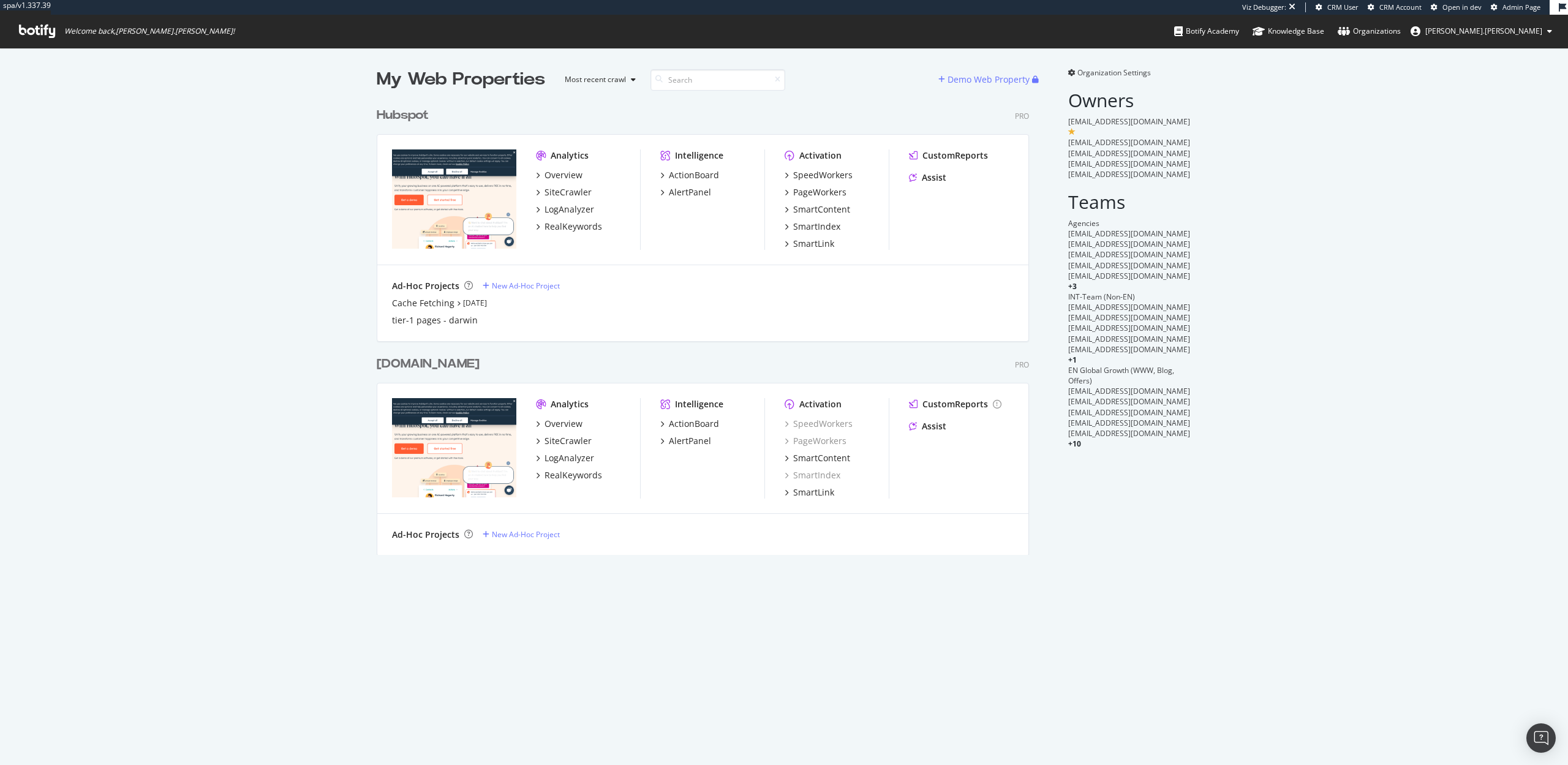
scroll to position [463, 662]
click at [563, 175] on div "Overview" at bounding box center [563, 175] width 38 height 12
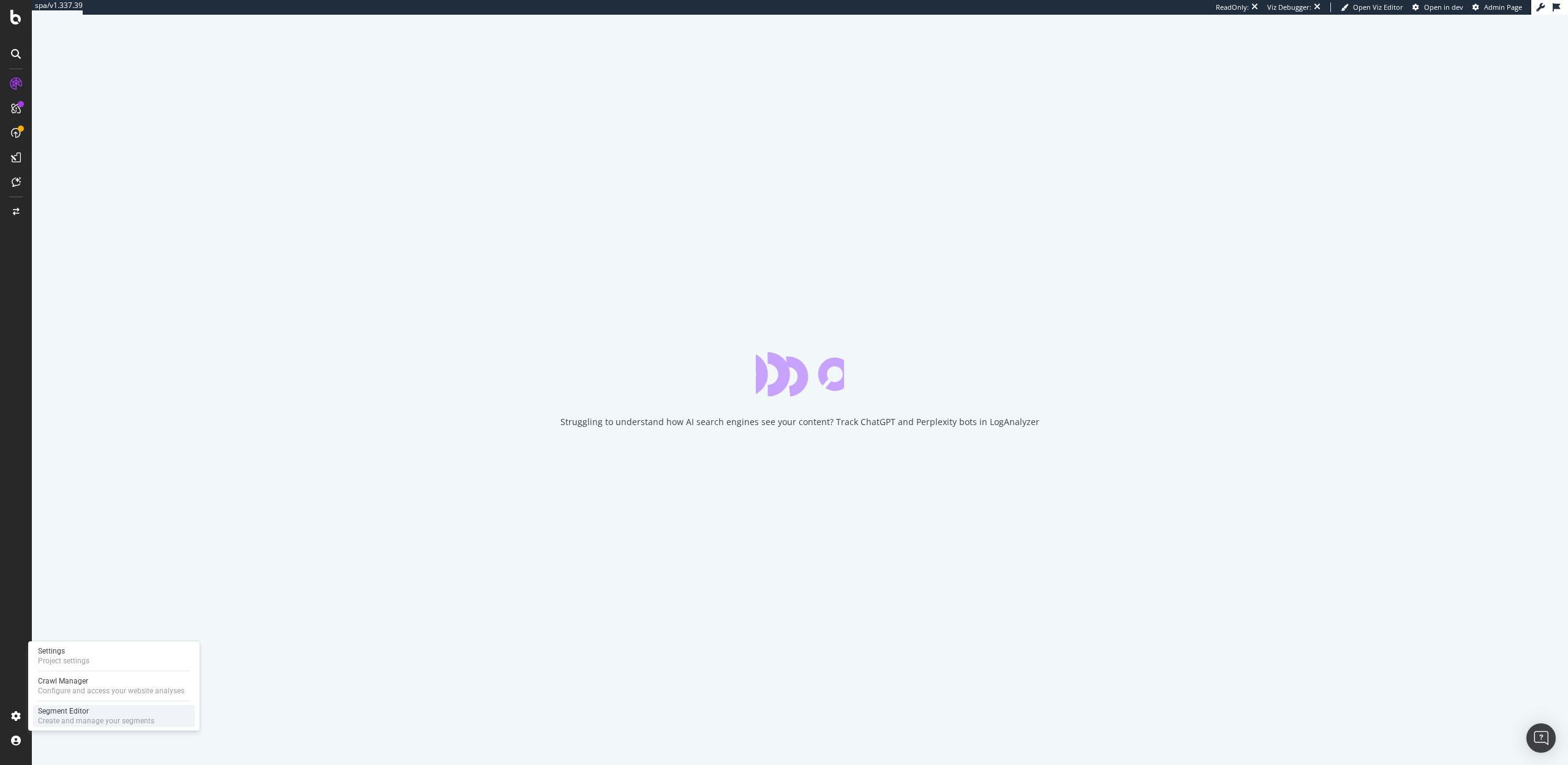
click at [62, 710] on div "Segment Editor" at bounding box center [96, 711] width 117 height 10
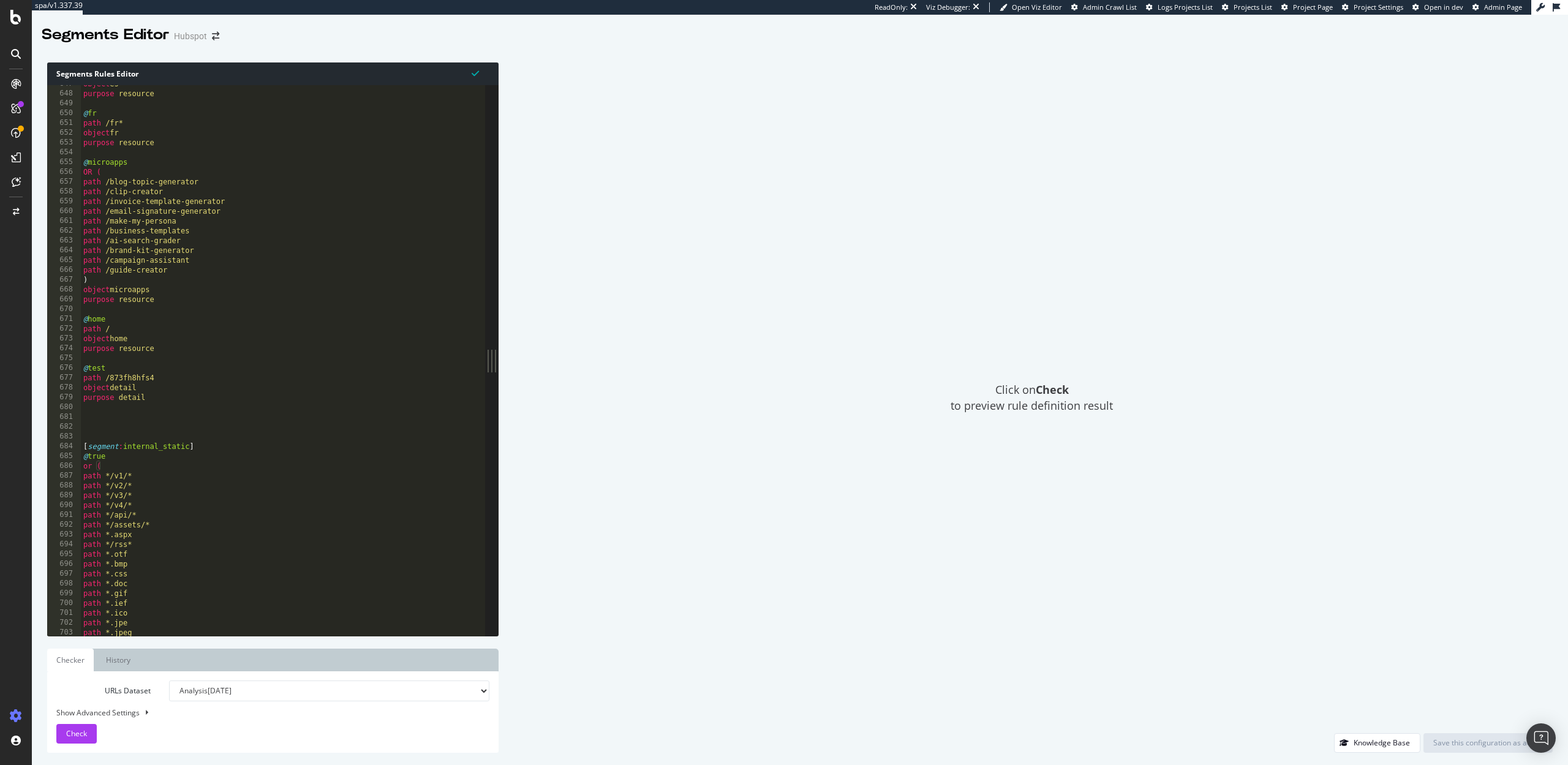
scroll to position [6324, 0]
drag, startPoint x: 115, startPoint y: 469, endPoint x: 82, endPoint y: 461, distance: 34.0
click at [82, 461] on div "path /es* object es purpose resource @ fr path /fr* object fr purpose resource …" at bounding box center [283, 365] width 405 height 570
type textarea "[segment:internal_static] @true"
click at [95, 432] on div "path /es* object es purpose resource @ fr path /fr* object fr purpose resource …" at bounding box center [283, 365] width 405 height 570
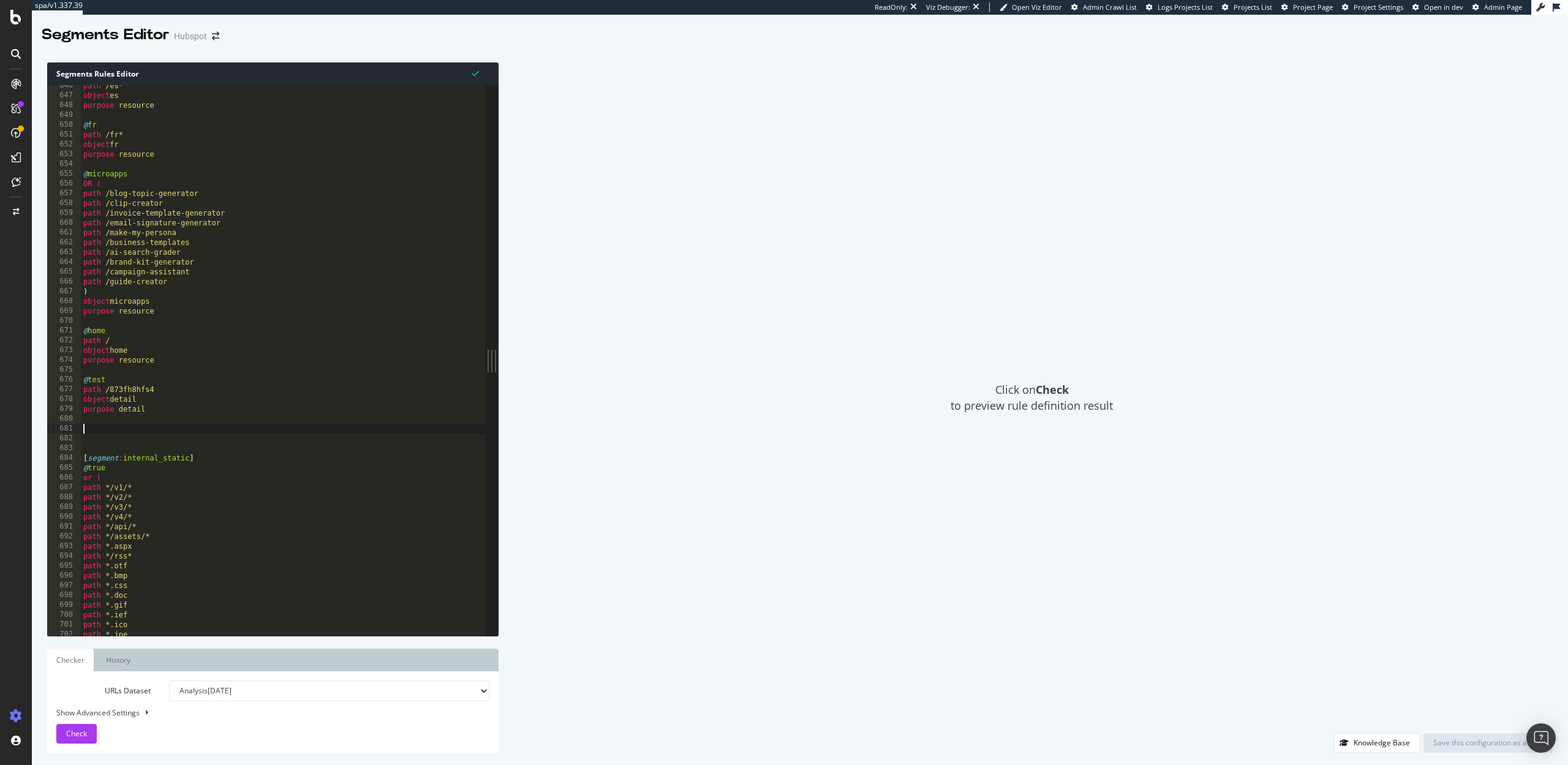
paste textarea "@true"
drag, startPoint x: 189, startPoint y: 430, endPoint x: 124, endPoint y: 431, distance: 65.0
click at [124, 431] on div "path /es* object es purpose resource @ fr path /fr* object fr purpose resource …" at bounding box center [283, 365] width 405 height 570
click at [115, 438] on div "path /es* object es purpose resource @ fr path /fr* object fr purpose resource …" at bounding box center [283, 365] width 405 height 570
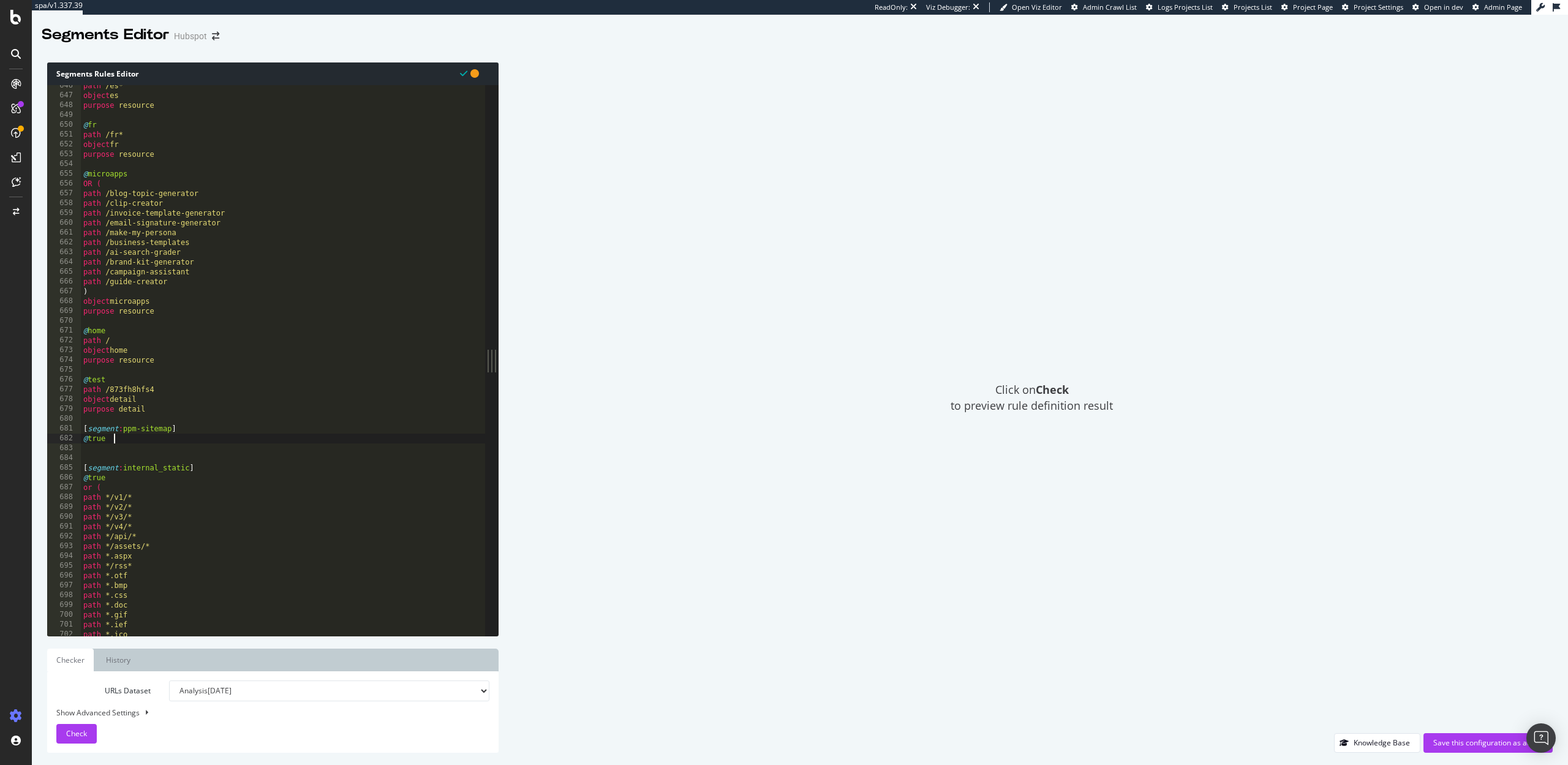
scroll to position [0, 2]
click at [107, 439] on div "path /es* object es purpose resource @ fr path /fr* object fr purpose resource …" at bounding box center [283, 365] width 405 height 570
click at [128, 437] on div "path /es* object es purpose resource @ fr path /fr* object fr purpose resource …" at bounding box center [283, 365] width 405 height 570
type textarea "@true"
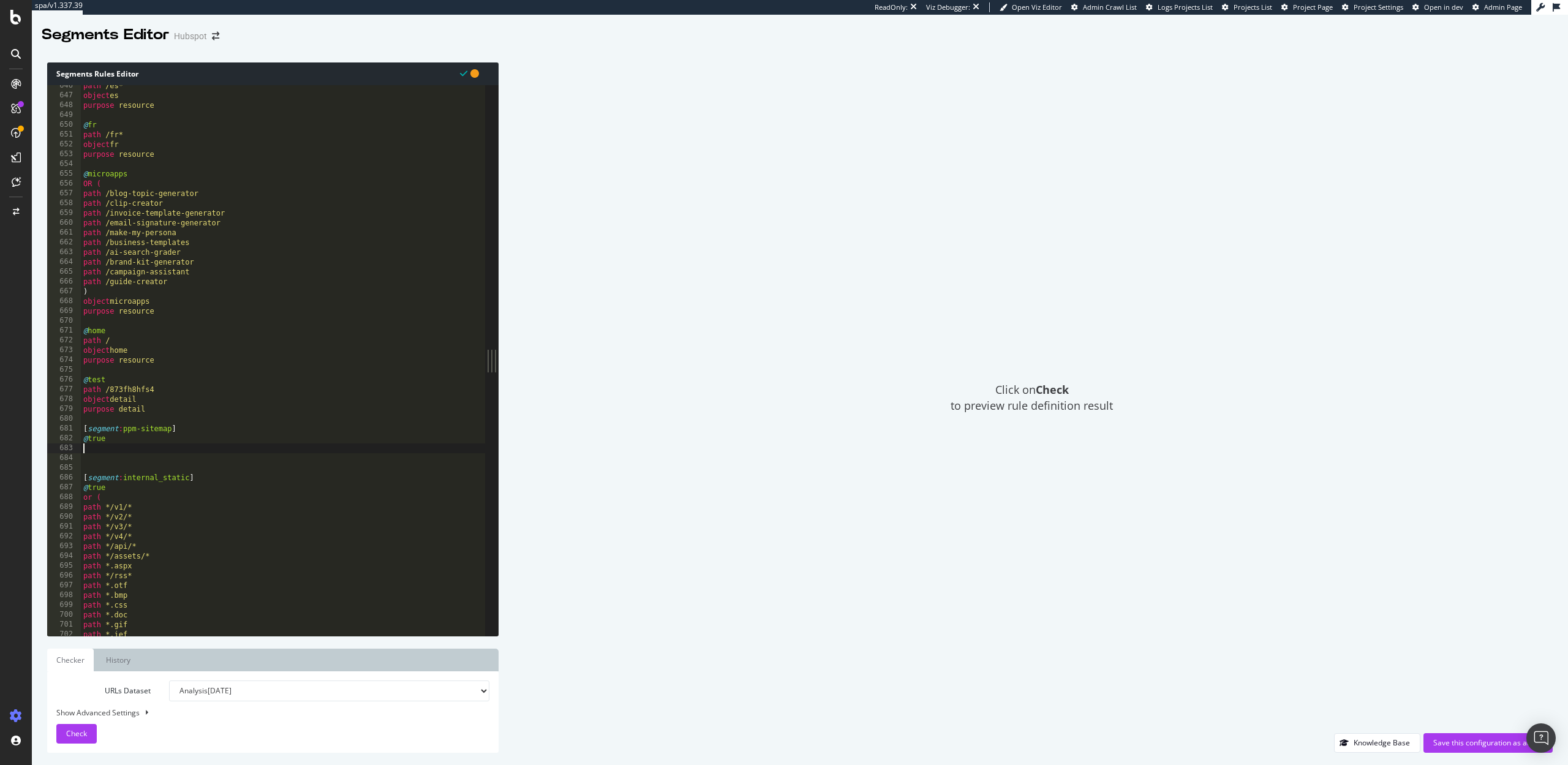
paste textarea "url https://www.hubspot.com/industry-solutions"
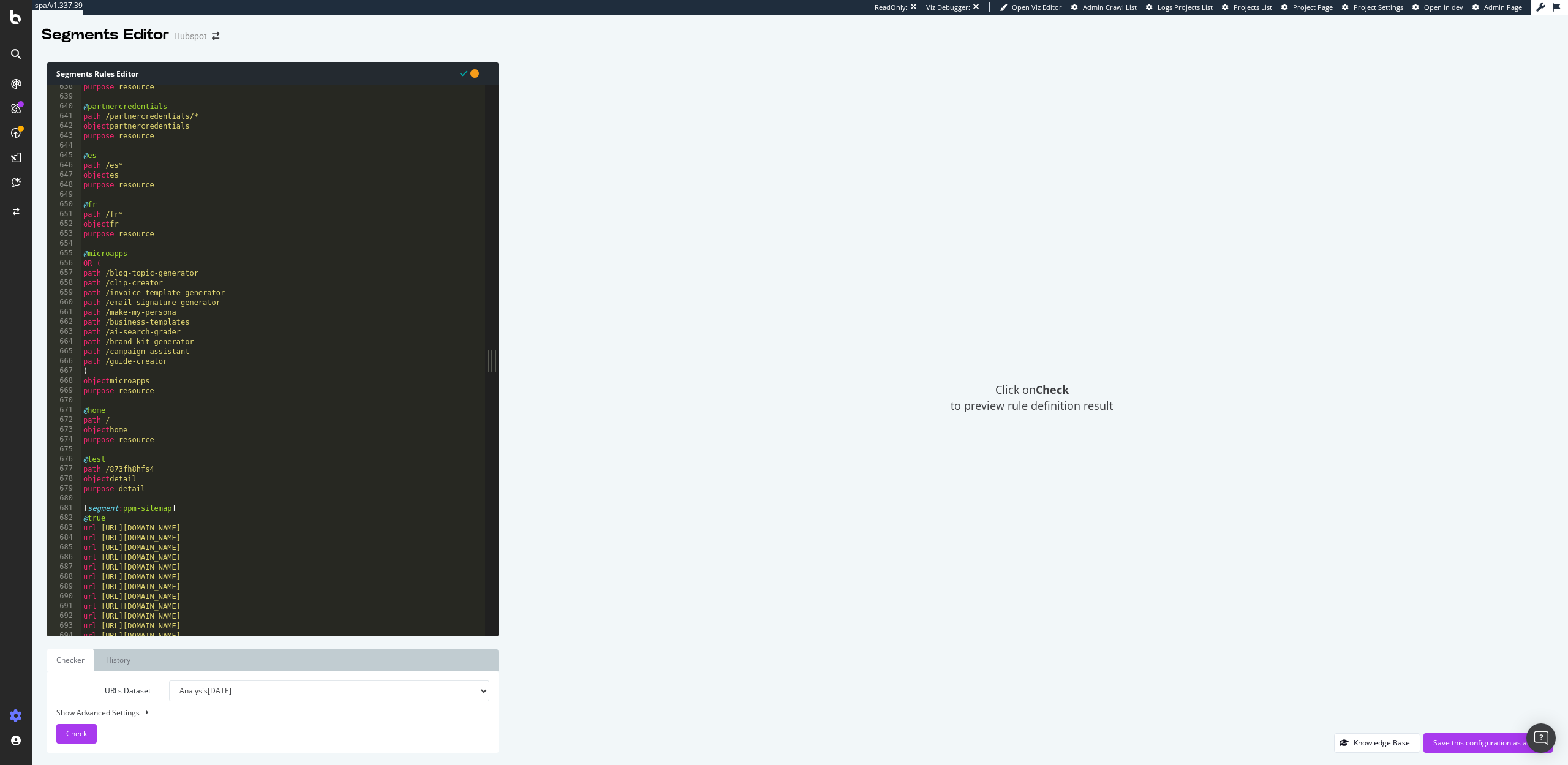
scroll to position [6220, 0]
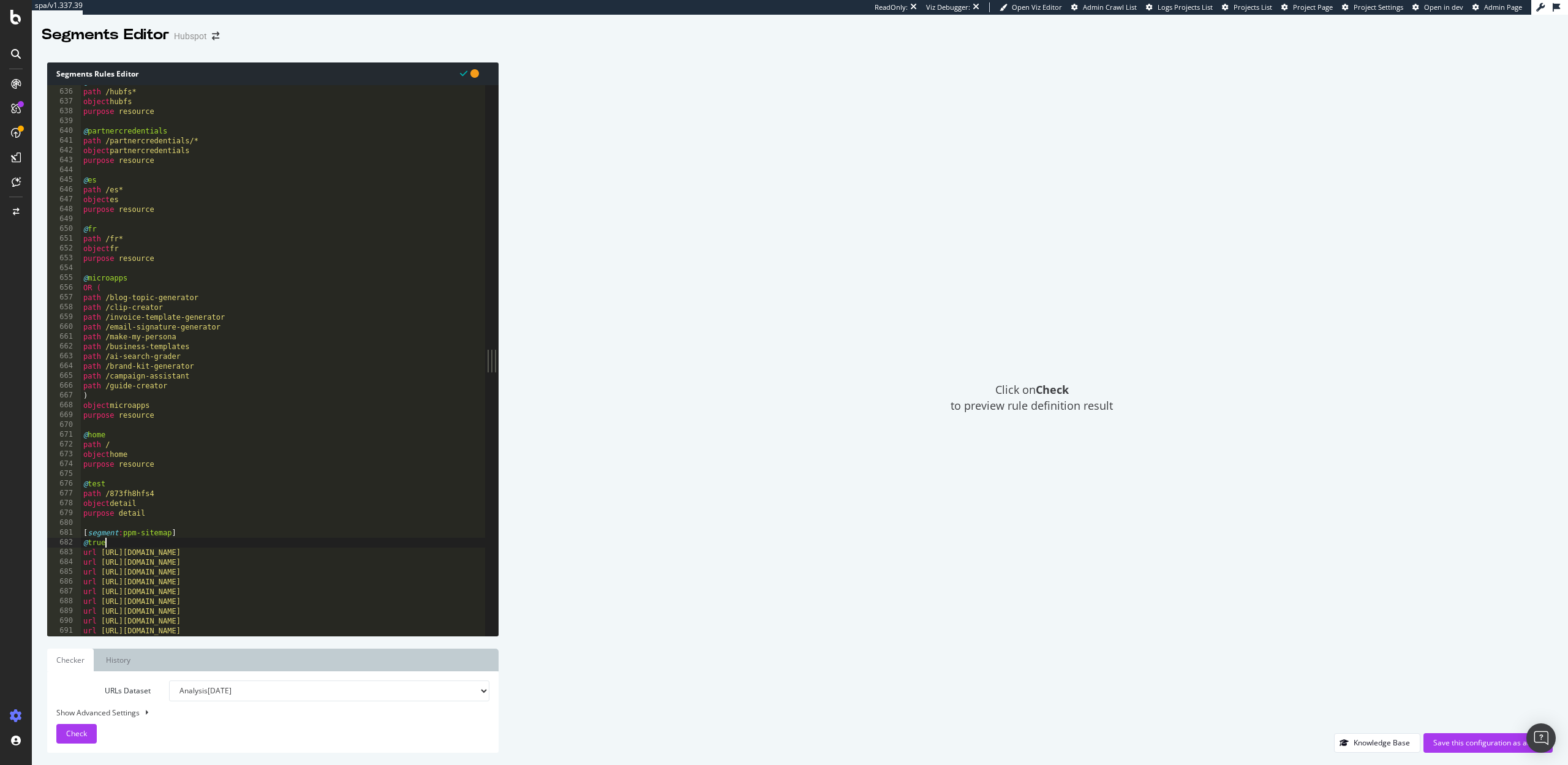
click at [120, 544] on div "@ hubfs path /hubfs* object hubfs purpose resource @ partnercredentials path /p…" at bounding box center [283, 362] width 405 height 570
type textarea "@true"
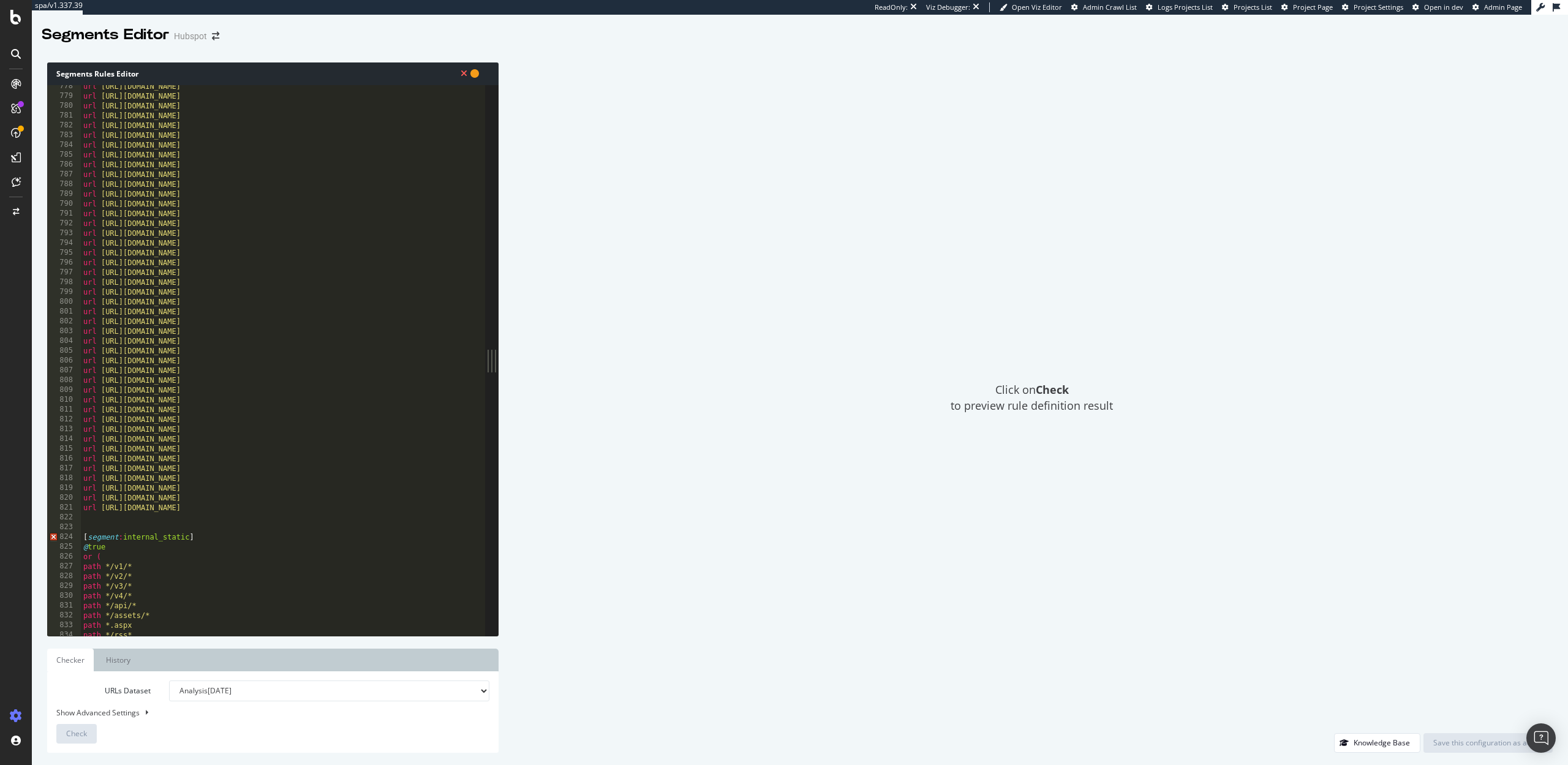
scroll to position [7617, 0]
click at [300, 507] on div "url https://www.hubspot.com/free-tools-for-real-estate url https://www.hubspot.…" at bounding box center [283, 366] width 405 height 570
type textarea "url https://www.hubspot.com/industry-solutions"
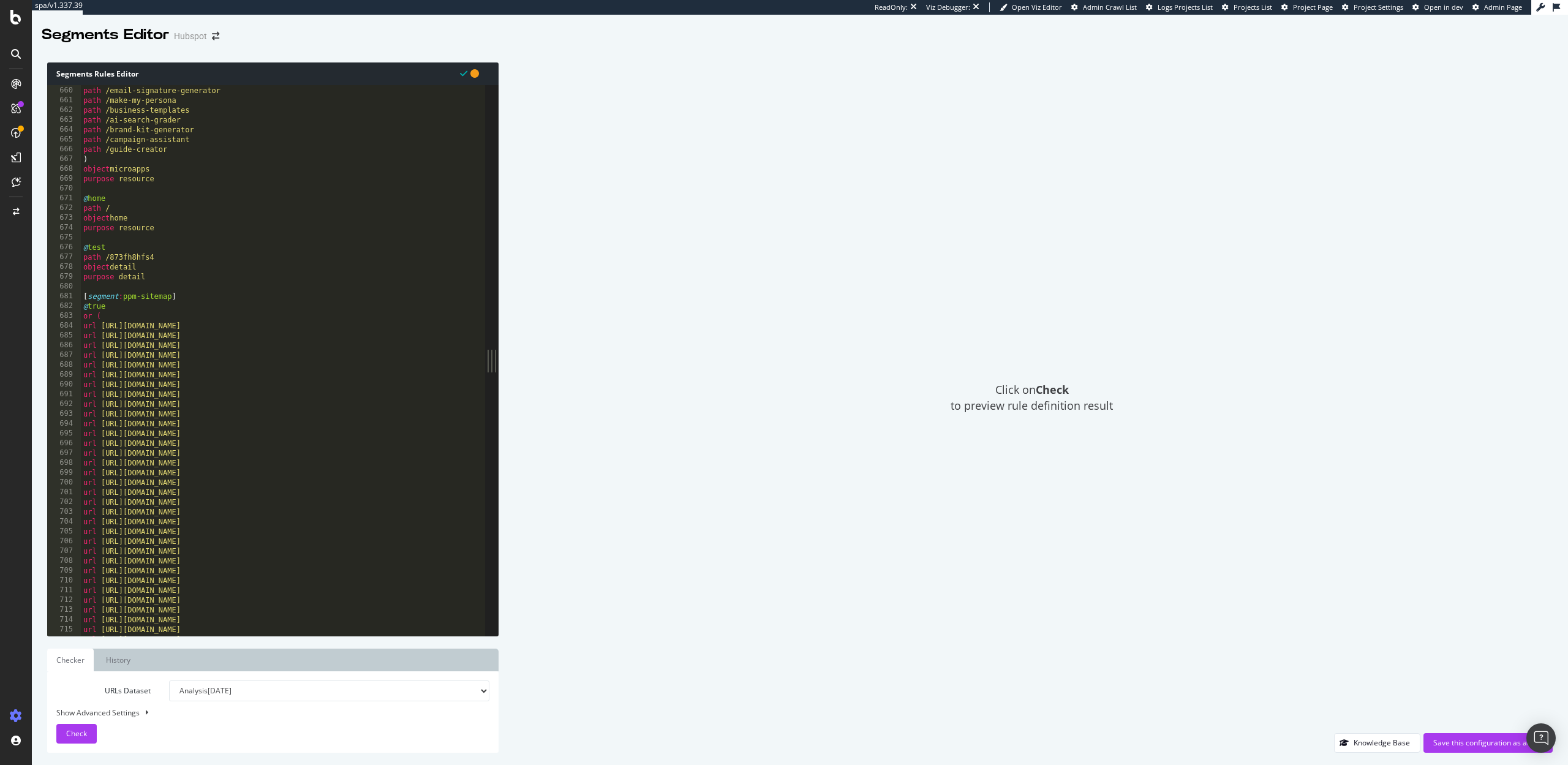
scroll to position [6456, 0]
drag, startPoint x: 150, startPoint y: 276, endPoint x: 83, endPoint y: 272, distance: 67.1
click at [83, 272] on div "path /invoice-template-generator path /email-signature-generator path /make-my-…" at bounding box center [283, 361] width 405 height 570
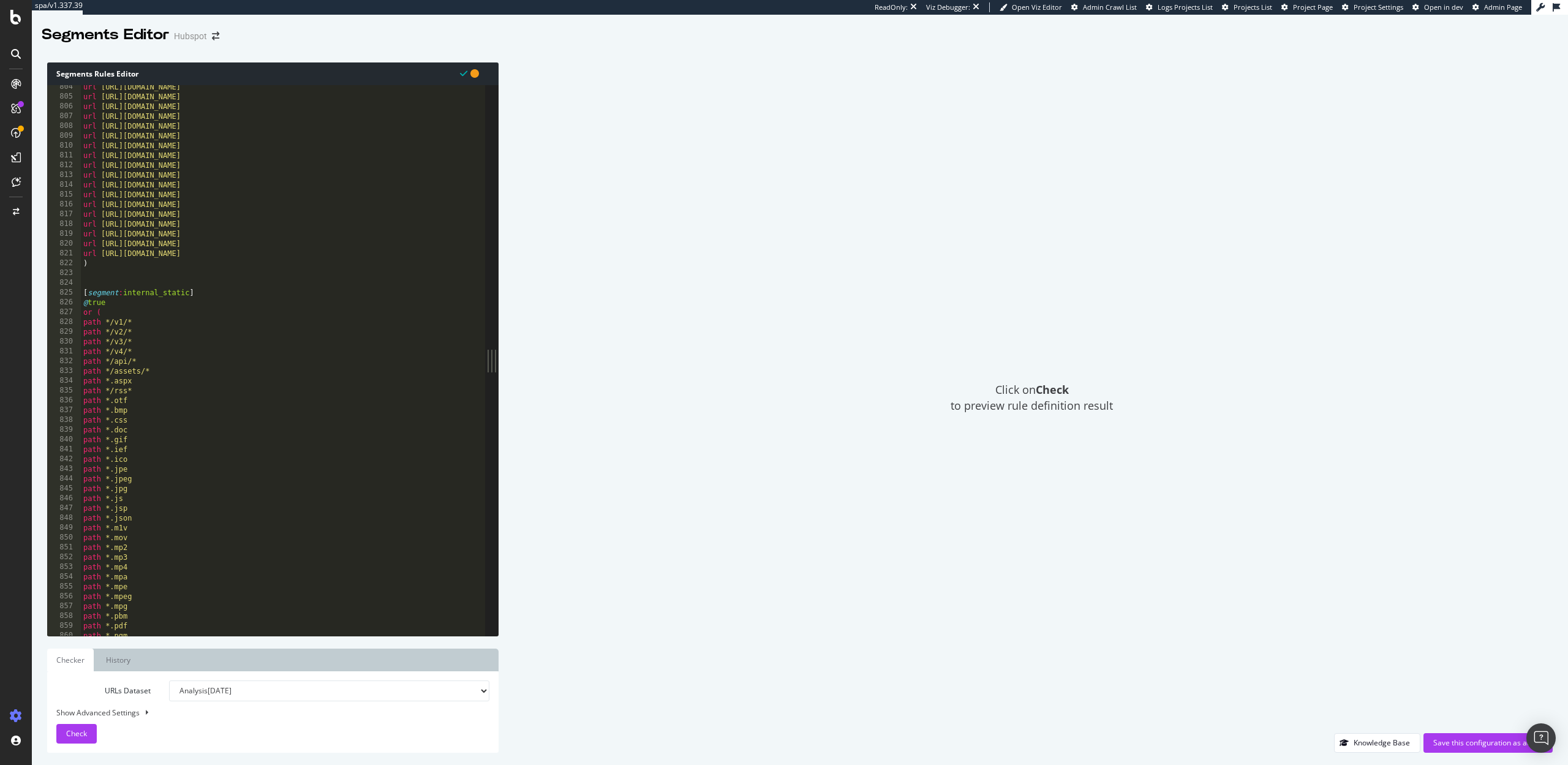
scroll to position [7960, 0]
click at [101, 174] on div "url https://www.hubspot.com/boost-sales-for-consumer-goods url https://www.hubs…" at bounding box center [283, 366] width 405 height 570
type textarea ")"
paste textarea "purpose detail"
type textarea "purpose detail"
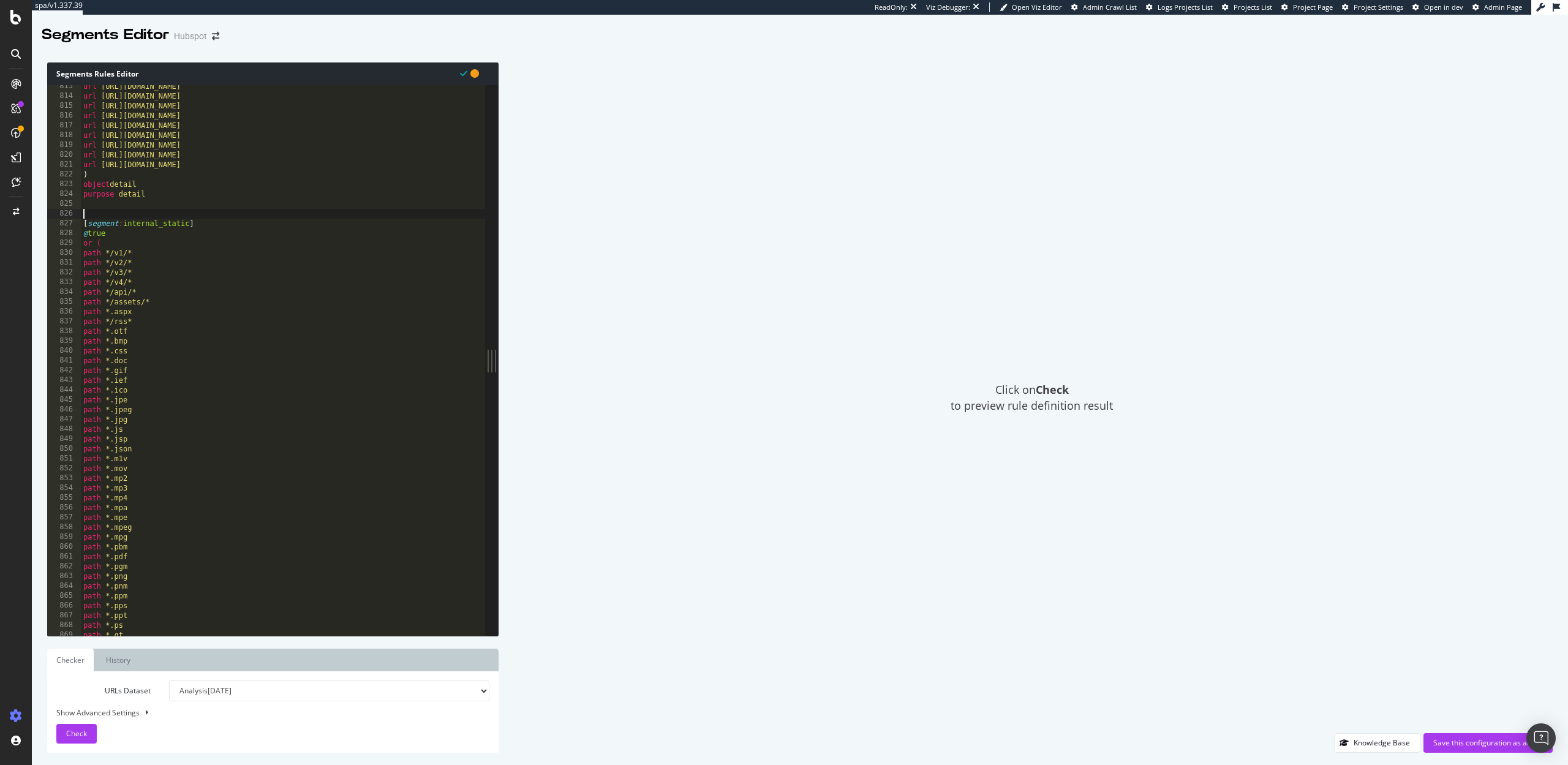
click at [105, 215] on div "url https://www.hubspot.com/boost-sales-for-consumer-goods url https://www.hubs…" at bounding box center [283, 366] width 405 height 570
click at [151, 195] on div "url https://www.hubspot.com/boost-sales-for-consumer-goods url https://www.hubs…" at bounding box center [283, 366] width 405 height 570
type textarea "purpose detail"
click at [1461, 747] on div "Save this configuration as active" at bounding box center [1487, 742] width 110 height 11
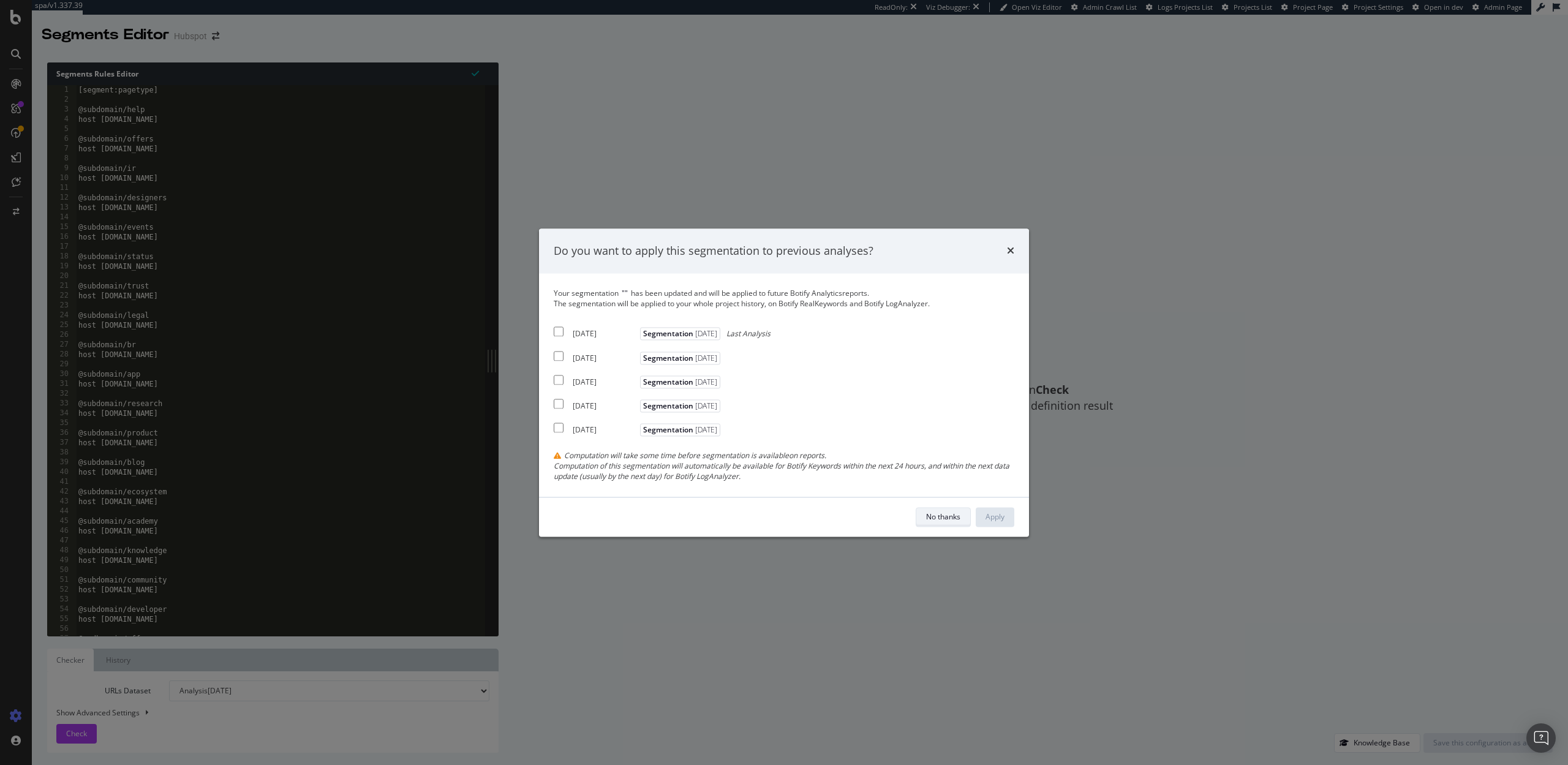
click at [947, 521] on div "No thanks" at bounding box center [943, 517] width 34 height 11
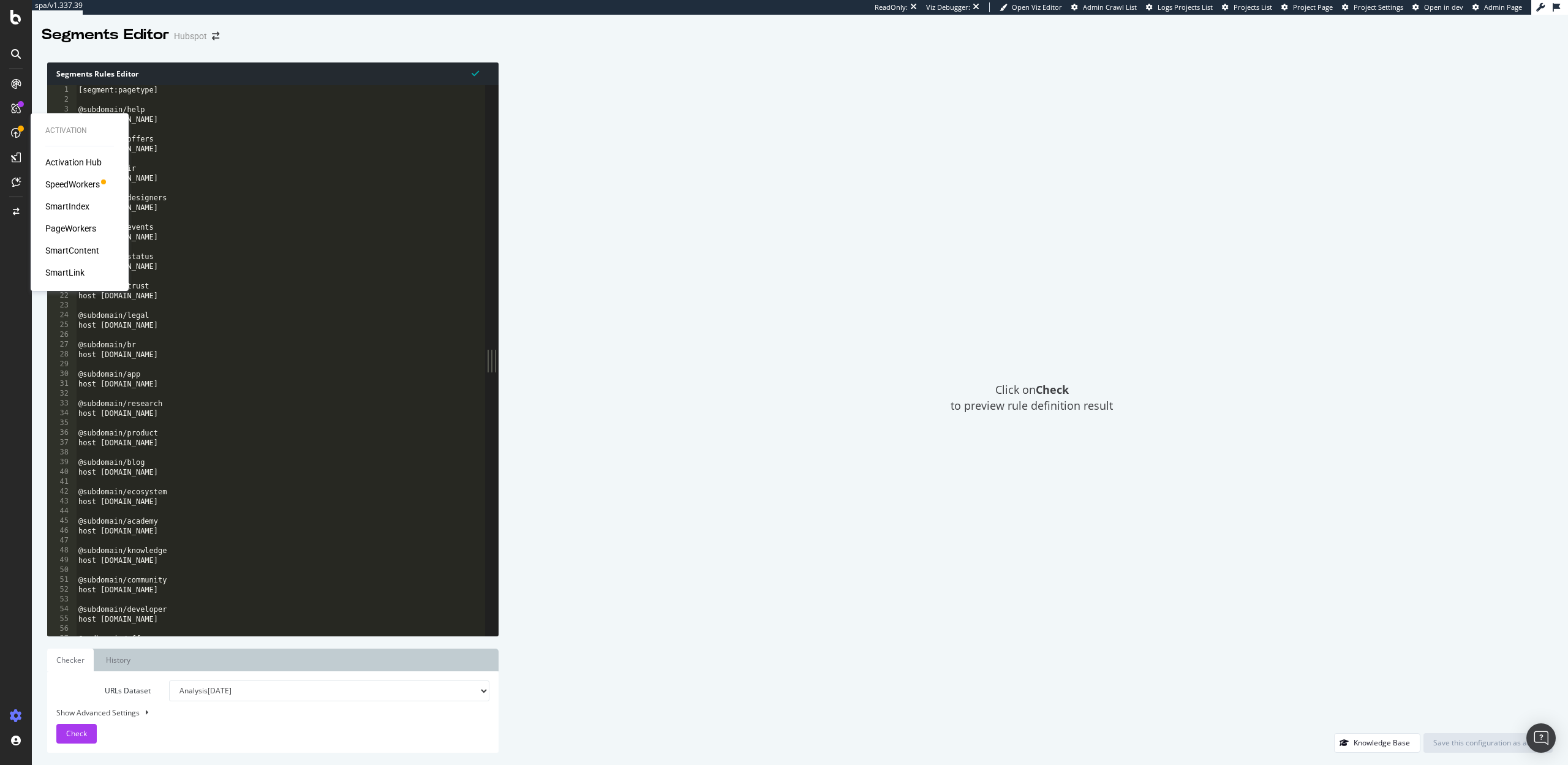
click at [68, 205] on div "SmartIndex" at bounding box center [67, 207] width 44 height 12
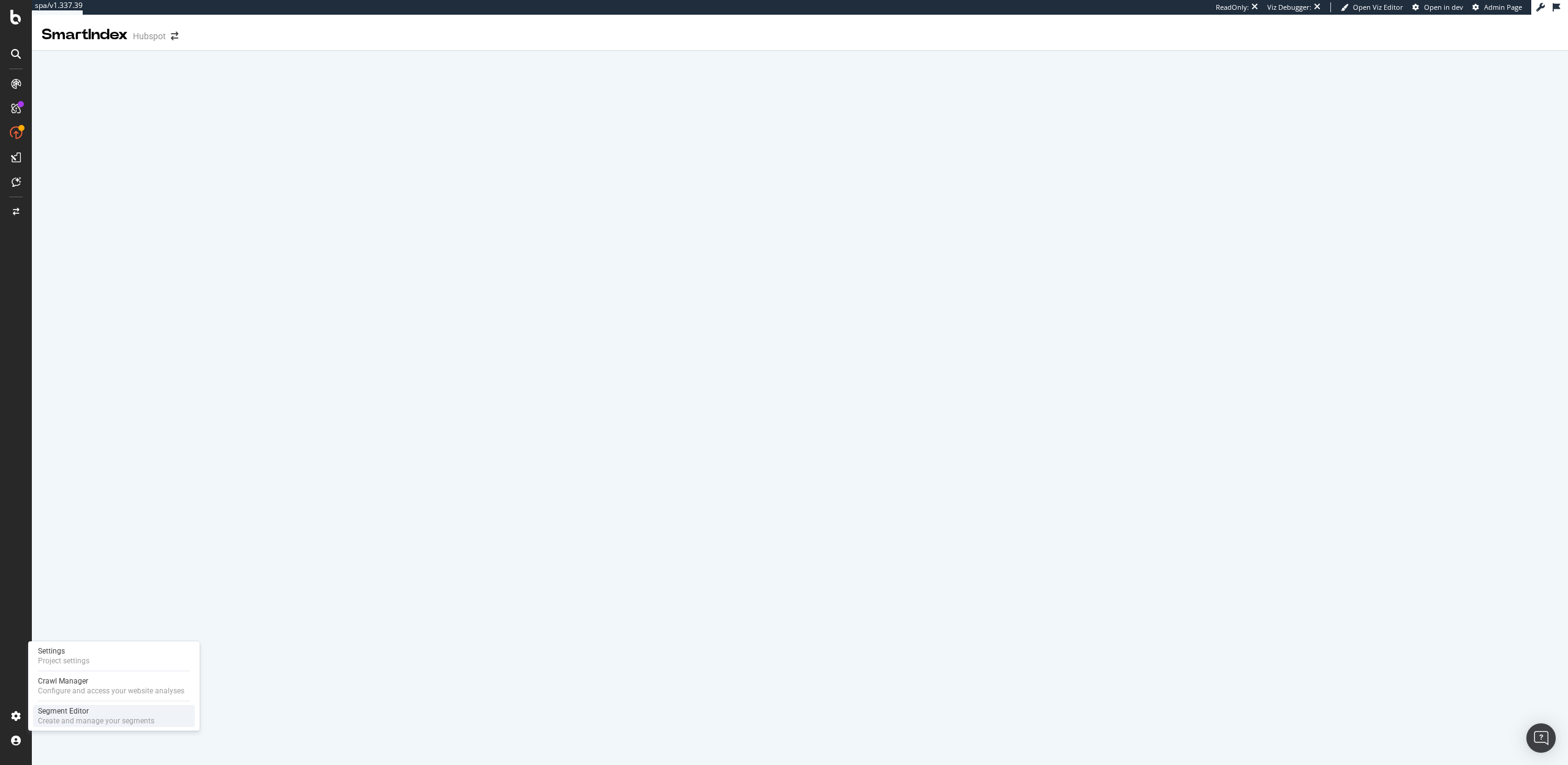
click at [45, 712] on div "Segment Editor" at bounding box center [96, 711] width 117 height 10
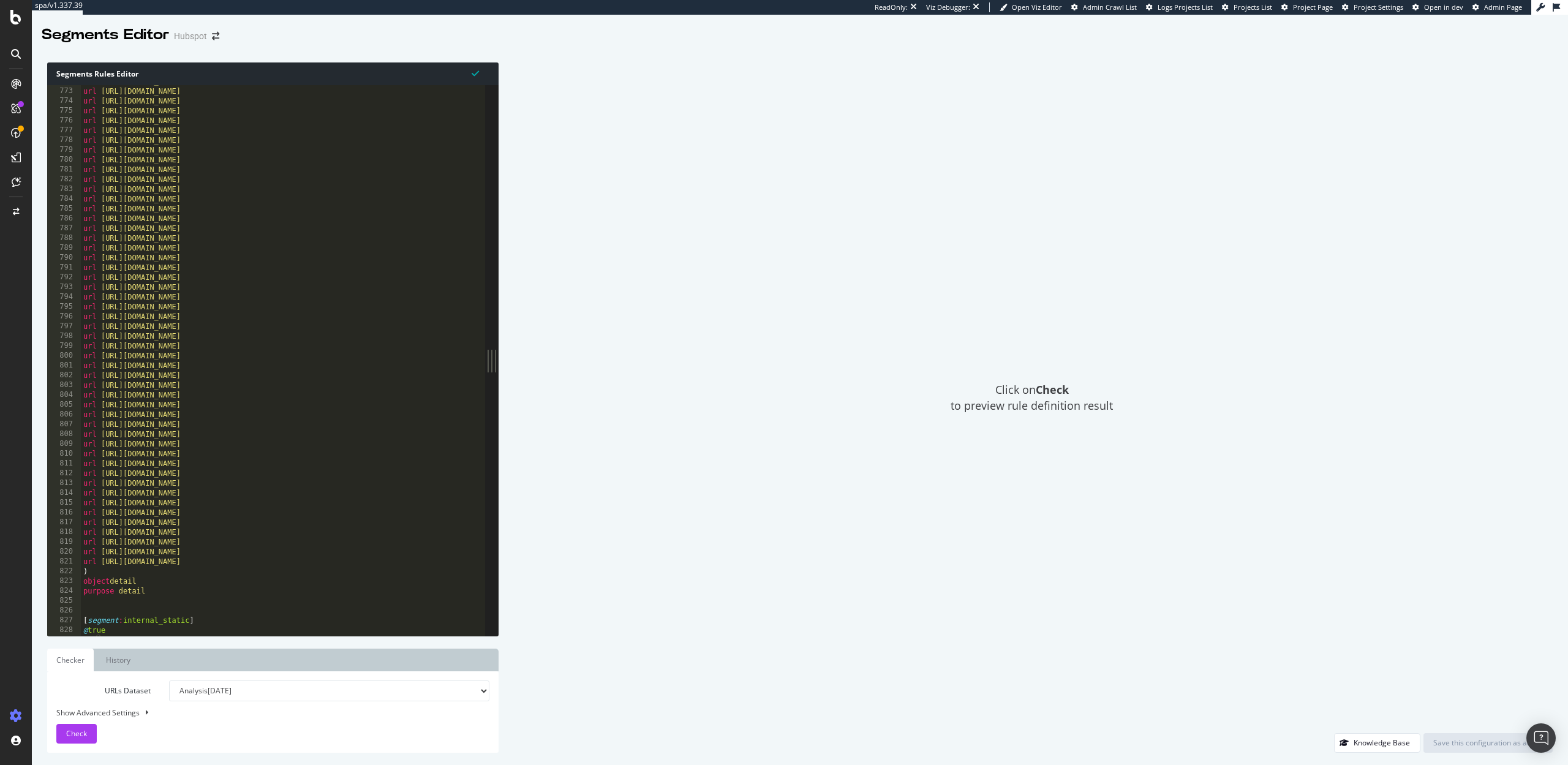
scroll to position [7837, 0]
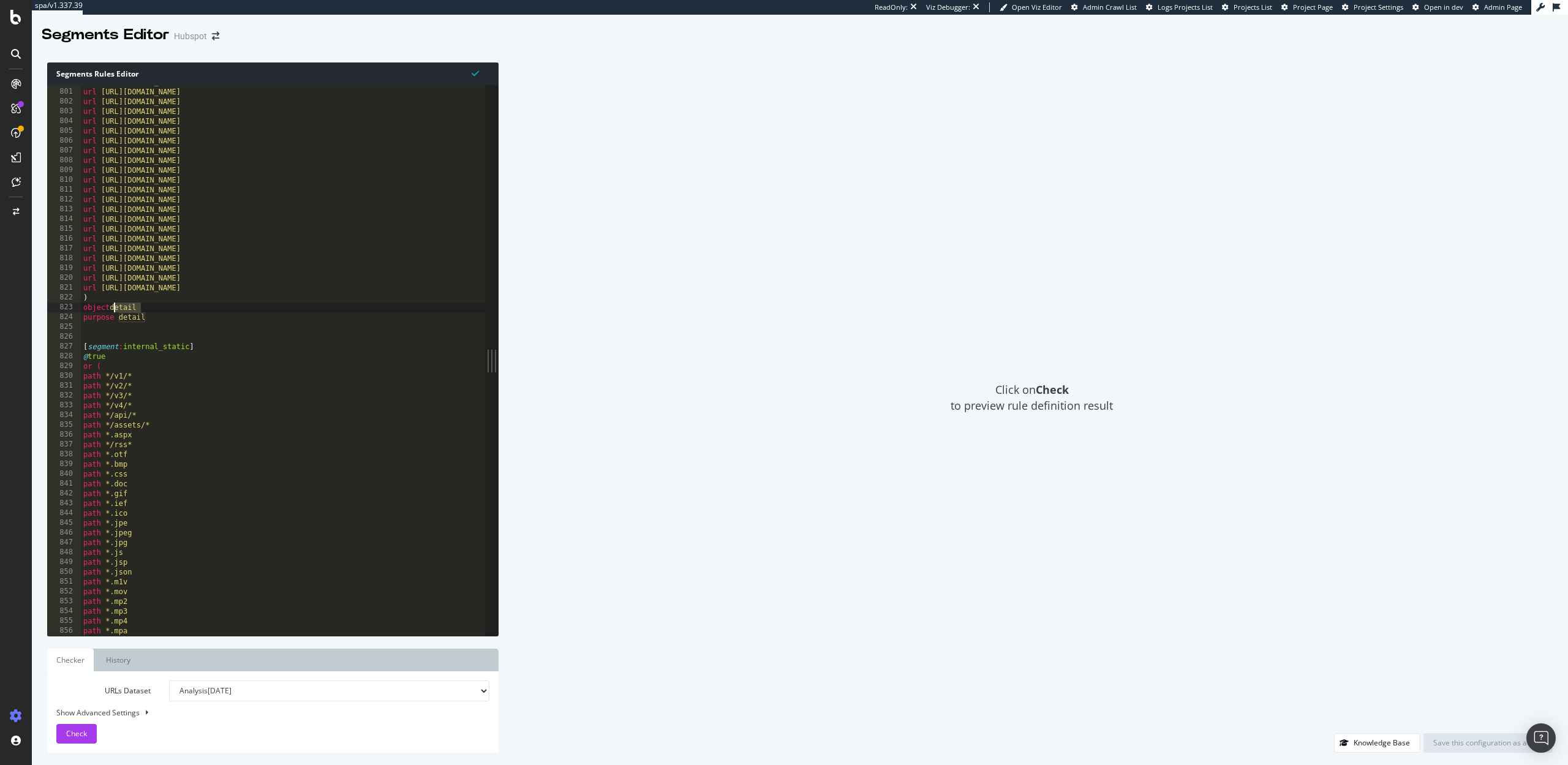
drag, startPoint x: 143, startPoint y: 308, endPoint x: 115, endPoint y: 308, distance: 28.0
click at [115, 308] on div "url https://www.hubspot.com/crm-for-consumer-goods url https://www.hubspot.com/…" at bounding box center [283, 362] width 405 height 570
type textarea "object industry"
click at [1454, 740] on div "Save this configuration as active" at bounding box center [1487, 742] width 110 height 11
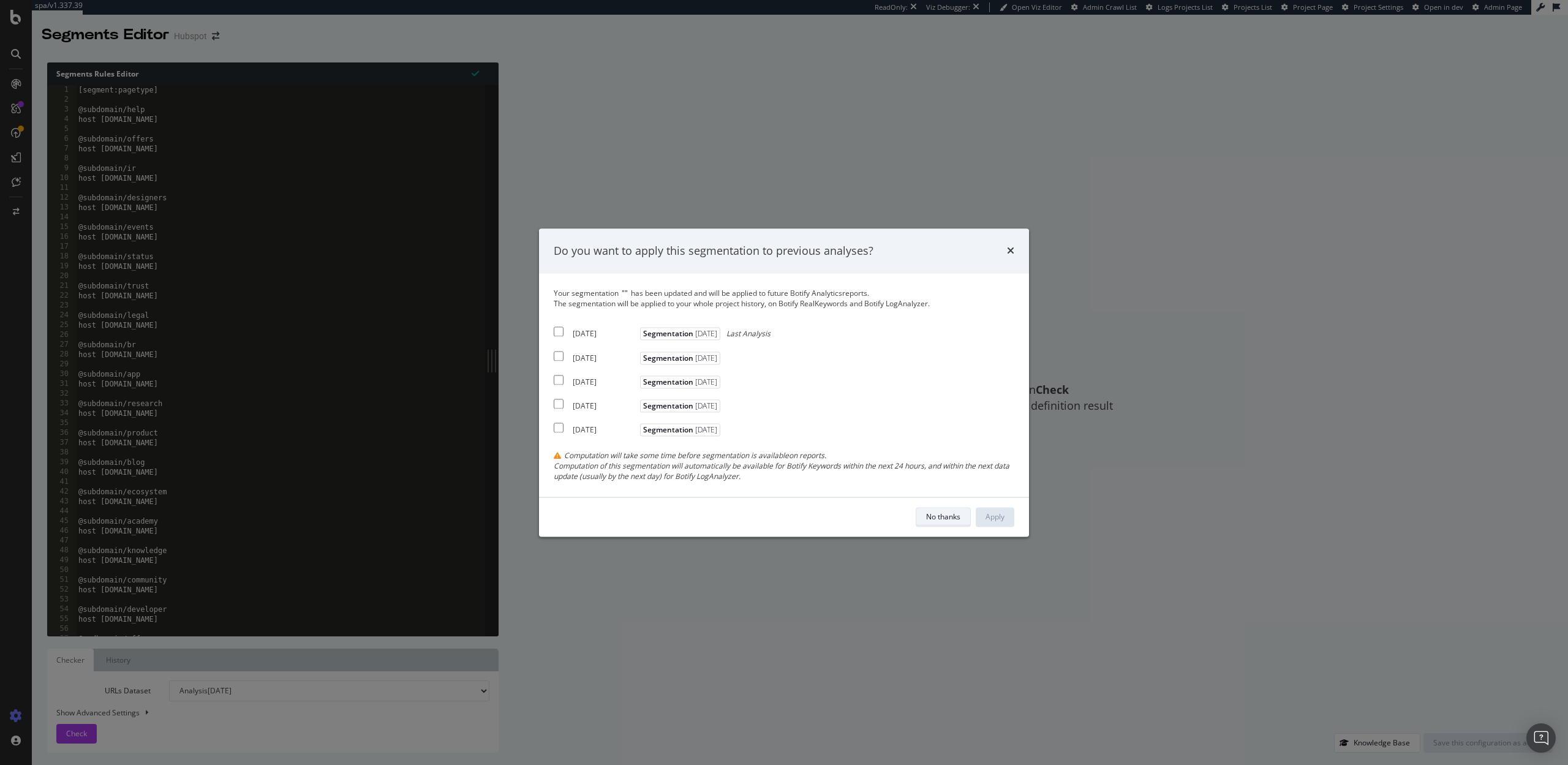
click at [937, 512] on div "No thanks" at bounding box center [943, 517] width 34 height 11
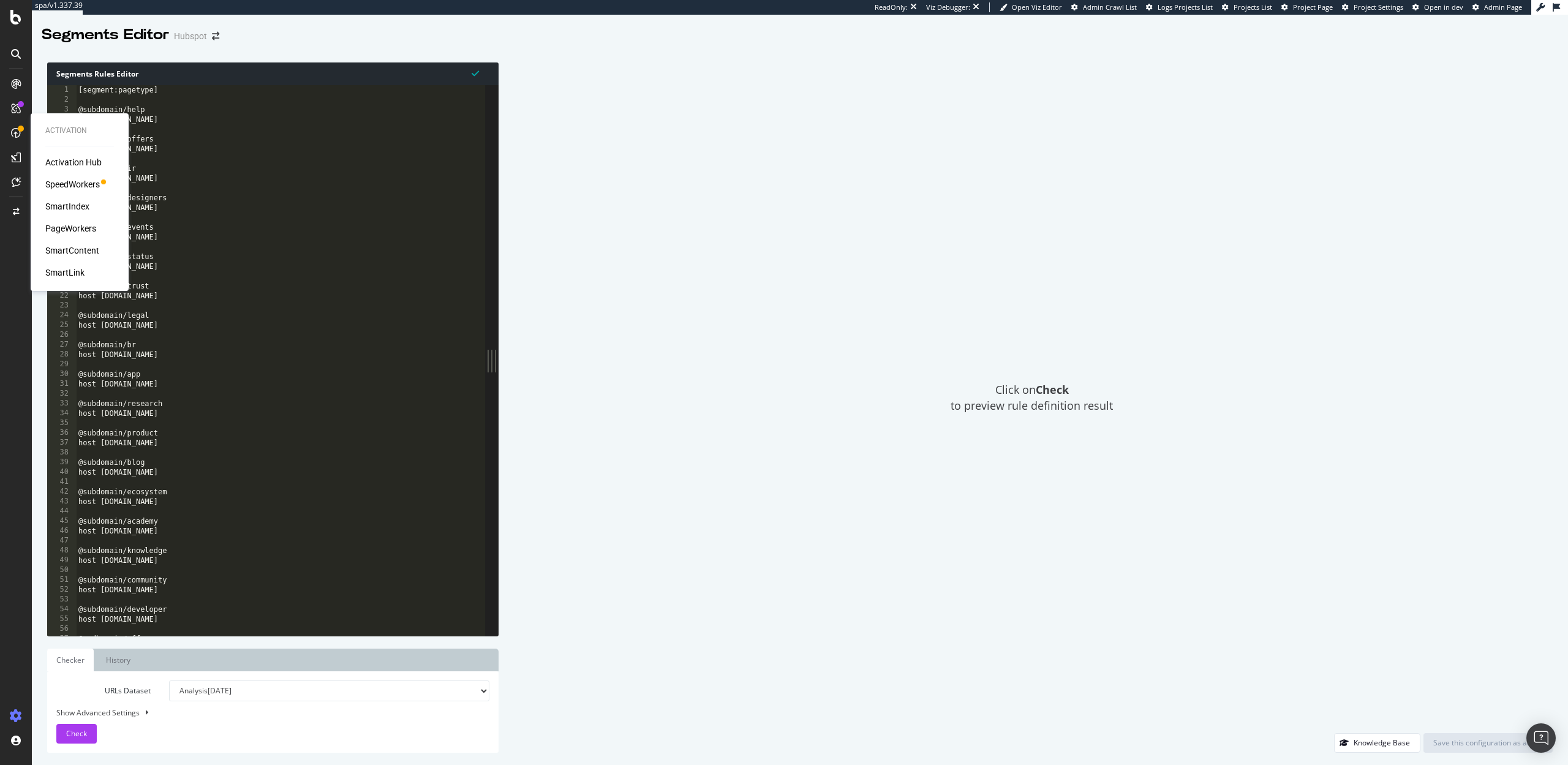
click at [68, 269] on div "SmartLink" at bounding box center [65, 273] width 39 height 12
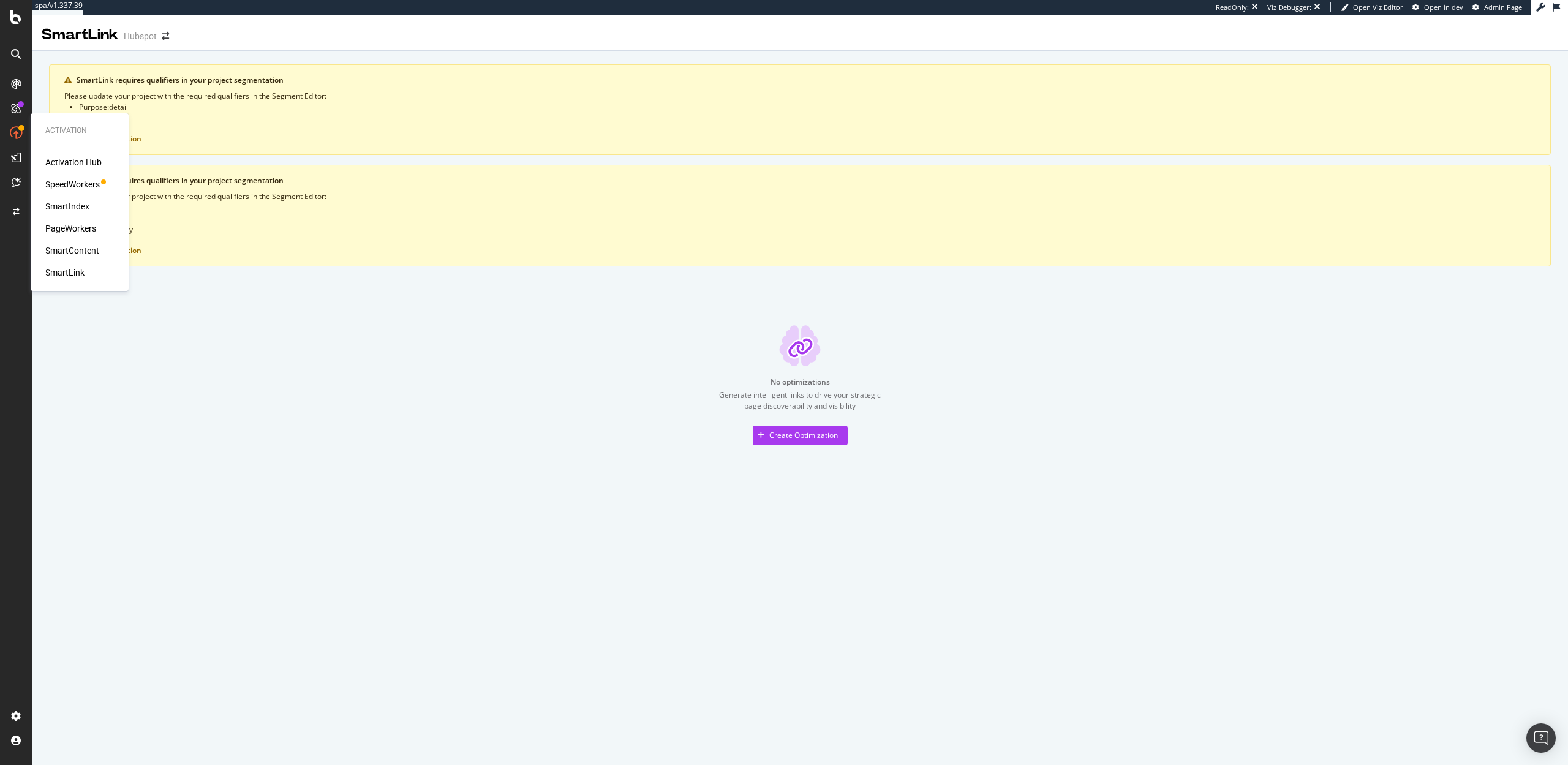
click at [74, 205] on div "SmartIndex" at bounding box center [67, 207] width 44 height 12
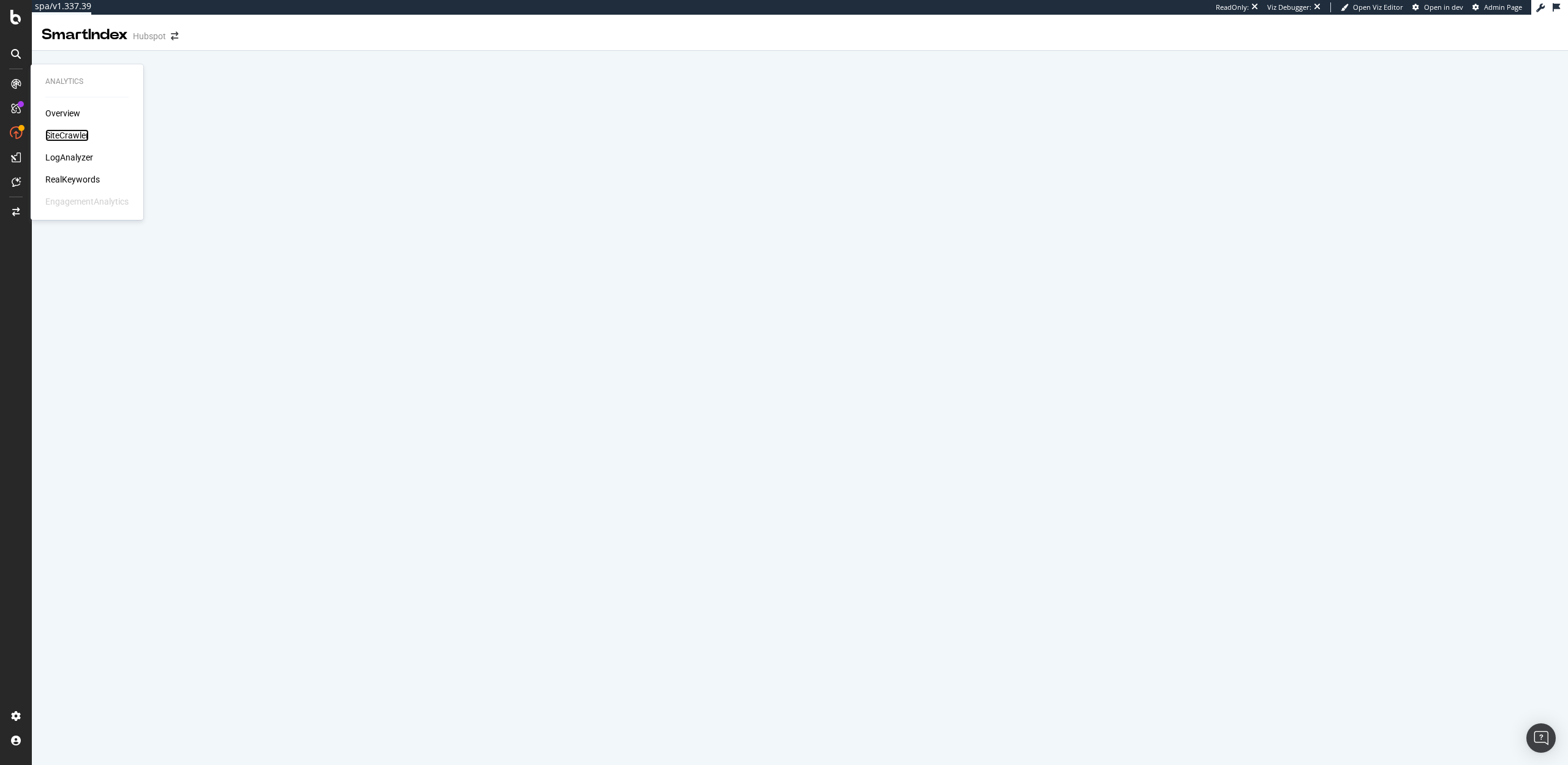
click at [74, 135] on div "SiteCrawler" at bounding box center [67, 135] width 44 height 12
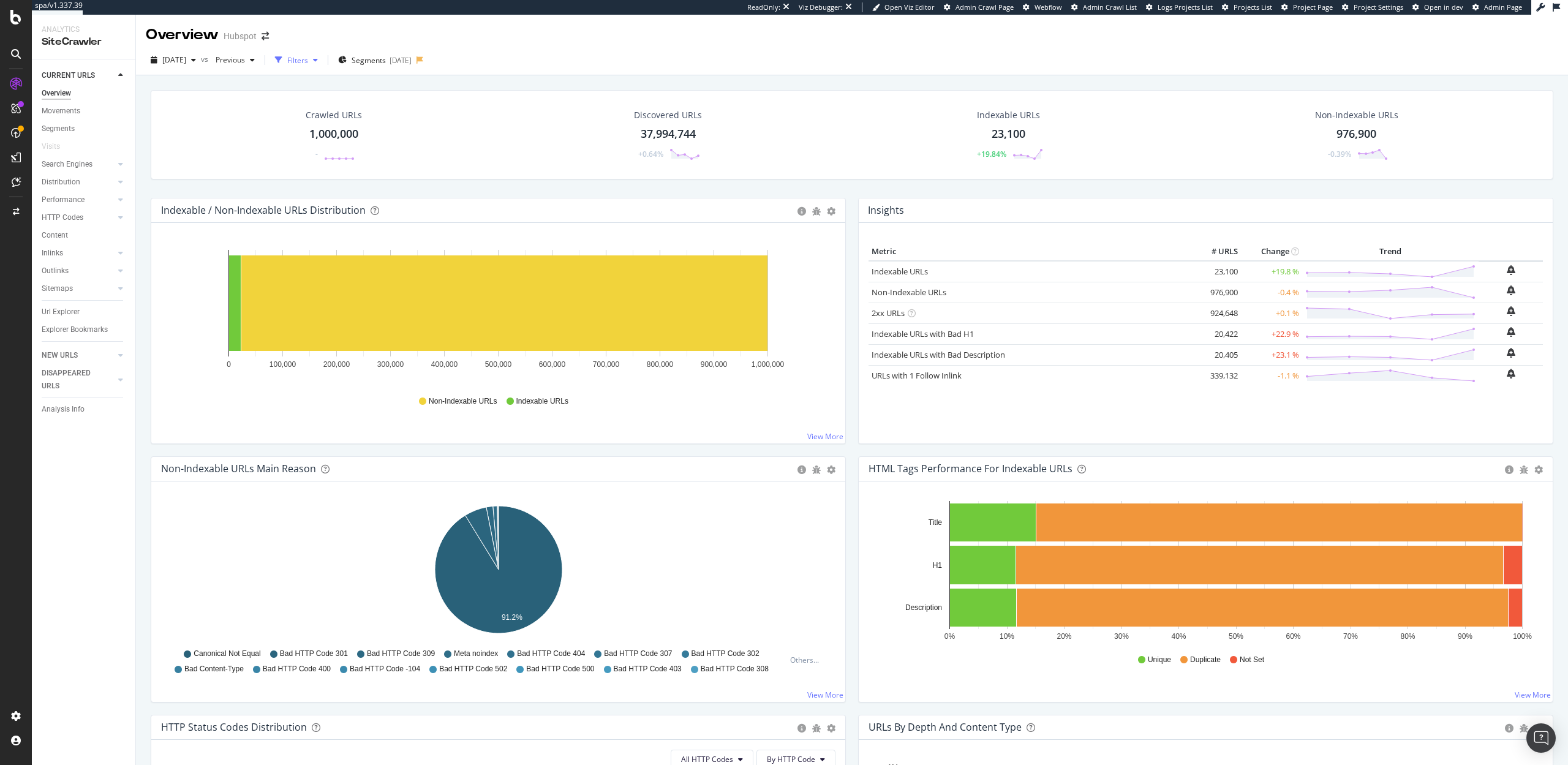
click at [309, 58] on div "Filters" at bounding box center [298, 60] width 21 height 11
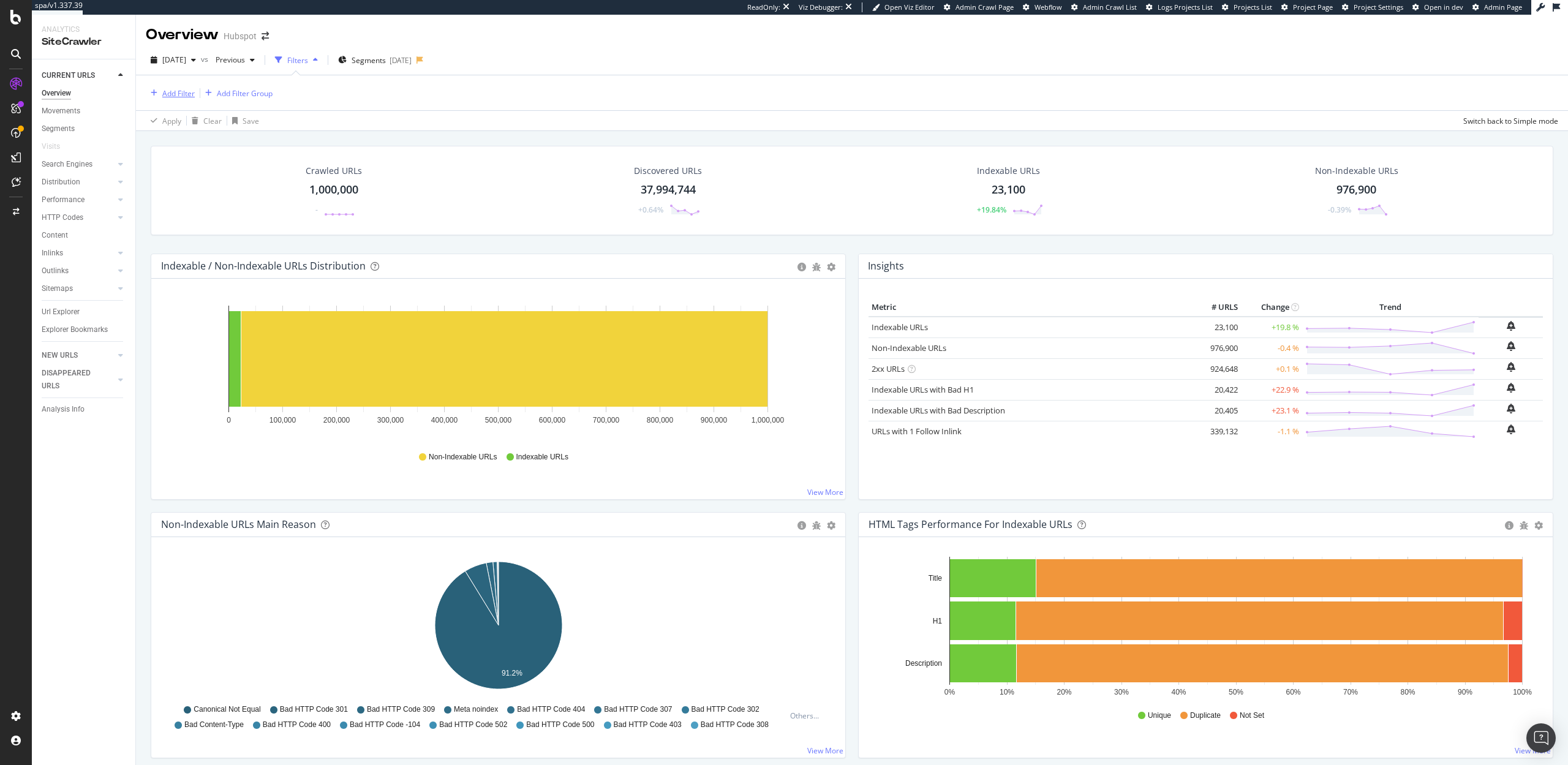
click at [166, 97] on div "Add Filter" at bounding box center [178, 94] width 32 height 11
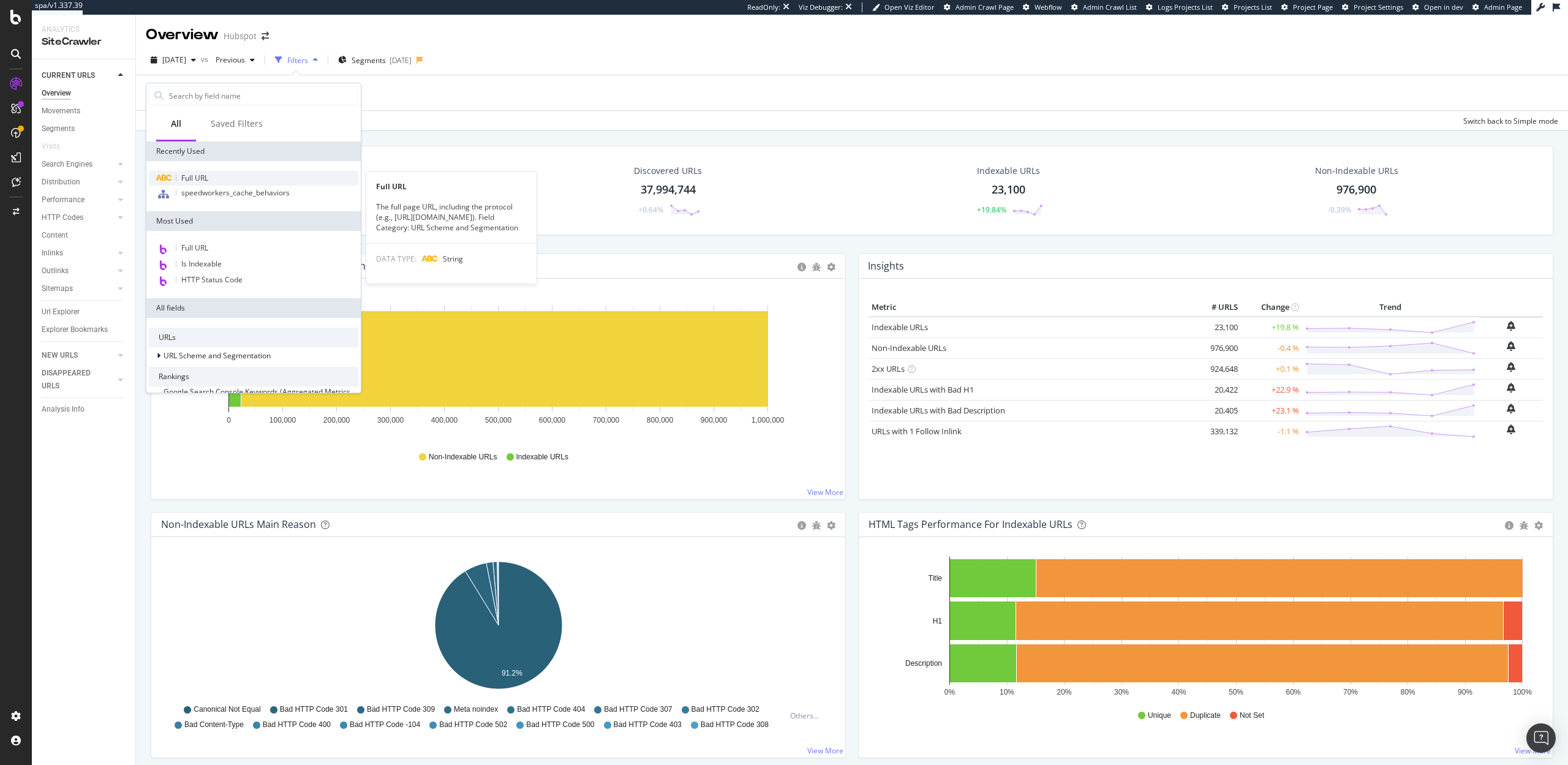
click at [188, 180] on span "Full URL" at bounding box center [195, 178] width 27 height 11
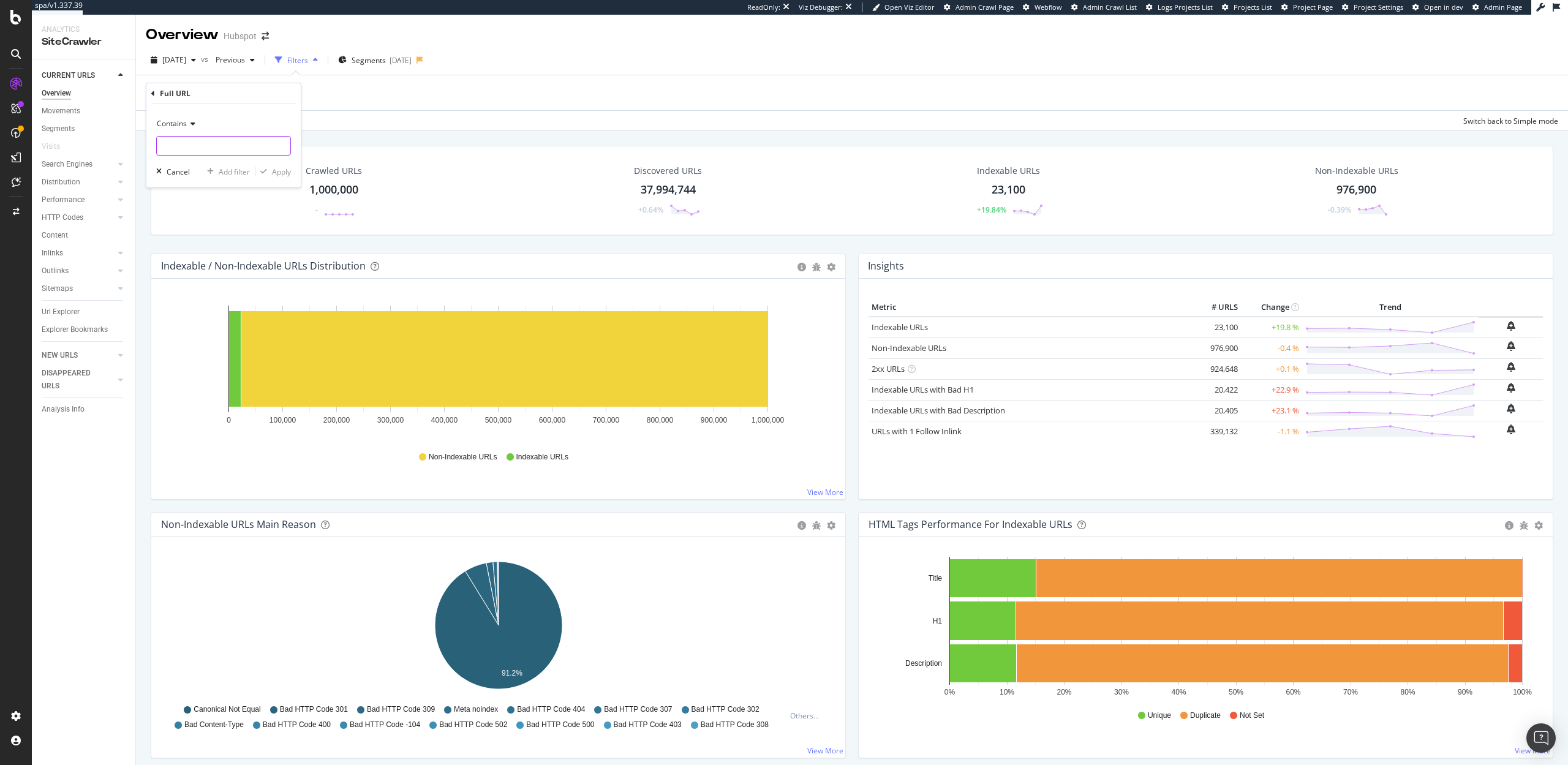
click at [192, 141] on input "text" at bounding box center [223, 145] width 133 height 19
paste input "https://www.hubspot.com/crm-for-insurance"
type input "https://www.hubspot.com/crm-for-insurance"
click at [278, 173] on div "Apply" at bounding box center [281, 172] width 19 height 11
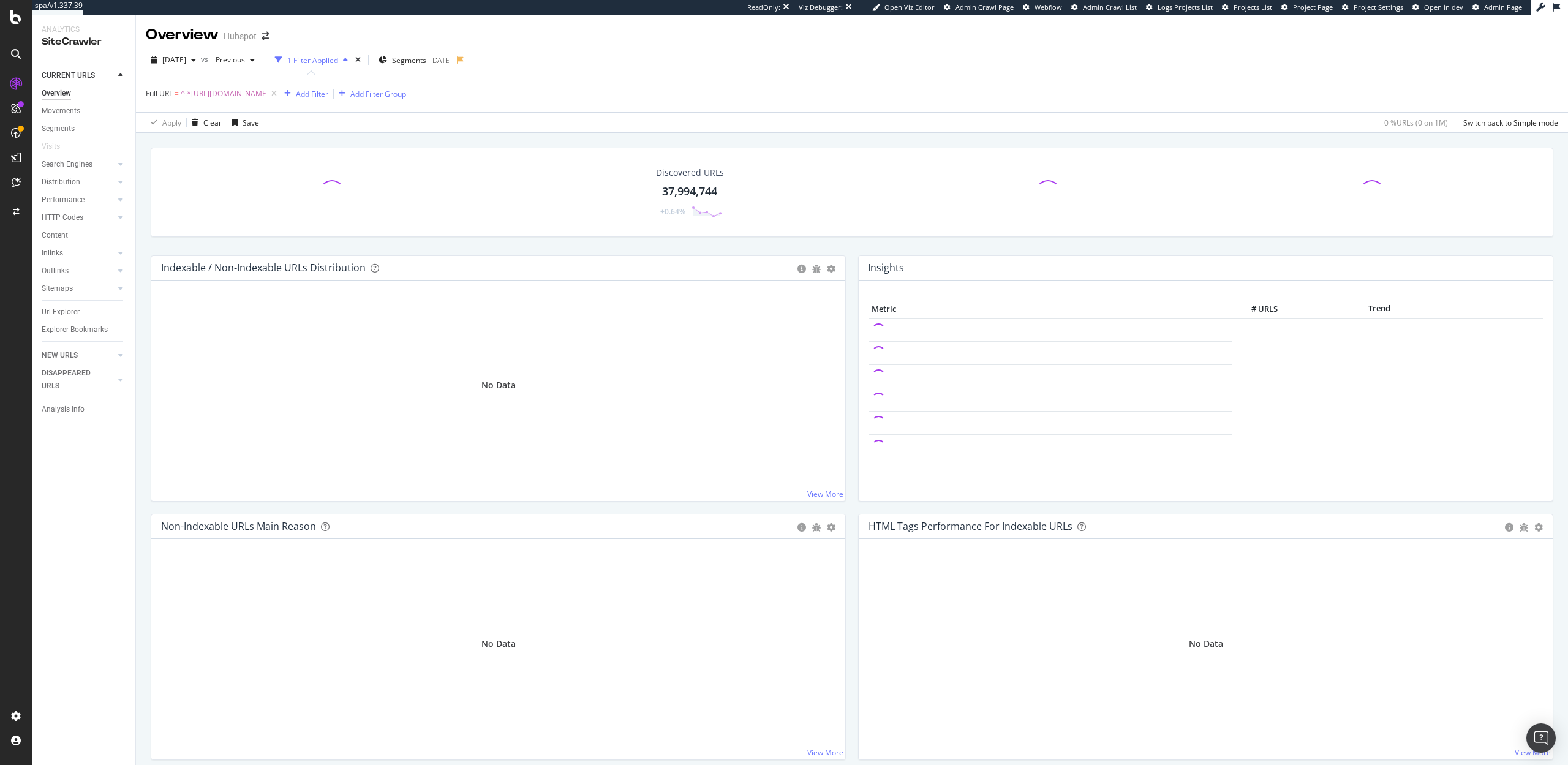
click at [269, 87] on span "^.*https://www.hubspot.com/crm-for-insurance.*$" at bounding box center [224, 94] width 89 height 18
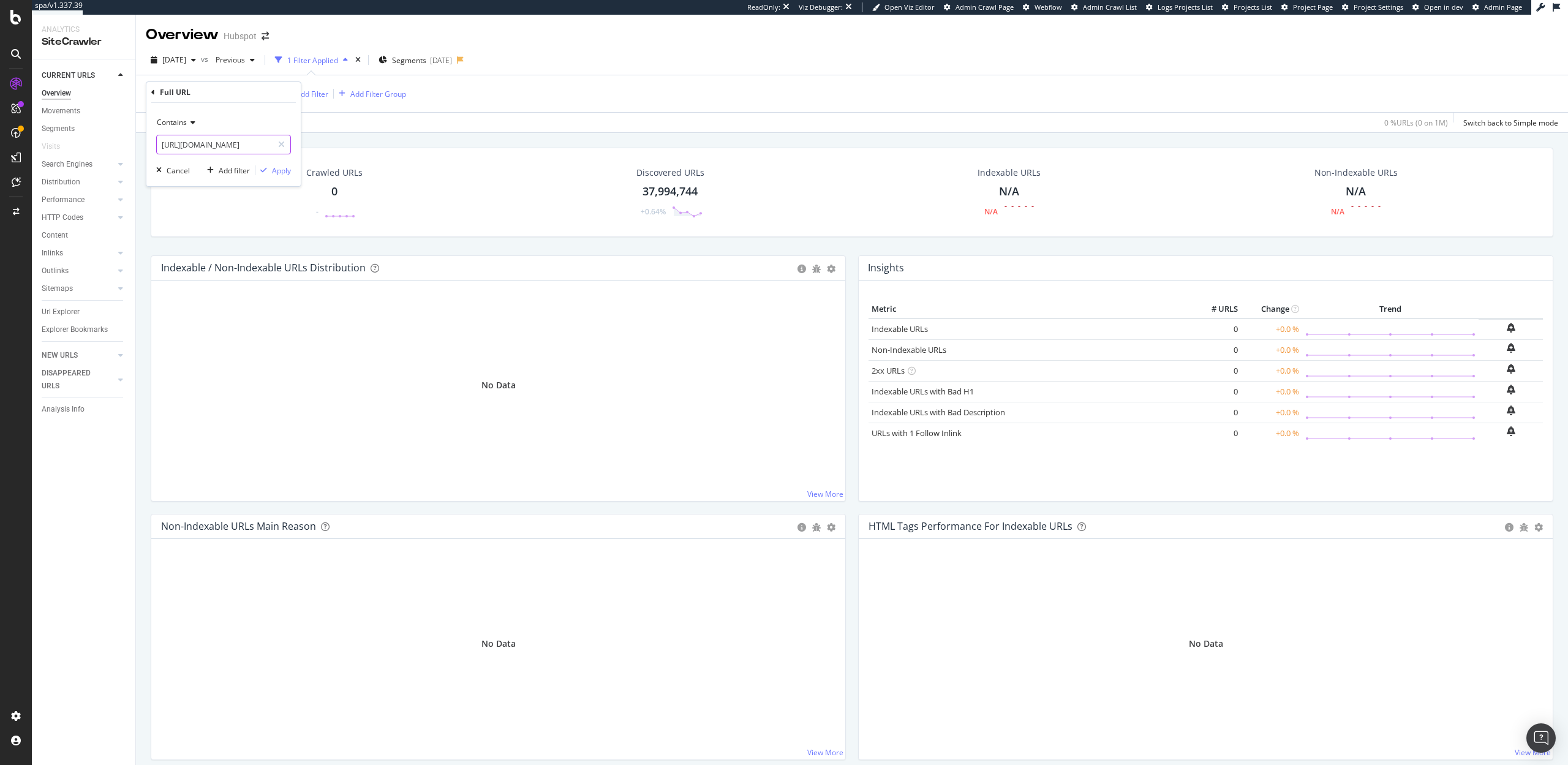
click at [266, 145] on input "https://www.hubspot.com/crm-for-insurance" at bounding box center [215, 145] width 116 height 19
click at [263, 145] on input "https://www.hubspot.com/crm-for-insurance" at bounding box center [215, 145] width 116 height 19
drag, startPoint x: 268, startPoint y: 145, endPoint x: 323, endPoint y: 152, distance: 55.4
click at [323, 152] on body "spa/v1.337.39 ReadOnly: Viz Debugger: Open Viz Editor Admin Crawl Page Webflow …" at bounding box center [784, 382] width 1568 height 765
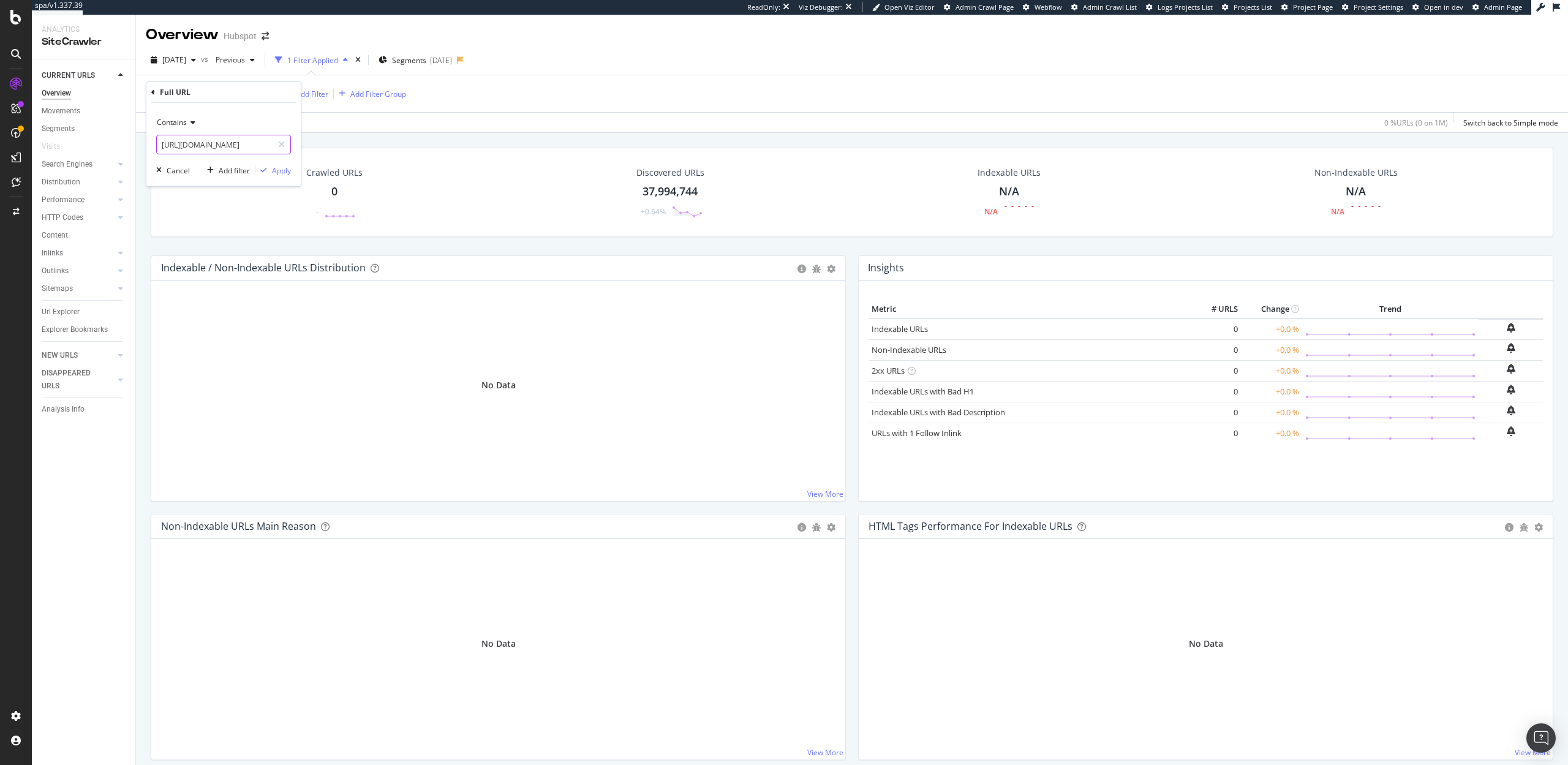
scroll to position [0, 1]
type input "https://www.hubspot.com/crm-"
click at [282, 172] on div "Apply" at bounding box center [281, 171] width 19 height 11
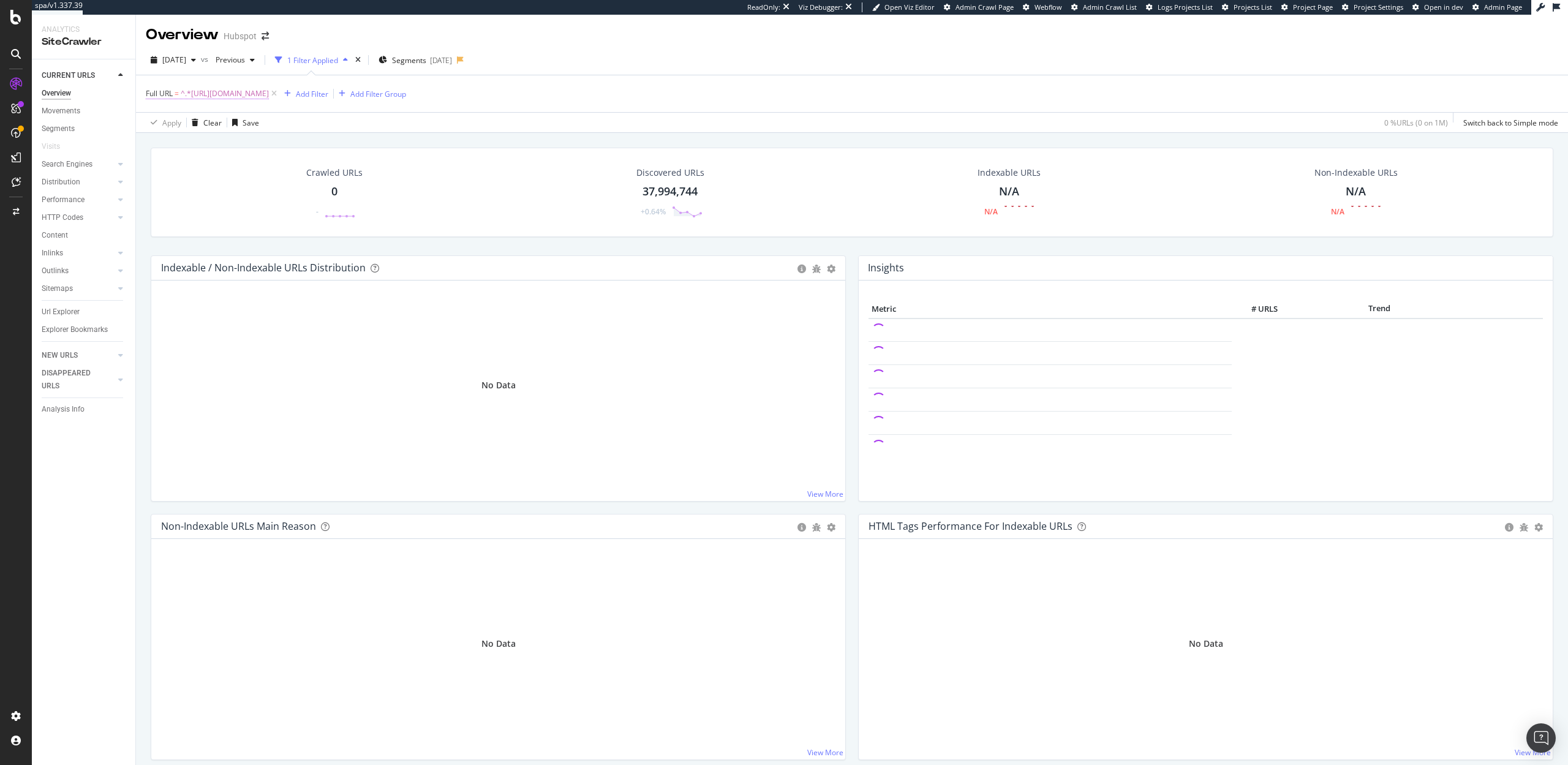
click at [224, 89] on span "^.*https://www.hubspot.com/crm-.*$" at bounding box center [224, 94] width 89 height 18
click at [231, 145] on input "https://www.hubspot.com/crm-" at bounding box center [215, 145] width 116 height 19
click at [78, 156] on div "LogAnalyzer" at bounding box center [69, 158] width 48 height 12
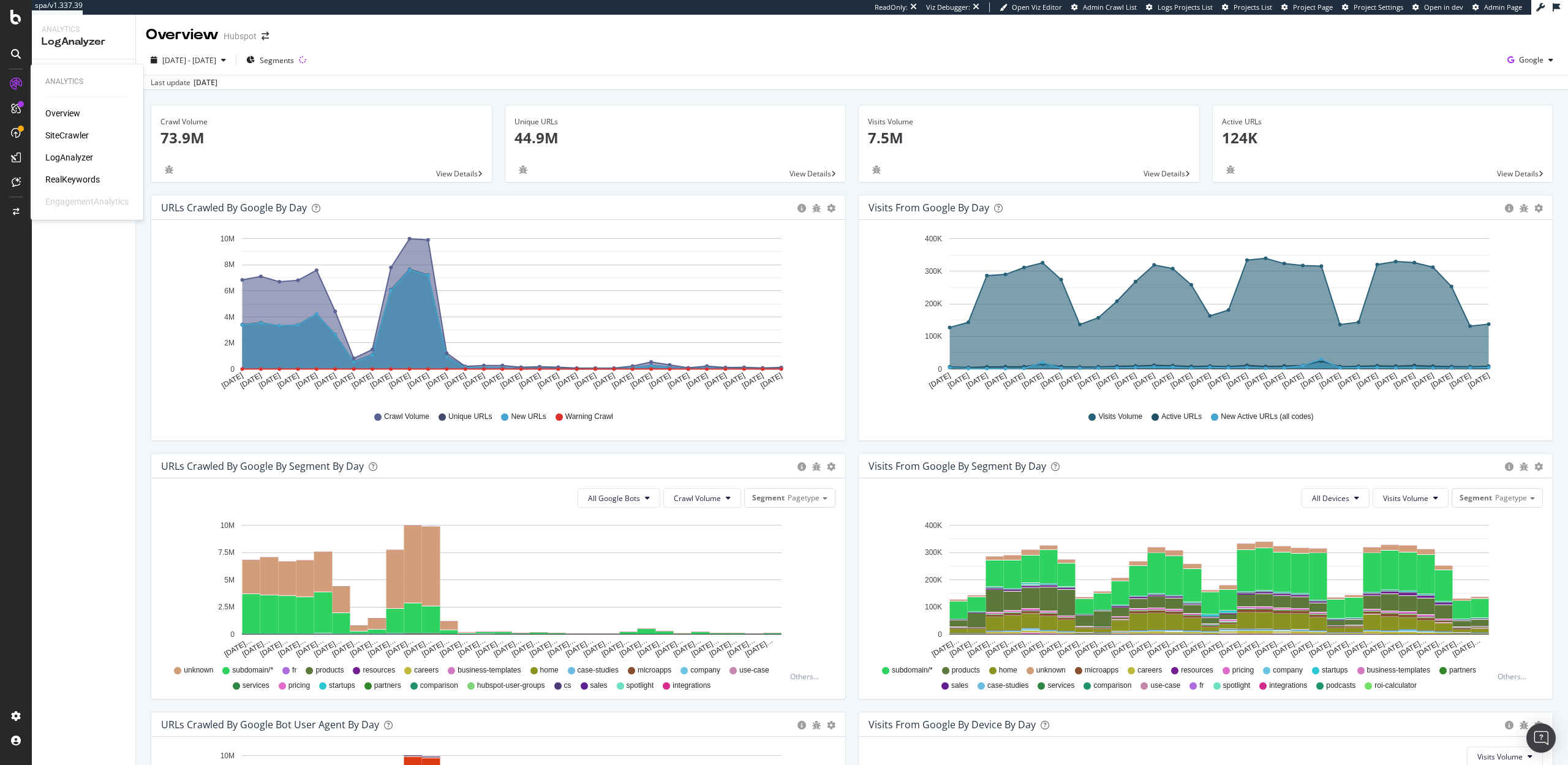
click at [66, 182] on div "RealKeywords" at bounding box center [73, 180] width 54 height 12
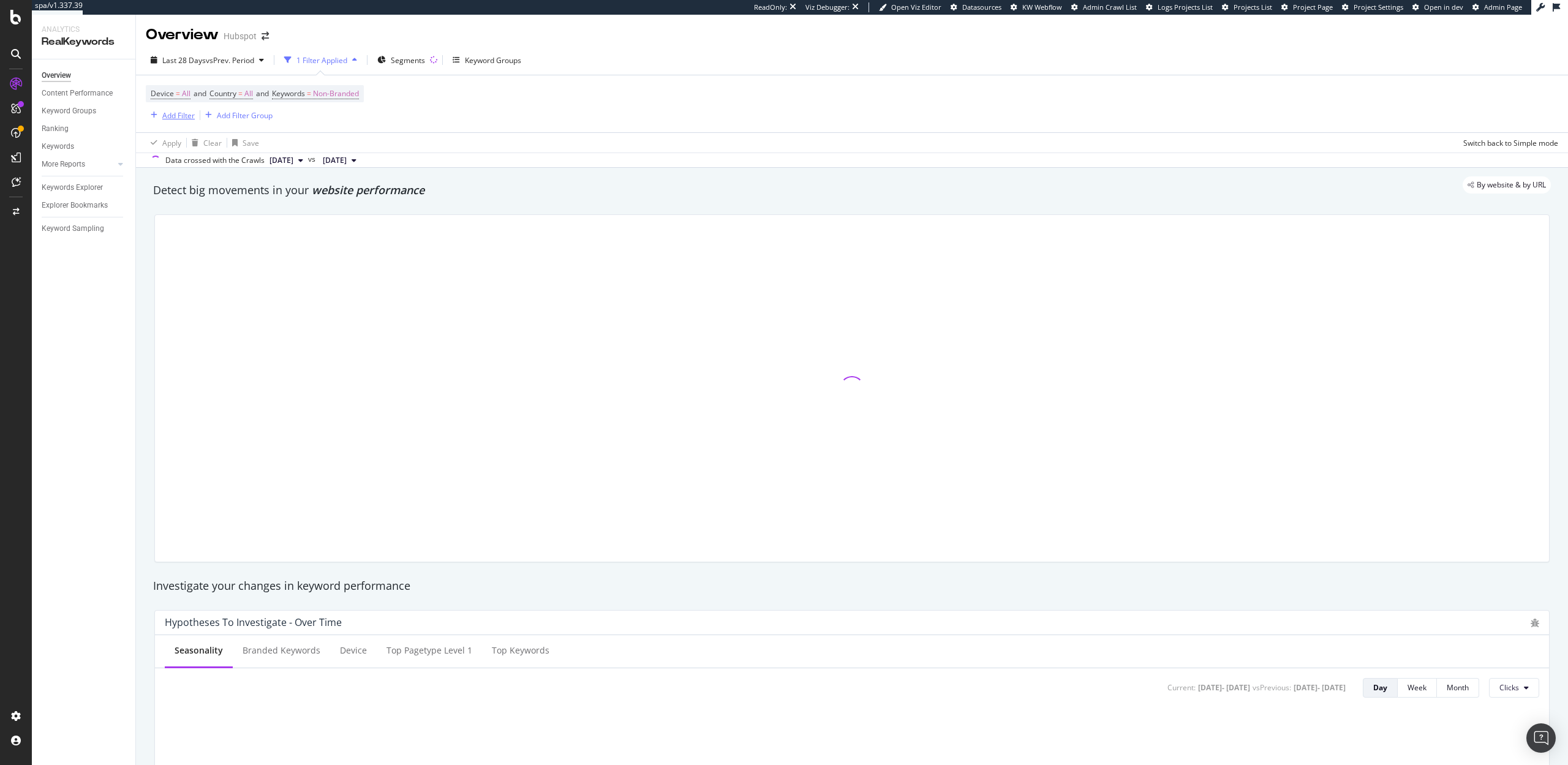
click at [166, 110] on div "Add Filter" at bounding box center [178, 116] width 32 height 11
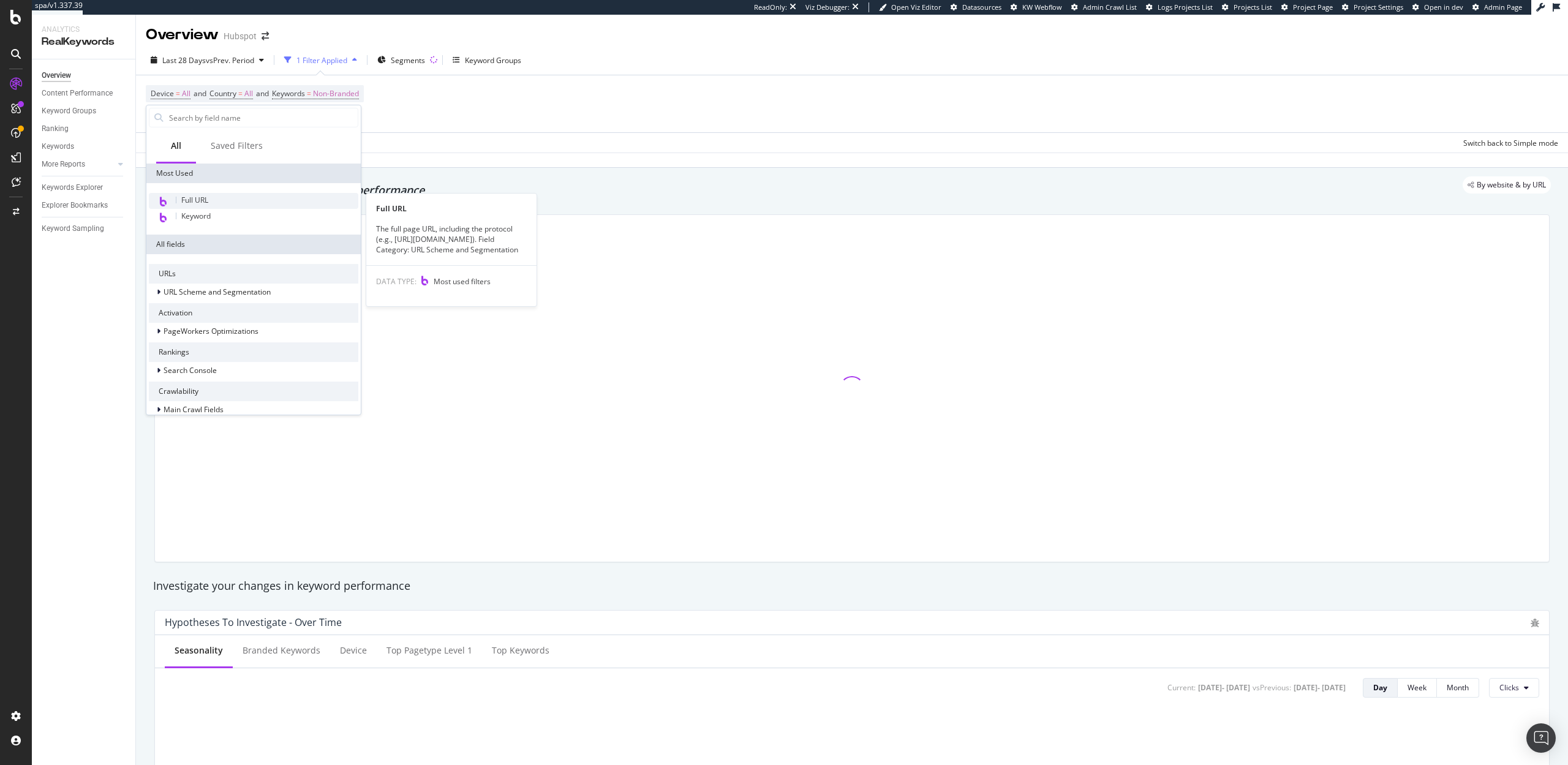
click at [195, 202] on span "Full URL" at bounding box center [195, 200] width 27 height 11
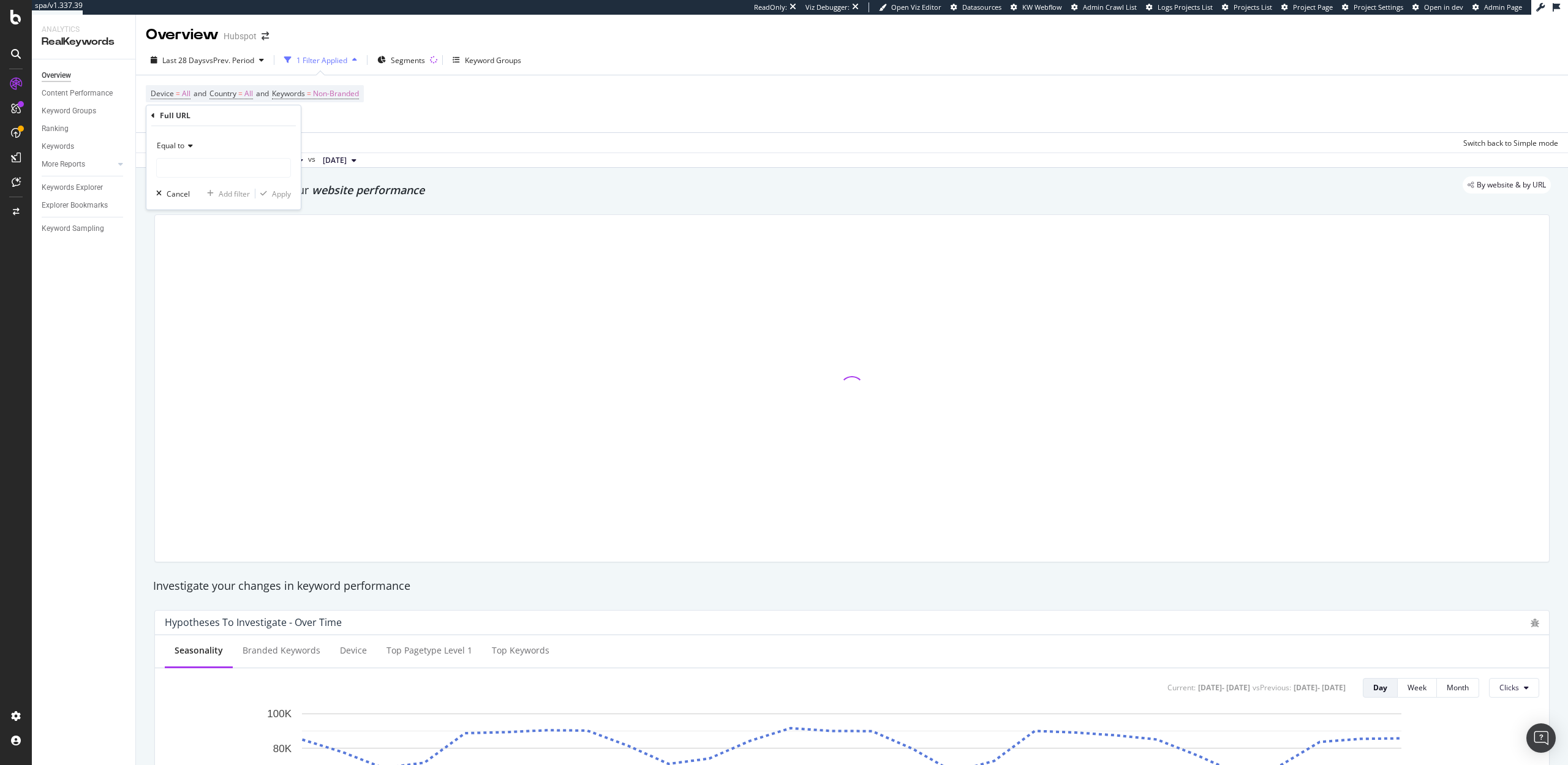
click at [184, 150] on span "Equal to" at bounding box center [170, 145] width 27 height 11
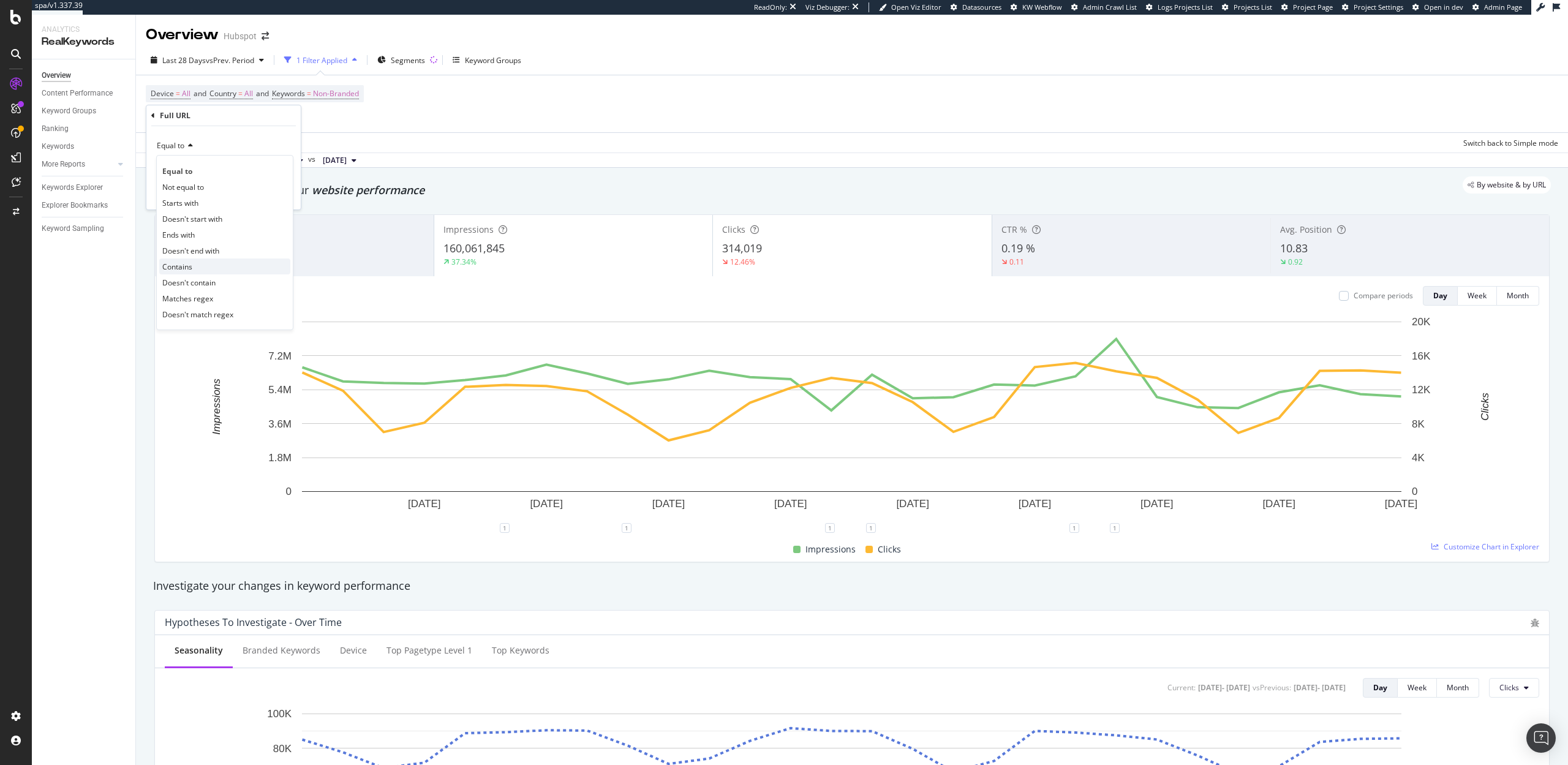
click at [186, 262] on span "Contains" at bounding box center [177, 266] width 30 height 11
click at [194, 172] on input "text" at bounding box center [223, 167] width 133 height 19
paste input "https://www.hubspot.com/crm-"
type input "https://www.hubspot.com/crm-"
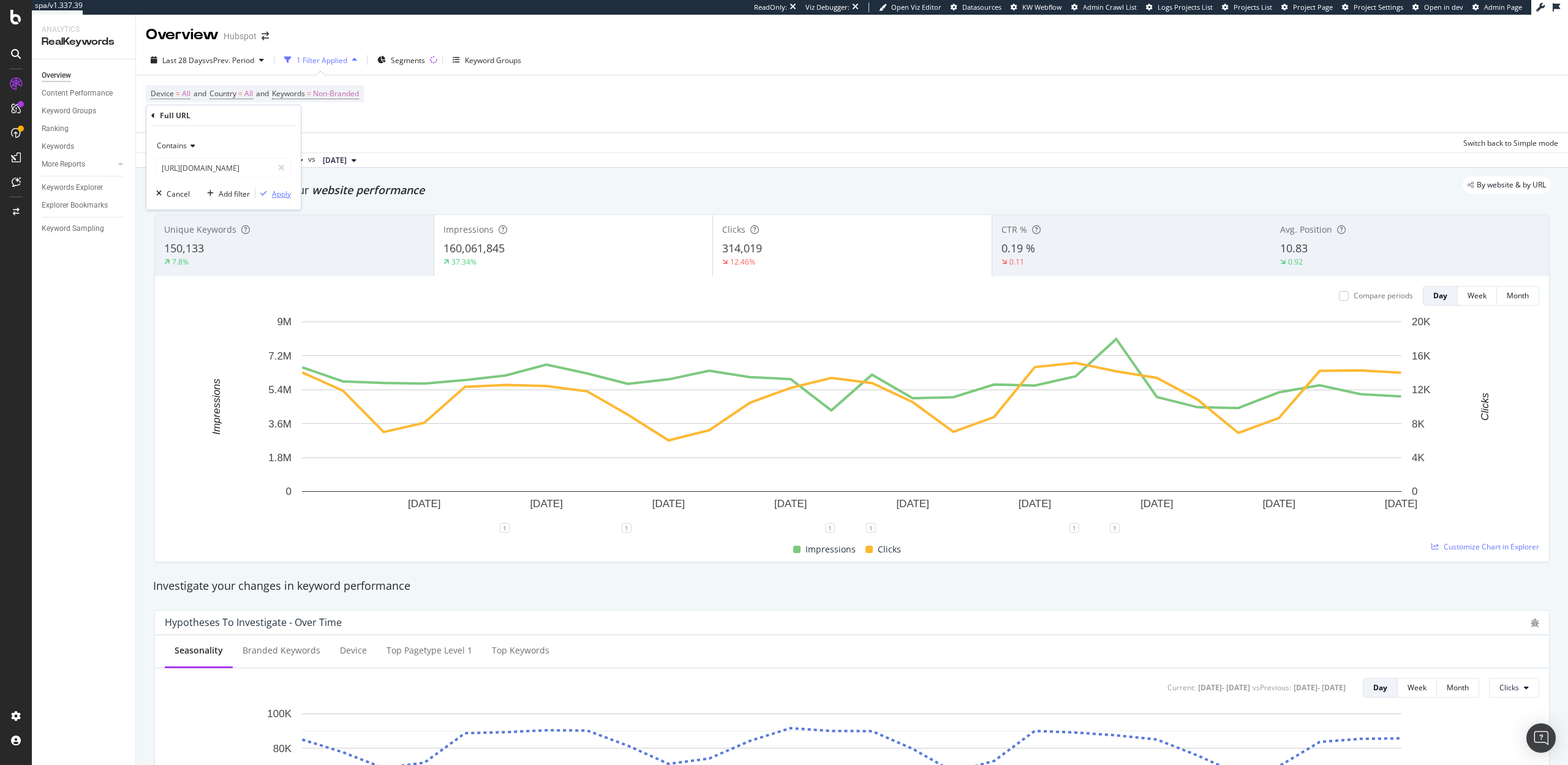
click at [286, 196] on div "Apply" at bounding box center [281, 194] width 19 height 11
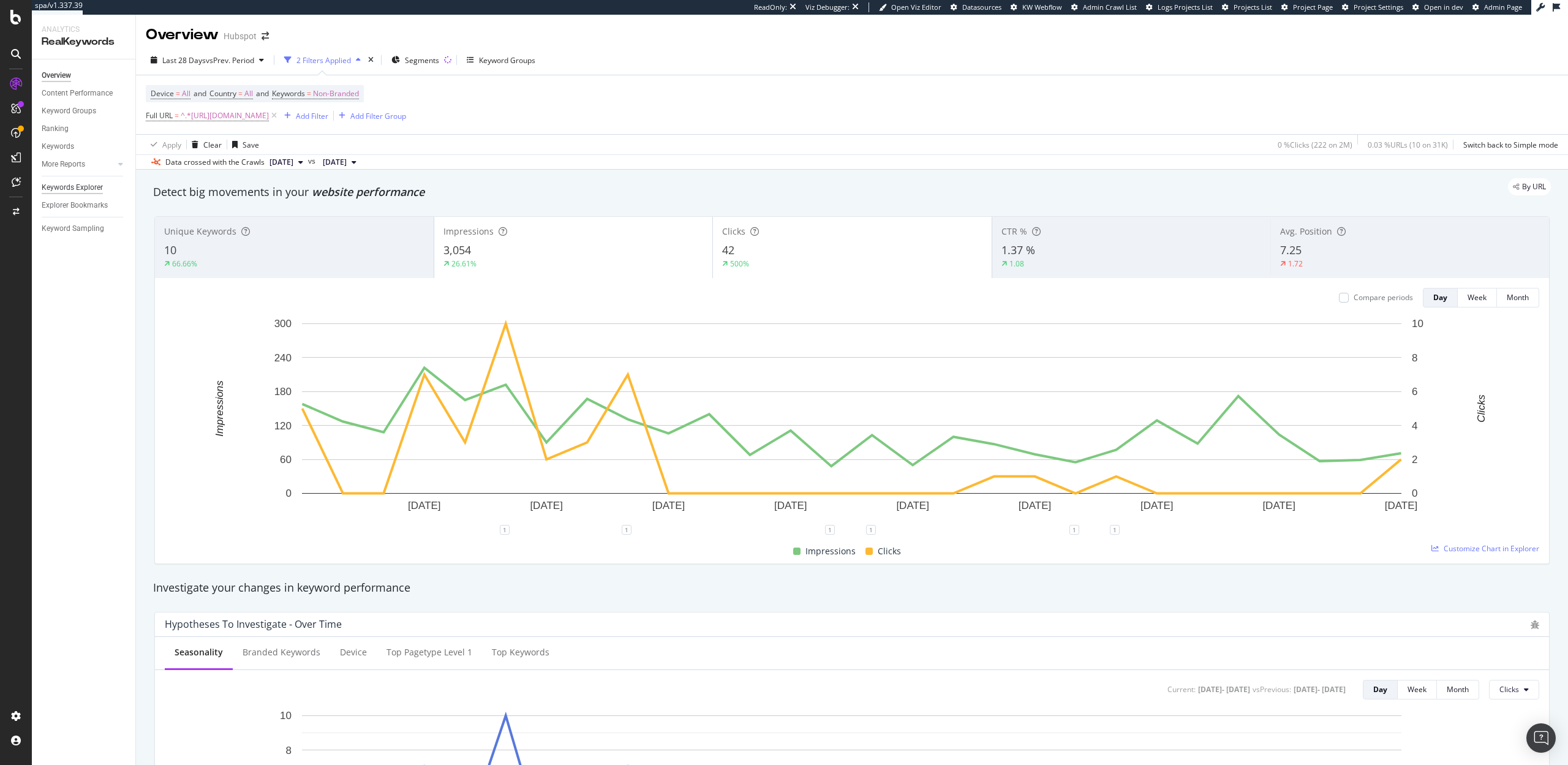
click at [66, 192] on div "Keywords Explorer" at bounding box center [73, 188] width 61 height 13
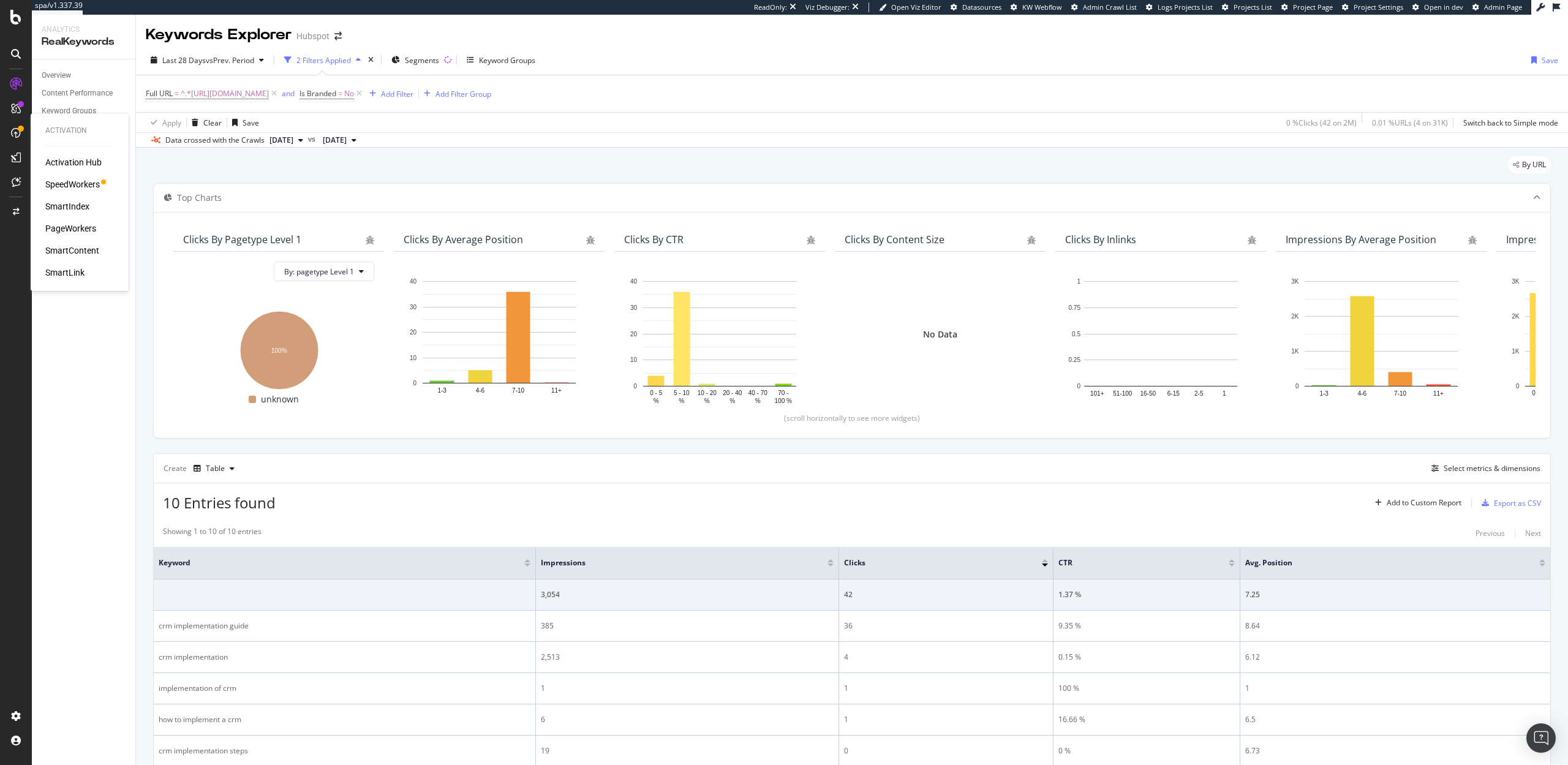
click at [76, 183] on div "SpeedWorkers" at bounding box center [73, 184] width 54 height 12
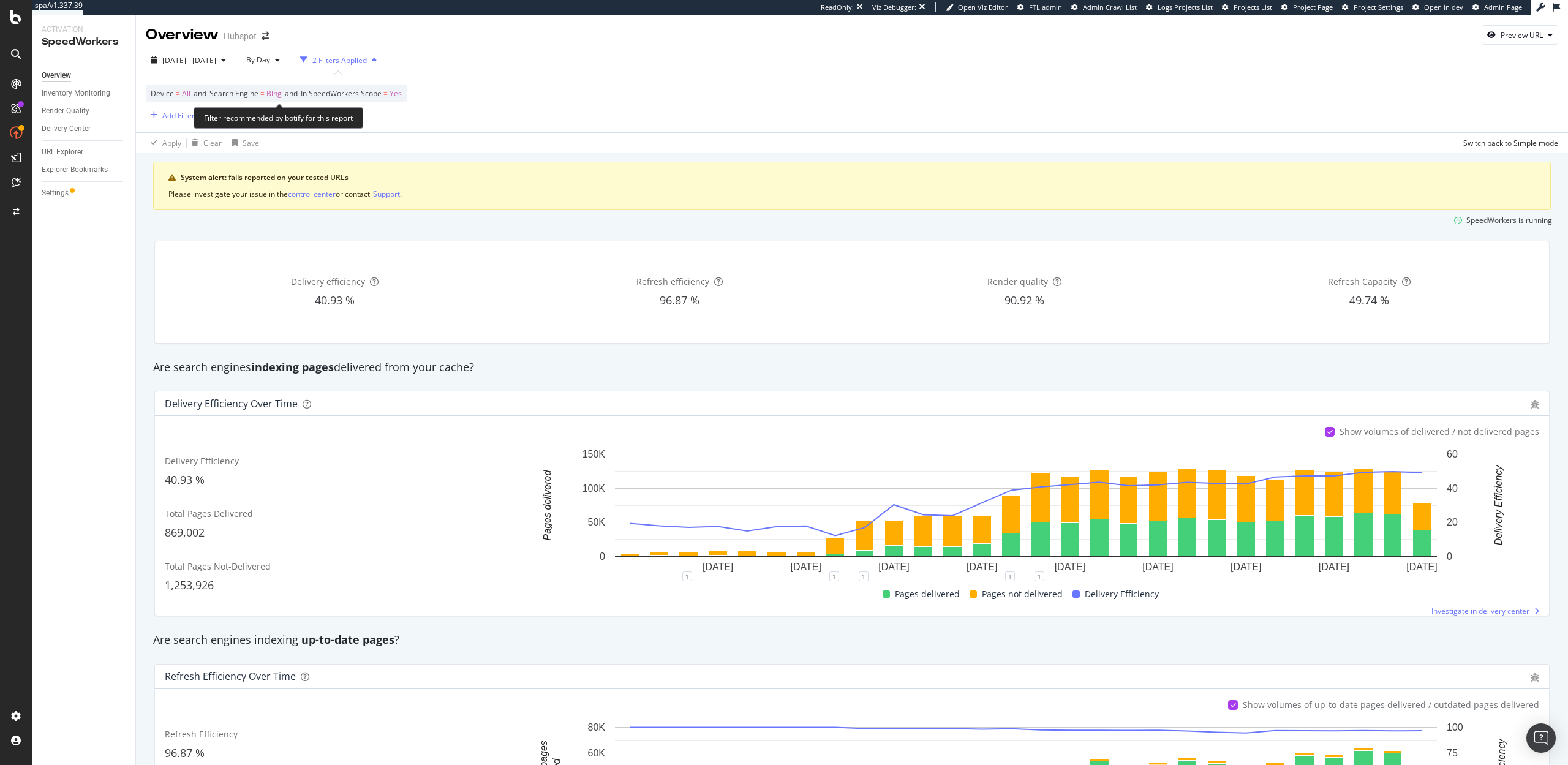
click at [229, 89] on span "Search Engine" at bounding box center [234, 94] width 49 height 11
click at [249, 125] on div "Bing" at bounding box center [290, 123] width 135 height 19
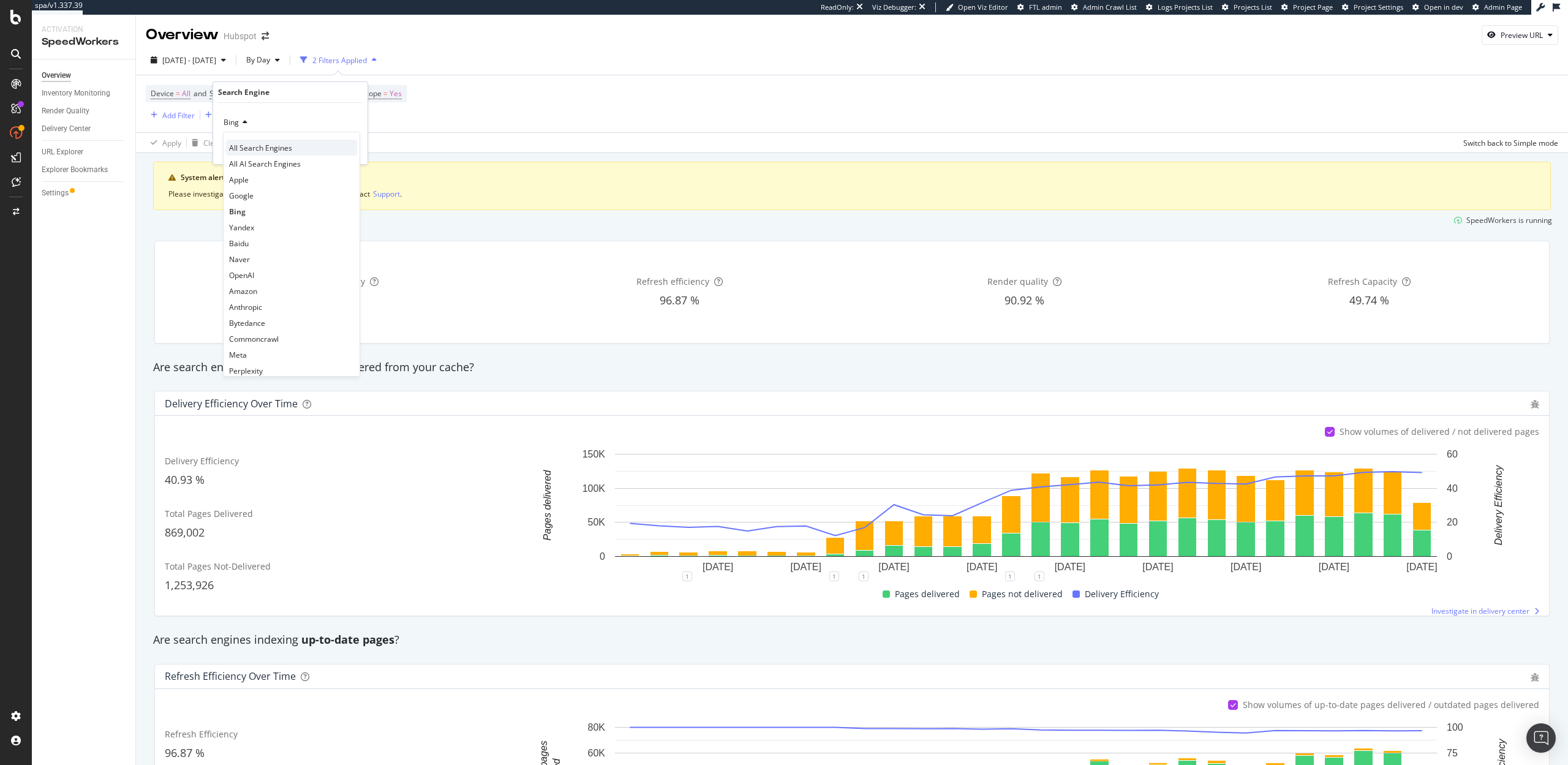
click at [255, 145] on span "All Search Engines" at bounding box center [260, 148] width 63 height 11
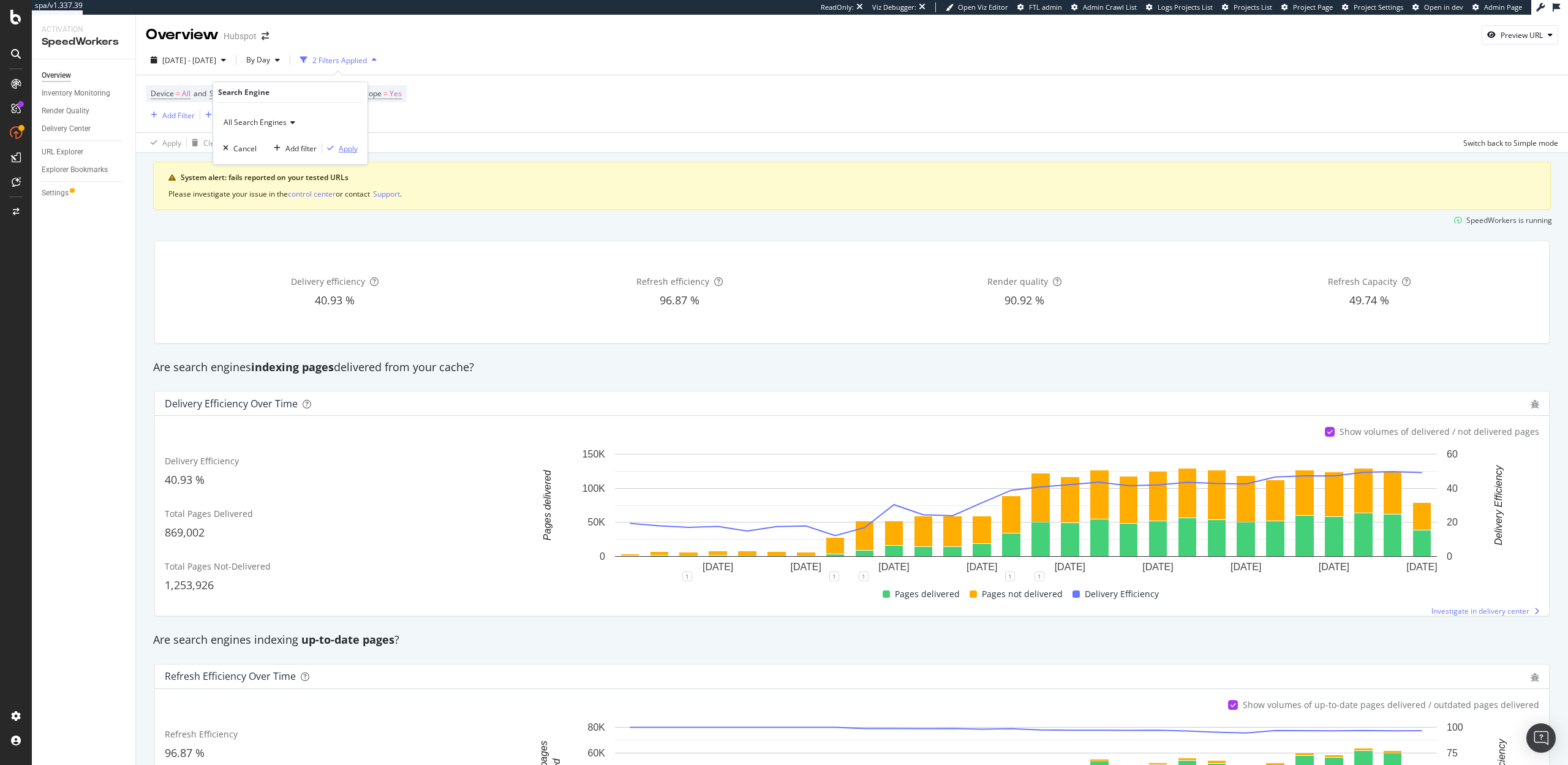
click at [344, 147] on div "Apply" at bounding box center [348, 149] width 19 height 11
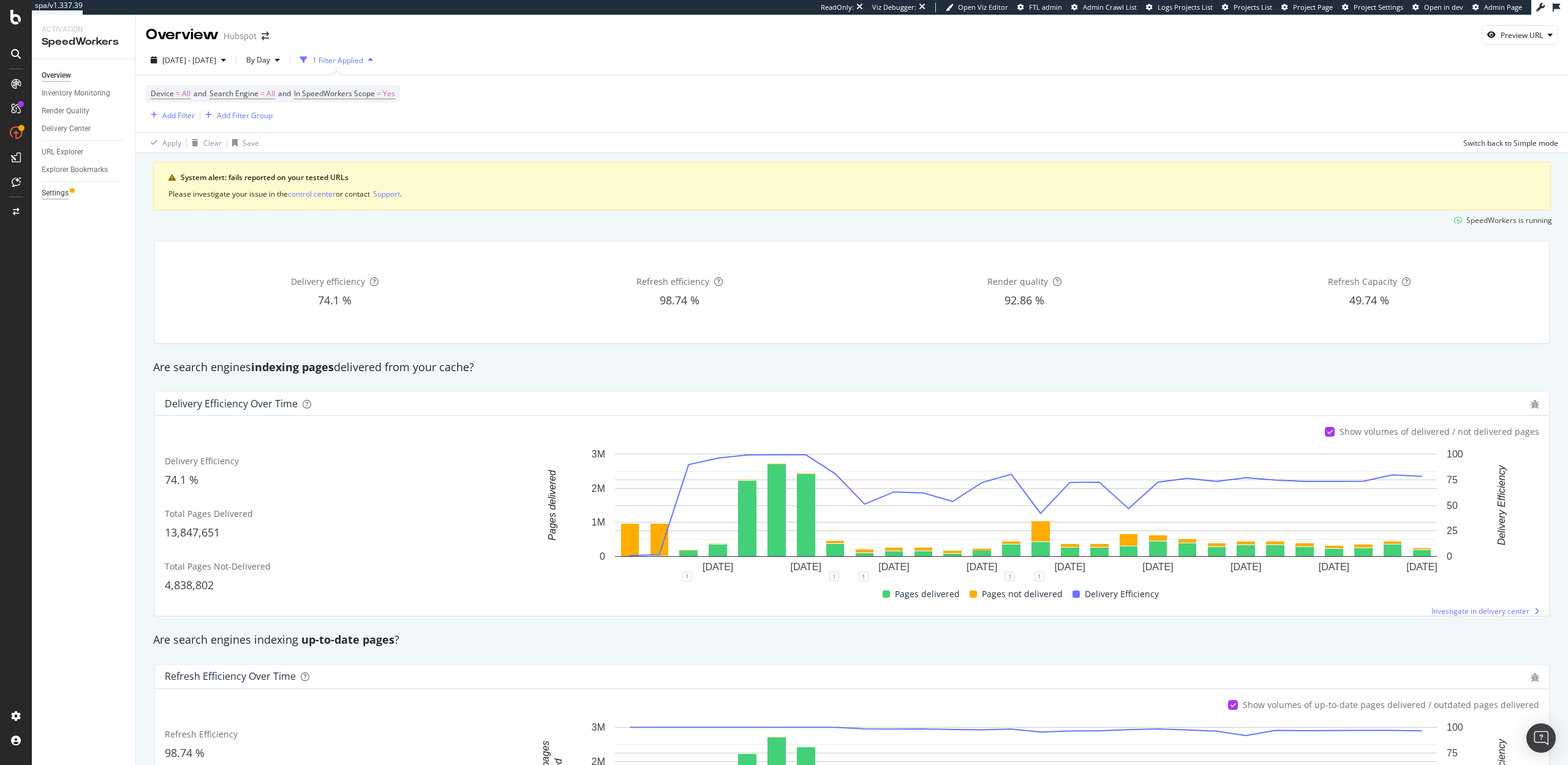
click at [52, 188] on div "Settings" at bounding box center [55, 193] width 27 height 13
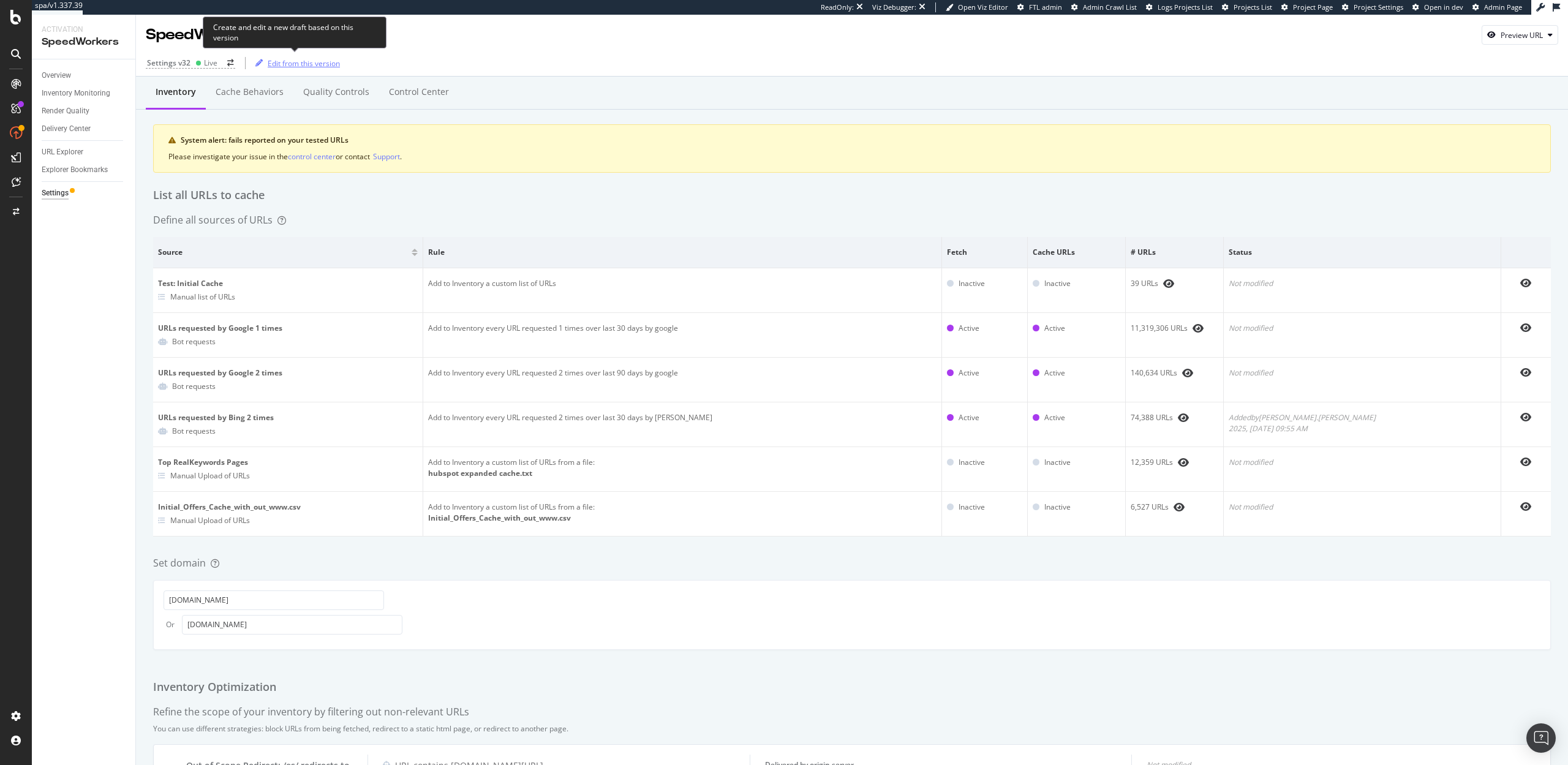
click at [261, 62] on icon "button" at bounding box center [259, 63] width 7 height 7
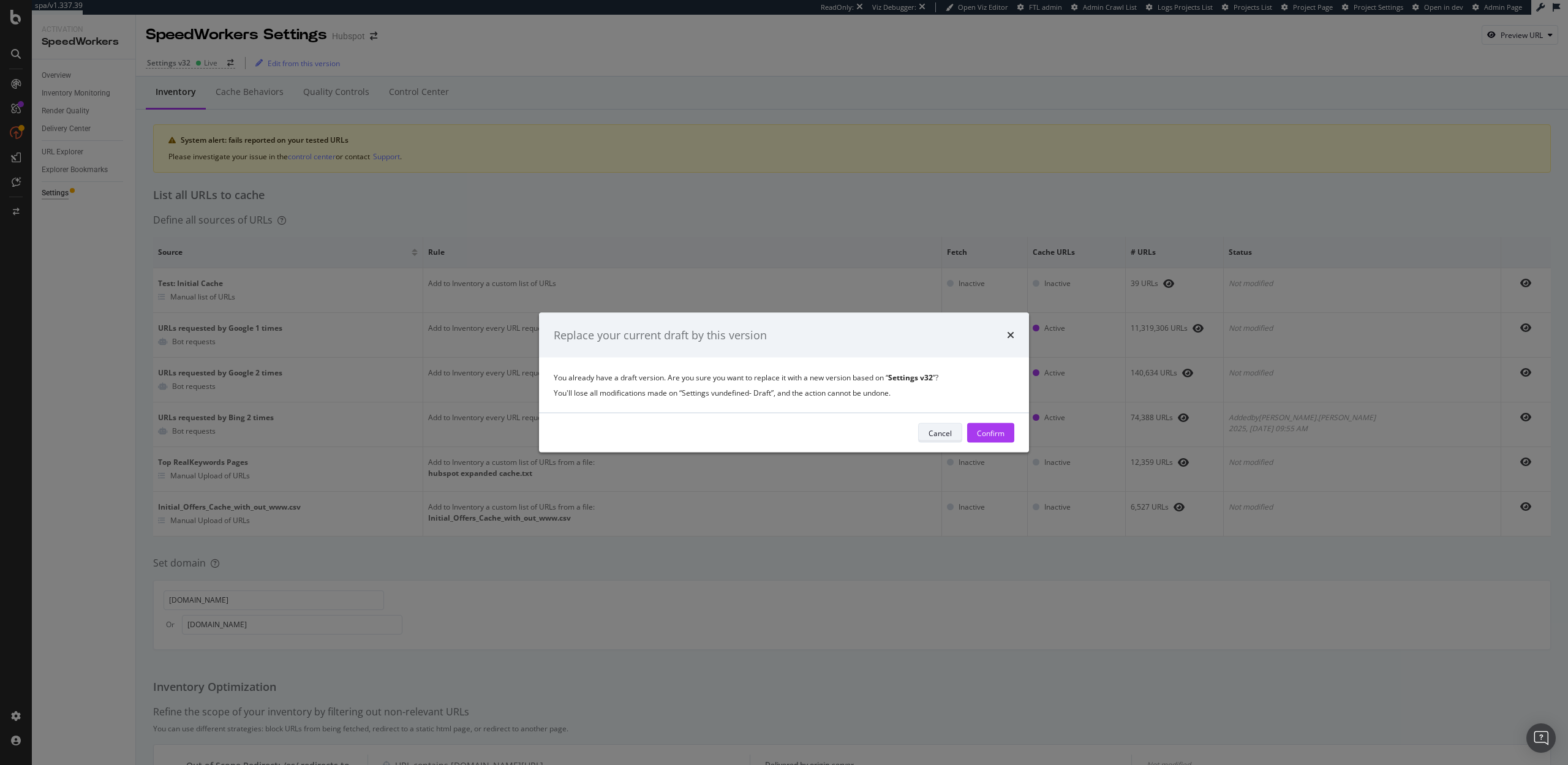
click at [942, 431] on div "Cancel" at bounding box center [940, 433] width 24 height 11
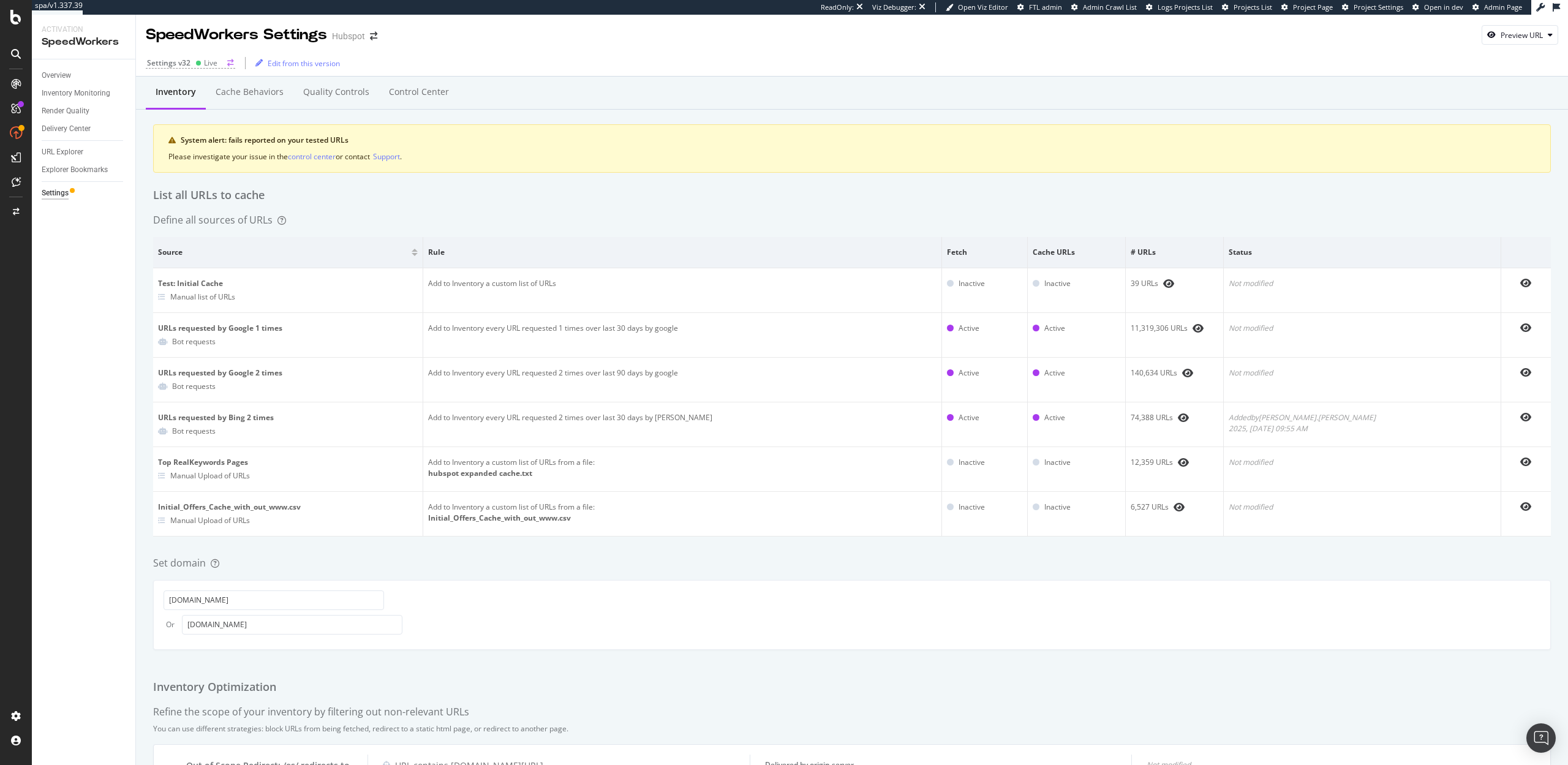
click at [180, 64] on div "Settings v32" at bounding box center [169, 63] width 44 height 11
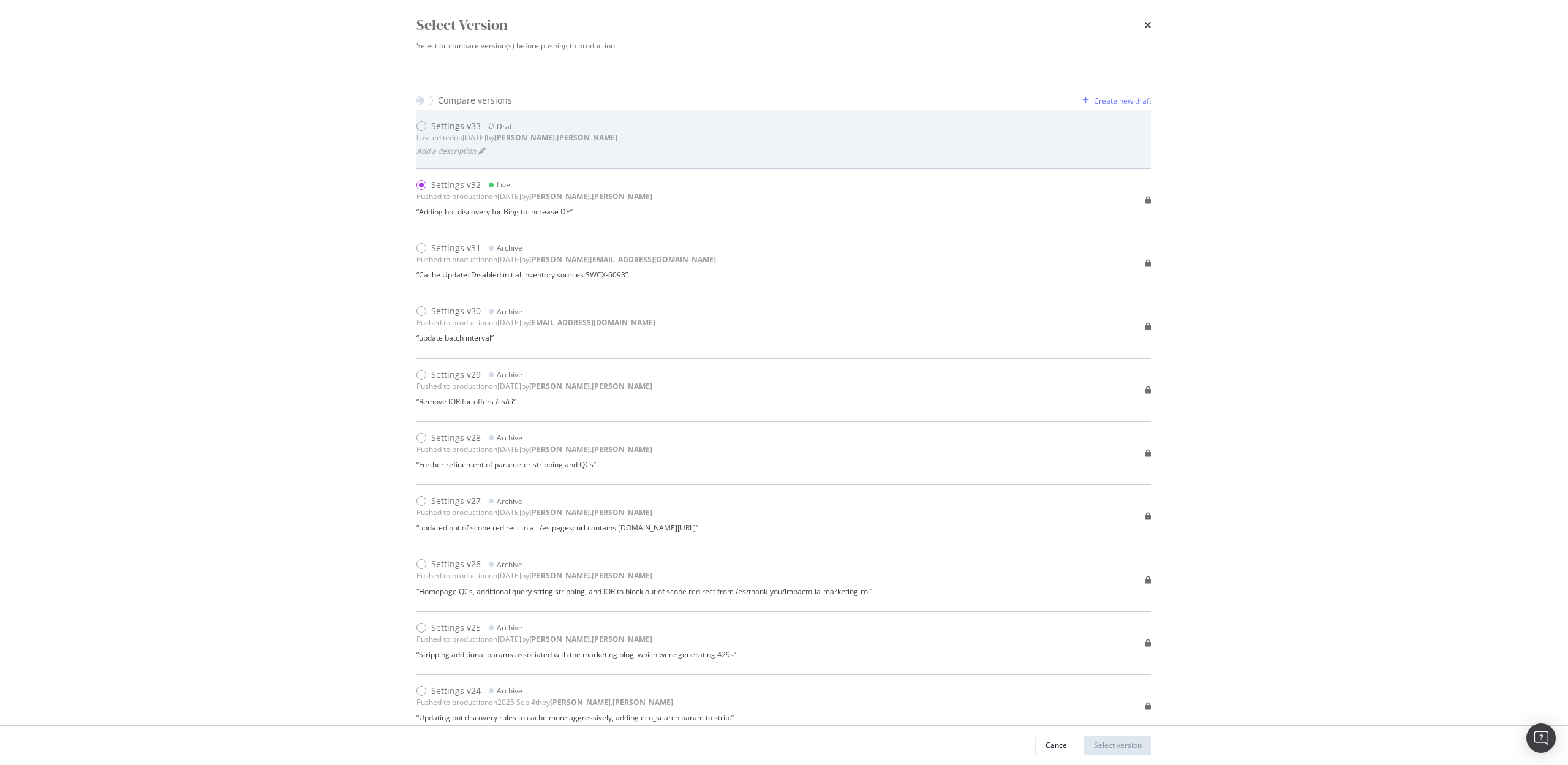
click at [464, 122] on div "Settings v33" at bounding box center [456, 126] width 50 height 12
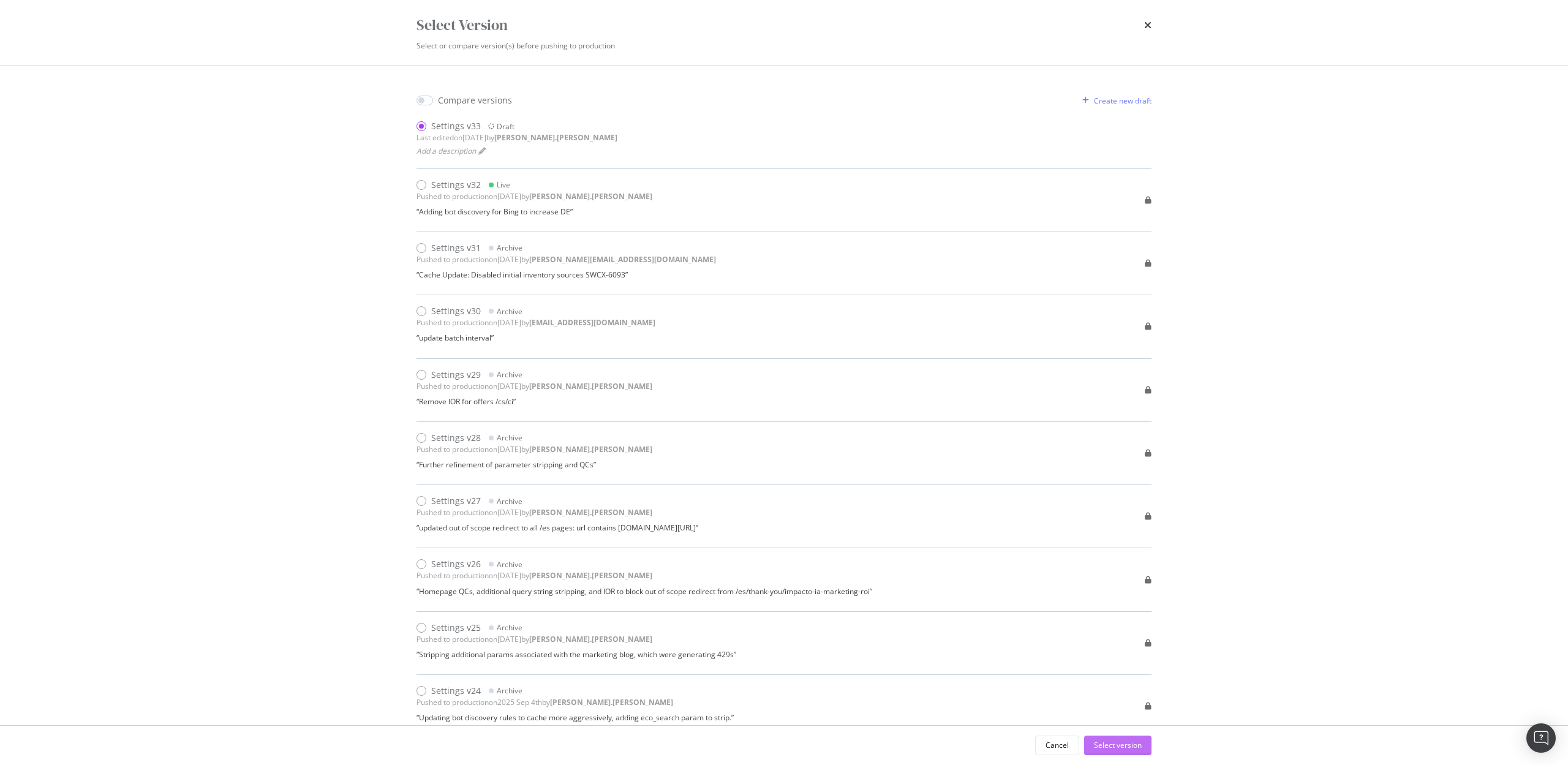
click at [1117, 748] on div "Select version" at bounding box center [1117, 745] width 48 height 11
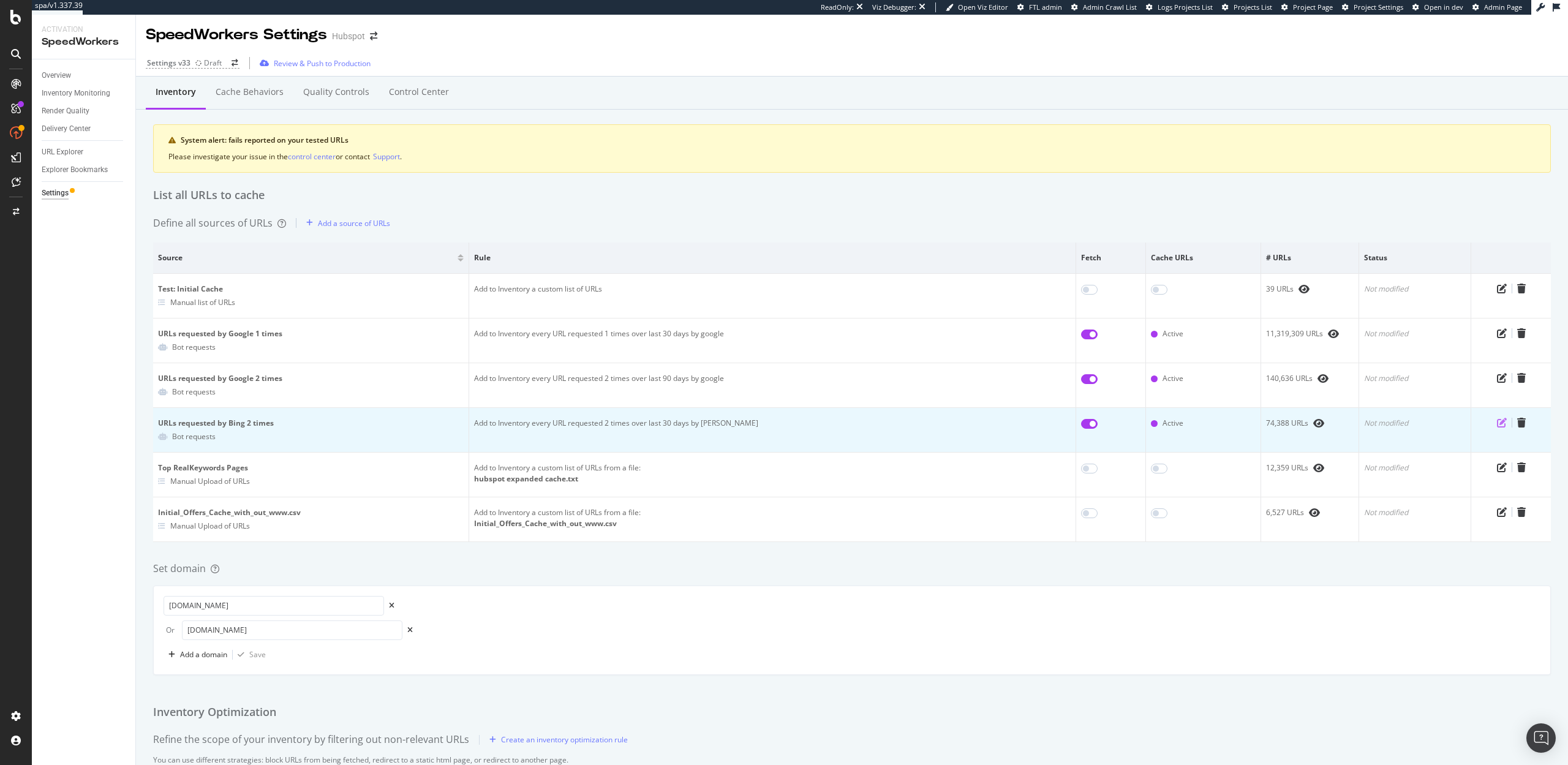
click at [1499, 424] on icon "pen-to-square" at bounding box center [1501, 422] width 10 height 10
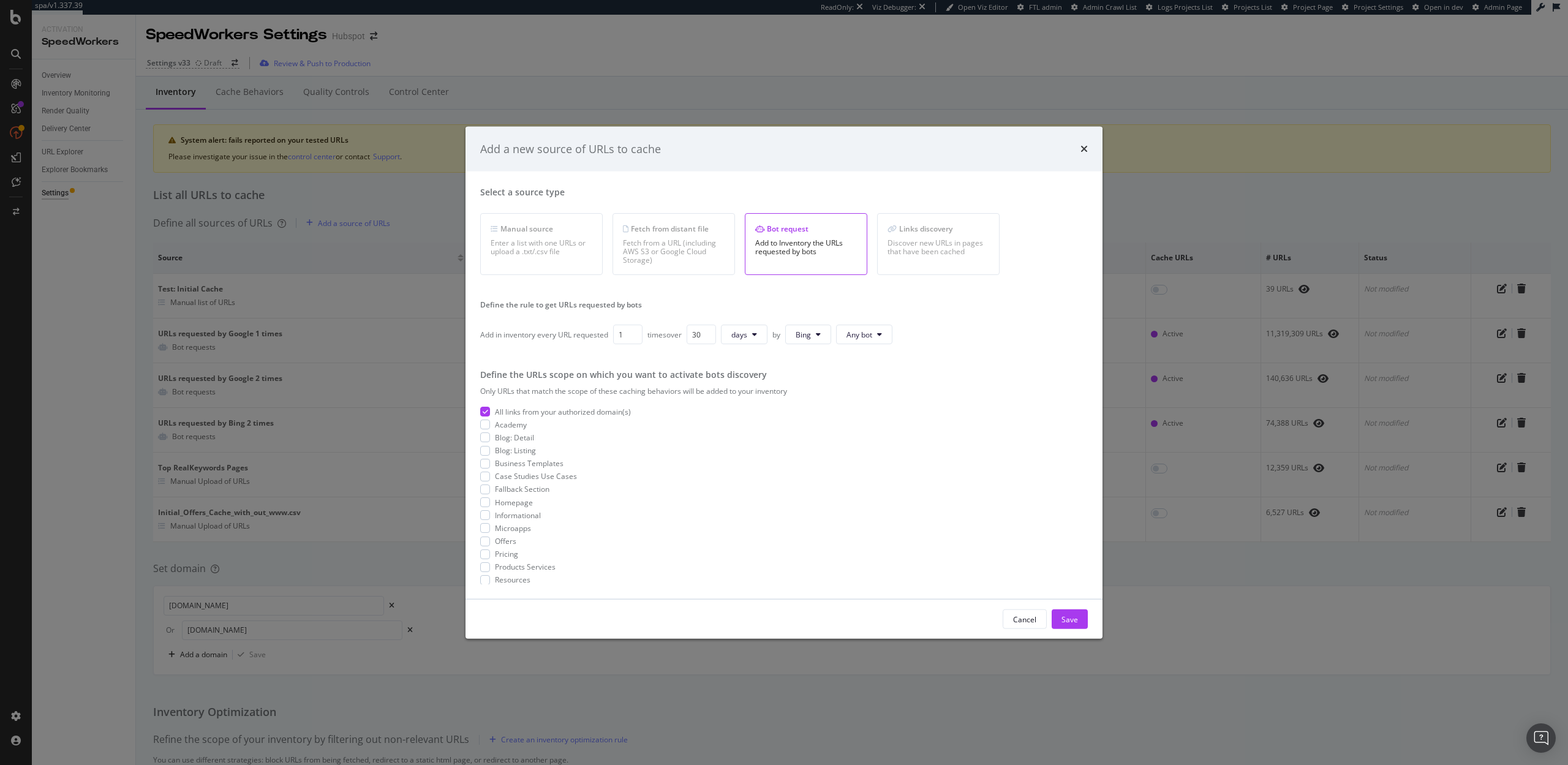
type input "1"
click at [633, 338] on input "1" at bounding box center [628, 334] width 30 height 19
click at [1068, 620] on div "Save" at bounding box center [1069, 619] width 17 height 11
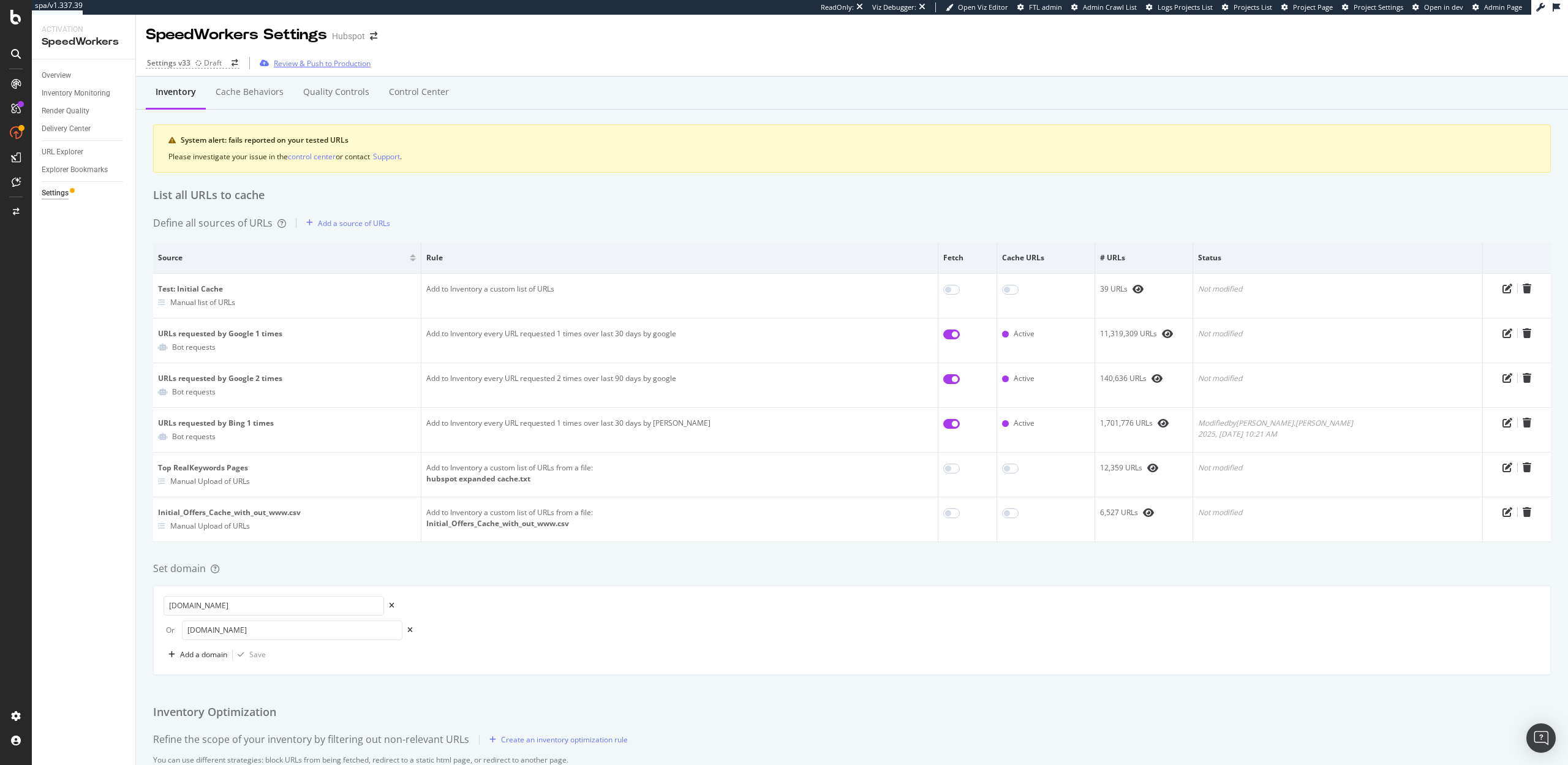
click at [315, 62] on div "Review & Push to Production" at bounding box center [322, 63] width 96 height 11
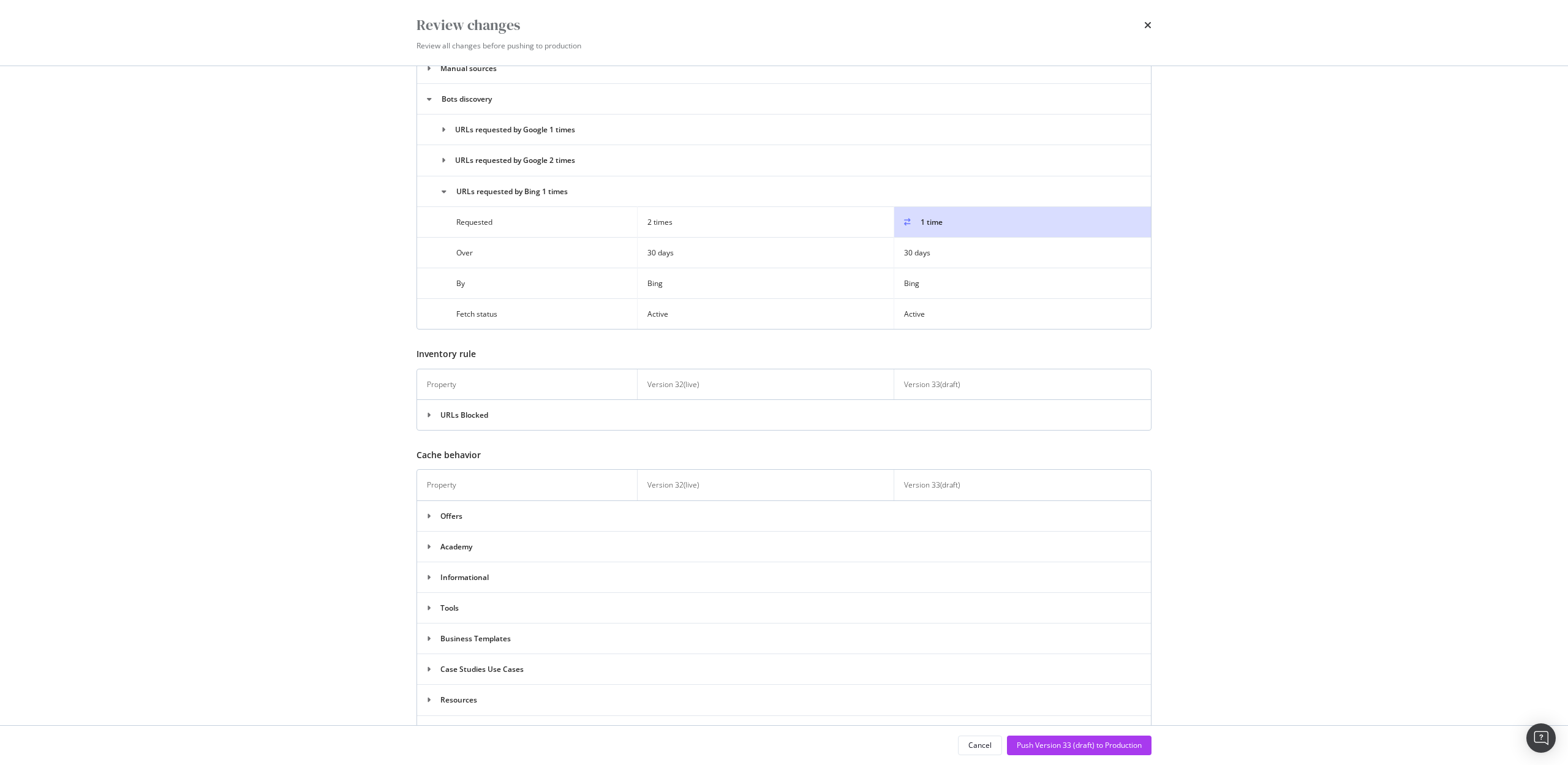
scroll to position [322, 0]
click at [1089, 755] on div "Cancel Push Version 33 (draft) to Production" at bounding box center [784, 745] width 784 height 39
click at [1088, 748] on div "Push Version 33 (draft) to Production" at bounding box center [1079, 745] width 125 height 11
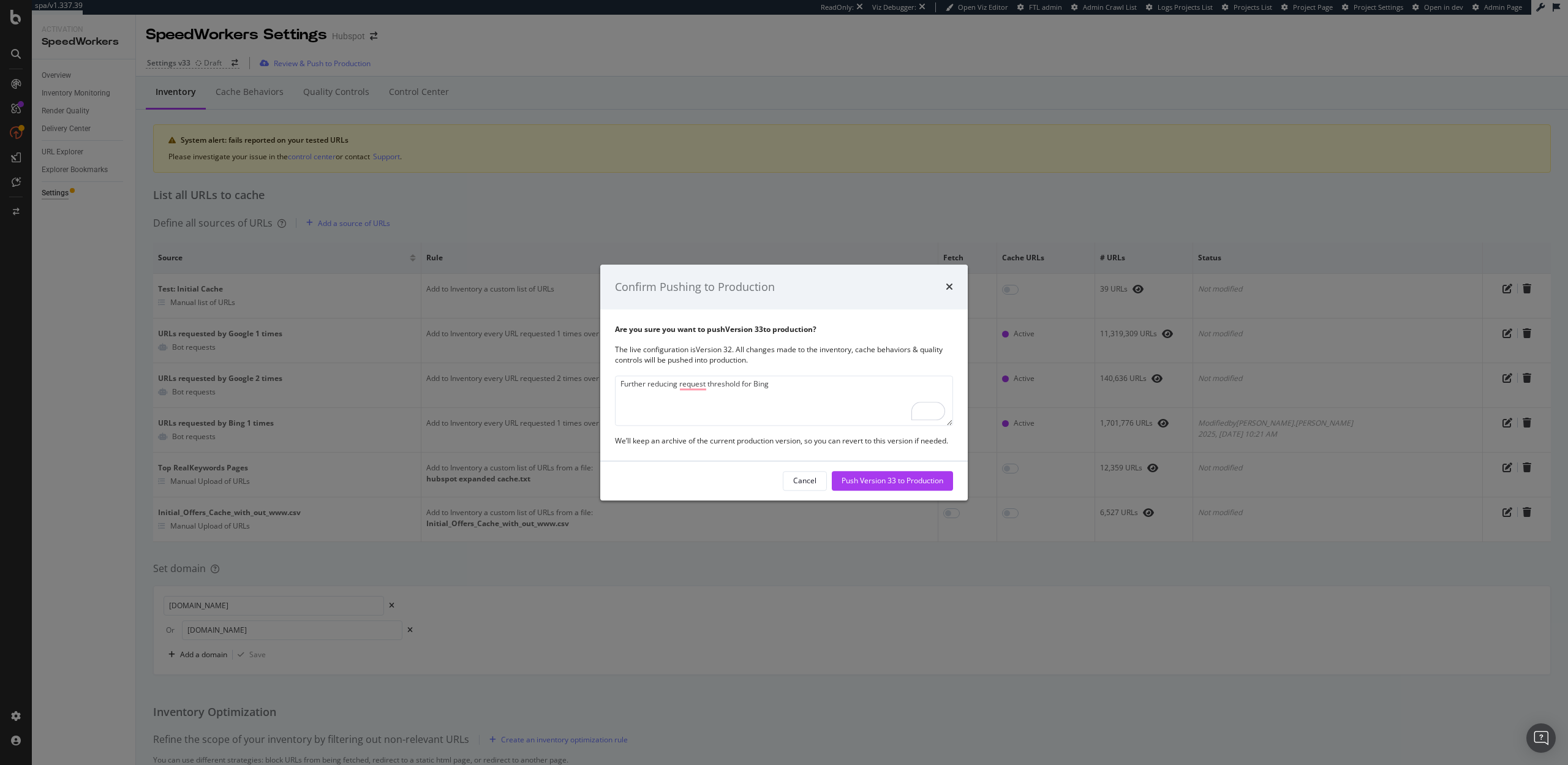
click at [710, 382] on textarea "Further reducing request threshold for Bing" at bounding box center [784, 400] width 338 height 50
type textarea "Further reducing request threshold for Bing"
click at [811, 481] on div "Cancel" at bounding box center [805, 481] width 24 height 11
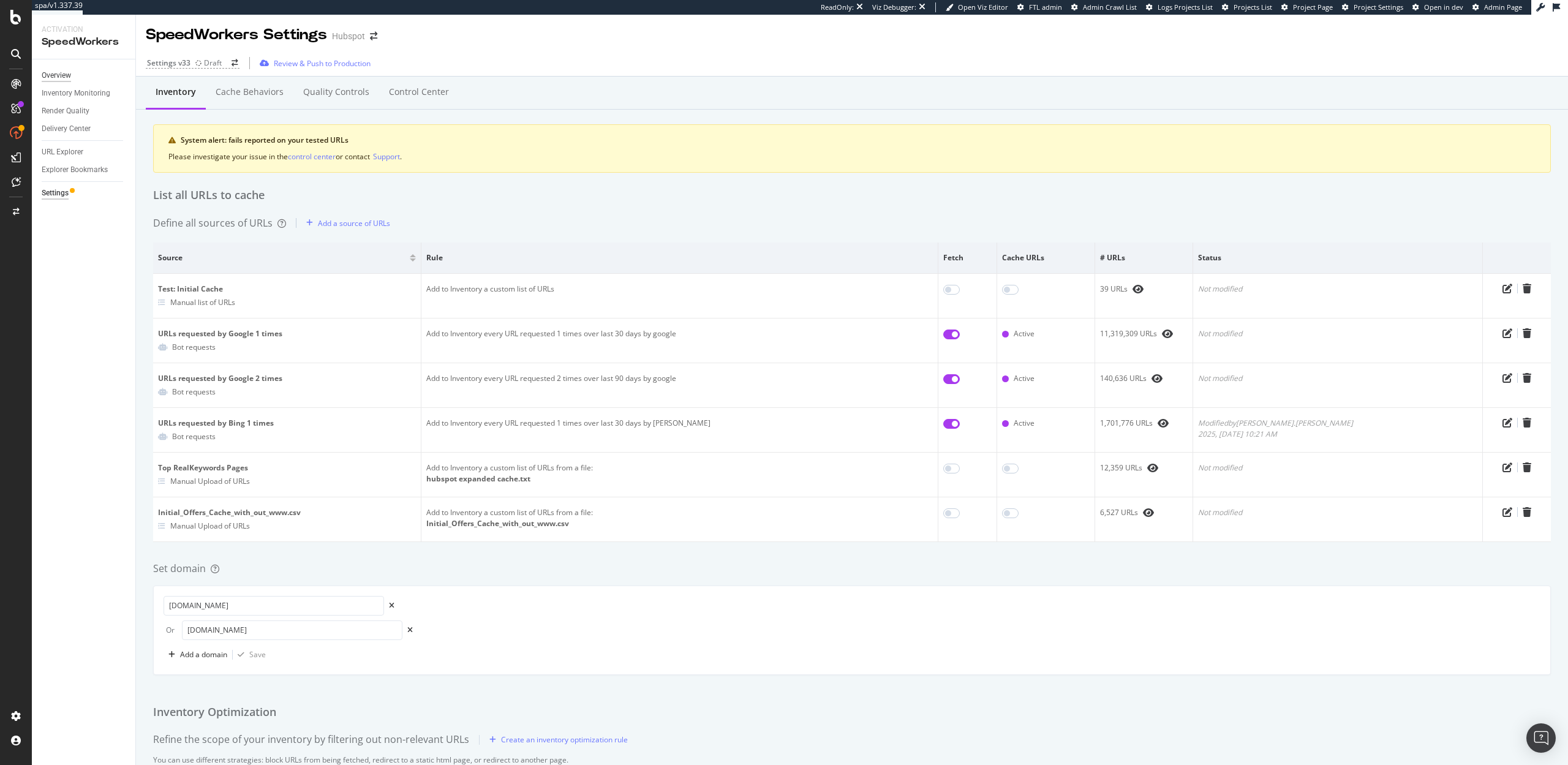
click at [58, 81] on div "Overview" at bounding box center [57, 75] width 30 height 13
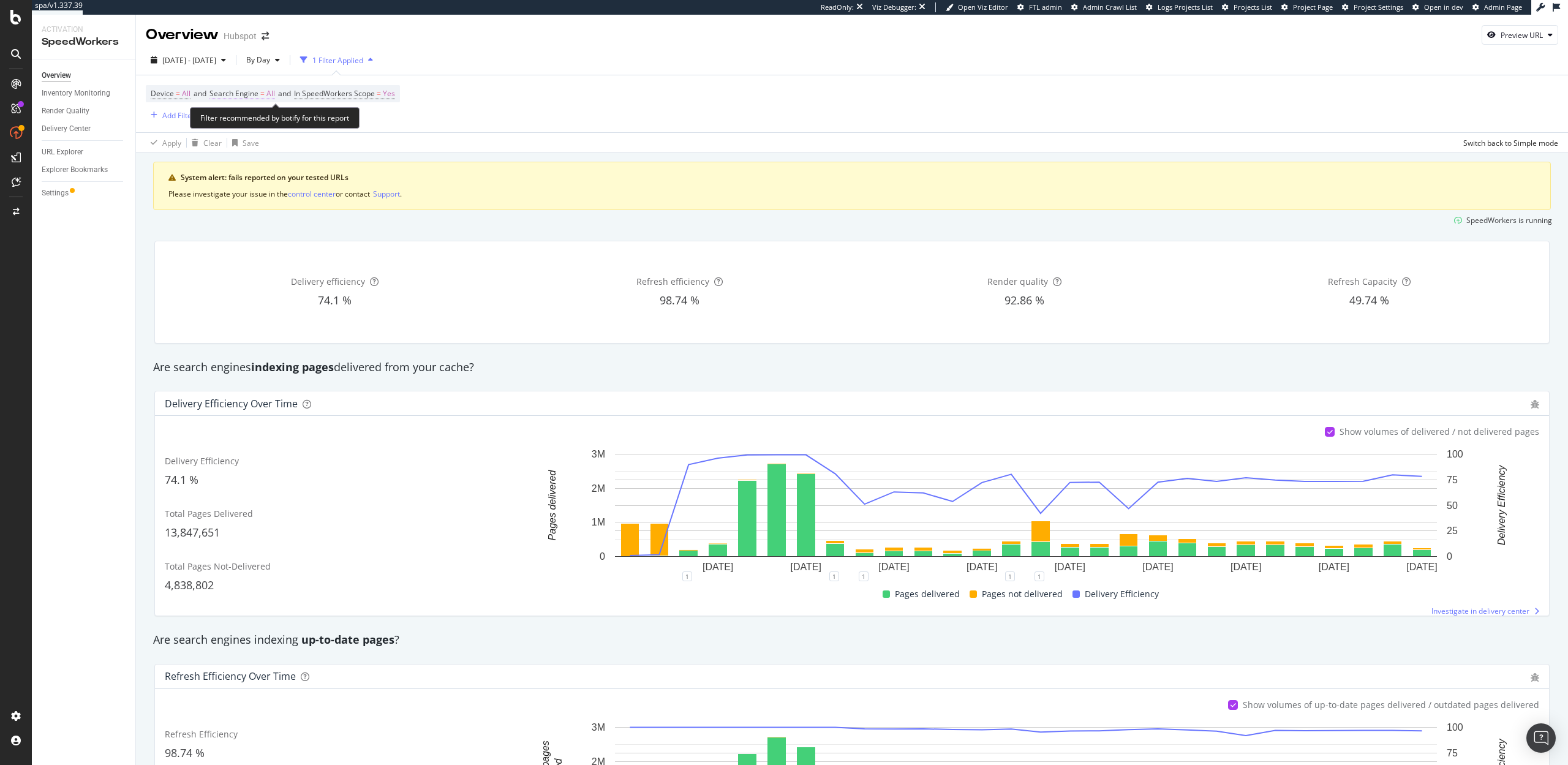
click at [243, 91] on span "Search Engine" at bounding box center [234, 94] width 49 height 11
click at [245, 118] on span "All Search Engines" at bounding box center [255, 122] width 63 height 11
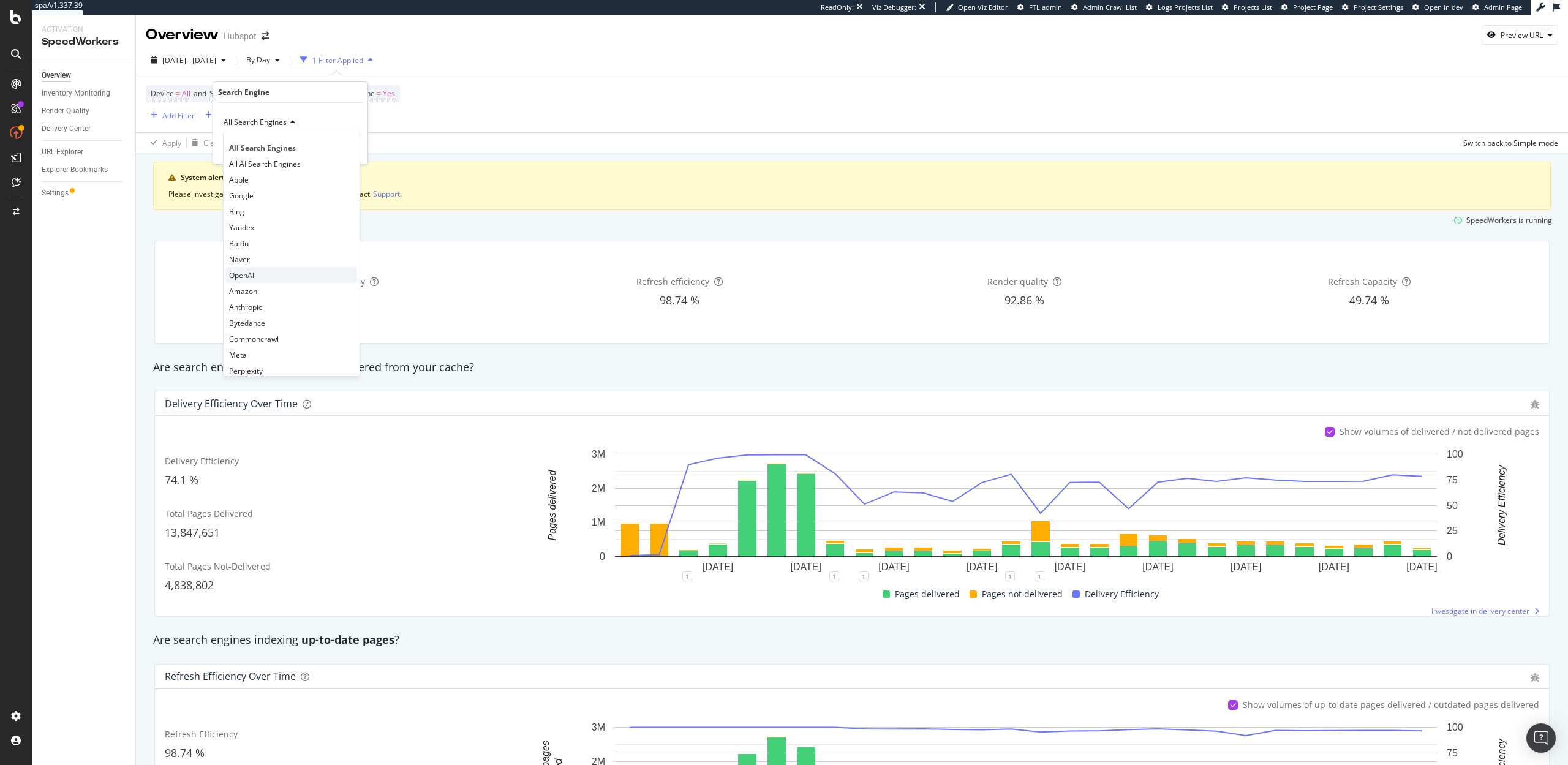
click at [256, 271] on div "OpenAI" at bounding box center [292, 275] width 131 height 16
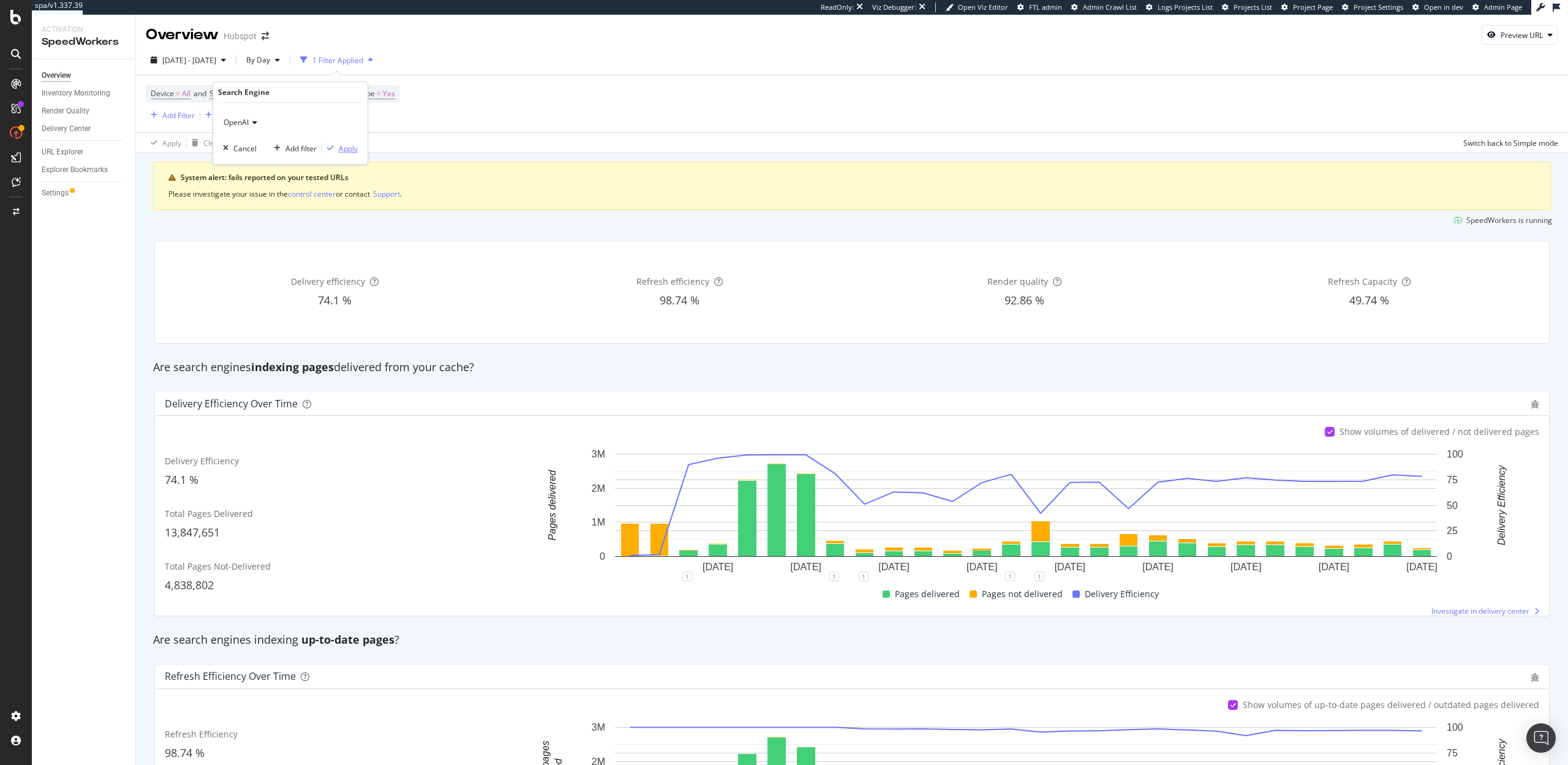
click at [343, 151] on div "Apply" at bounding box center [348, 149] width 19 height 11
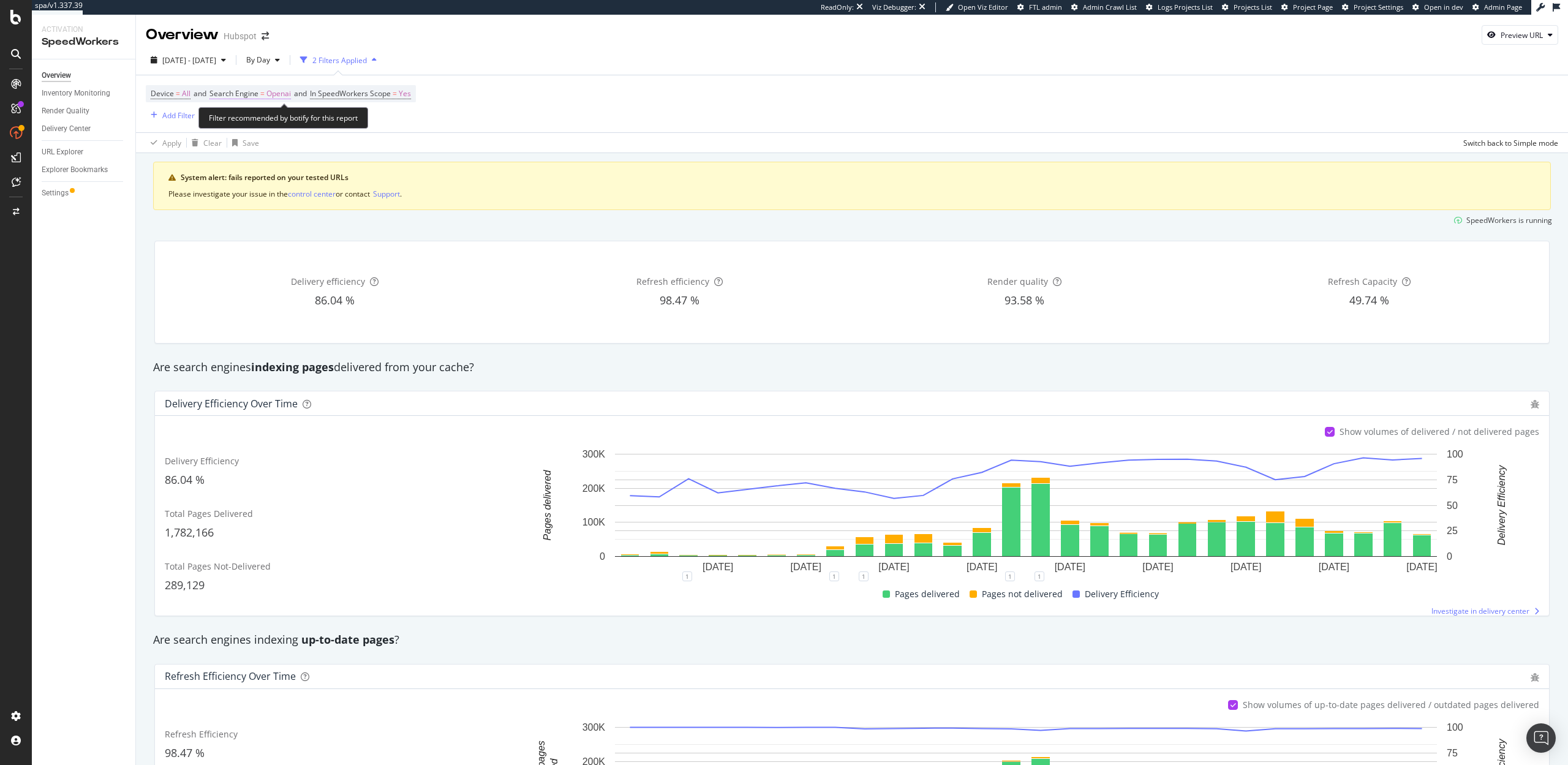
click at [259, 90] on span "Search Engine" at bounding box center [234, 94] width 49 height 11
click at [252, 127] on div "OpenAI" at bounding box center [290, 123] width 135 height 19
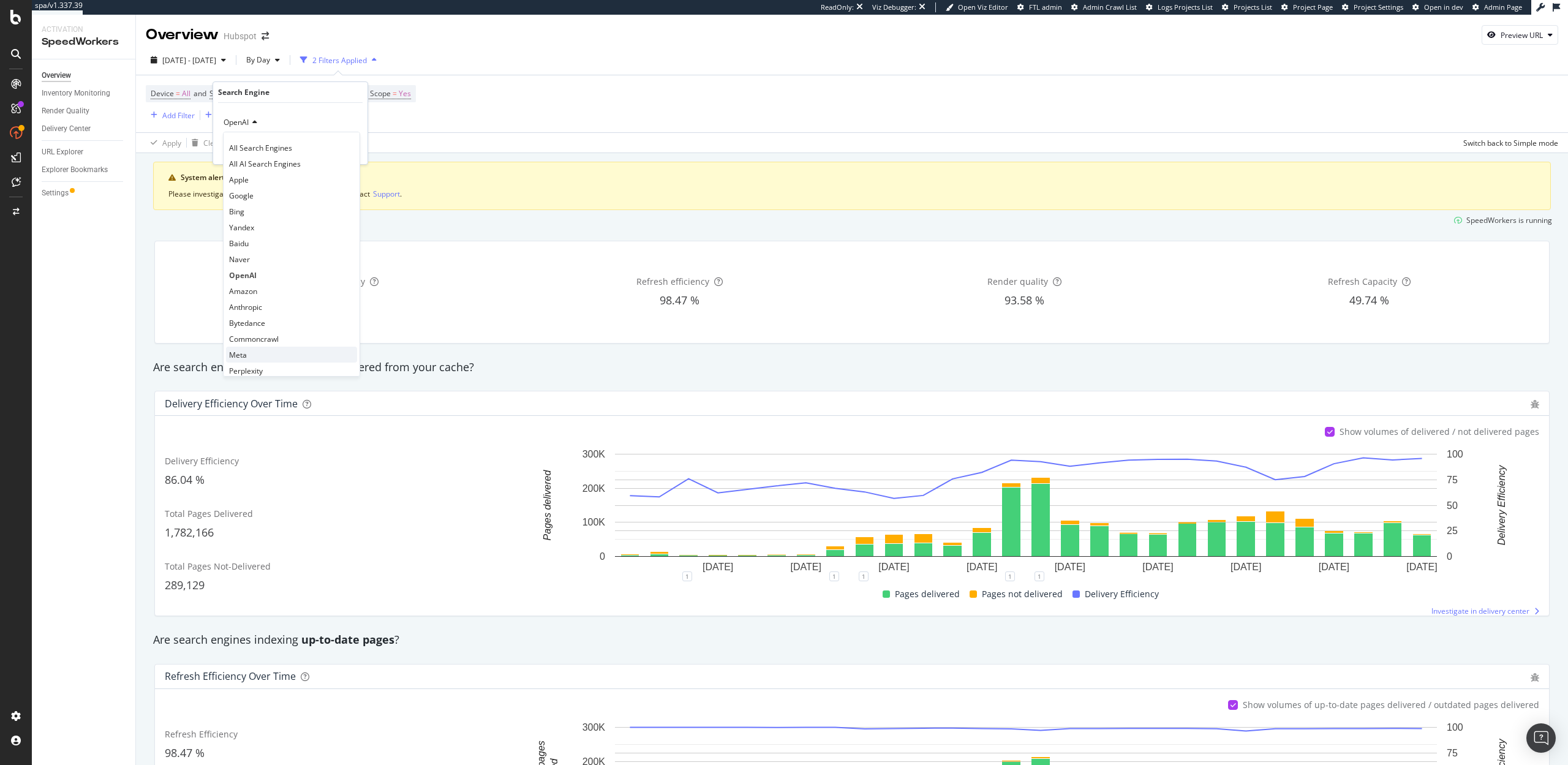
scroll to position [19, 0]
click at [259, 347] on span "Perplexity" at bounding box center [245, 352] width 33 height 11
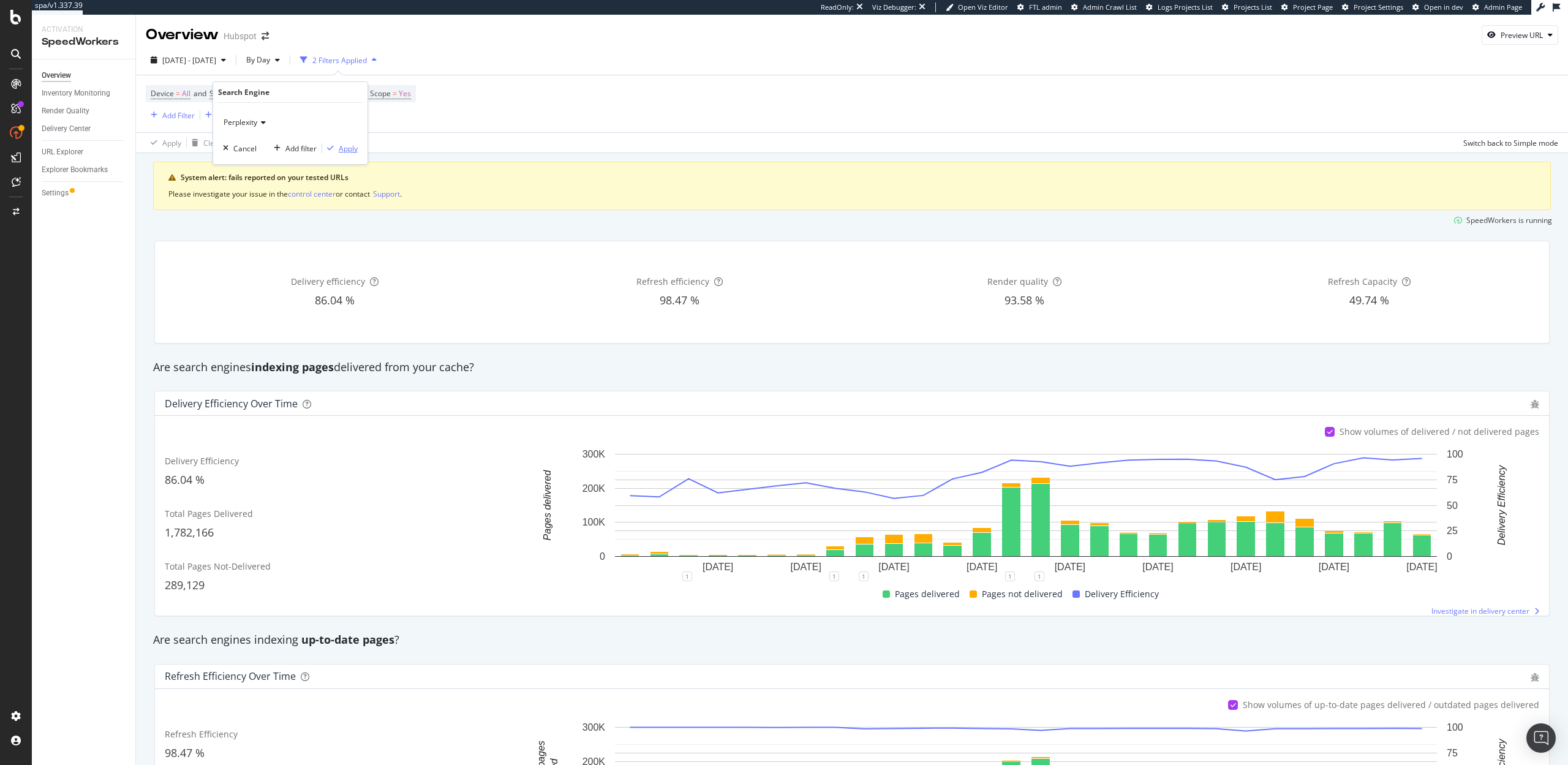
click at [338, 145] on div "Apply" at bounding box center [348, 149] width 19 height 11
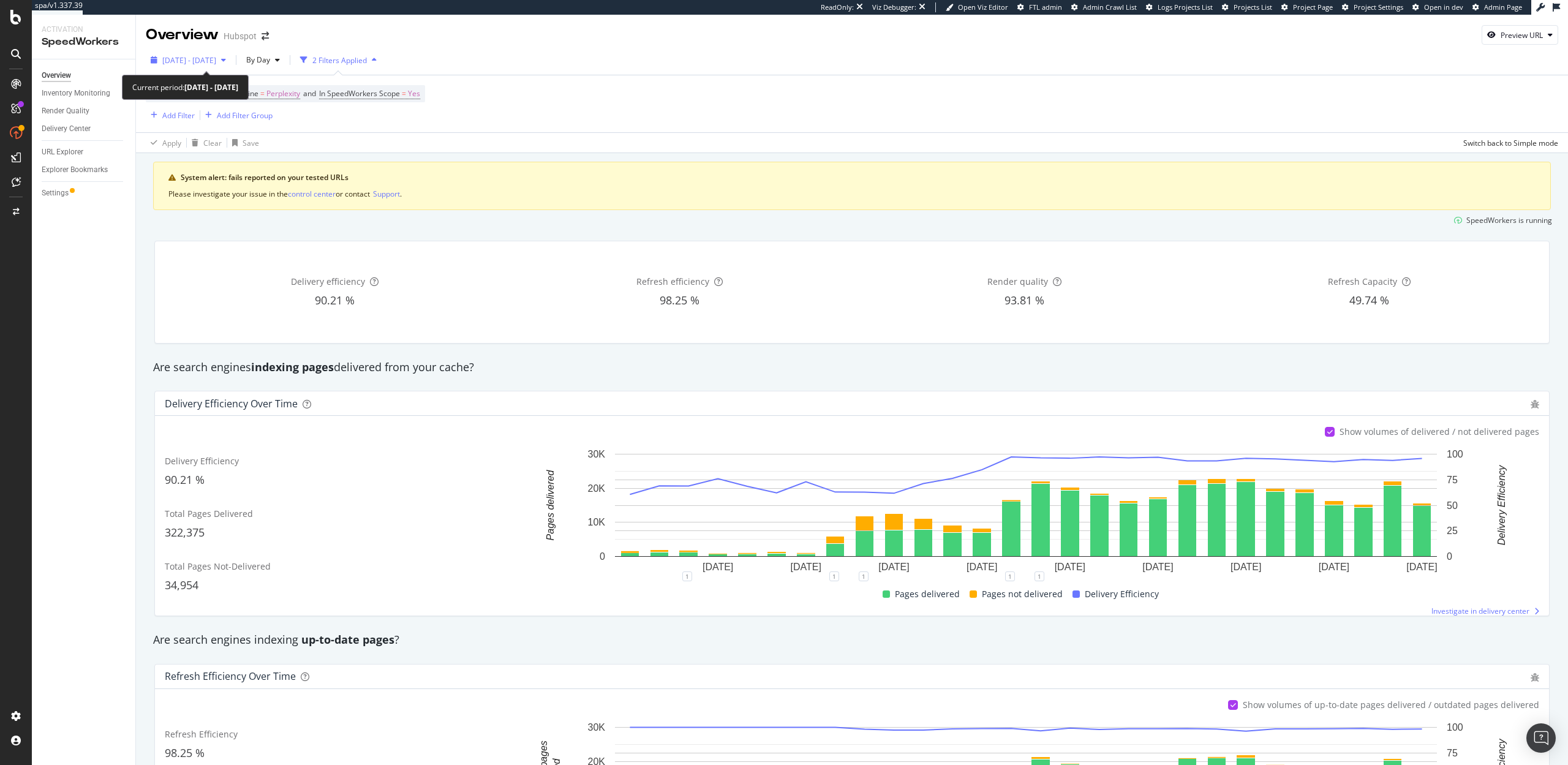
click at [216, 61] on span "2025 Aug. 27th - Sep. 23rd" at bounding box center [188, 60] width 53 height 11
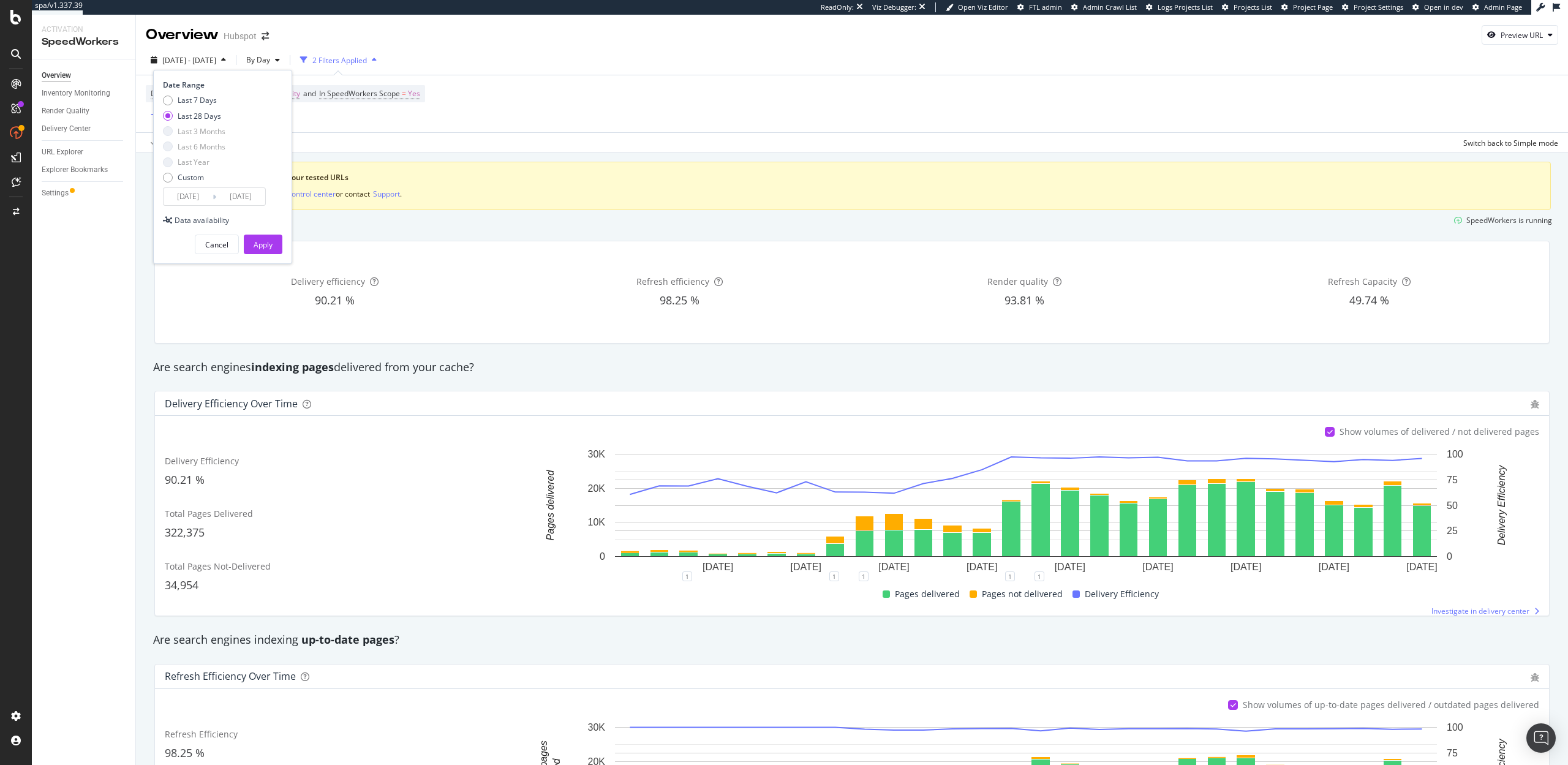
click at [341, 139] on div "Apply Clear Save Switch back to Simple mode" at bounding box center [852, 142] width 1432 height 20
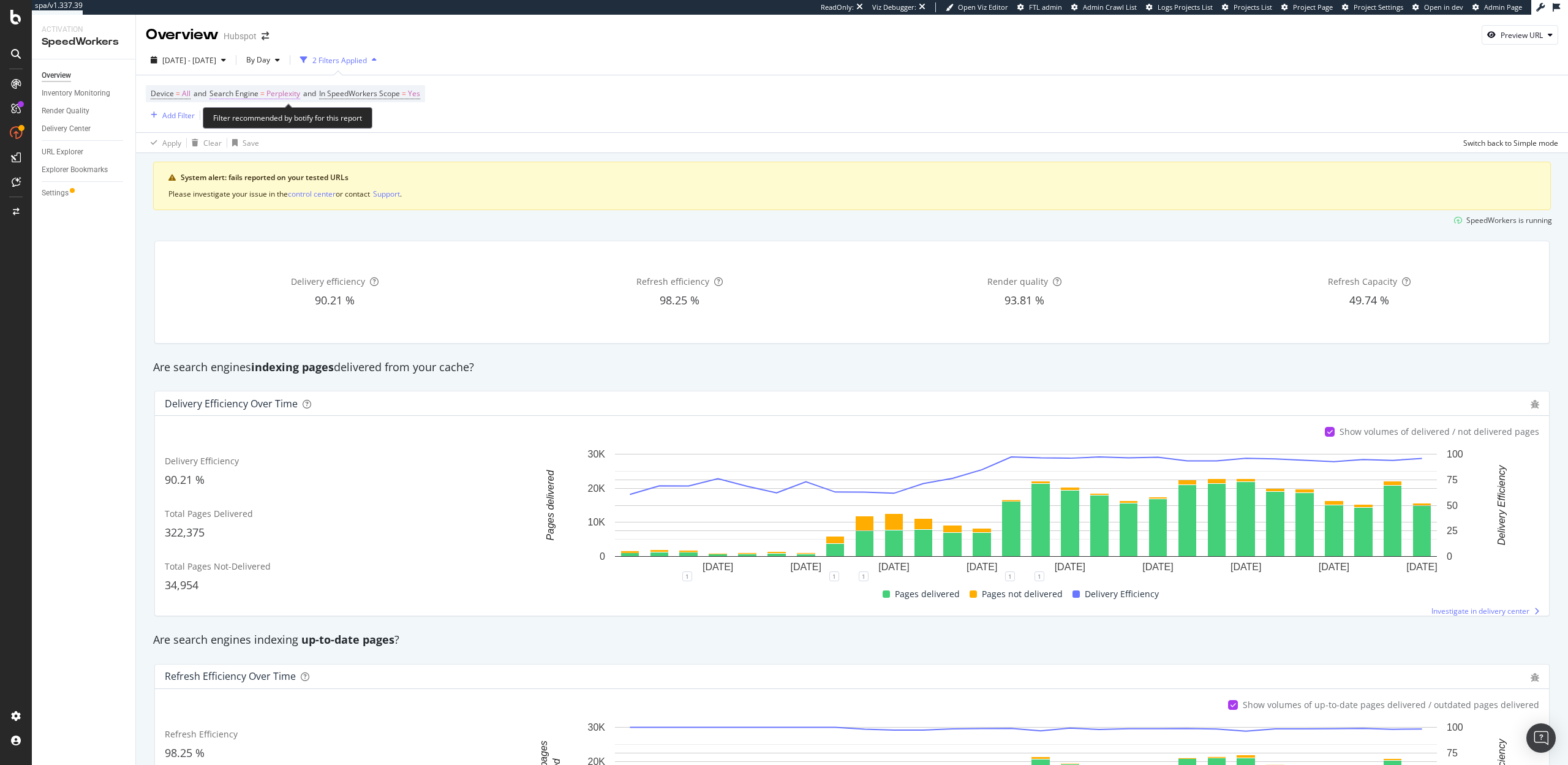
click at [281, 101] on span "Perplexity" at bounding box center [283, 94] width 33 height 18
click at [252, 124] on span "Perplexity" at bounding box center [240, 122] width 33 height 11
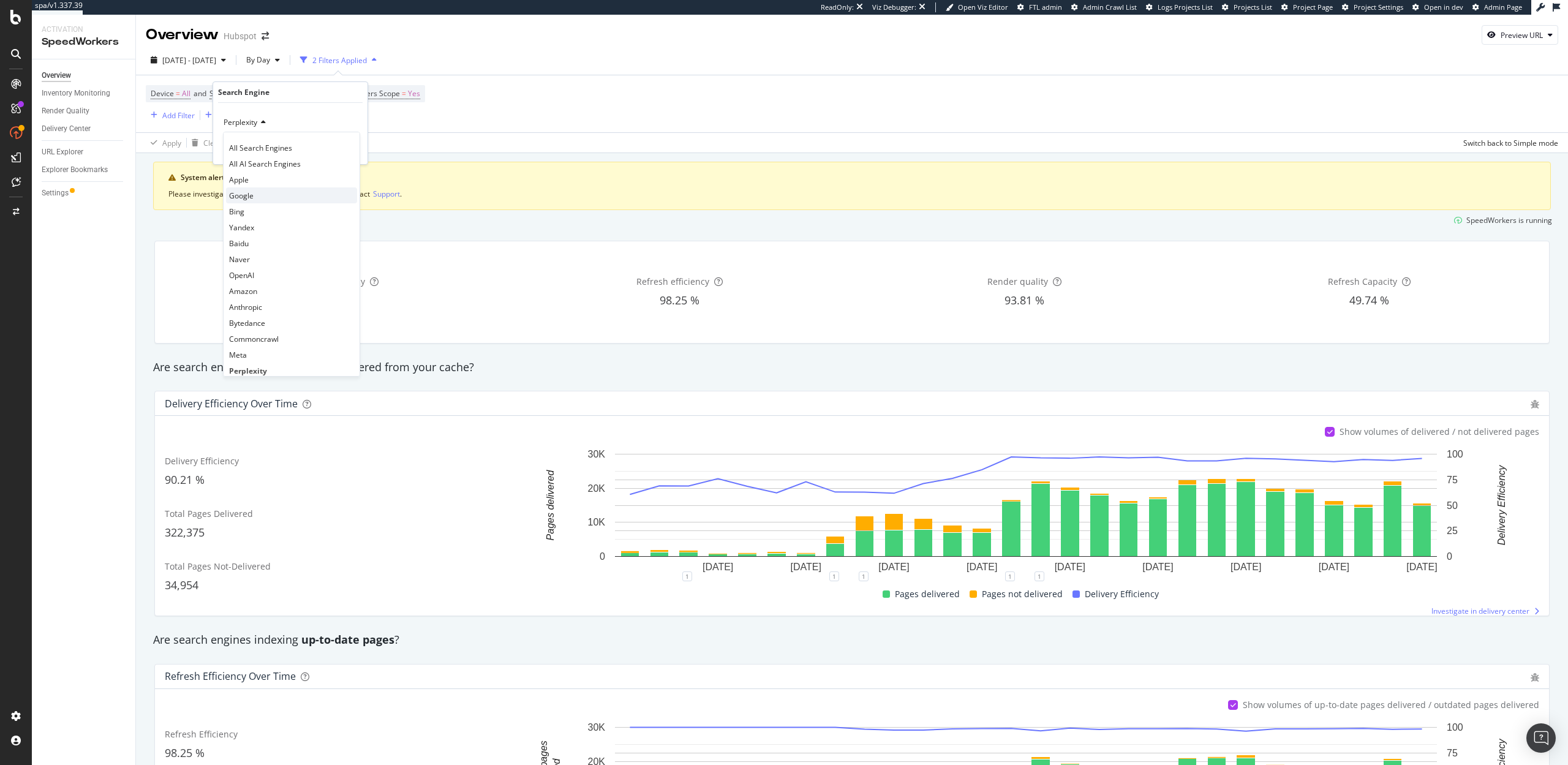
click at [252, 195] on span "Google" at bounding box center [241, 195] width 25 height 11
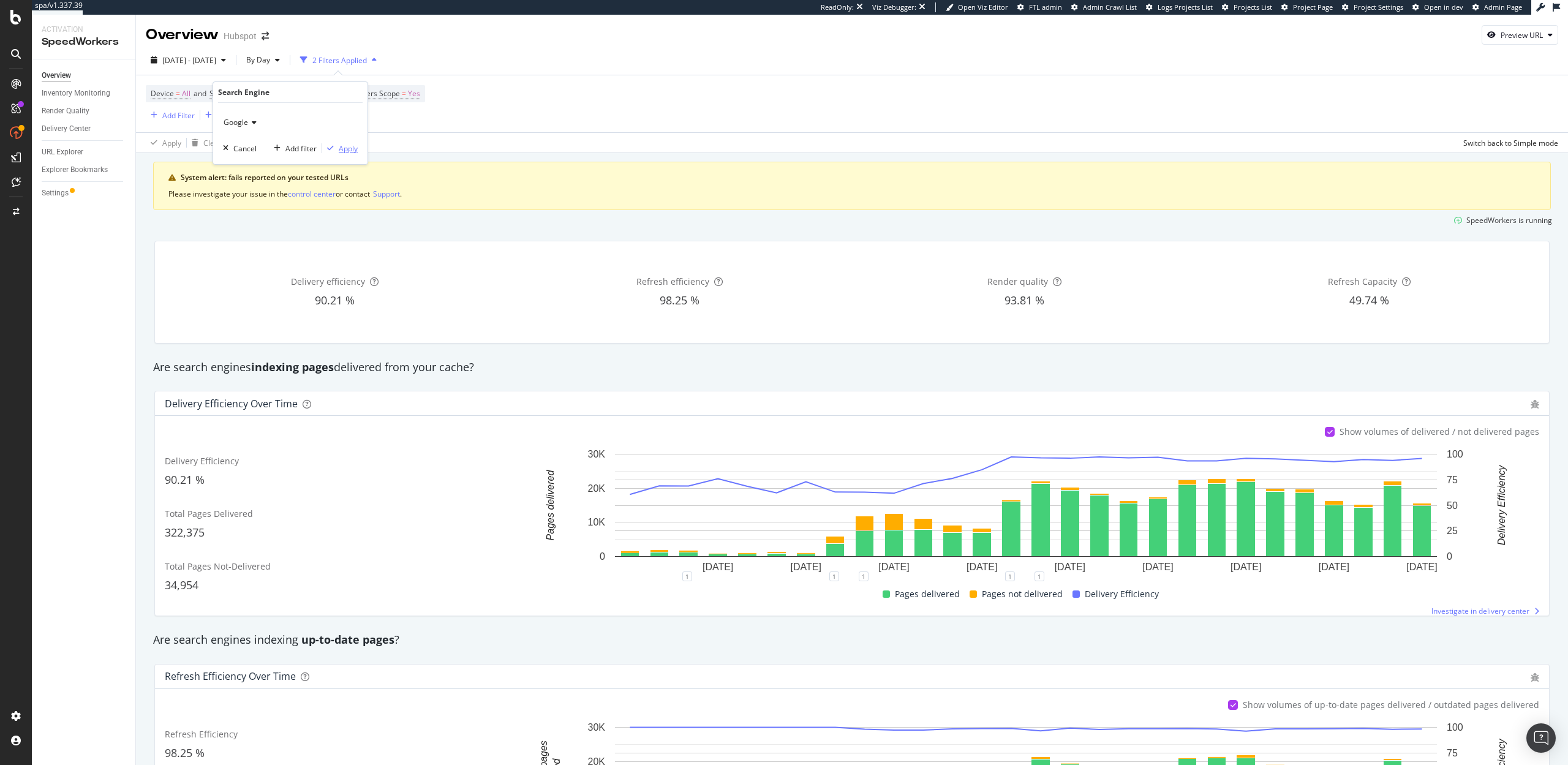
click at [351, 147] on div "Apply" at bounding box center [348, 149] width 19 height 11
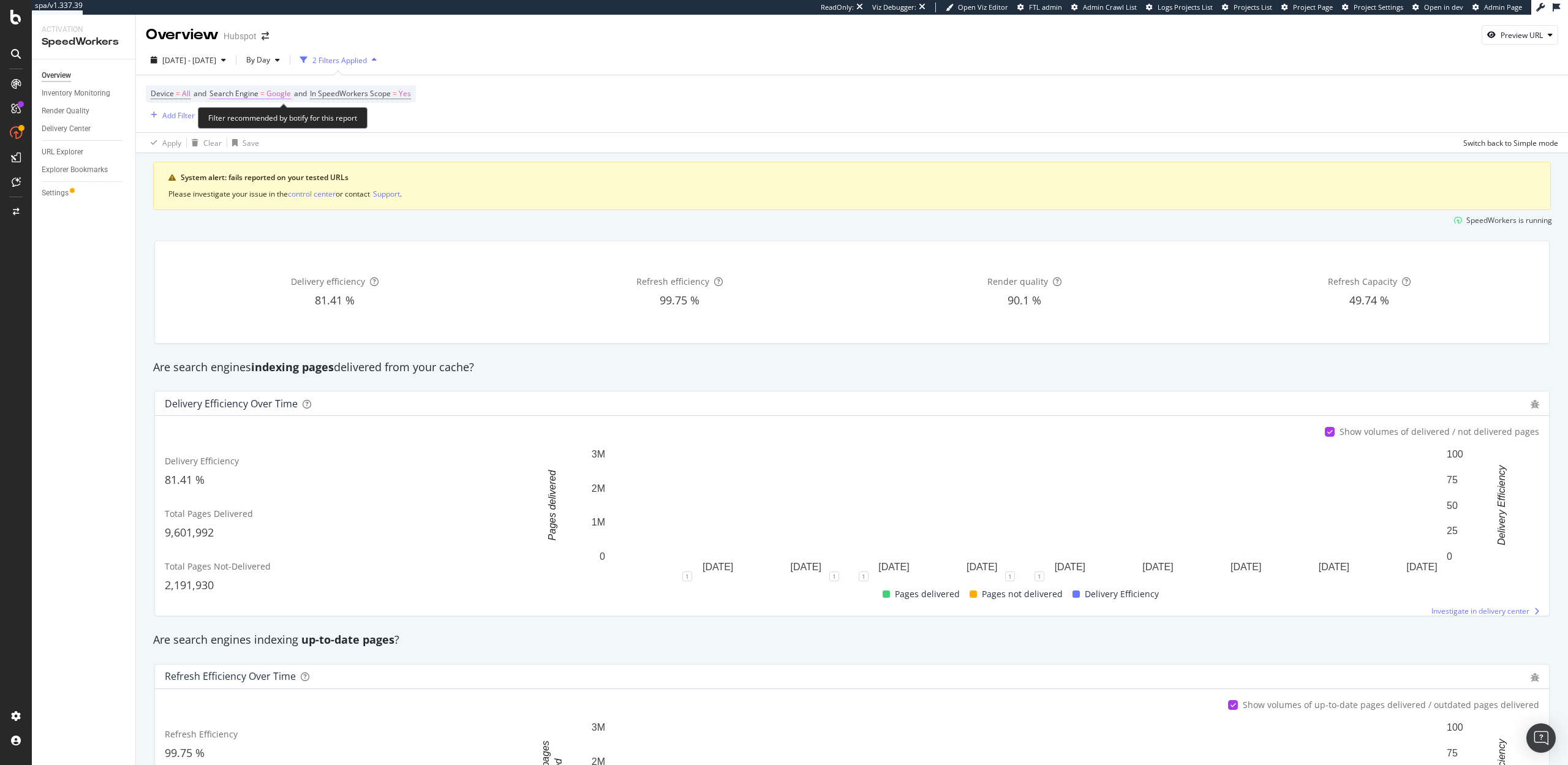
click at [270, 99] on span "Google" at bounding box center [279, 94] width 25 height 18
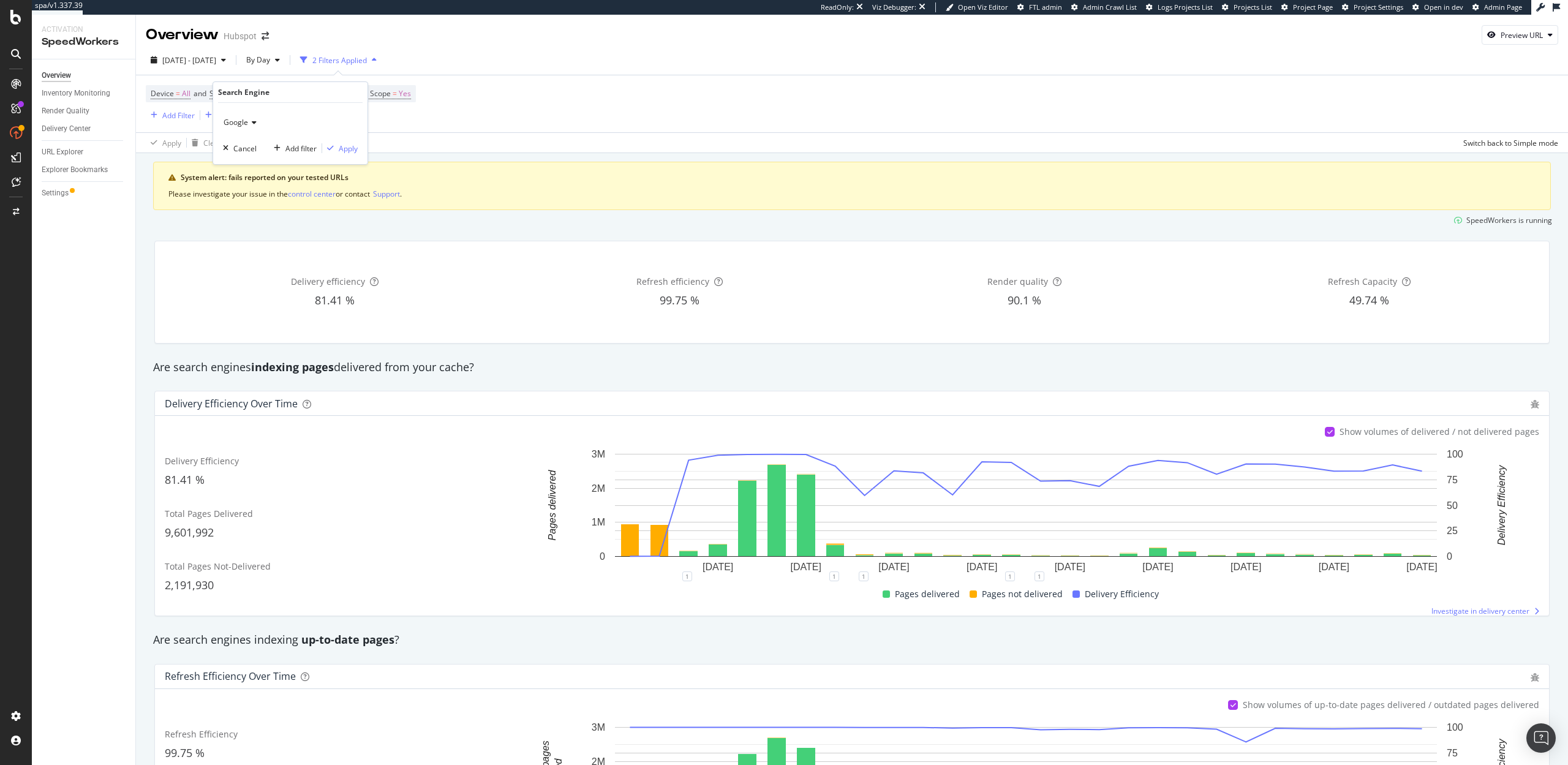
click at [247, 123] on span "Google" at bounding box center [236, 122] width 25 height 11
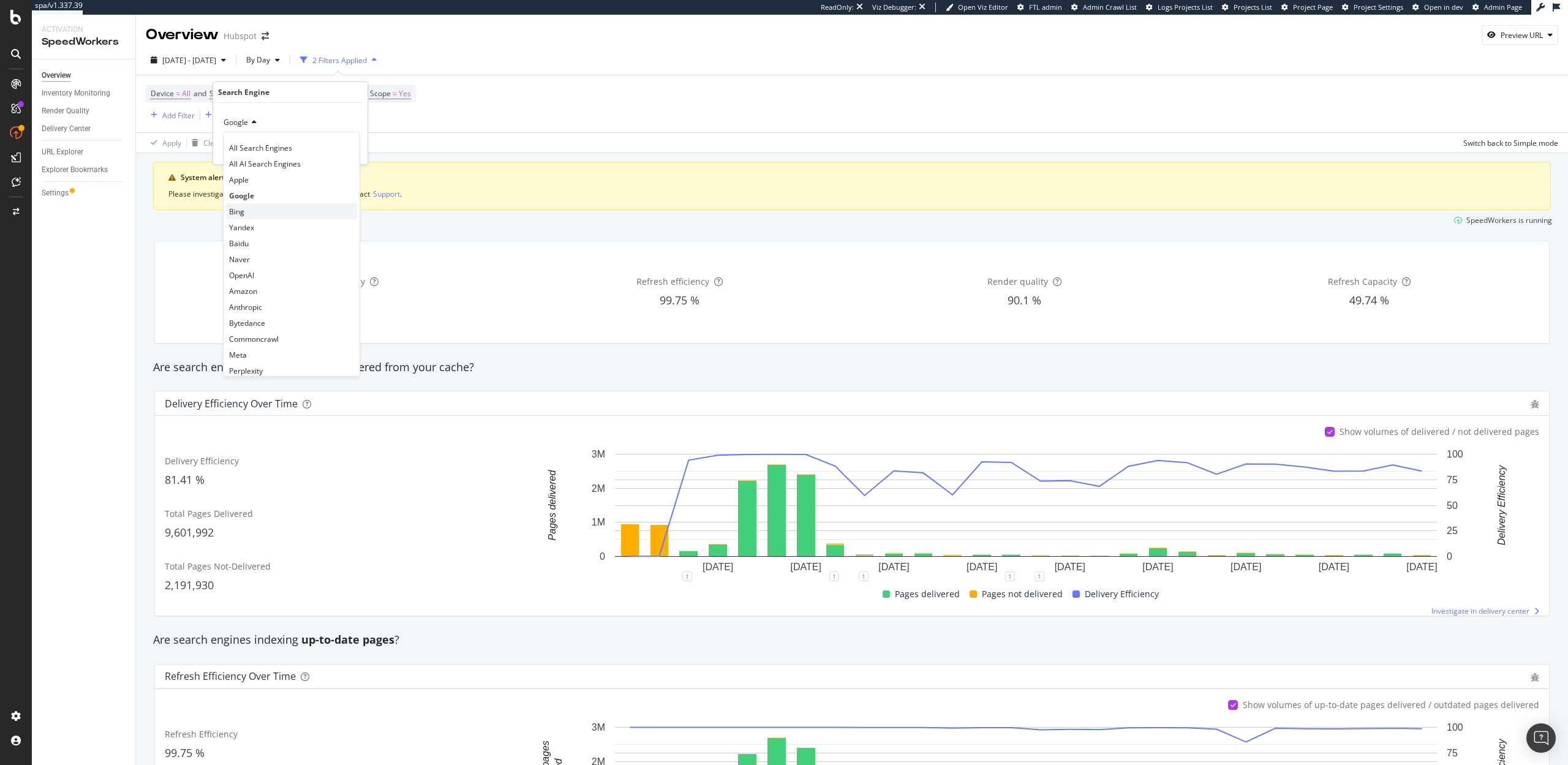
click at [245, 215] on div "Bing" at bounding box center [292, 211] width 131 height 16
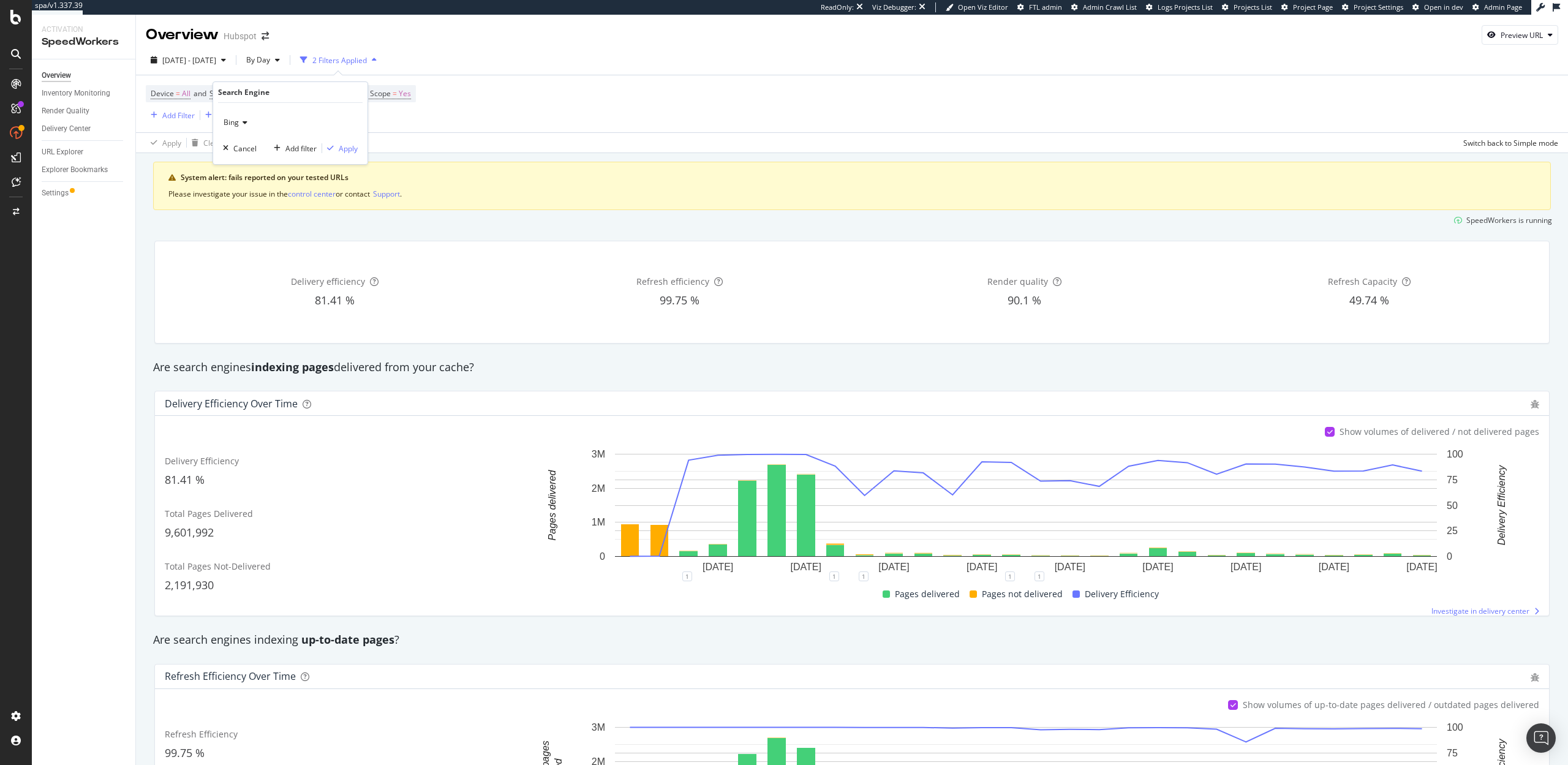
click at [344, 156] on div "Bing Cancel Add filter Apply" at bounding box center [290, 133] width 154 height 61
click at [351, 150] on div "Apply" at bounding box center [348, 149] width 19 height 11
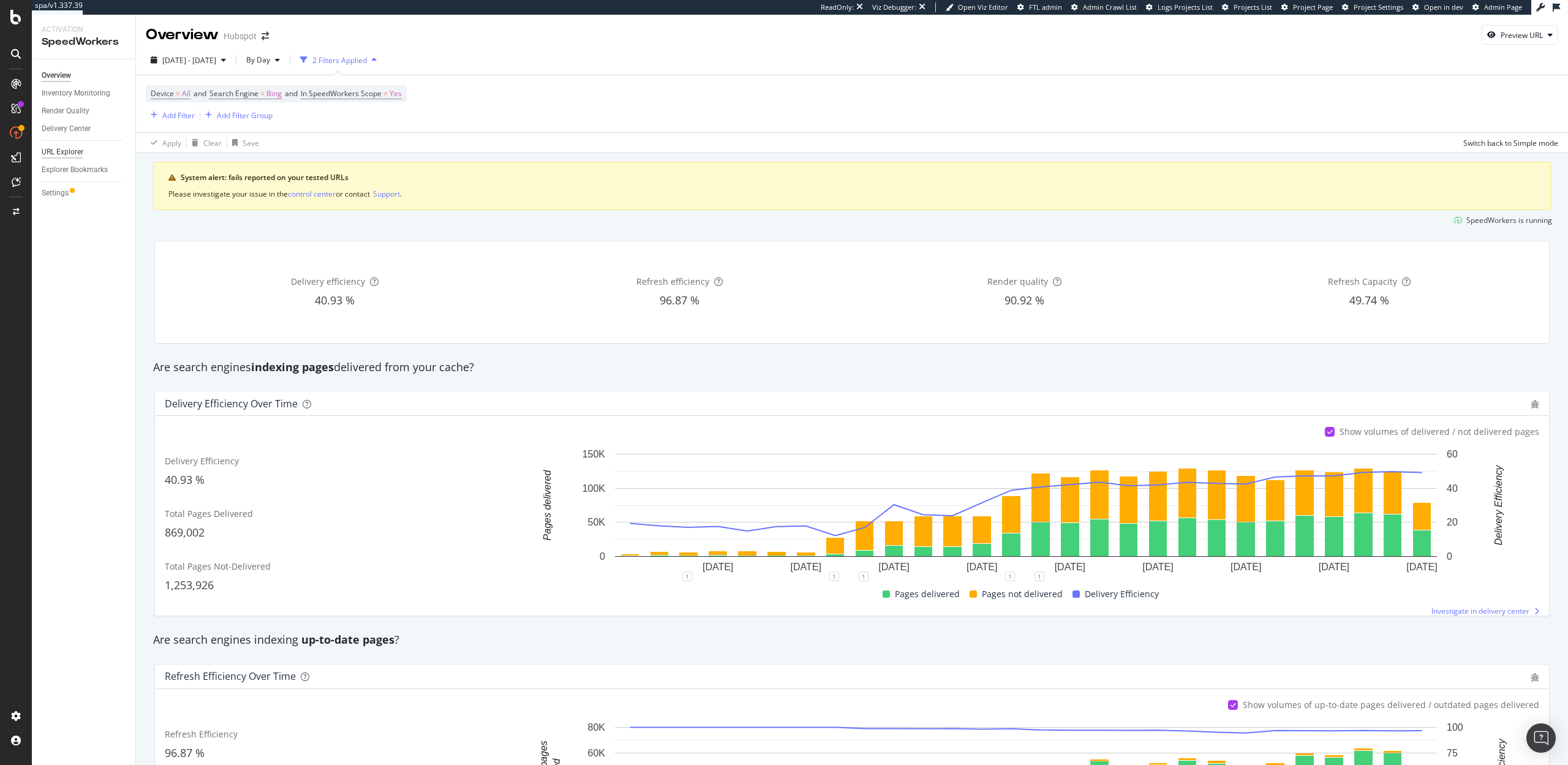
click at [66, 156] on div "URL Explorer" at bounding box center [63, 152] width 42 height 13
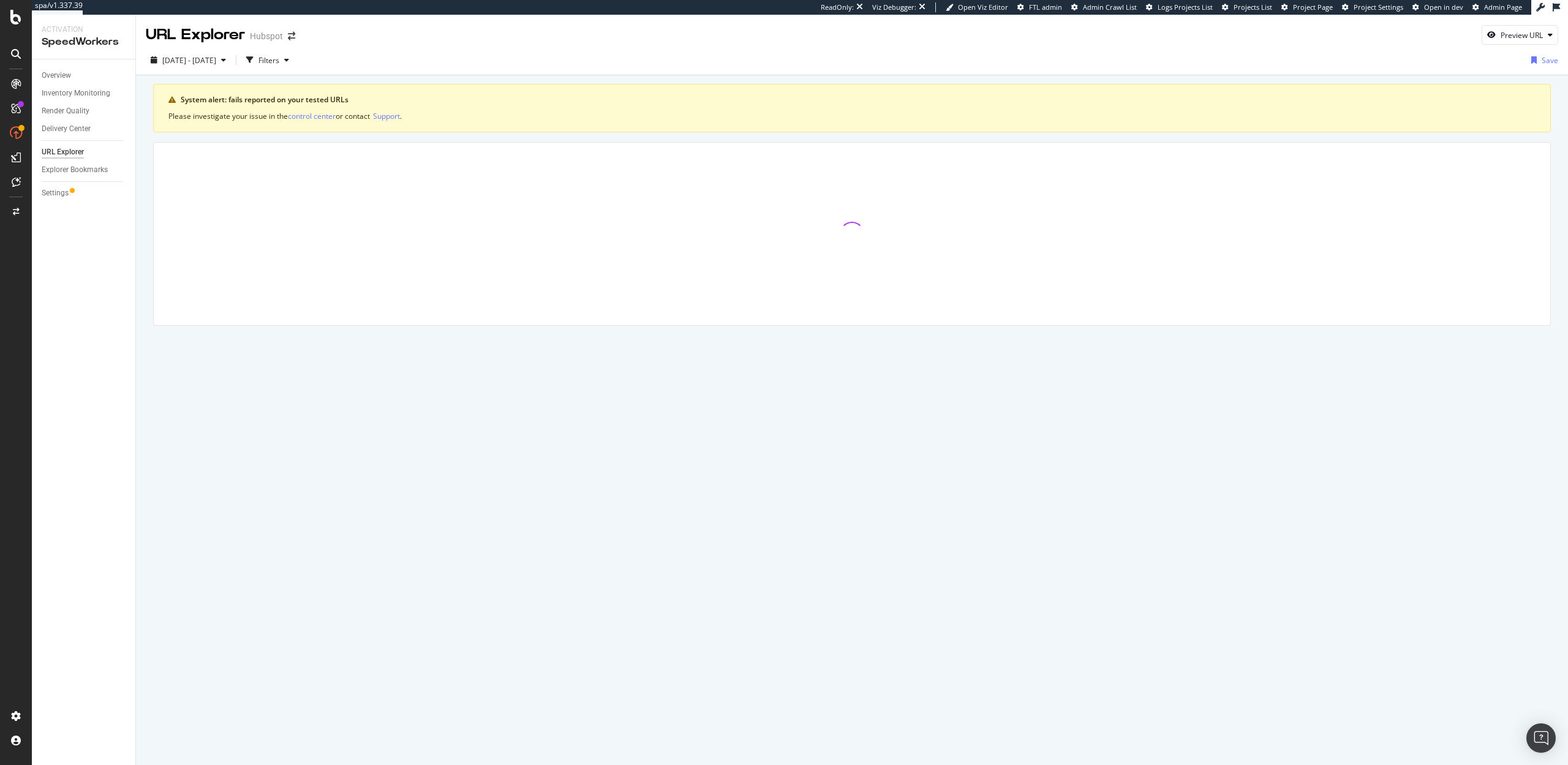
click at [51, 185] on div "Settings" at bounding box center [89, 193] width 94 height 18
click at [51, 192] on div "Settings" at bounding box center [55, 193] width 27 height 13
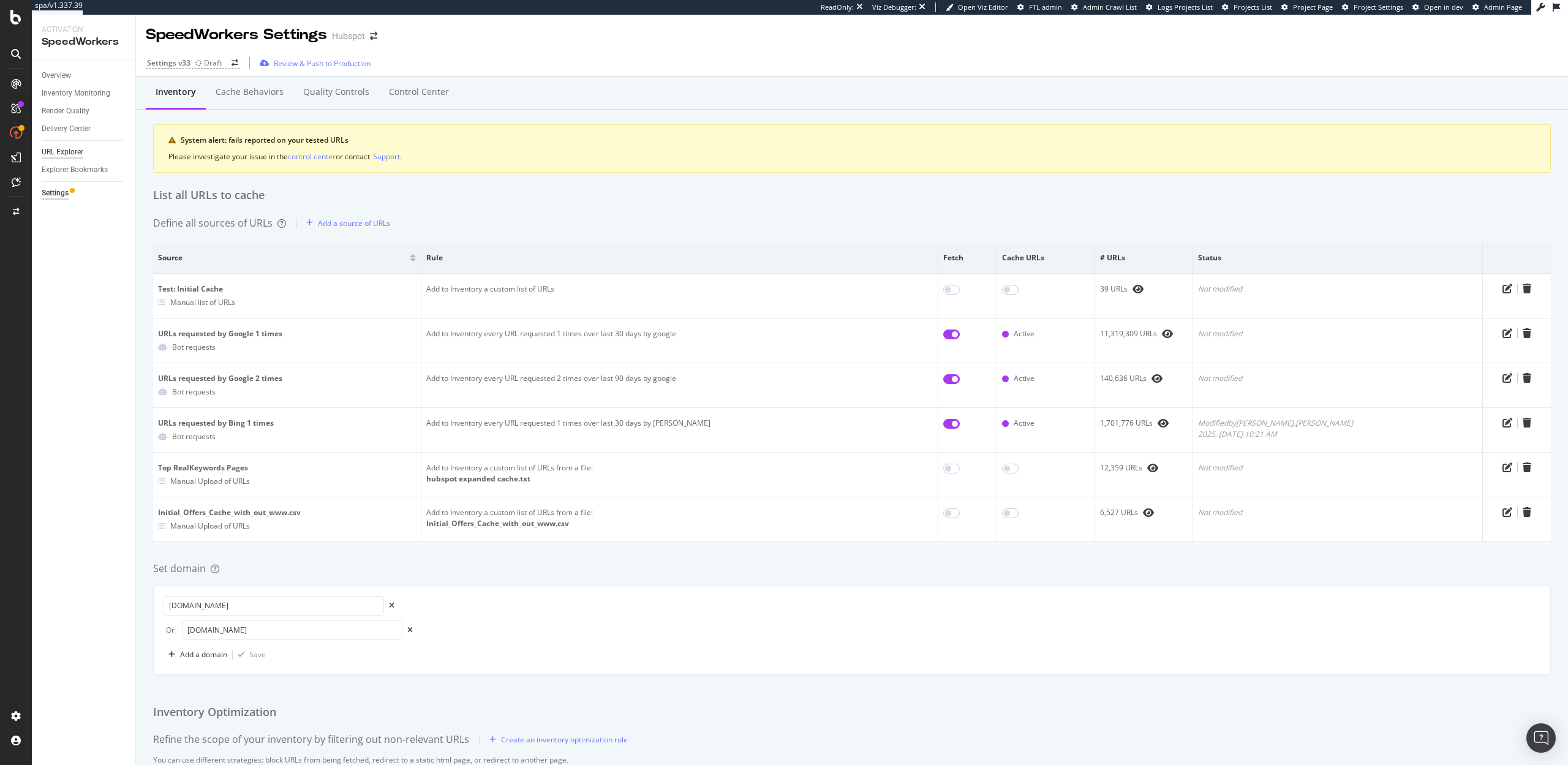
click at [44, 150] on div "URL Explorer" at bounding box center [63, 152] width 42 height 13
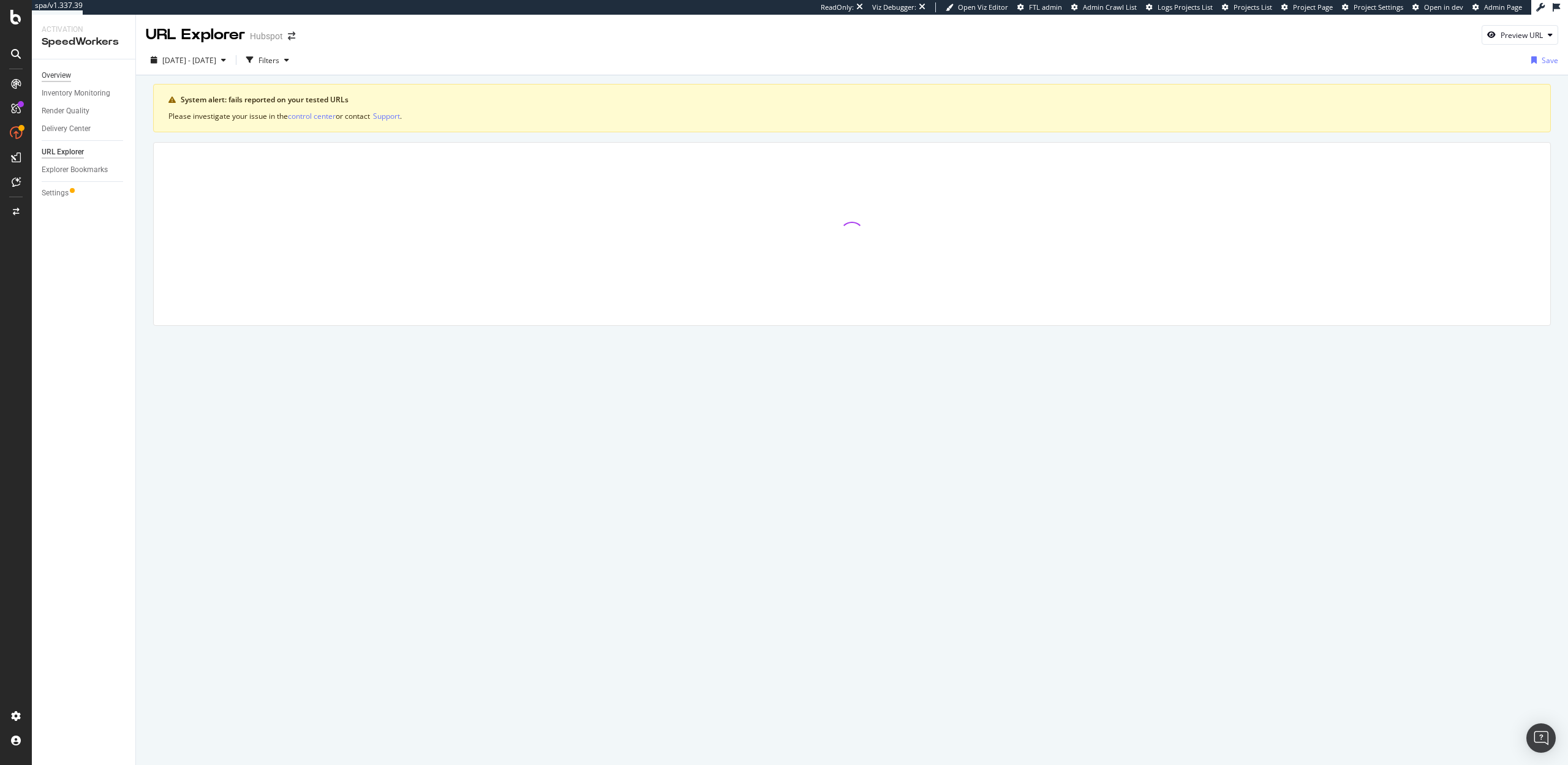
click at [60, 74] on div "Overview" at bounding box center [57, 75] width 30 height 13
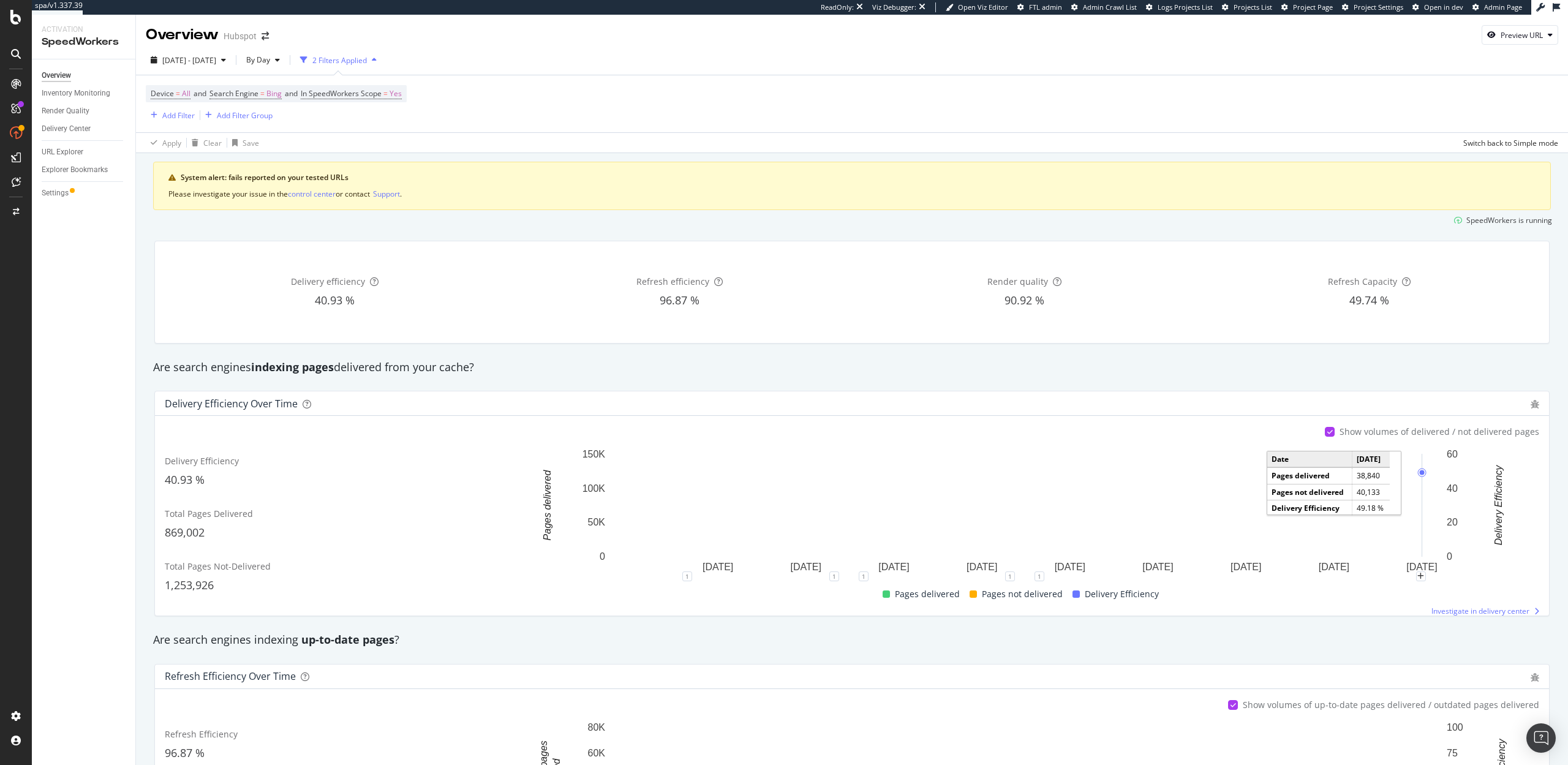
click at [1424, 512] on rect "A chart." at bounding box center [1422, 516] width 15 height 24
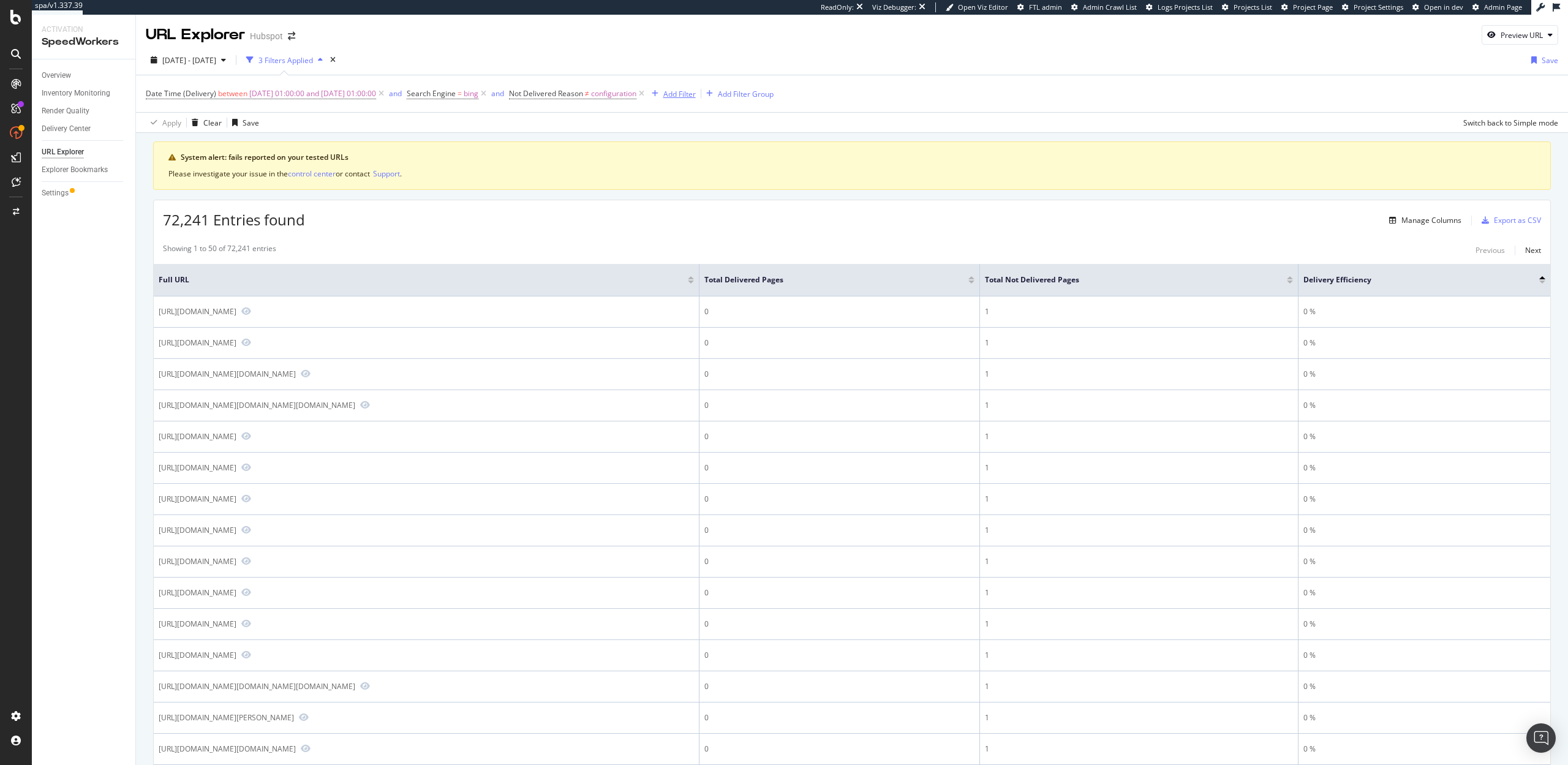
click at [696, 96] on div "Add Filter" at bounding box center [679, 94] width 32 height 11
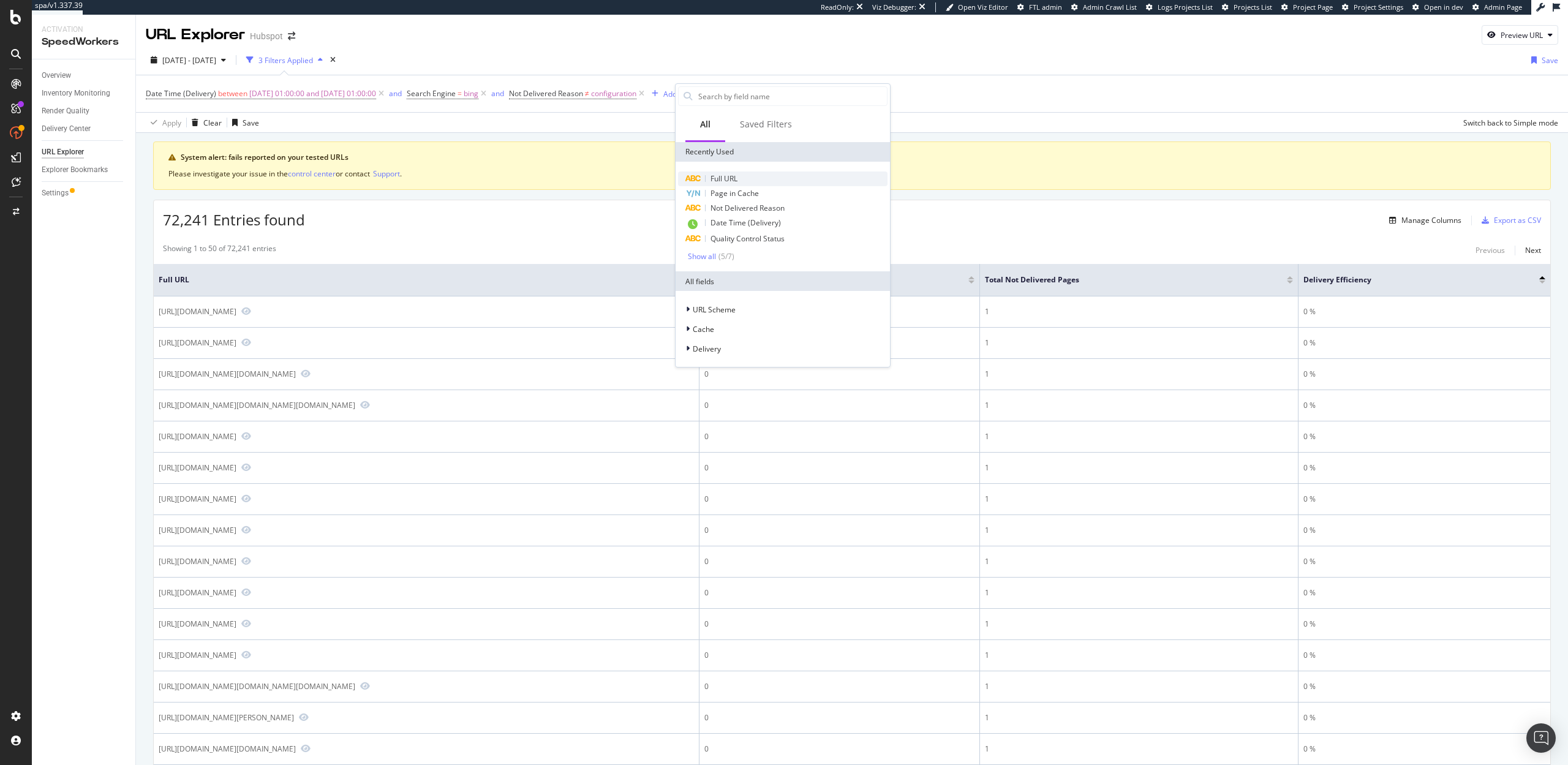
click at [727, 180] on span "Full URL" at bounding box center [724, 179] width 27 height 11
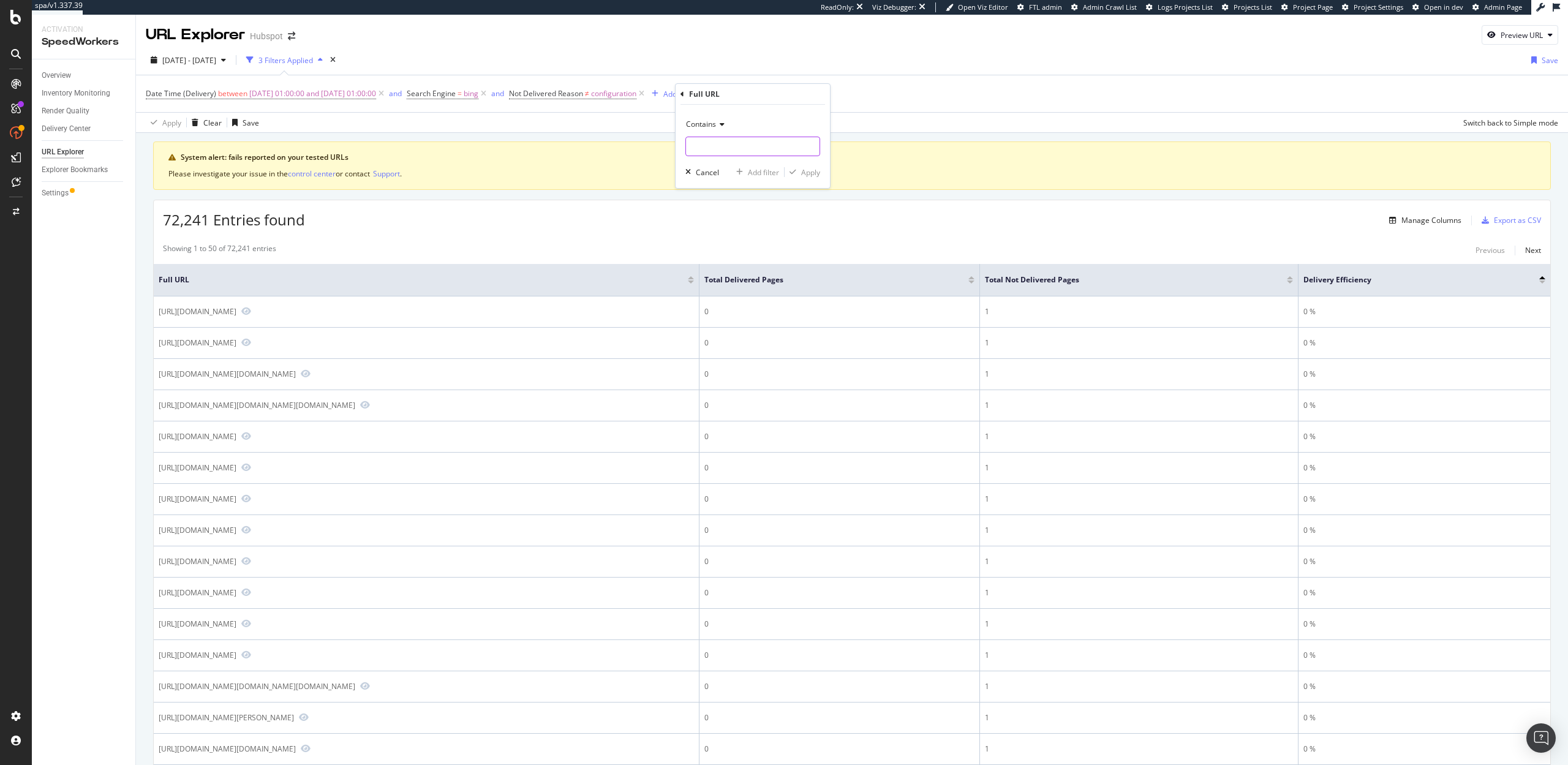
click at [706, 144] on input "text" at bounding box center [753, 146] width 133 height 19
type input "?"
click at [809, 173] on div "Apply" at bounding box center [811, 173] width 19 height 11
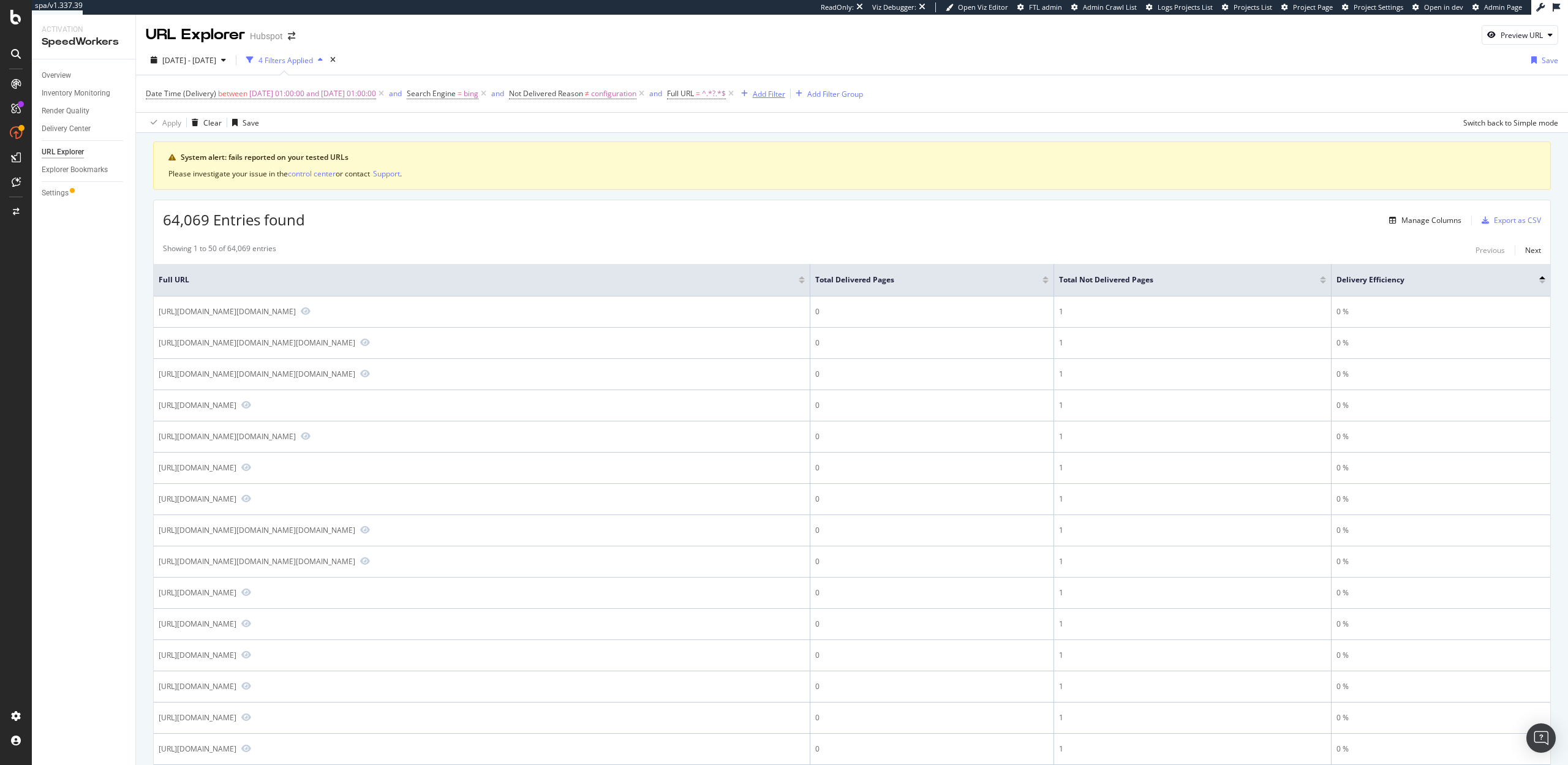
click at [784, 94] on div "Add Filter" at bounding box center [769, 94] width 32 height 11
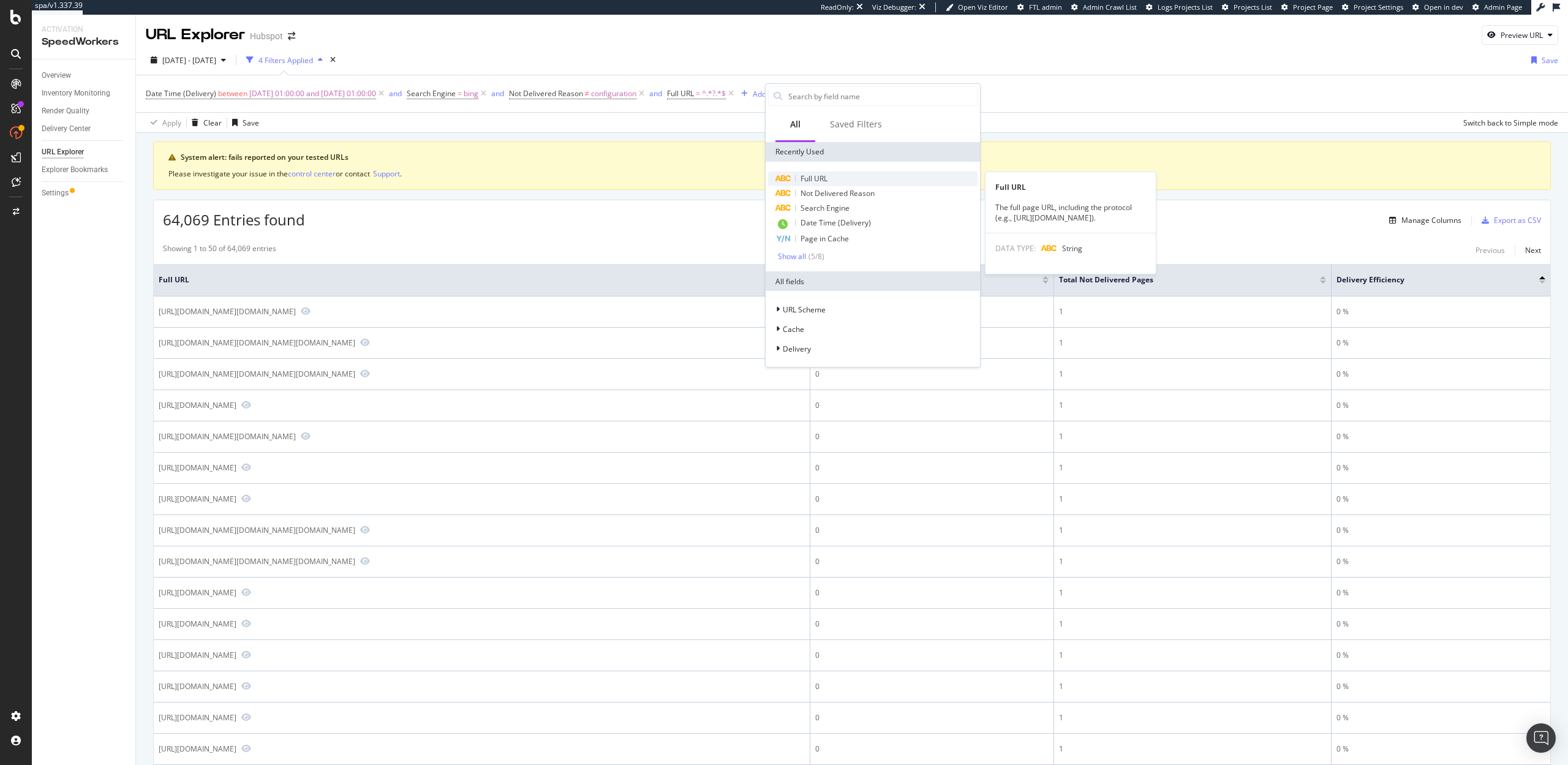
click at [811, 172] on div "Full URL" at bounding box center [872, 179] width 209 height 15
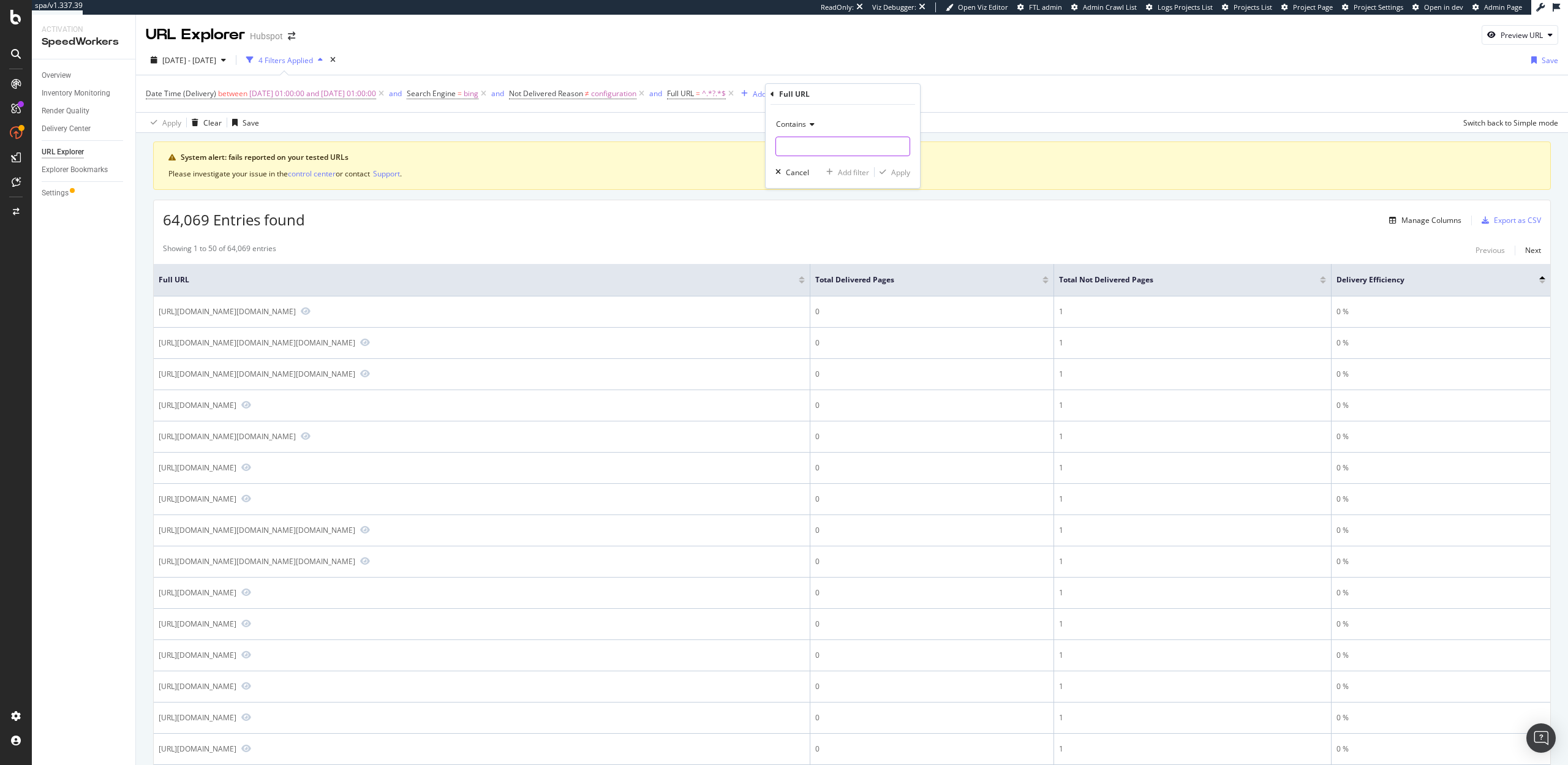
click at [796, 149] on input "text" at bounding box center [842, 146] width 133 height 19
type input "/search"
click at [890, 176] on div "Apply" at bounding box center [892, 172] width 36 height 11
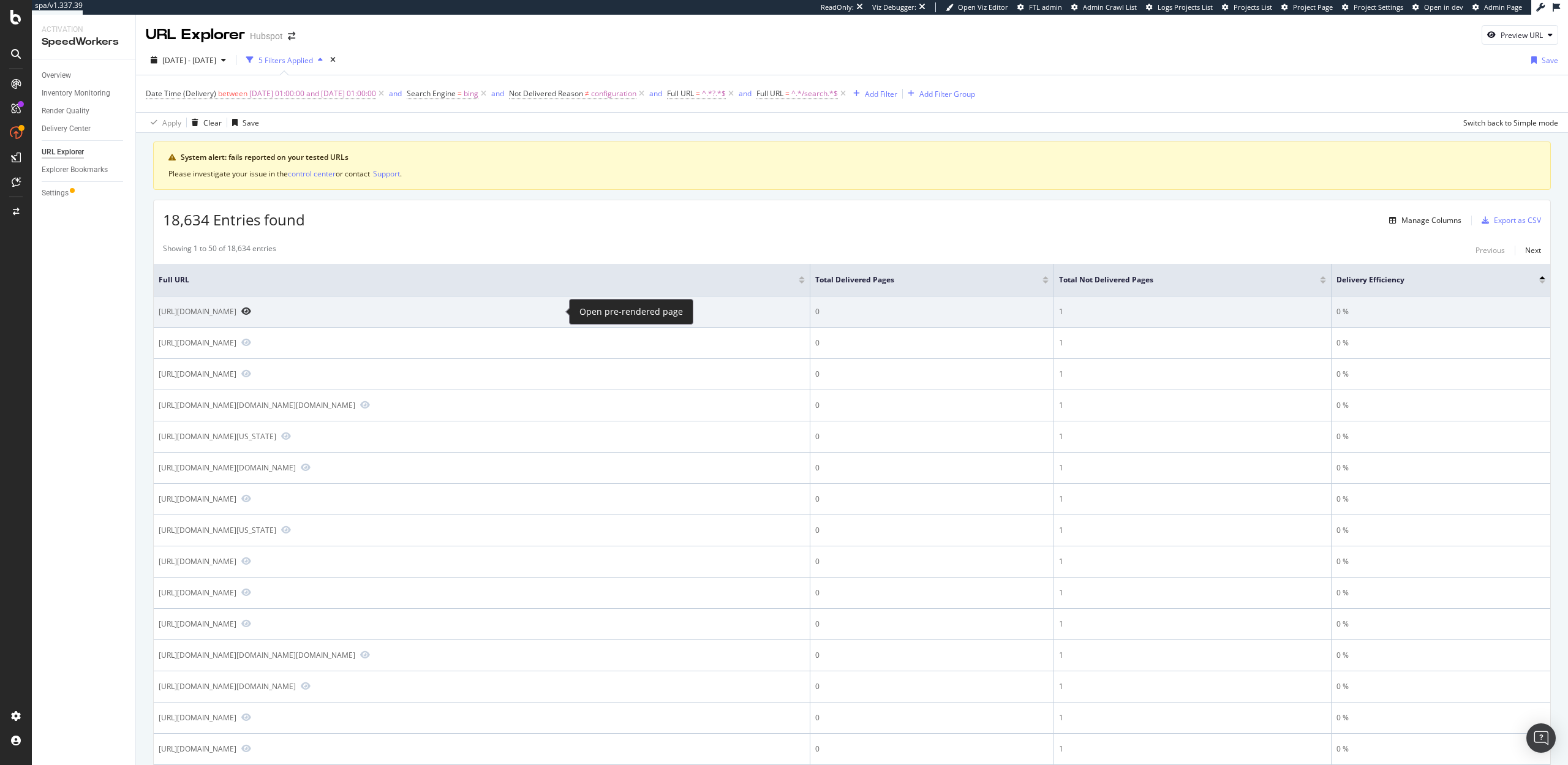
click at [252, 310] on icon "Preview https://www.hubspot.com/search?q=strategy+beach+head&filter_by%3Dtype%3…" at bounding box center [245, 311] width 10 height 9
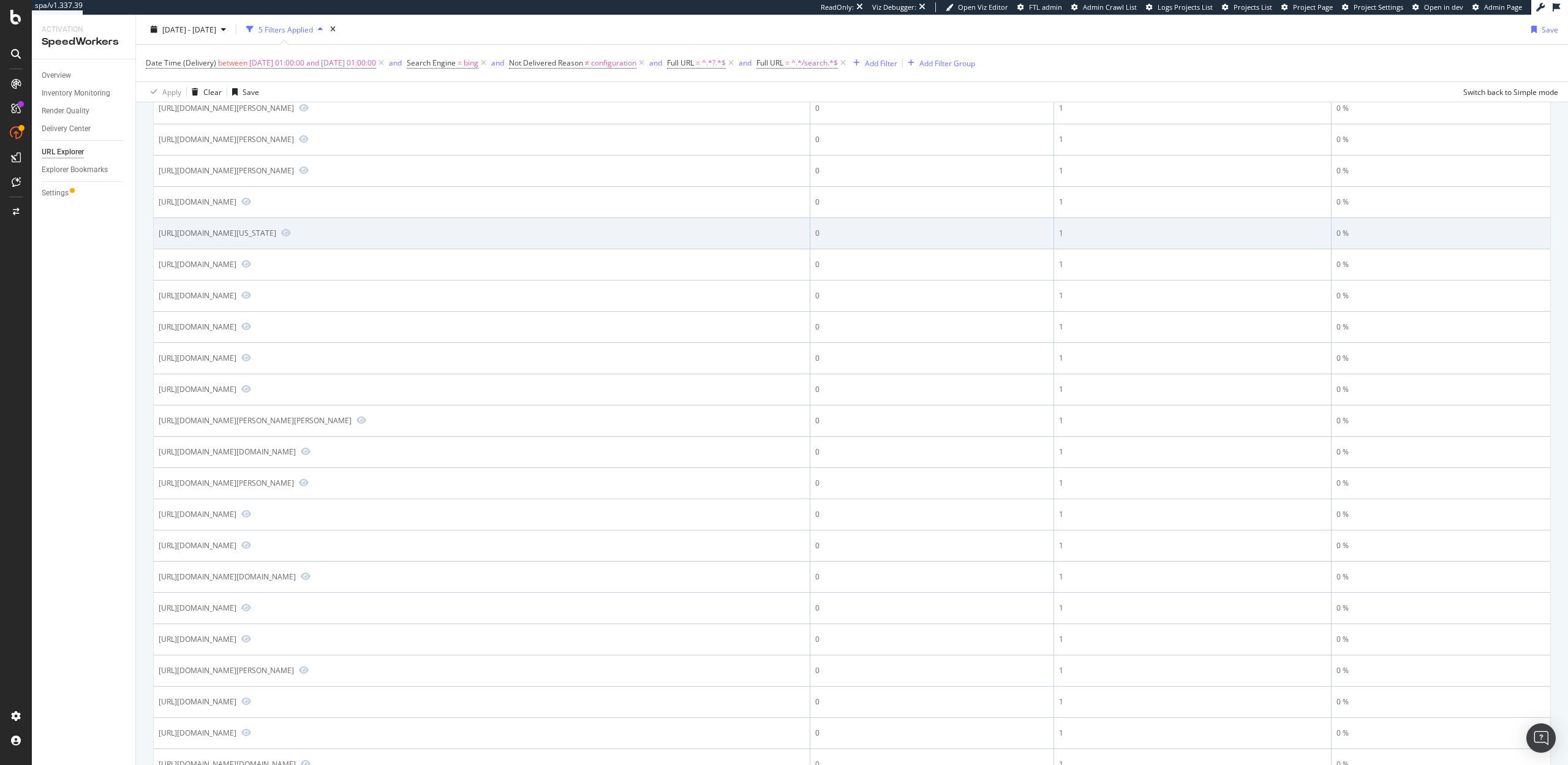
scroll to position [737, 0]
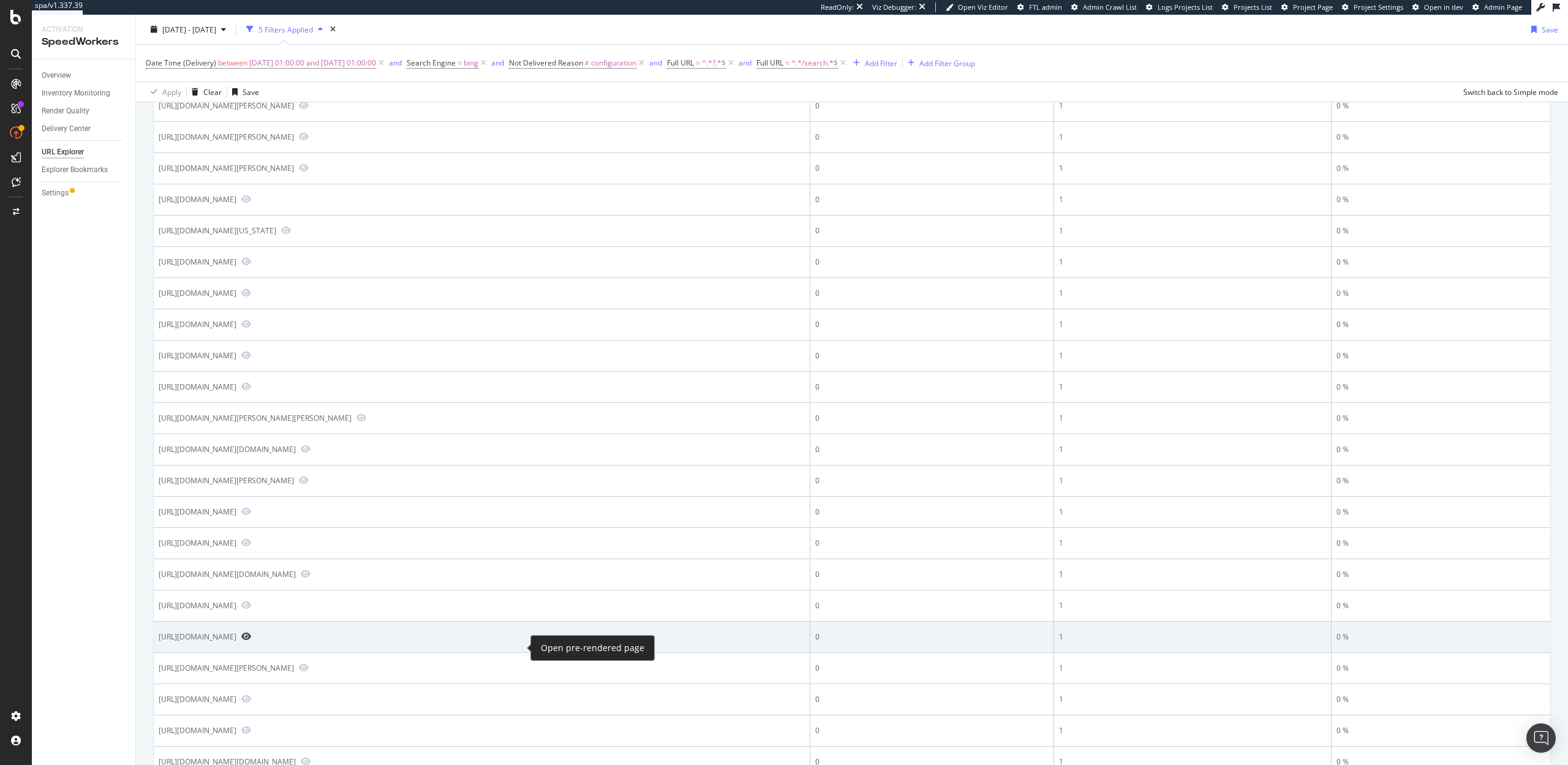
click at [252, 641] on icon "Preview https://www.hubspot.com/search?q=Now+runs&filter_by%3Dtype%3A%3D=landin…" at bounding box center [245, 636] width 10 height 9
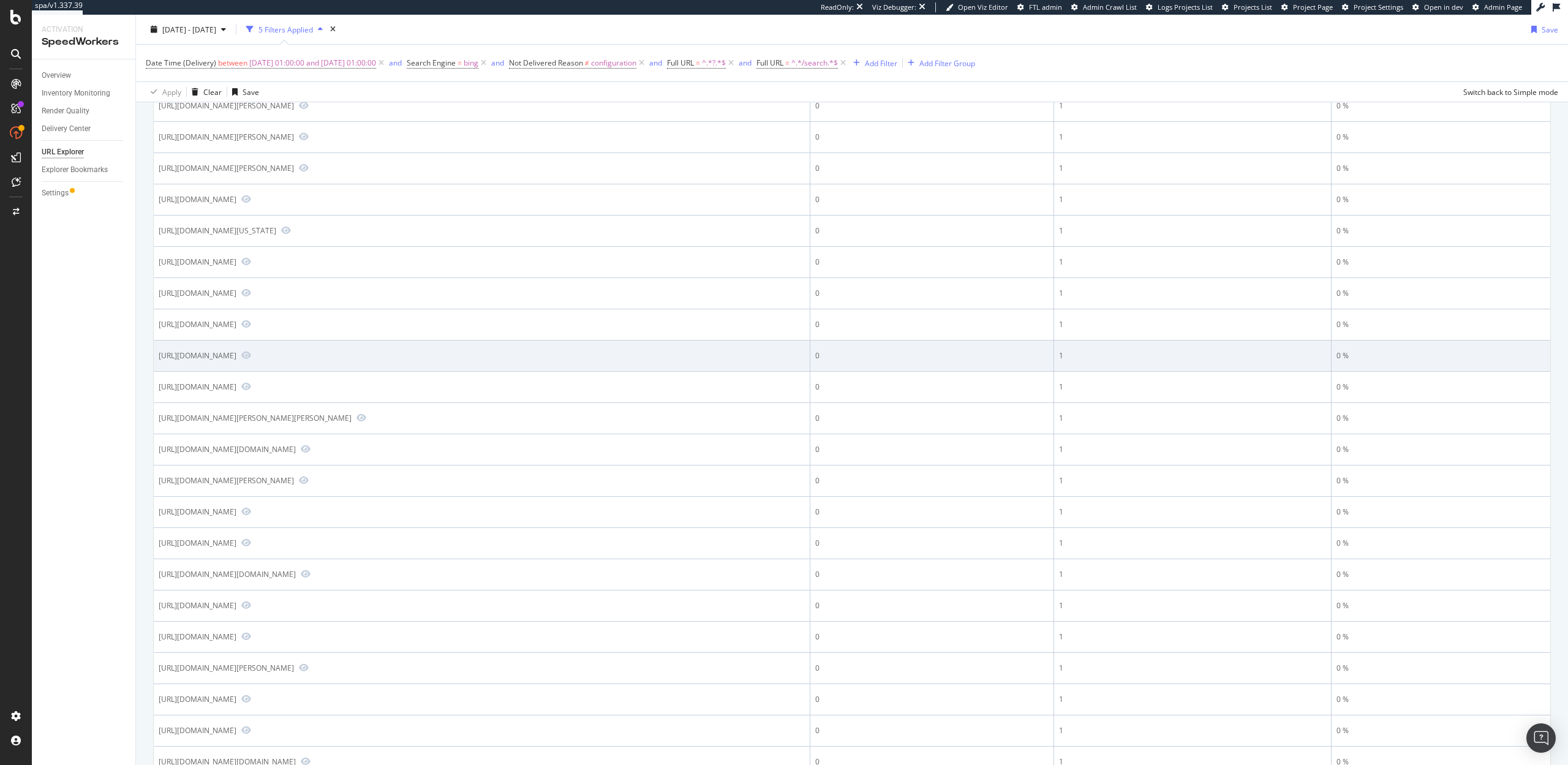
scroll to position [0, 0]
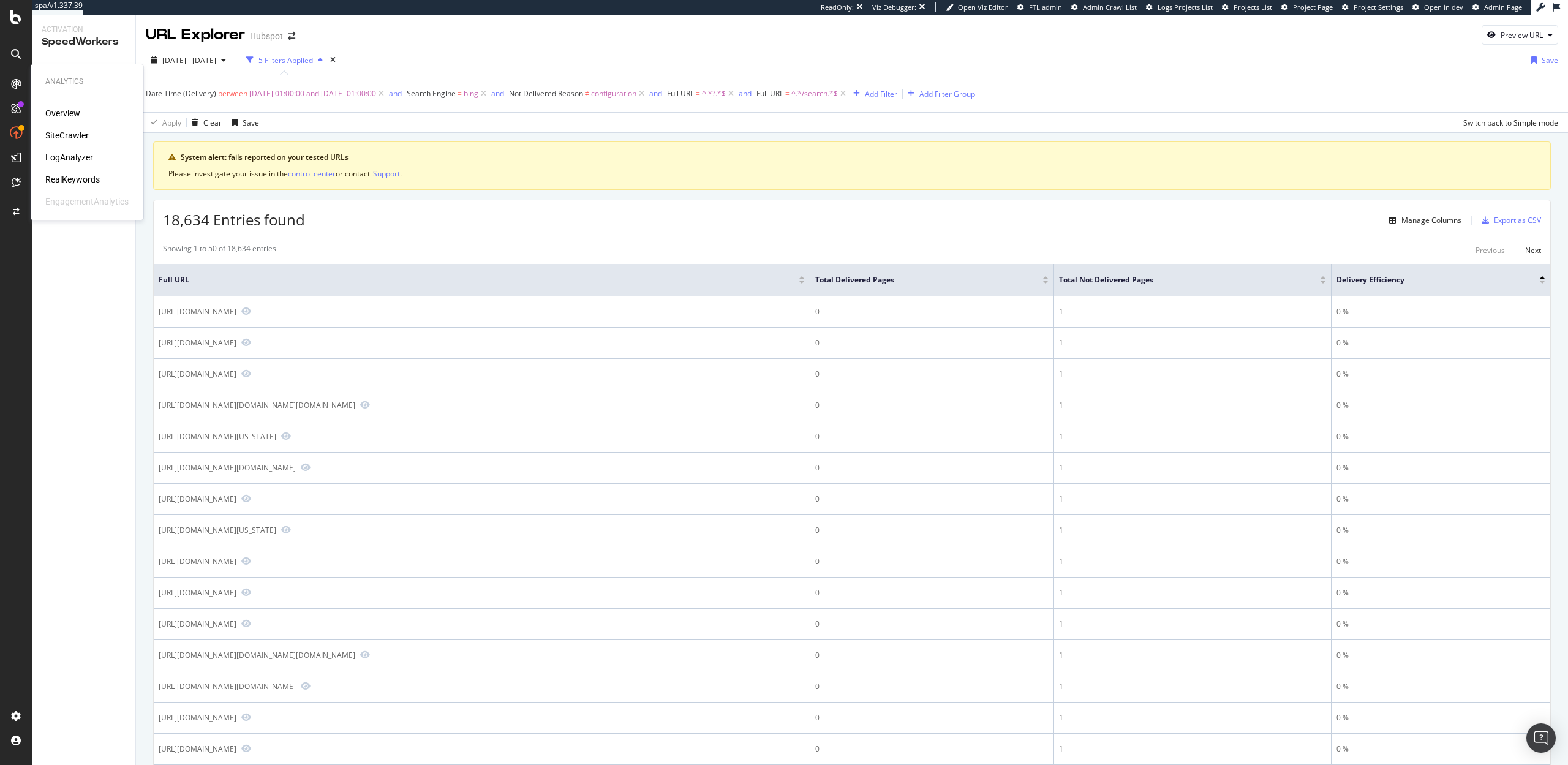
click at [72, 133] on div "SiteCrawler" at bounding box center [67, 135] width 44 height 12
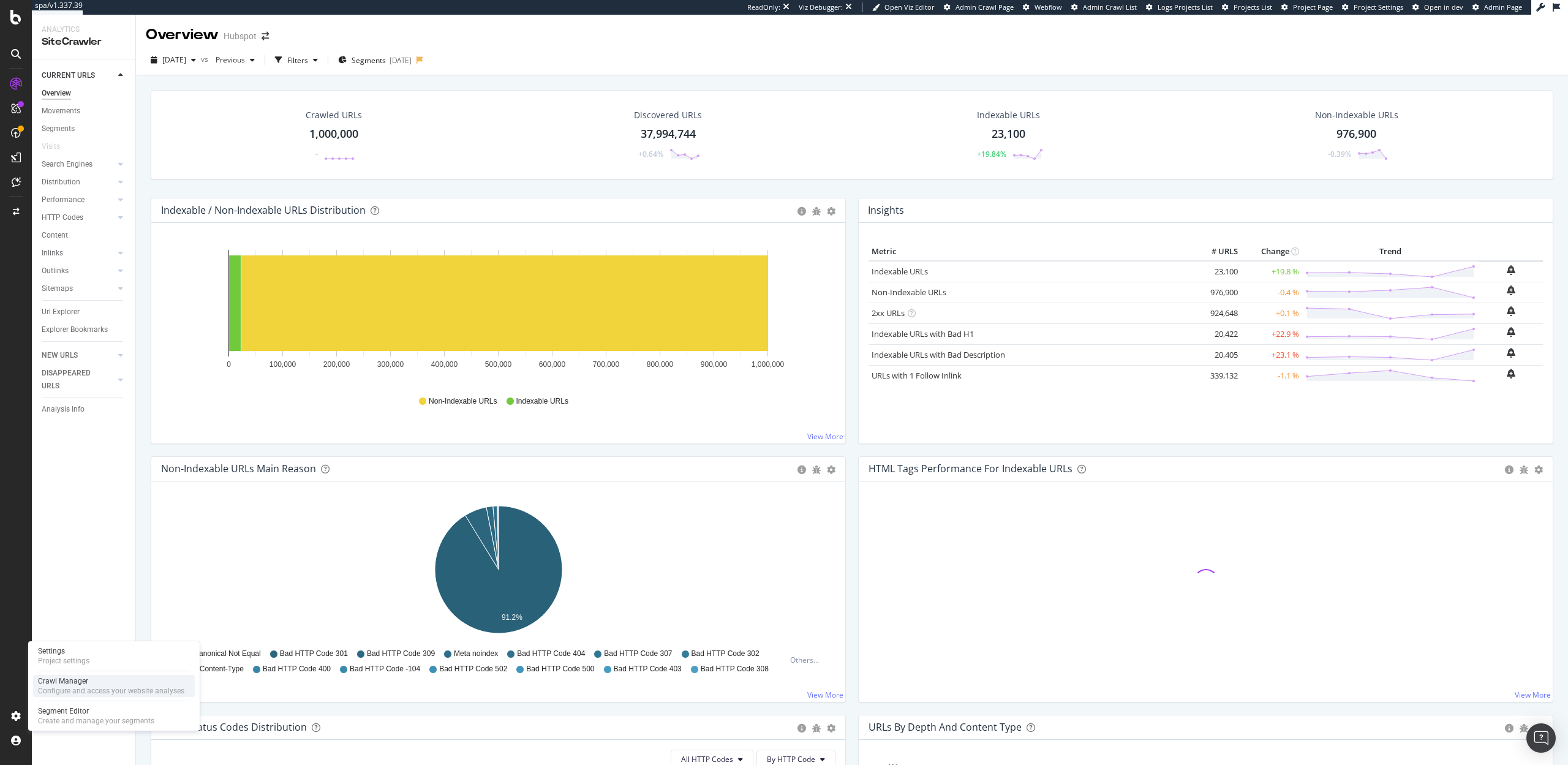
click at [58, 686] on div "Configure and access your website analyses" at bounding box center [110, 691] width 146 height 10
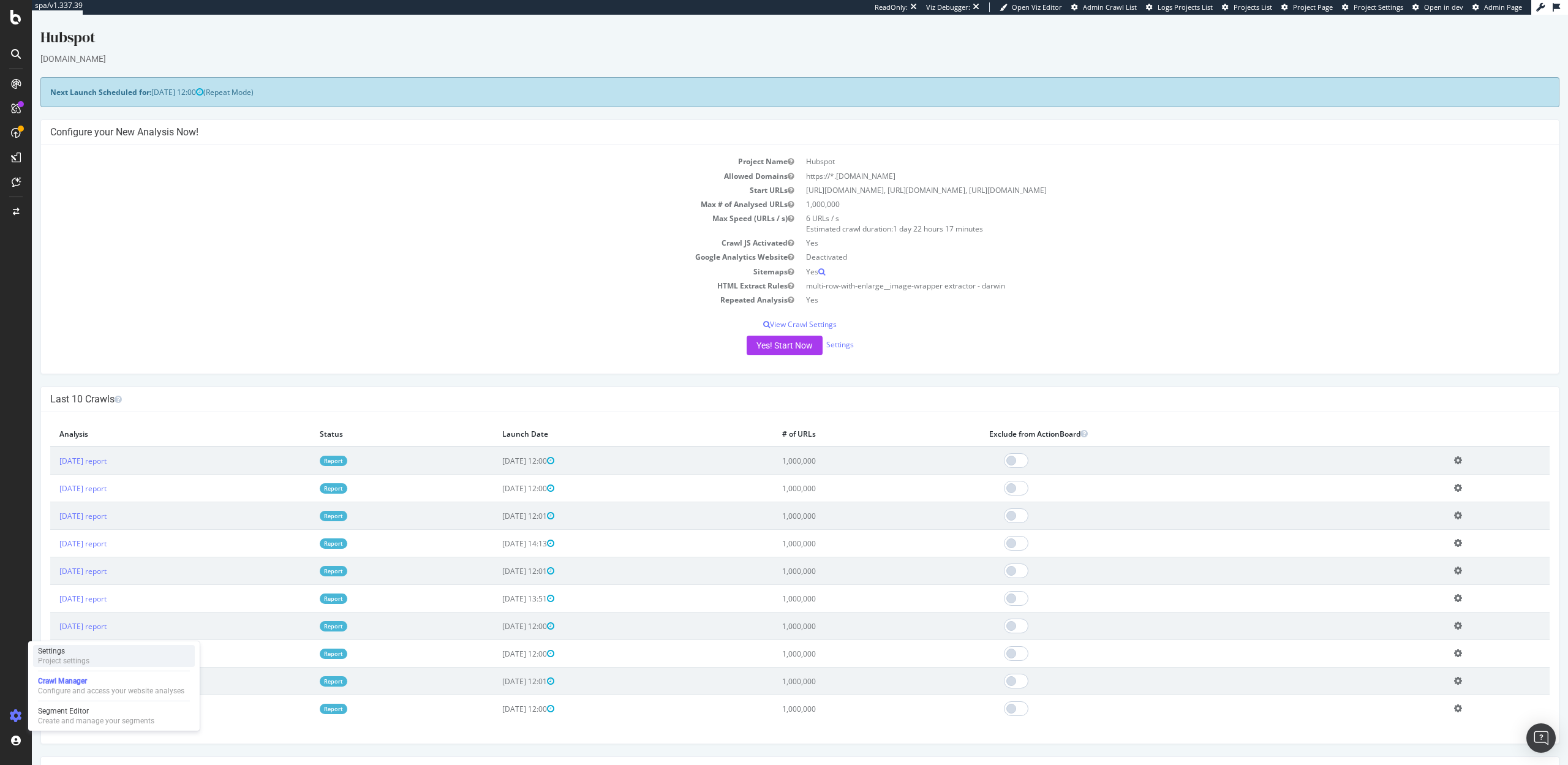
click at [65, 655] on div "Settings" at bounding box center [63, 650] width 52 height 10
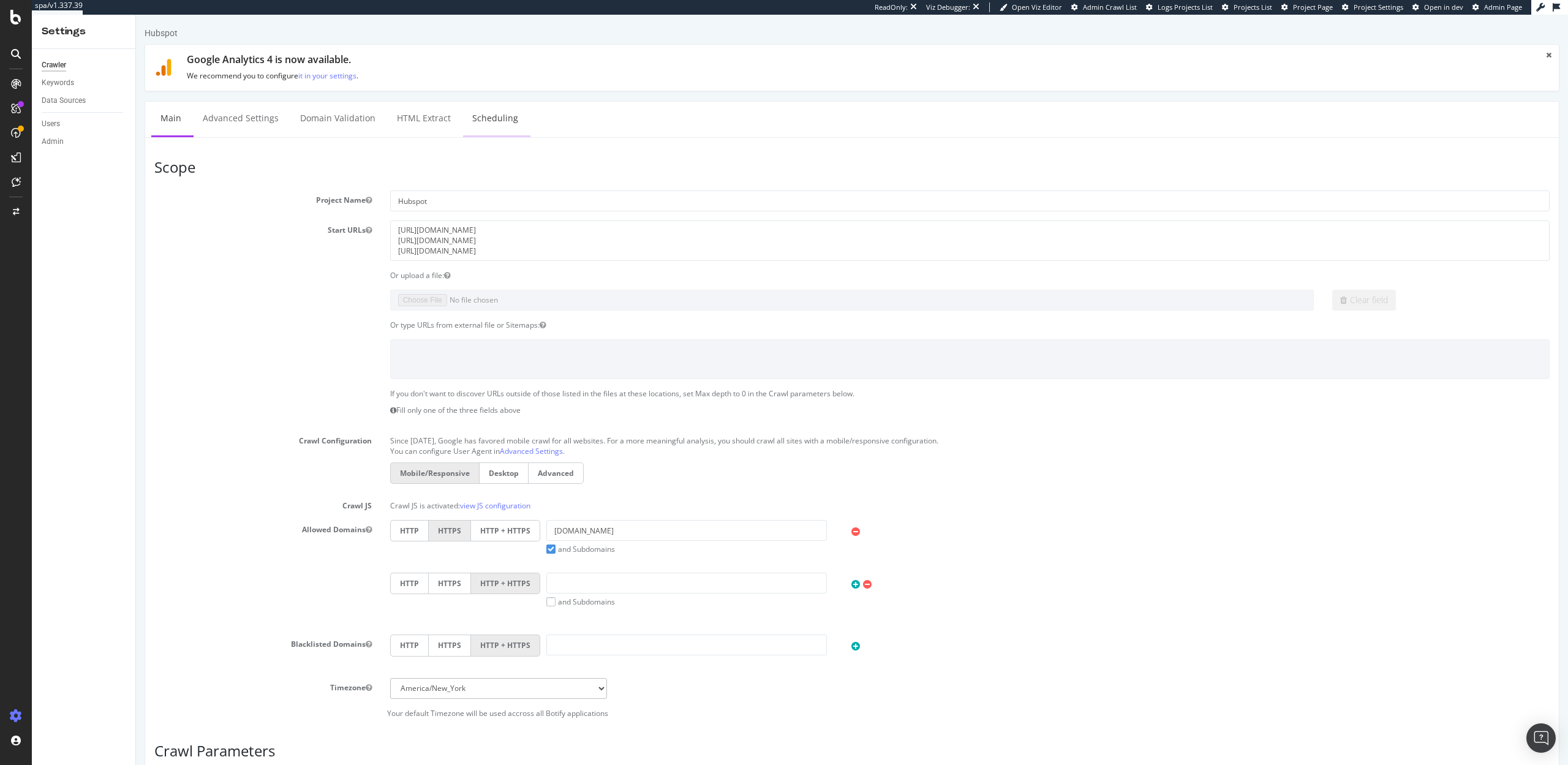
click at [498, 105] on link "Scheduling" at bounding box center [494, 118] width 64 height 33
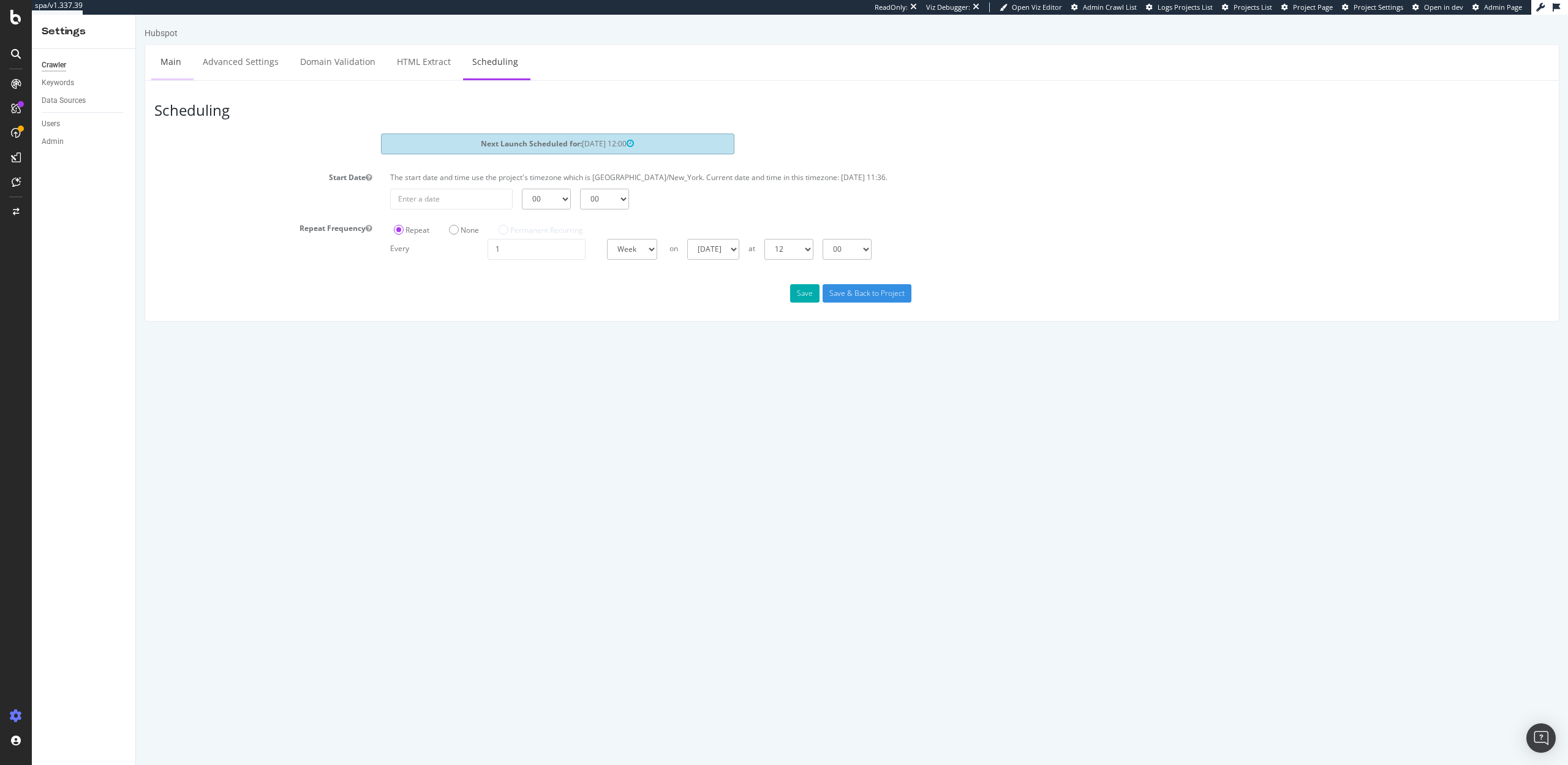
click at [160, 57] on link "Main" at bounding box center [171, 61] width 39 height 33
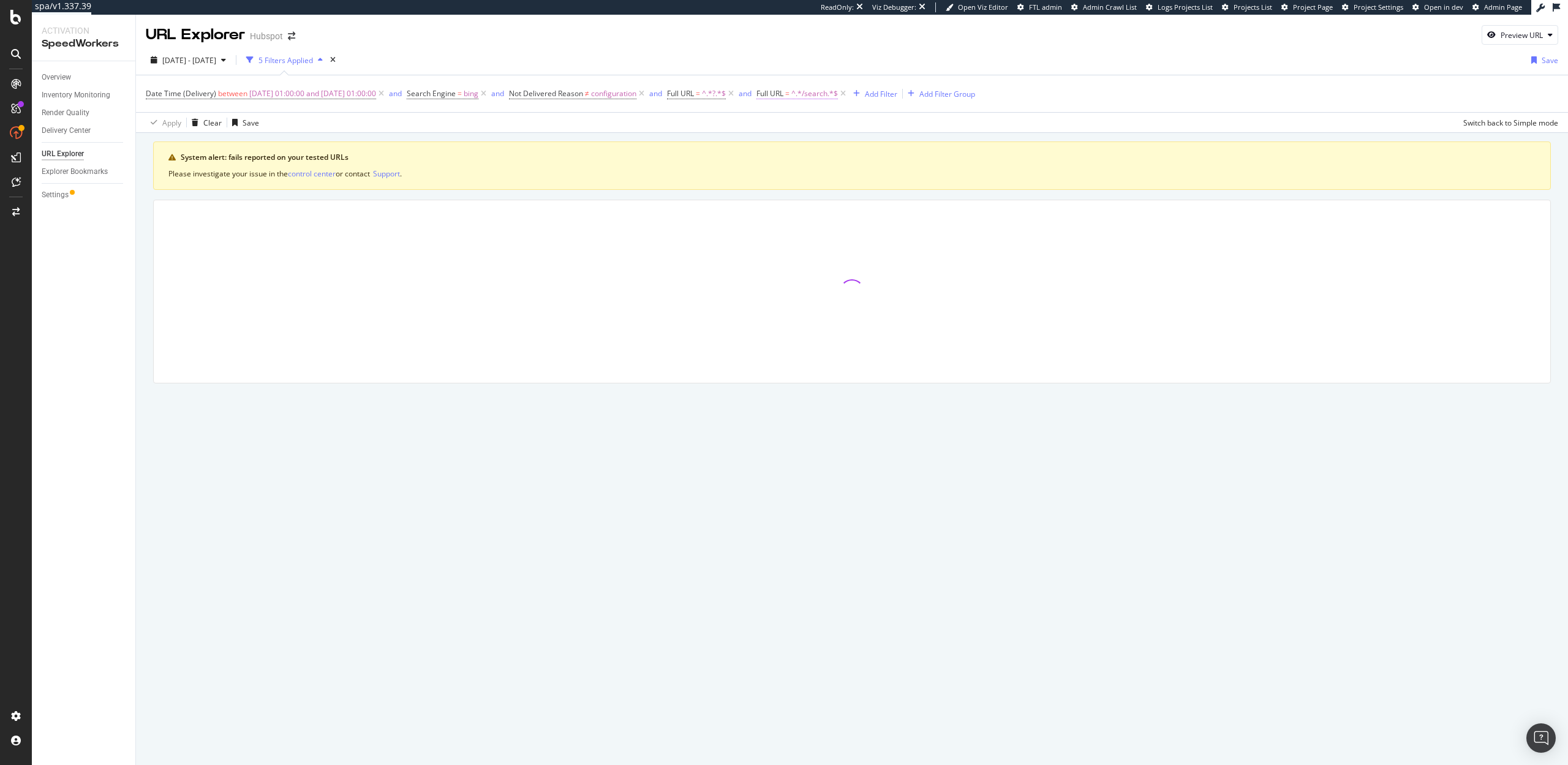
click at [833, 96] on span "^.*/search.*$" at bounding box center [814, 94] width 46 height 18
click at [819, 123] on span "Contains" at bounding box center [811, 122] width 30 height 11
click at [820, 259] on span "Doesn't contain" at bounding box center [828, 259] width 53 height 11
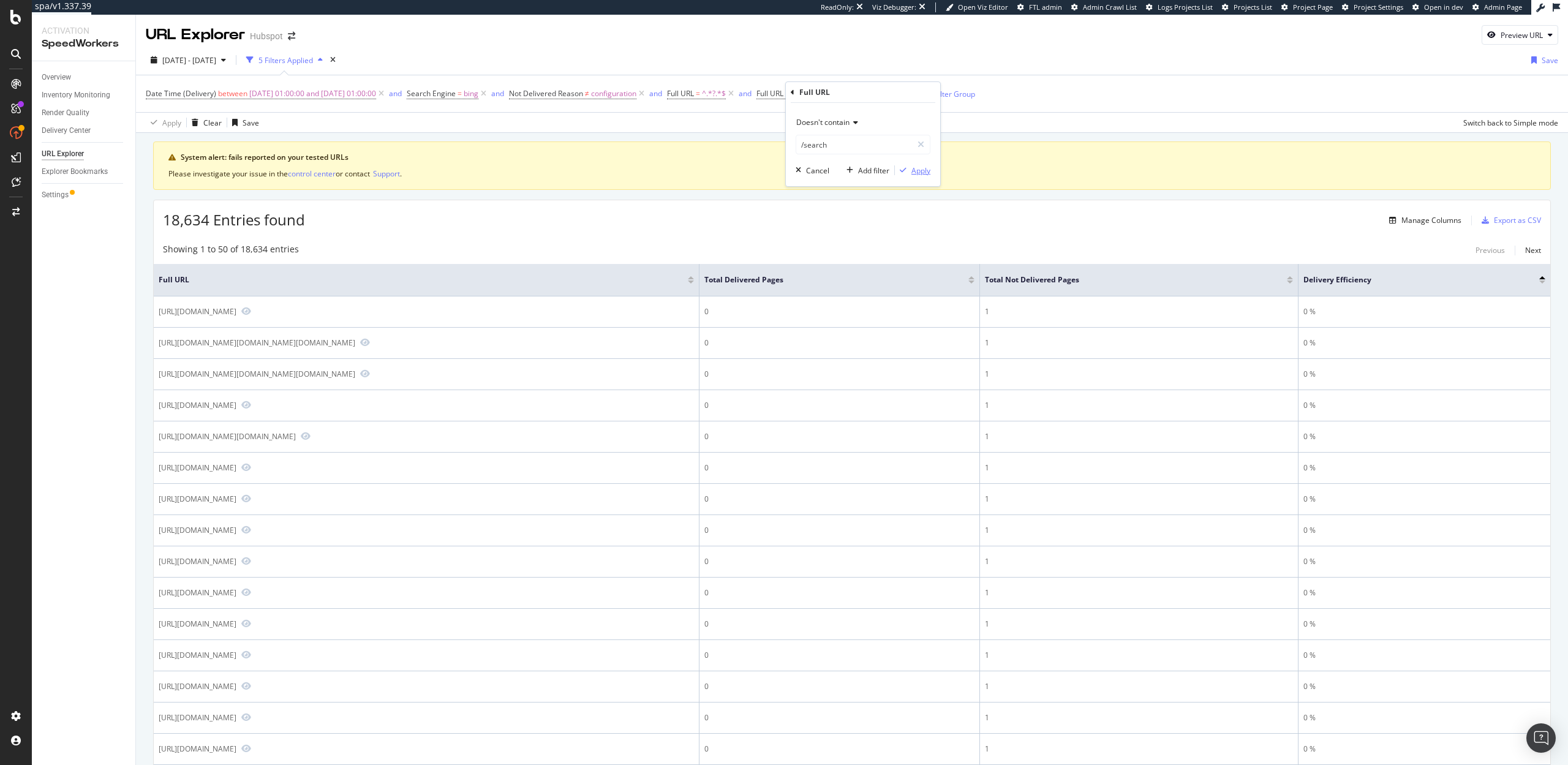
click at [916, 175] on div "Apply" at bounding box center [921, 171] width 19 height 11
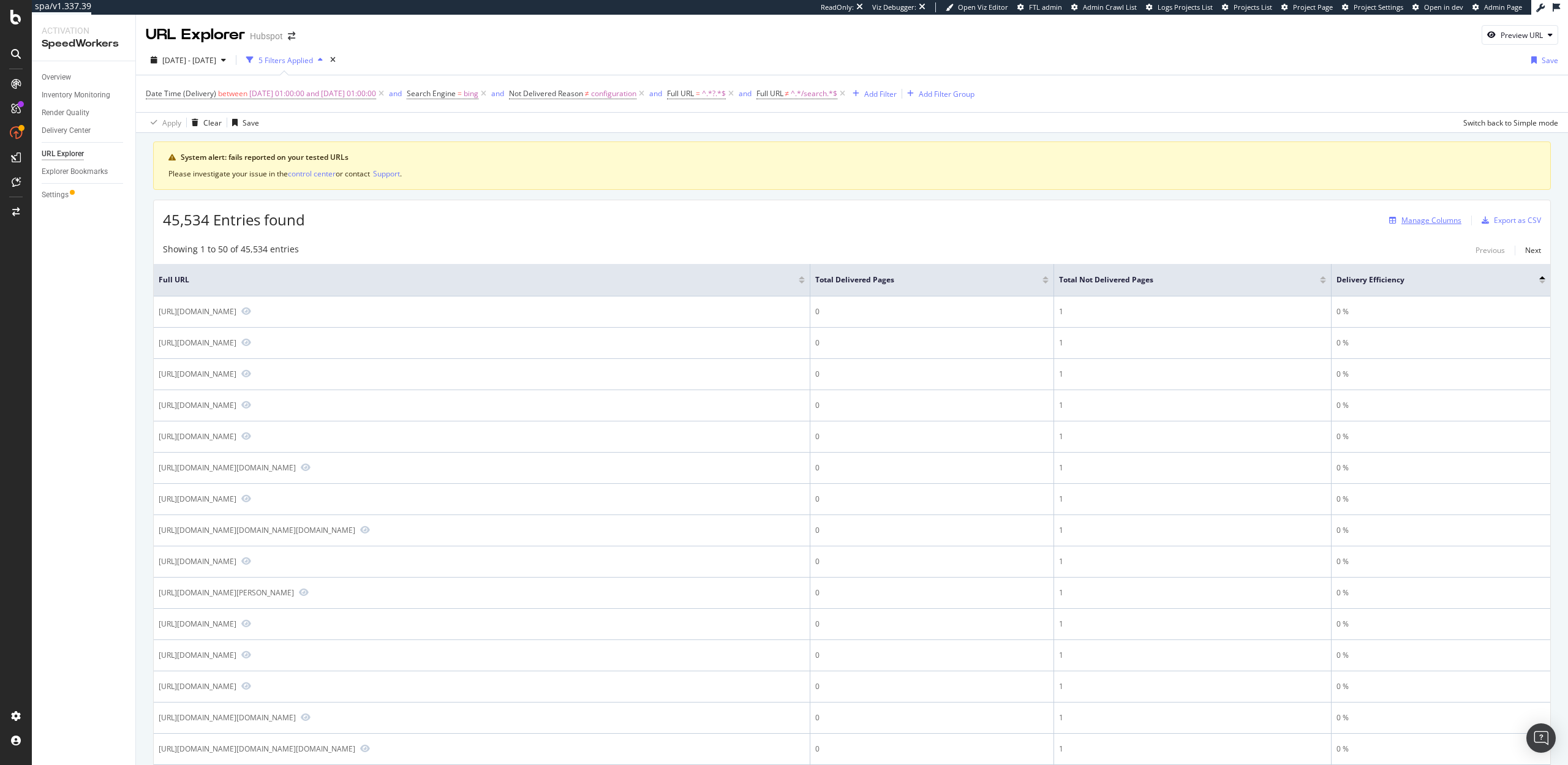
click at [1431, 218] on div "Manage Columns" at bounding box center [1431, 220] width 60 height 11
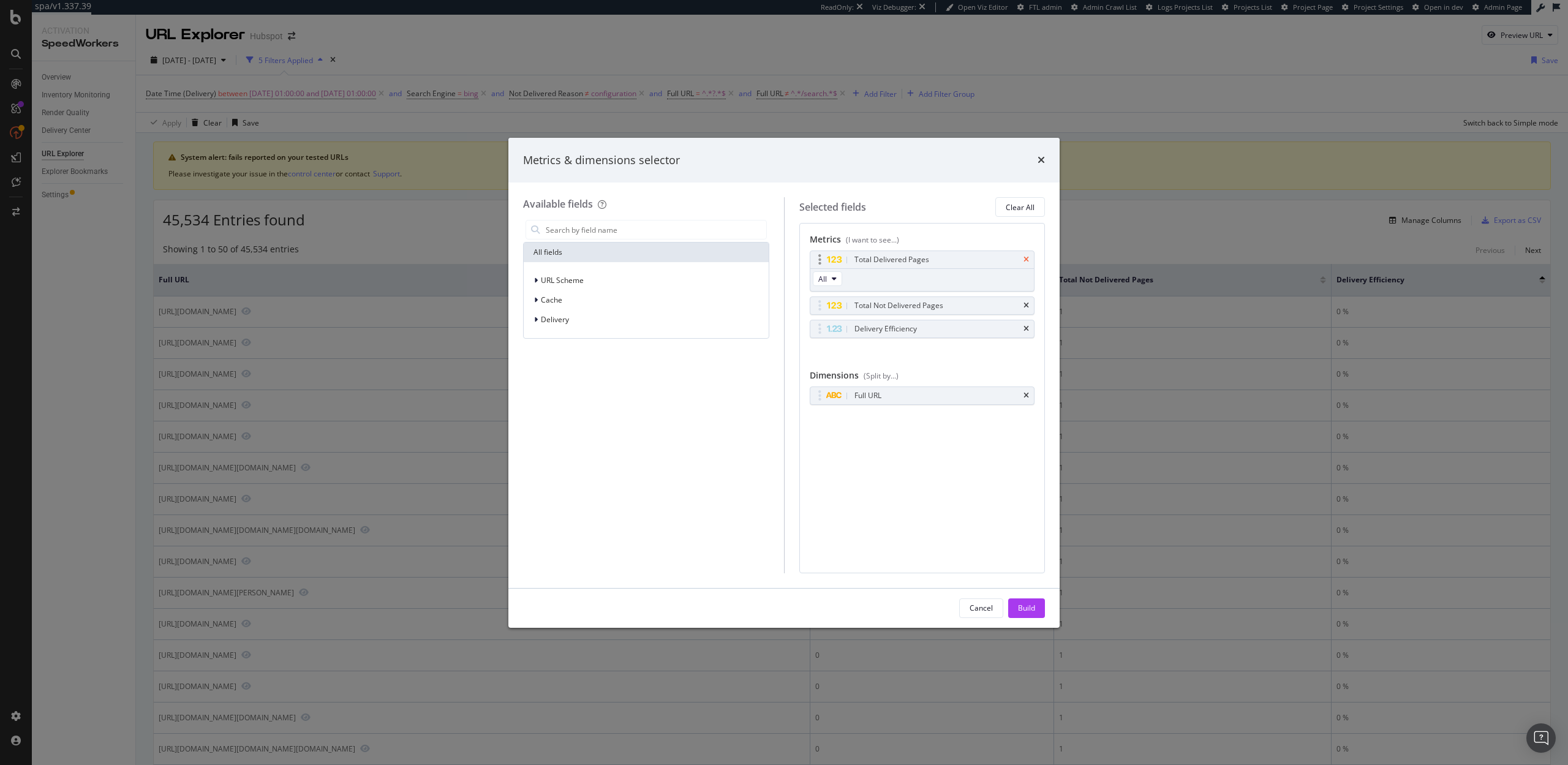
click at [1028, 259] on icon "times" at bounding box center [1026, 259] width 5 height 7
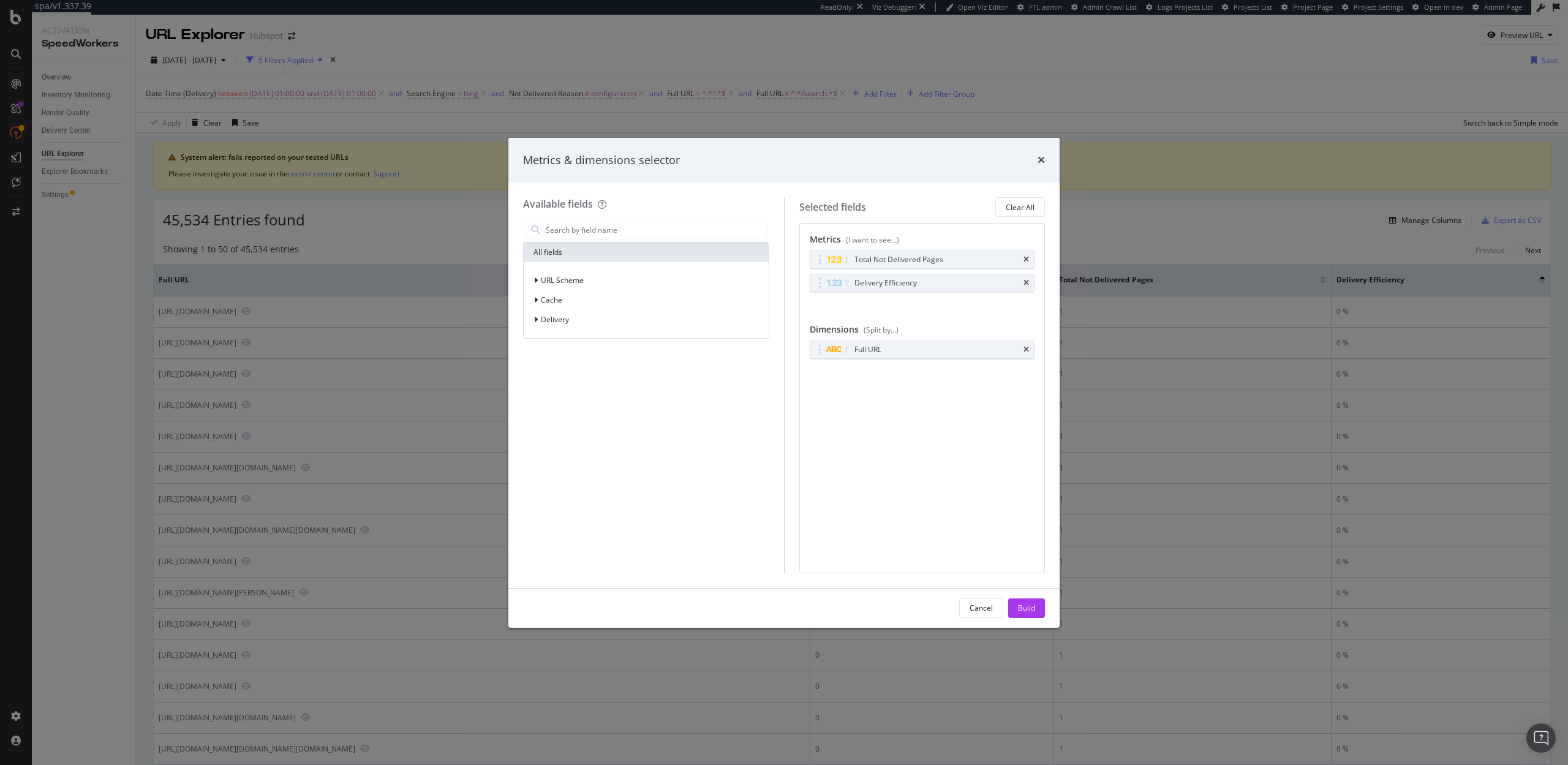
click at [1028, 259] on icon "times" at bounding box center [1026, 259] width 5 height 7
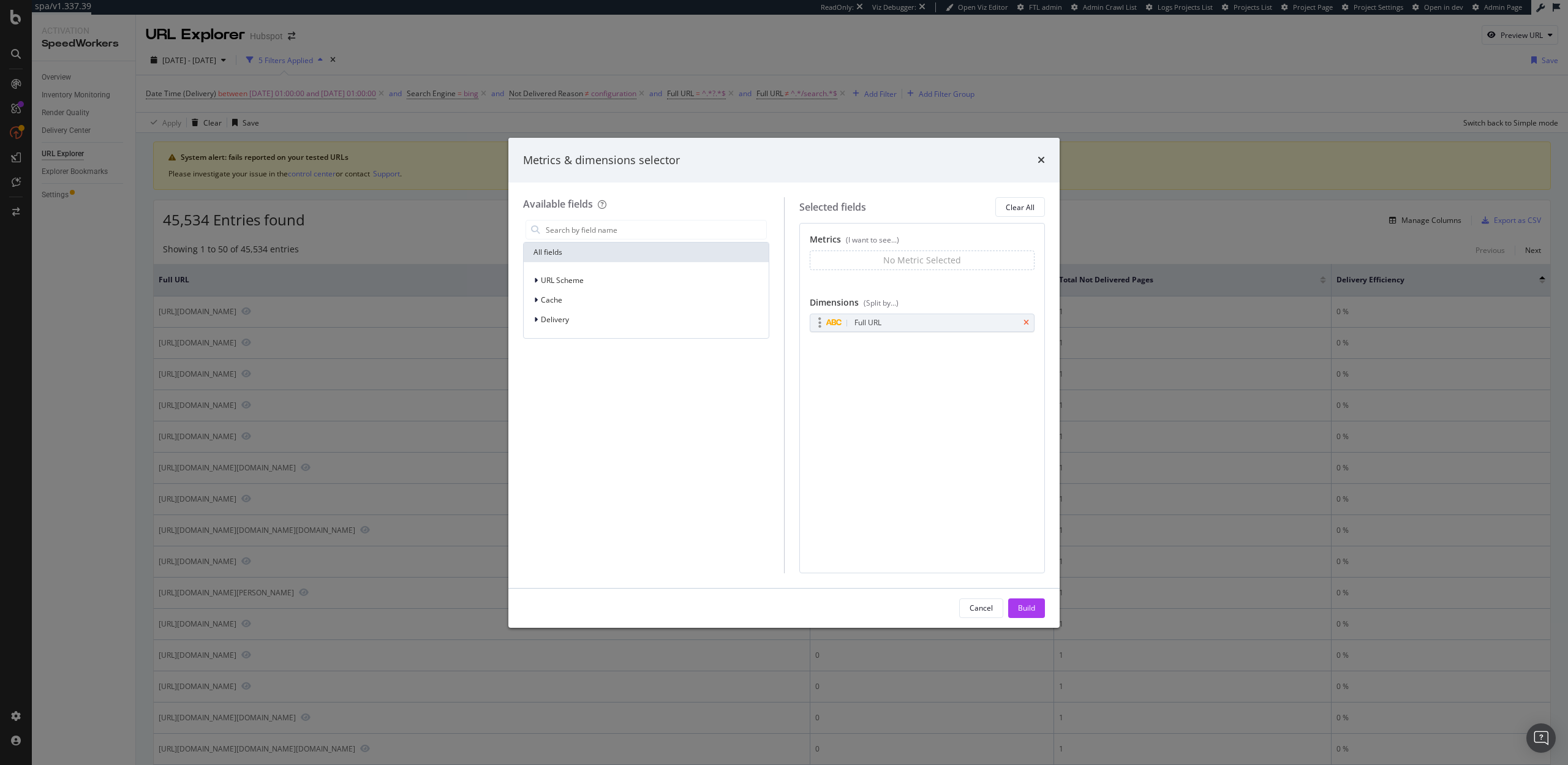
click at [1026, 320] on icon "times" at bounding box center [1026, 322] width 5 height 7
click at [692, 234] on input "modal" at bounding box center [655, 230] width 222 height 18
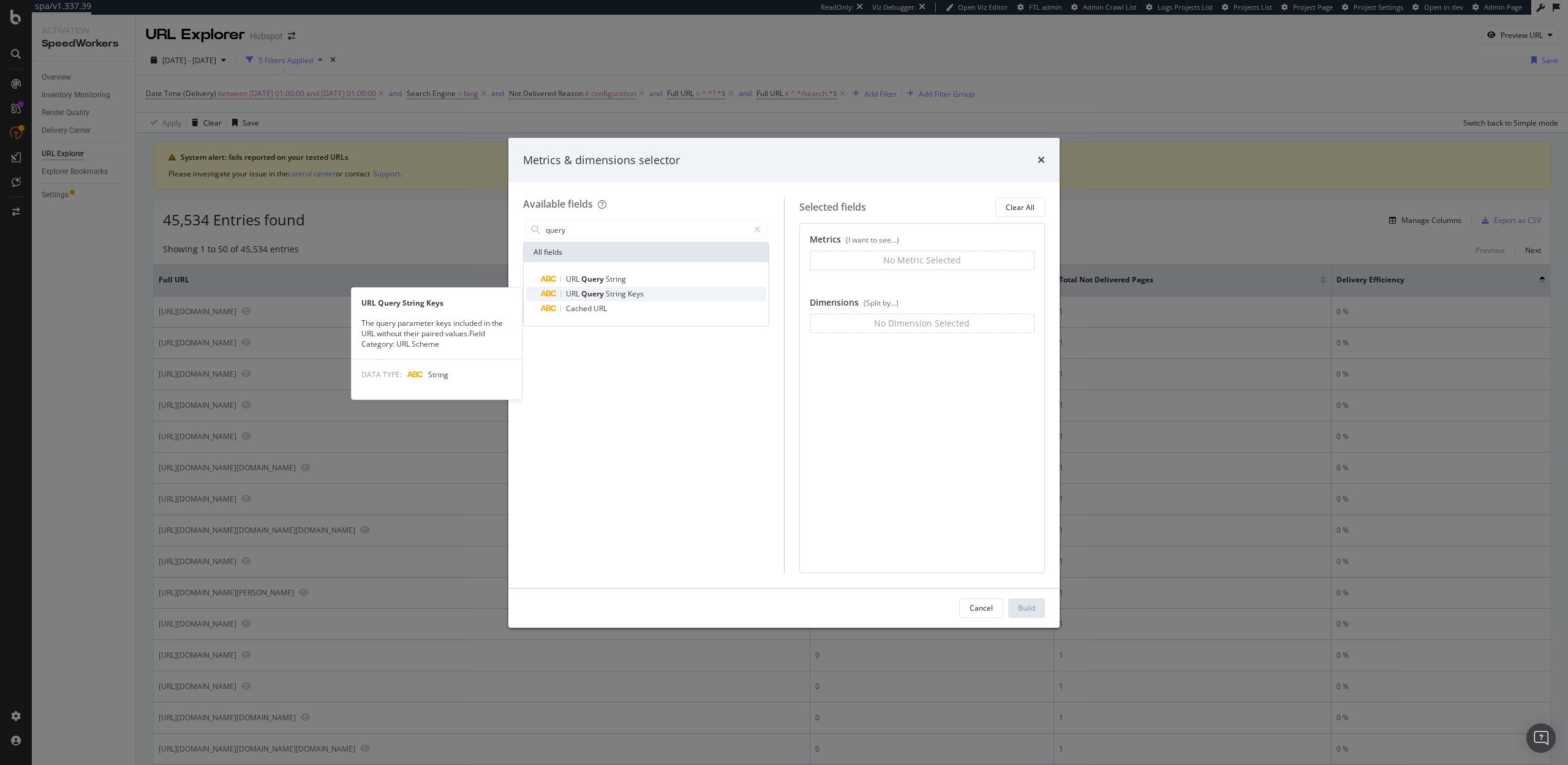
click at [681, 287] on div "URL Query String Keys" at bounding box center [653, 294] width 225 height 15
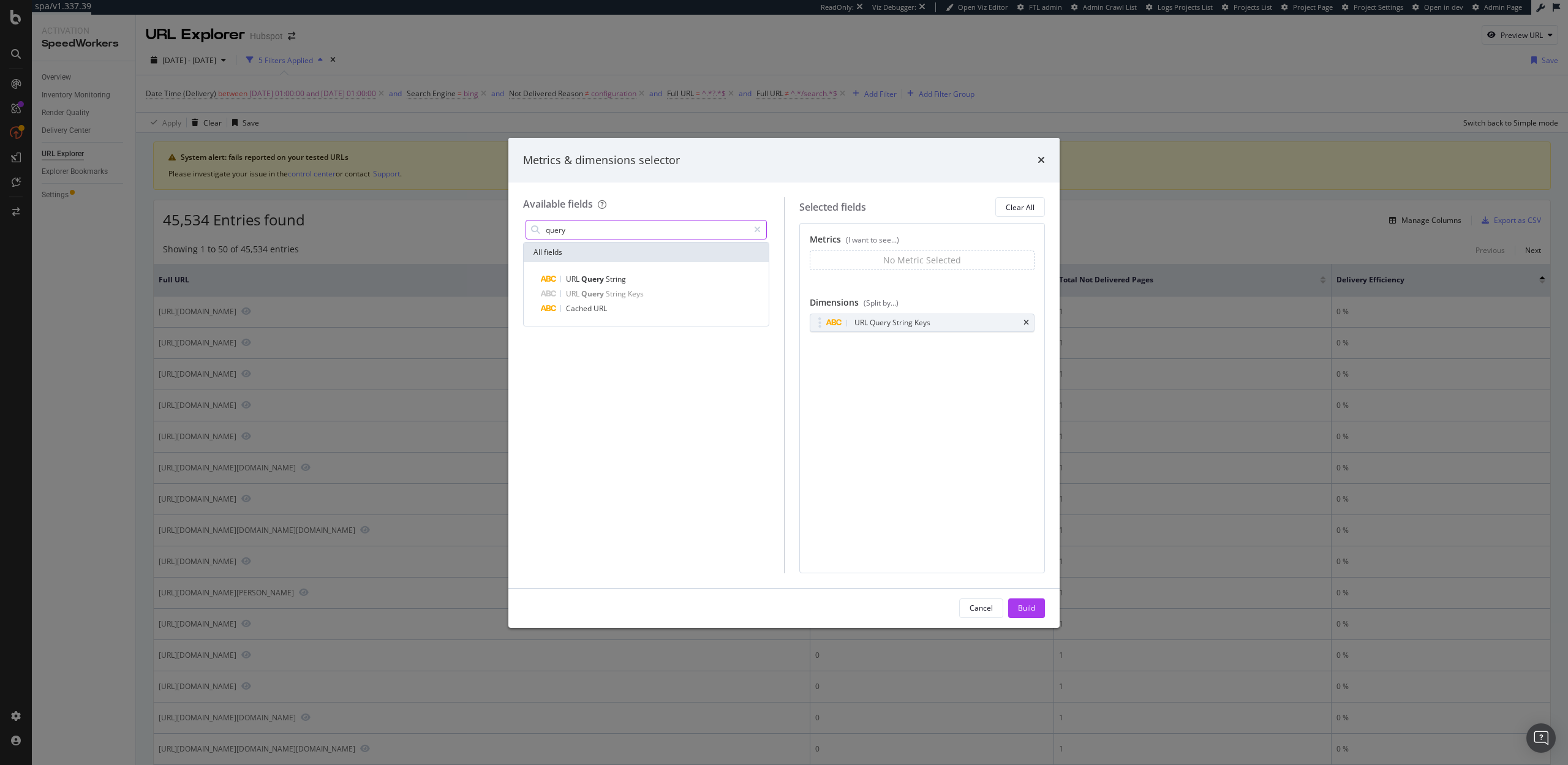
click at [663, 237] on input "query" at bounding box center [646, 230] width 204 height 18
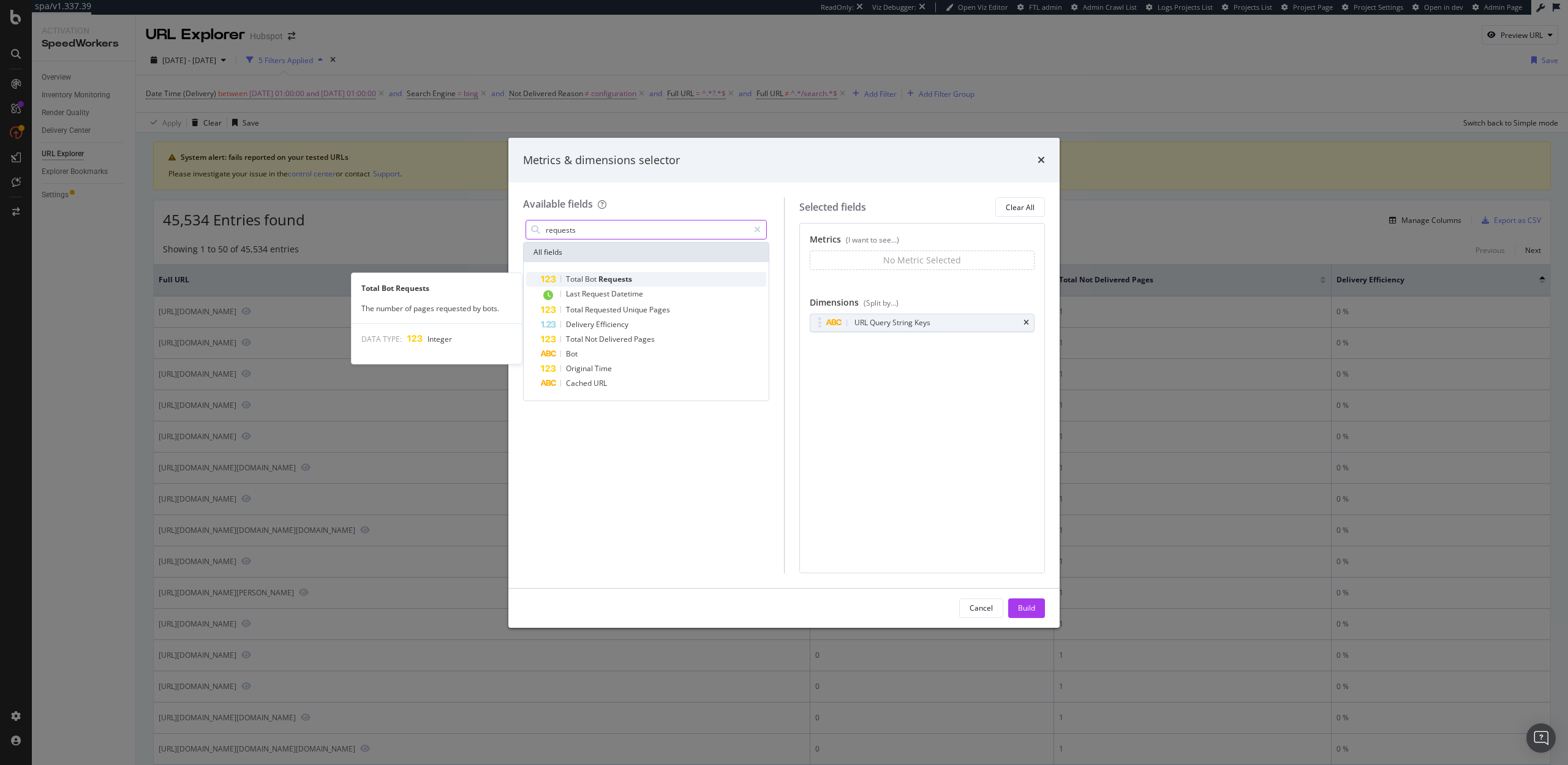
type input "requests"
click at [655, 280] on div "Total Bot Requests" at bounding box center [653, 279] width 225 height 15
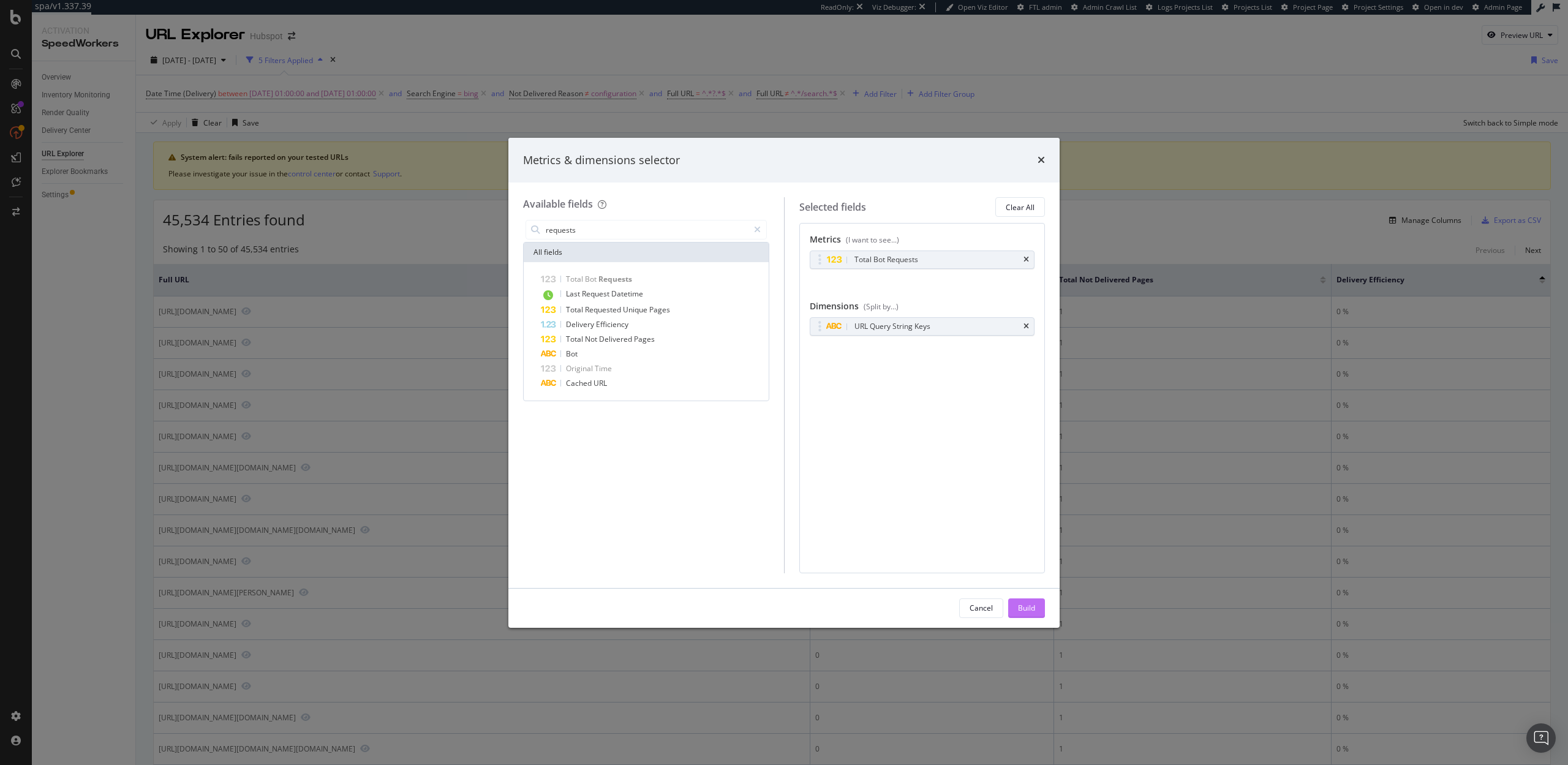
click at [1024, 603] on div "Build" at bounding box center [1026, 608] width 18 height 11
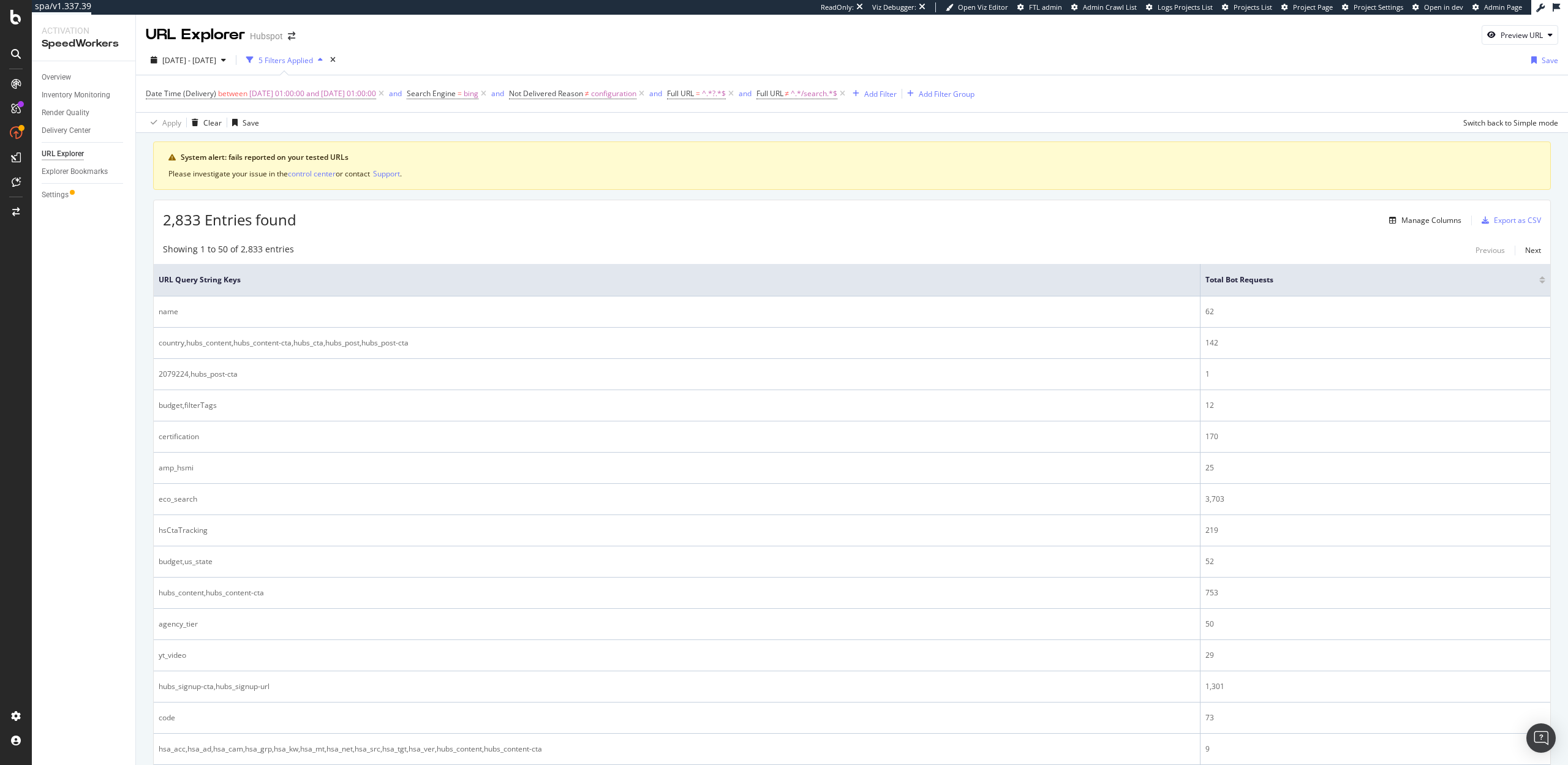
click at [1543, 283] on div at bounding box center [1542, 281] width 6 height 3
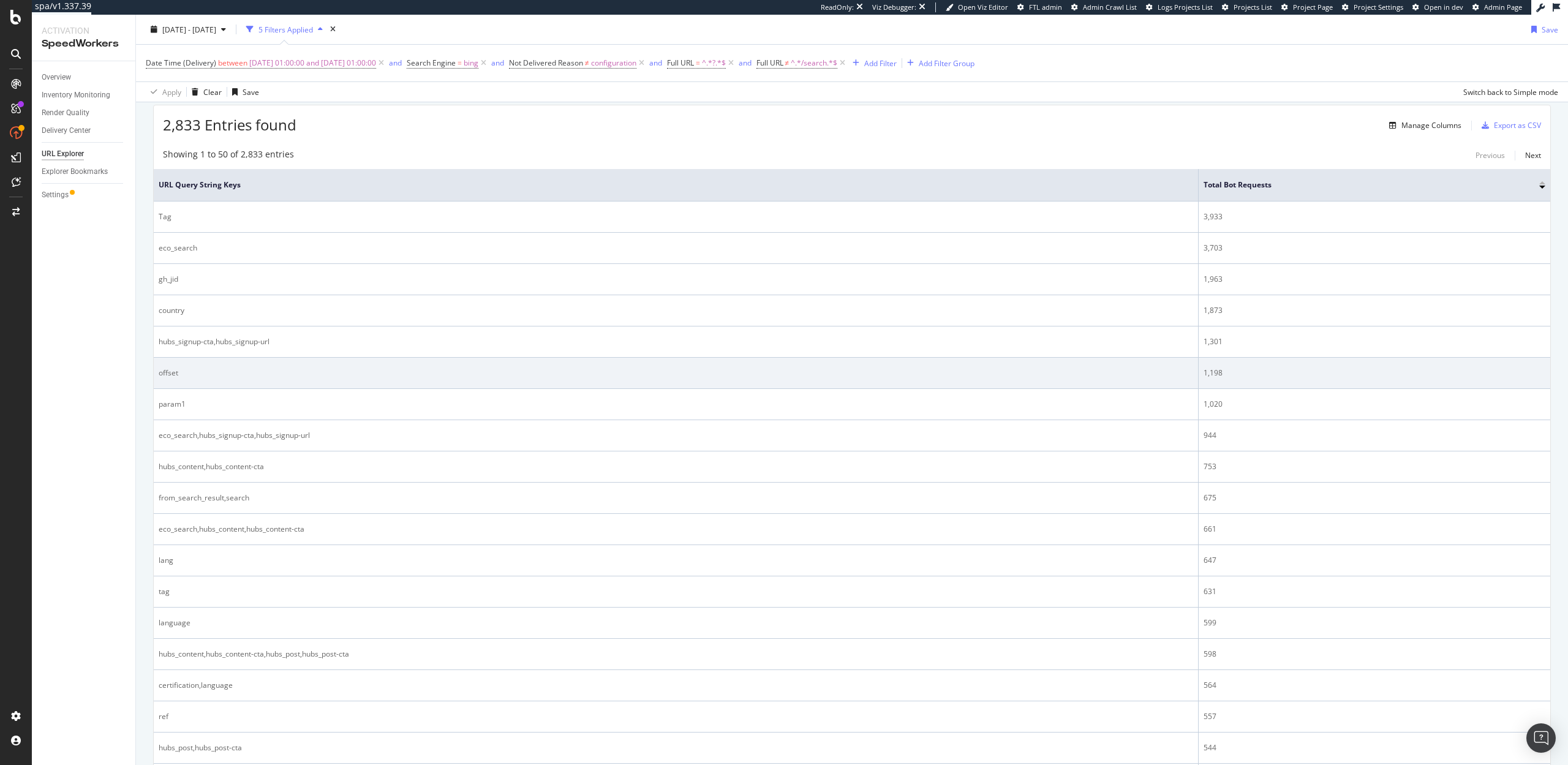
scroll to position [89, 0]
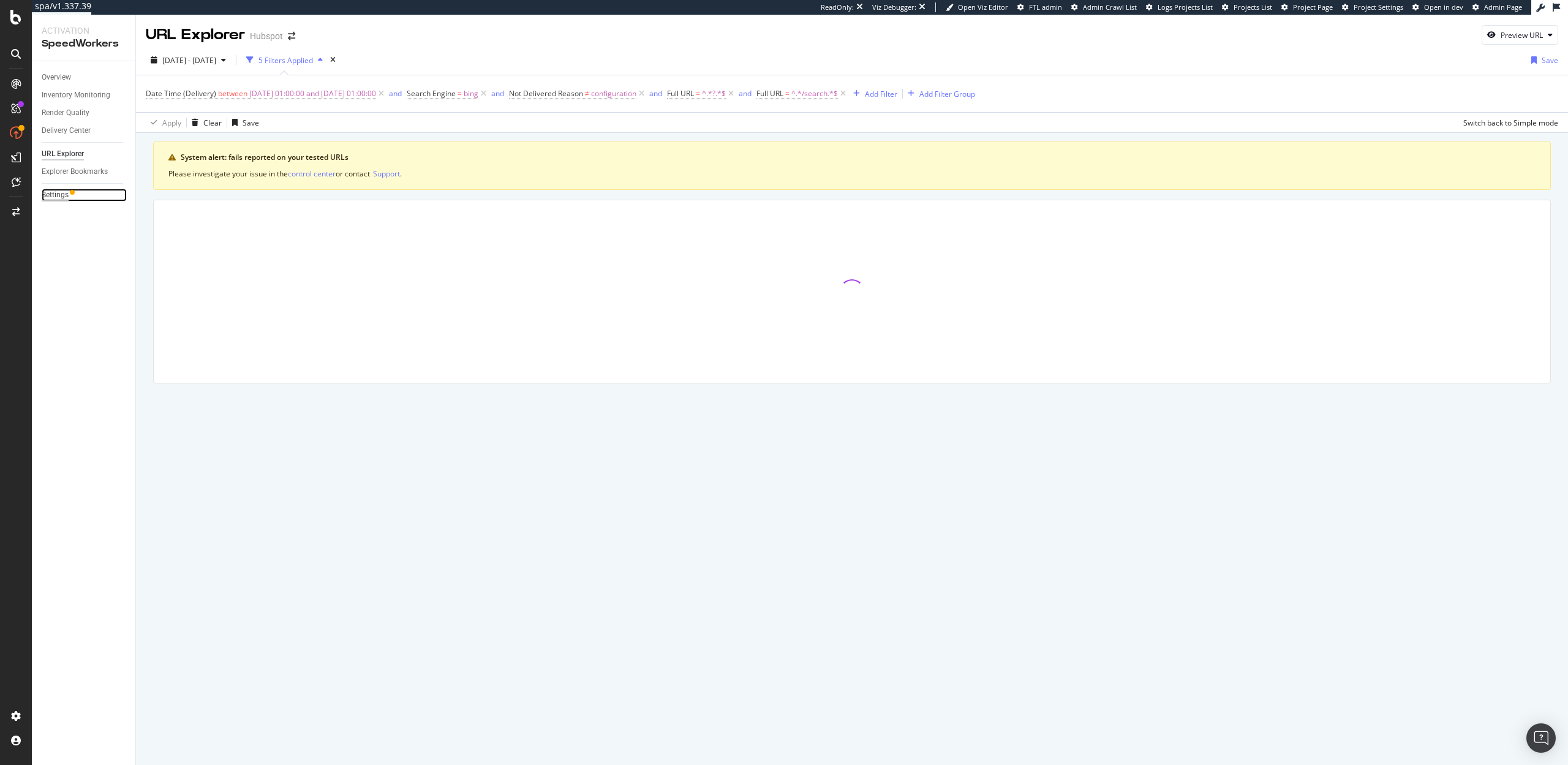
click at [47, 190] on div "Settings" at bounding box center [55, 195] width 27 height 13
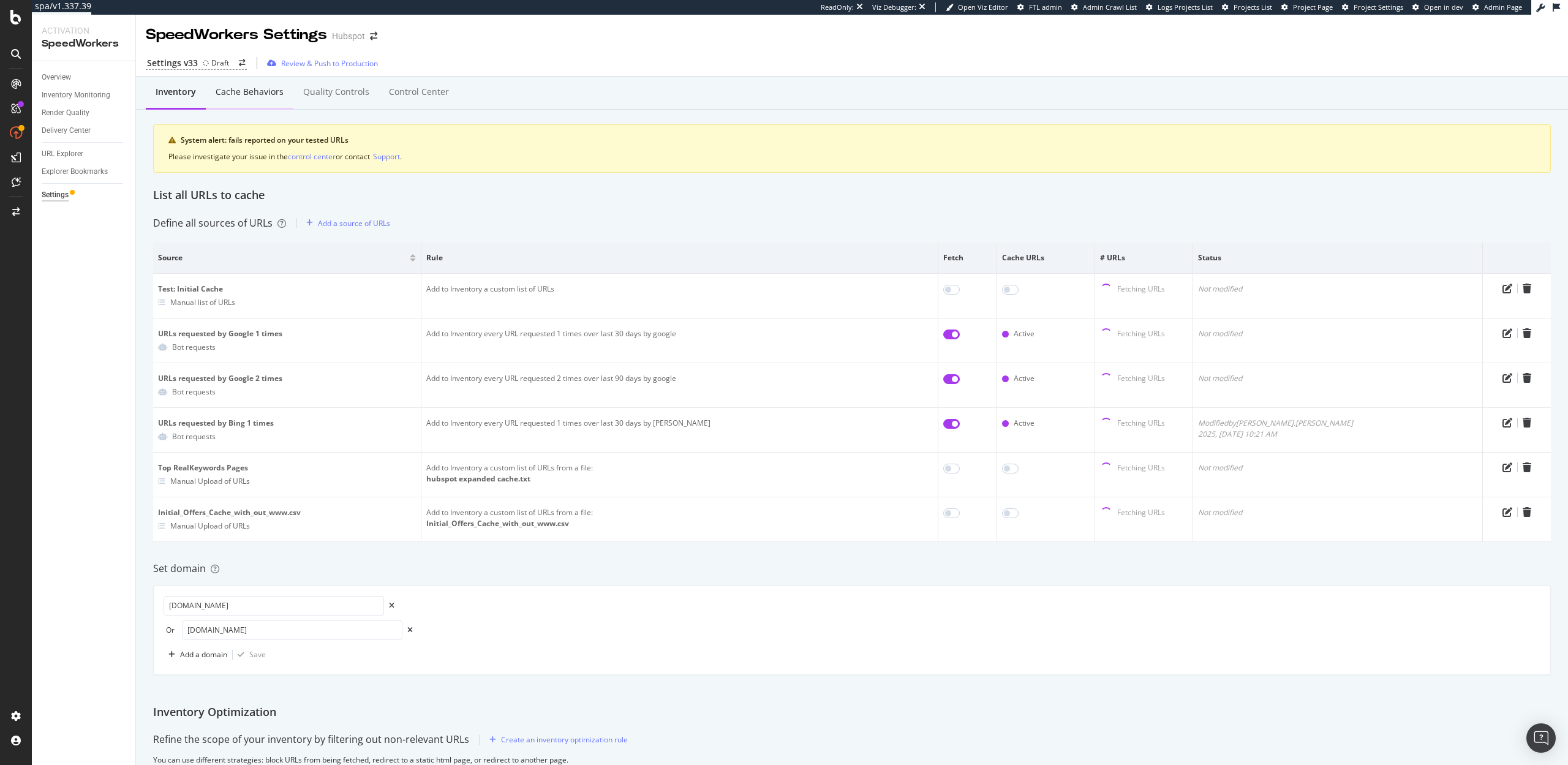
click at [262, 99] on div "Cache behaviors" at bounding box center [250, 93] width 88 height 33
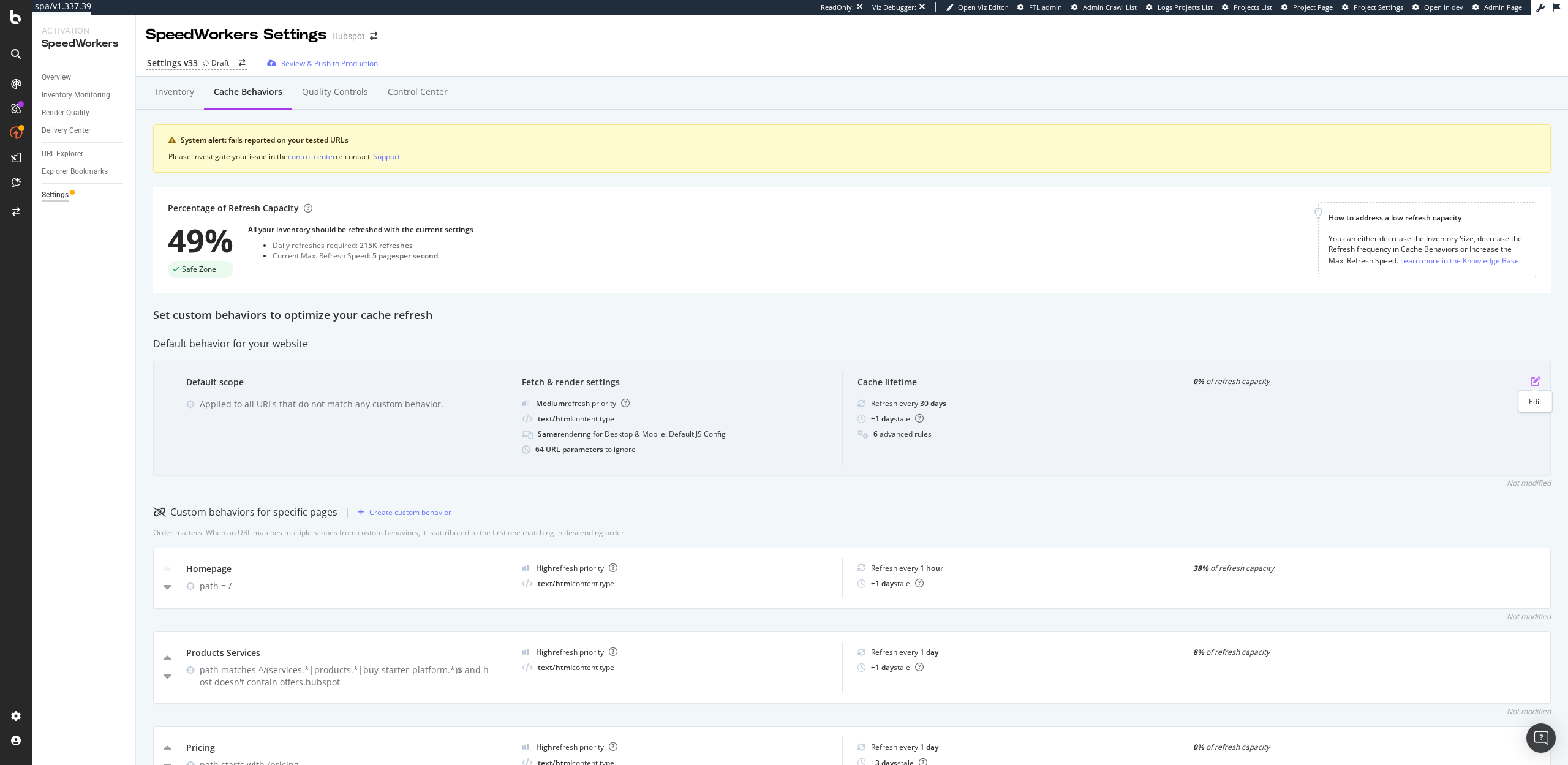
click at [1538, 379] on icon "pen-to-square" at bounding box center [1535, 380] width 10 height 10
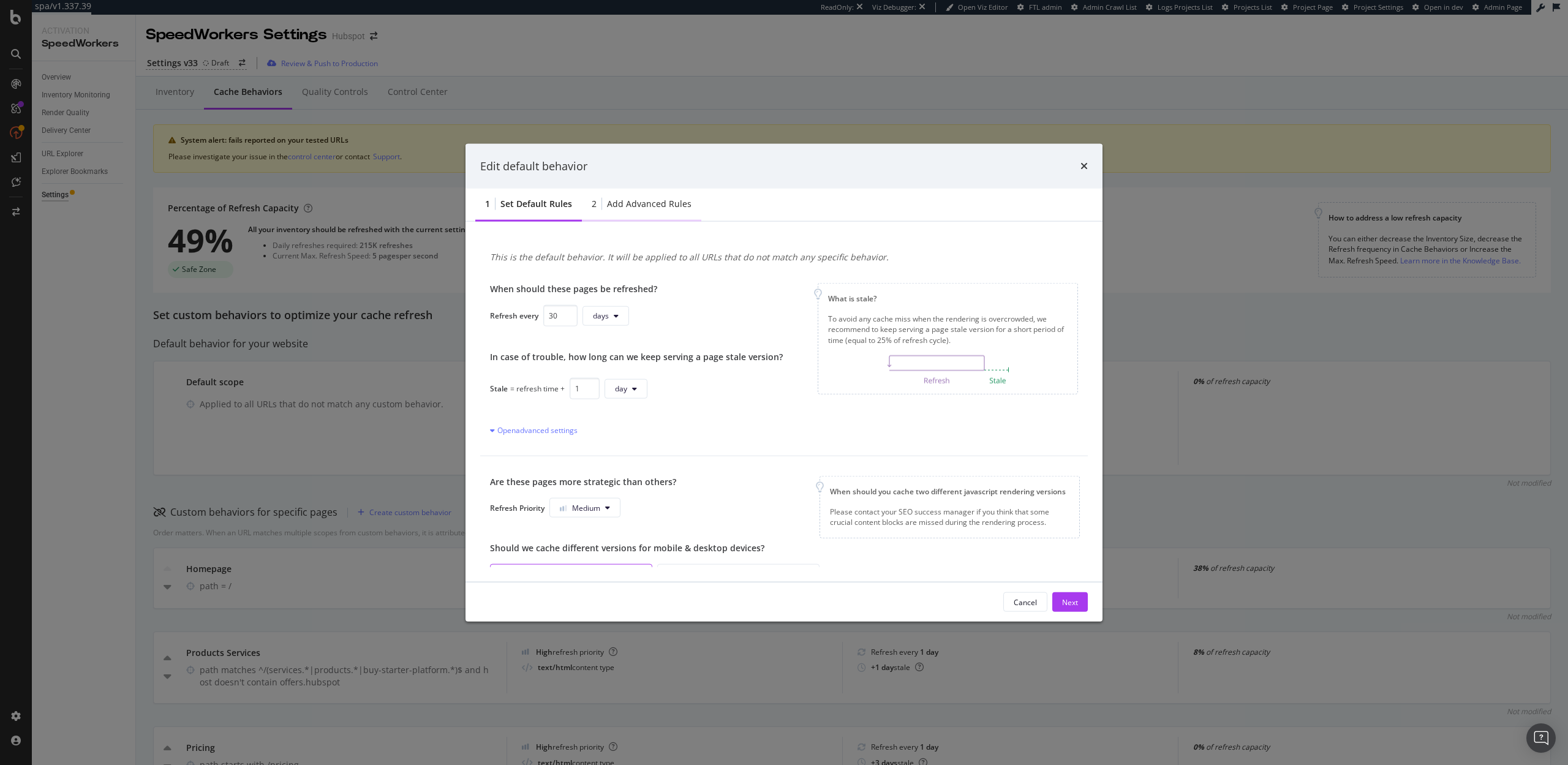
click at [628, 204] on div "Add advanced rules" at bounding box center [649, 204] width 84 height 12
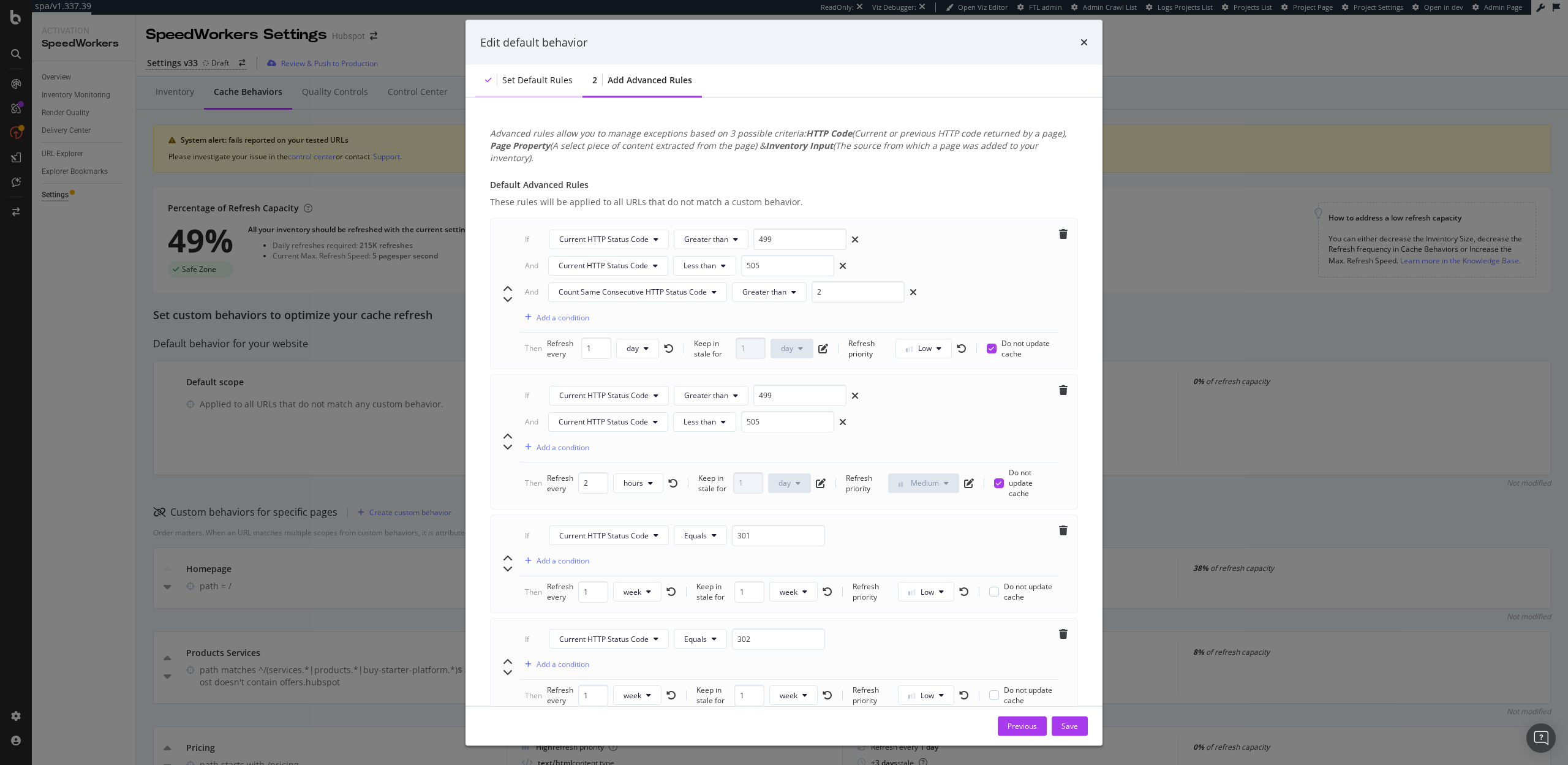
click at [529, 91] on div "Set default rules" at bounding box center [529, 81] width 107 height 33
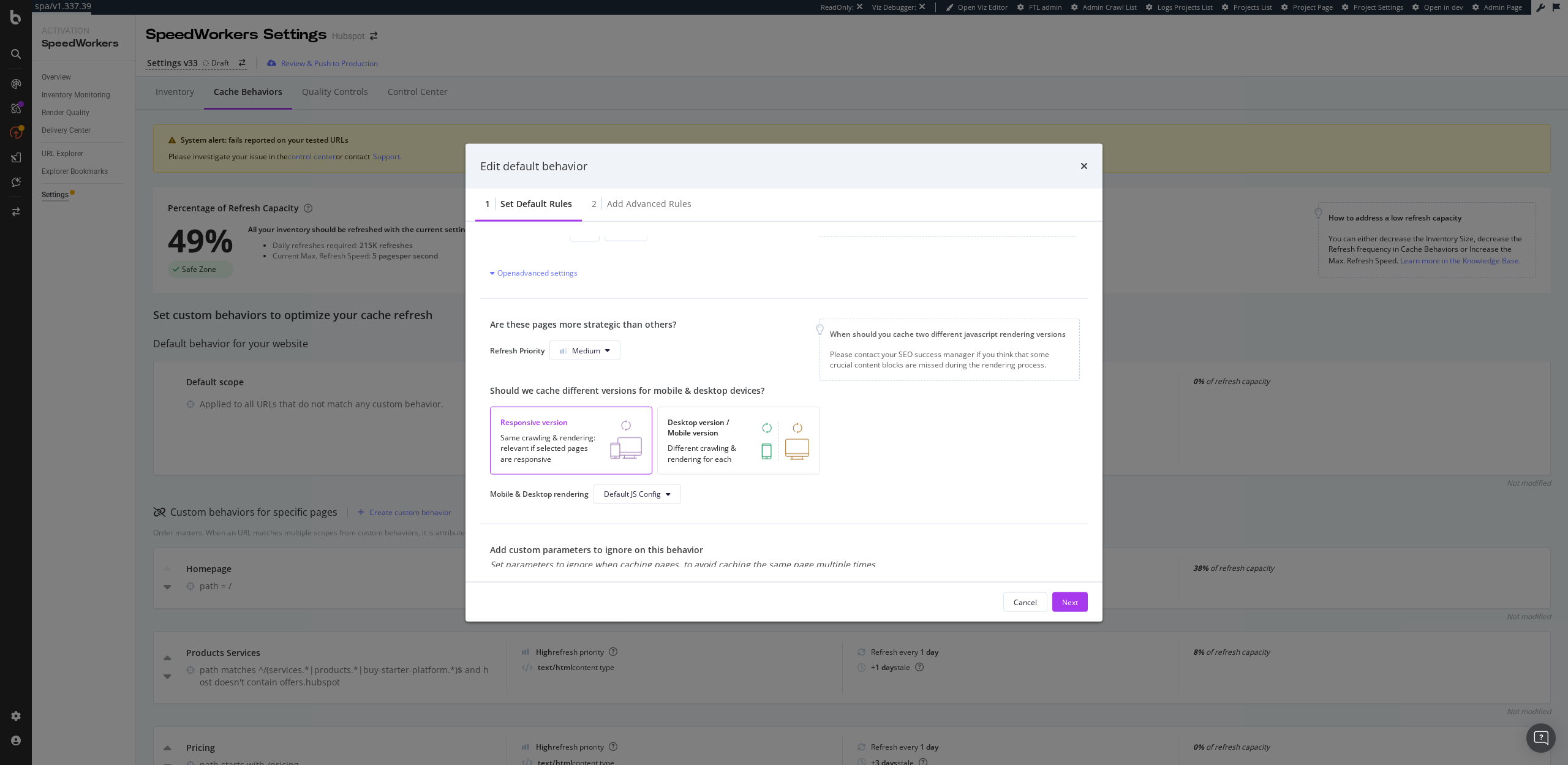
scroll to position [420, 0]
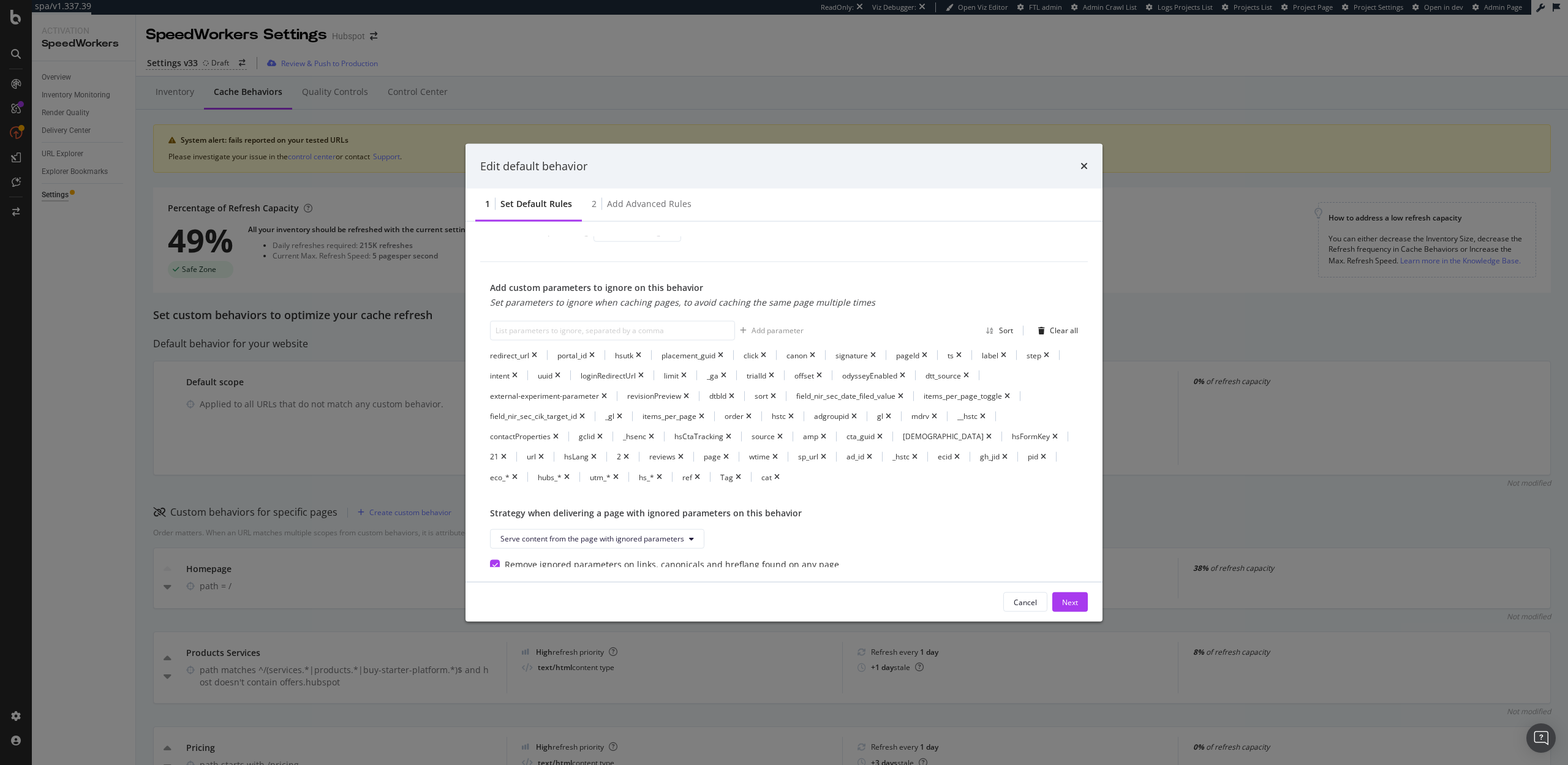
click at [878, 222] on div "This is the default behavior. It will be applied to all URLs that do not match …" at bounding box center [784, 401] width 637 height 360
click at [617, 328] on input "modal" at bounding box center [613, 329] width 245 height 19
type input "search"
click at [766, 330] on div "Add parameter" at bounding box center [777, 330] width 52 height 11
click at [603, 336] on input "modal" at bounding box center [613, 329] width 245 height 19
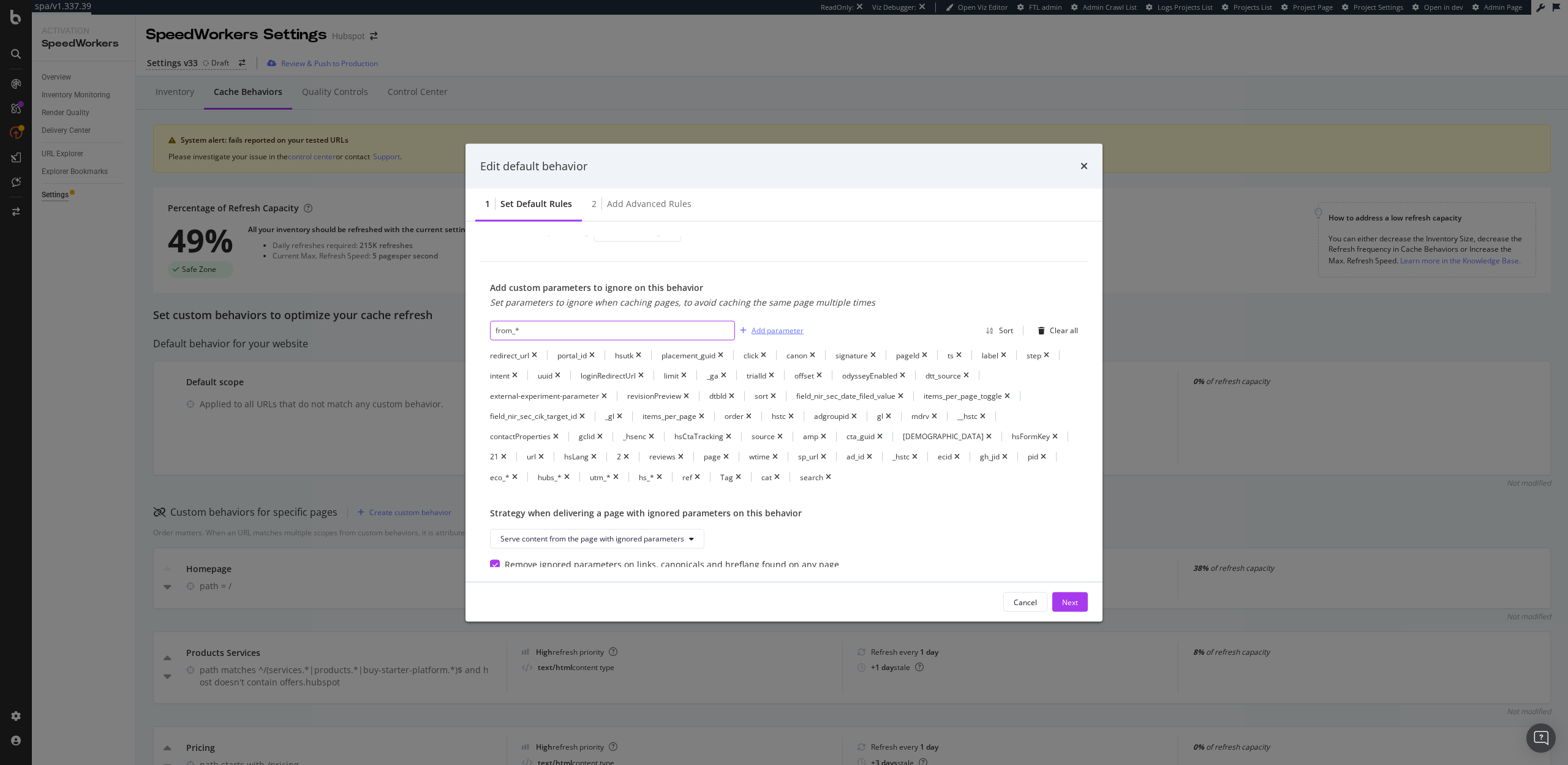
type input "from_*"
click at [770, 329] on div "Add parameter" at bounding box center [777, 330] width 52 height 11
click at [929, 287] on div "Add custom parameters to ignore on this behavior Set parameters to ignore when …" at bounding box center [784, 301] width 588 height 39
click at [1068, 599] on div "Next" at bounding box center [1070, 602] width 16 height 11
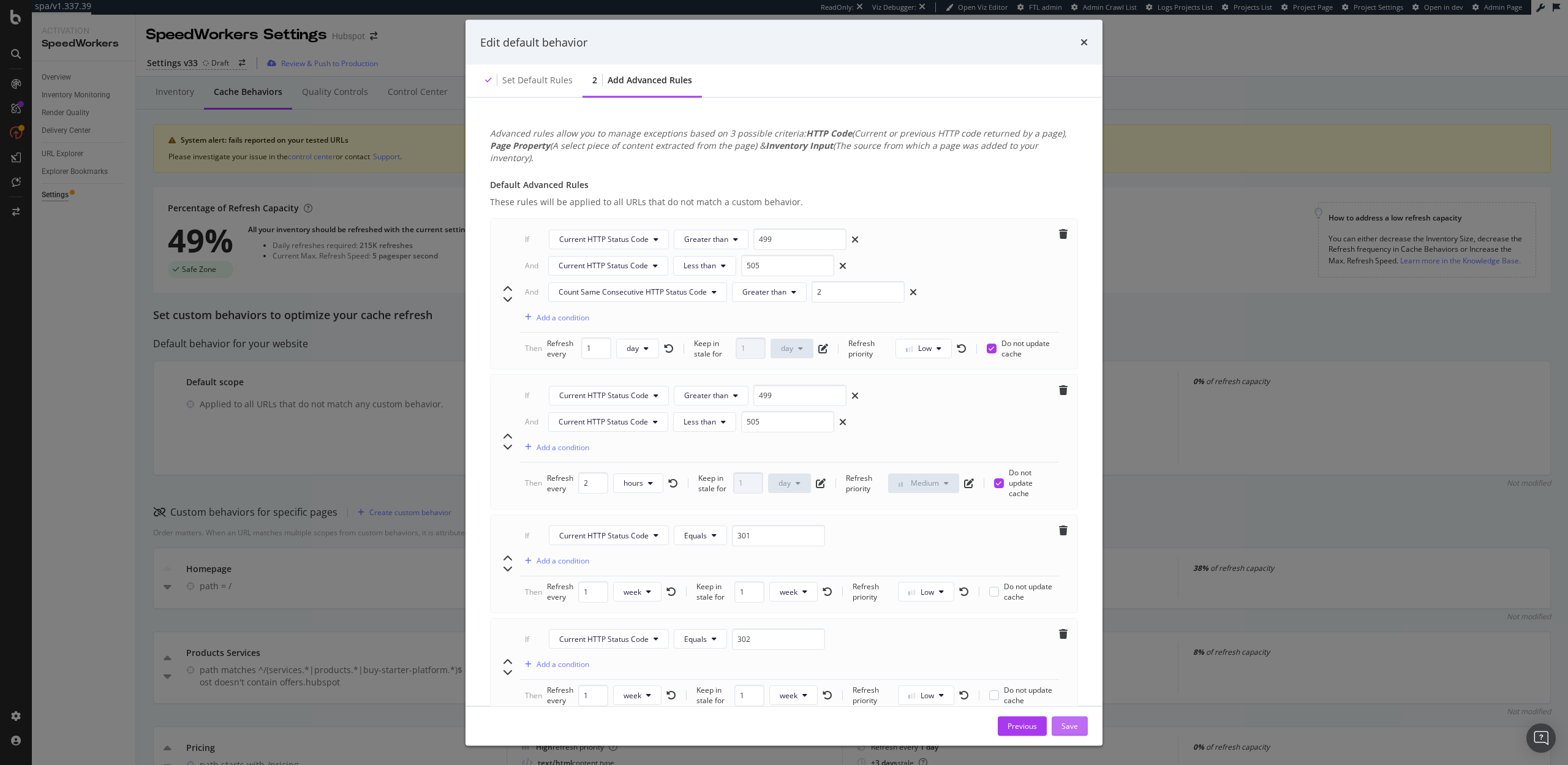
click at [1067, 722] on div "Save" at bounding box center [1069, 726] width 17 height 11
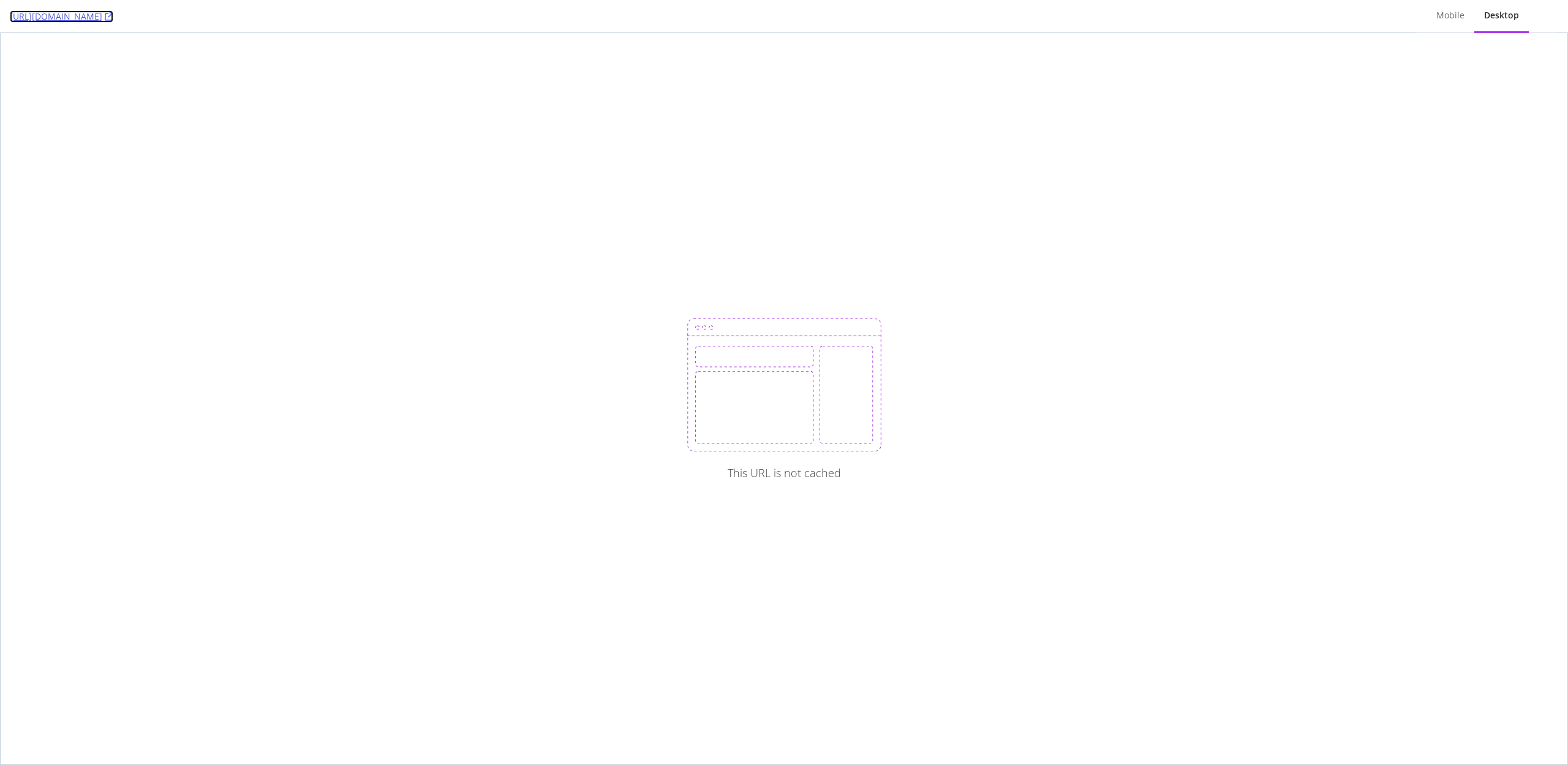
click at [113, 17] on icon at bounding box center [110, 17] width 9 height 9
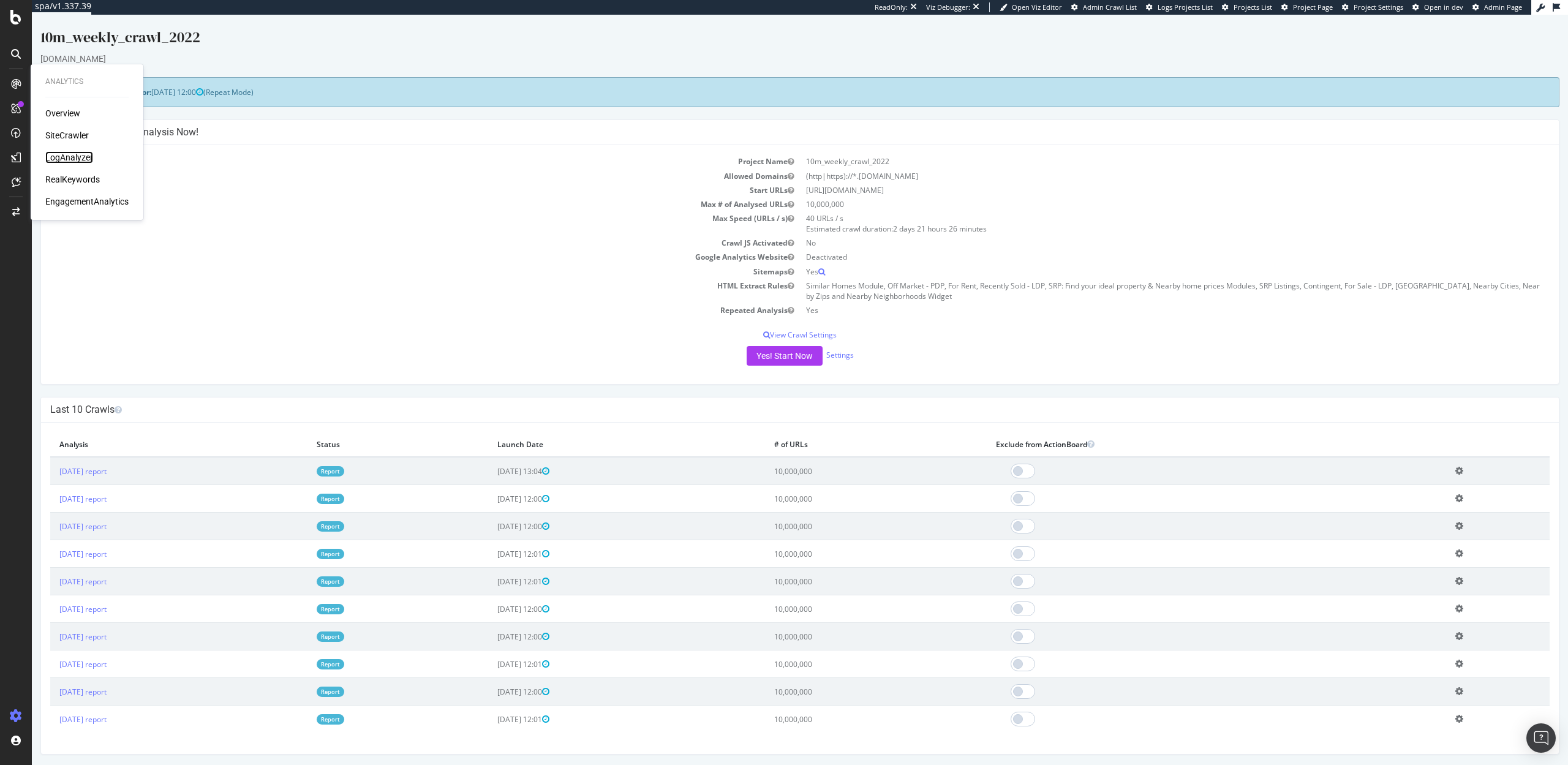
click at [85, 157] on div "LogAnalyzer" at bounding box center [69, 158] width 48 height 12
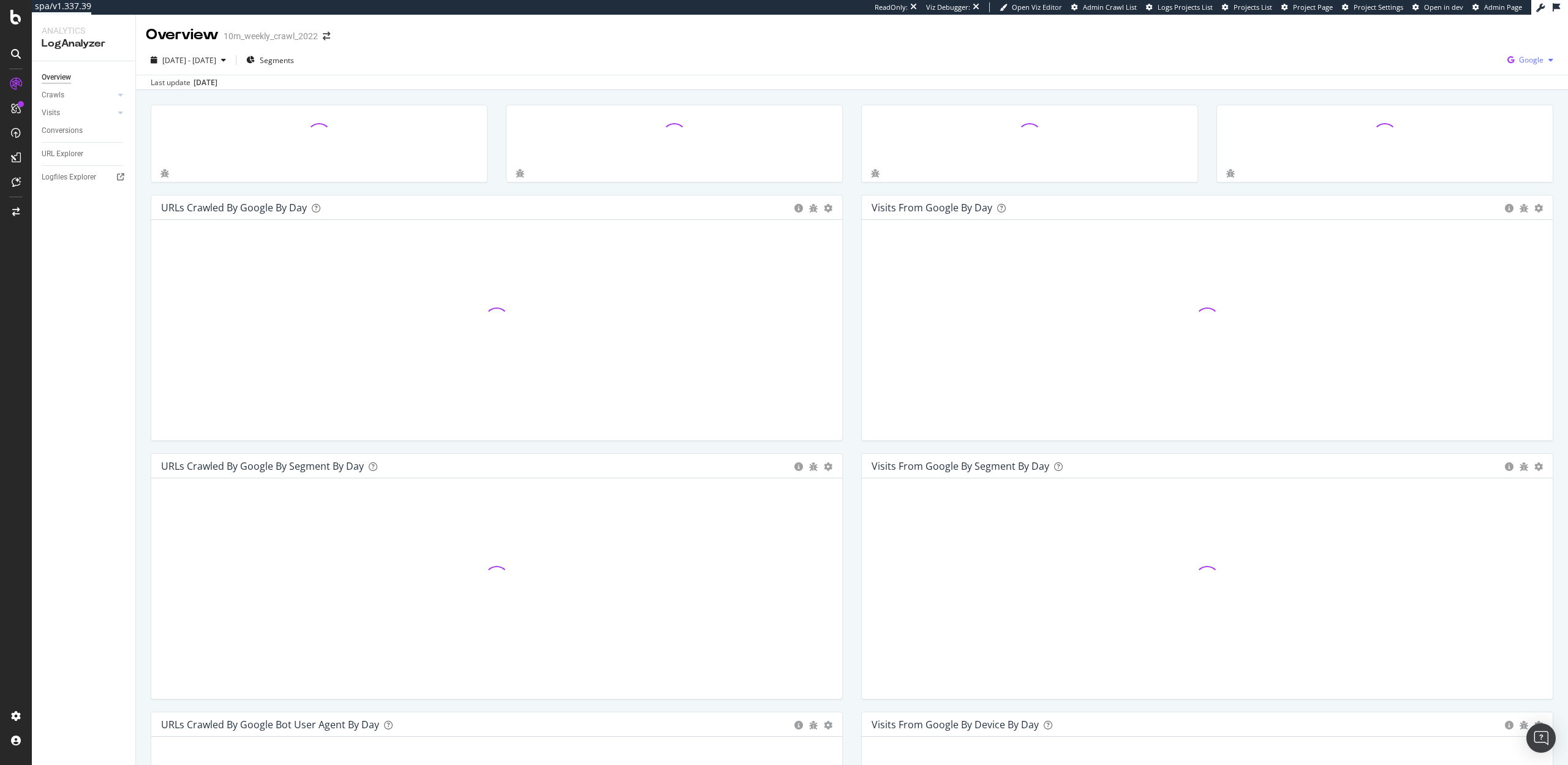
click at [1542, 64] on span "Google" at bounding box center [1531, 60] width 25 height 11
click at [1472, 96] on span "Other AI Bots" at bounding box center [1470, 94] width 46 height 11
click at [294, 56] on span "Segments" at bounding box center [276, 60] width 34 height 11
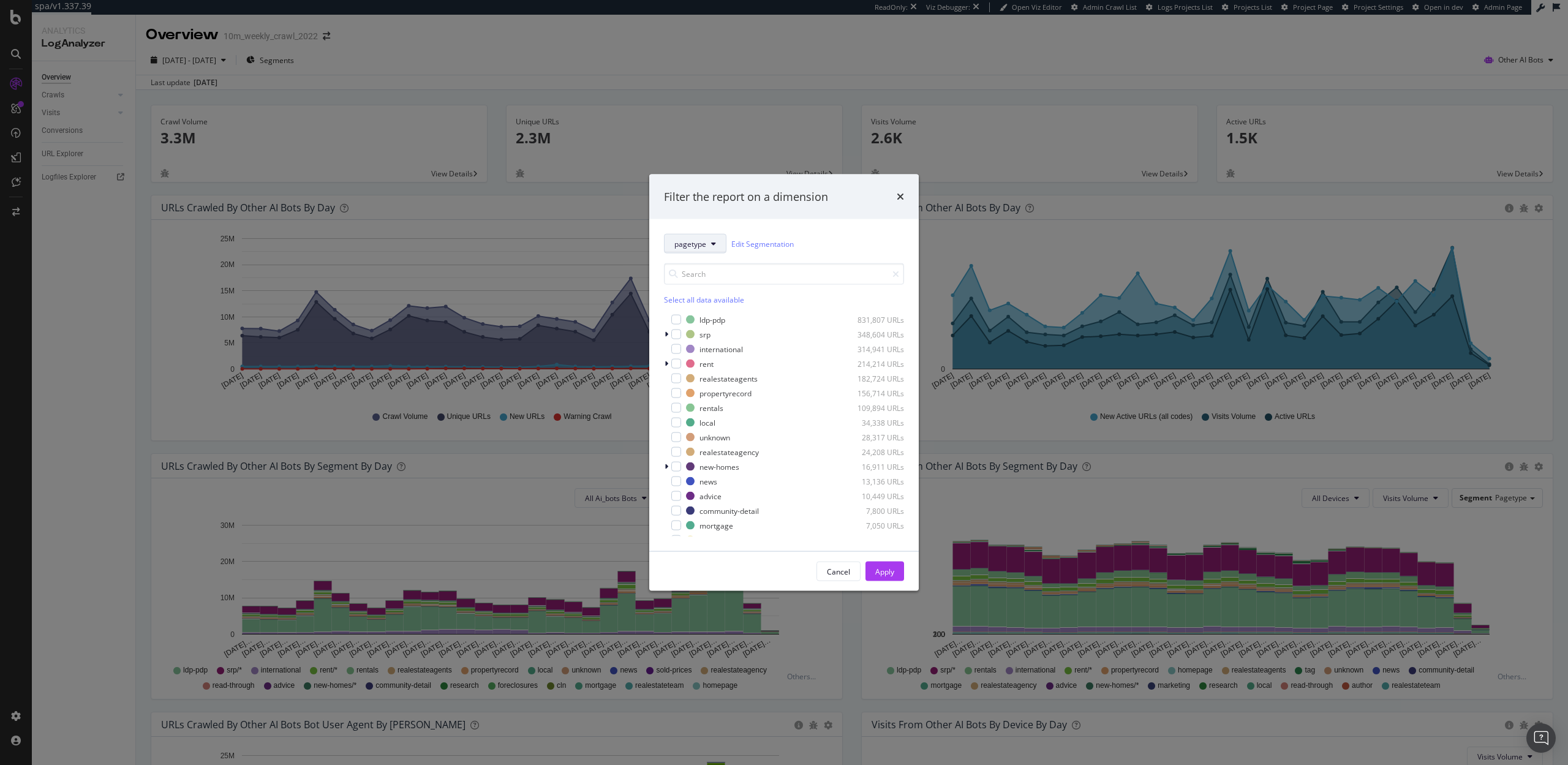
click at [699, 236] on button "pagetype" at bounding box center [695, 244] width 62 height 19
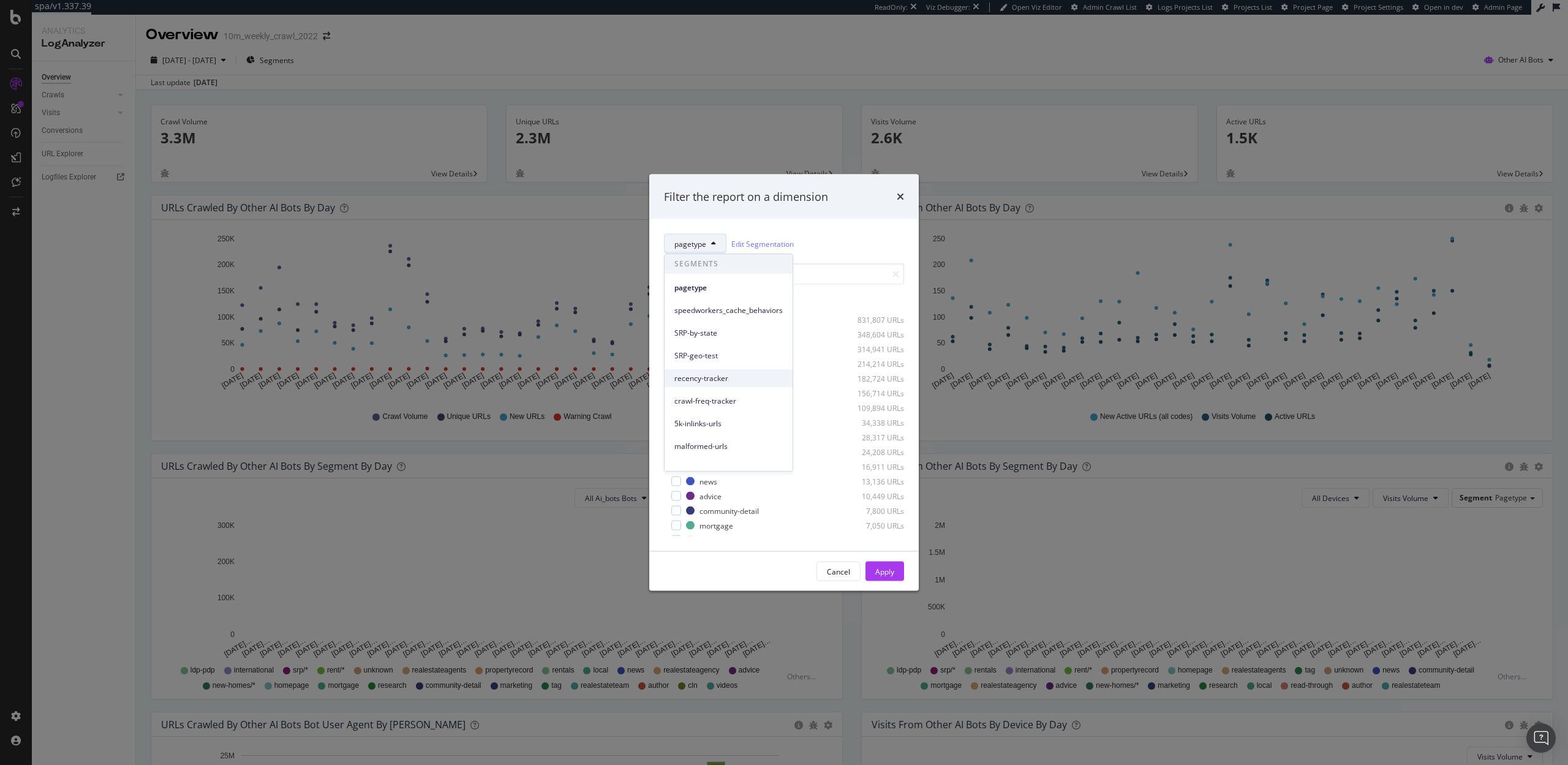
scroll to position [34, 0]
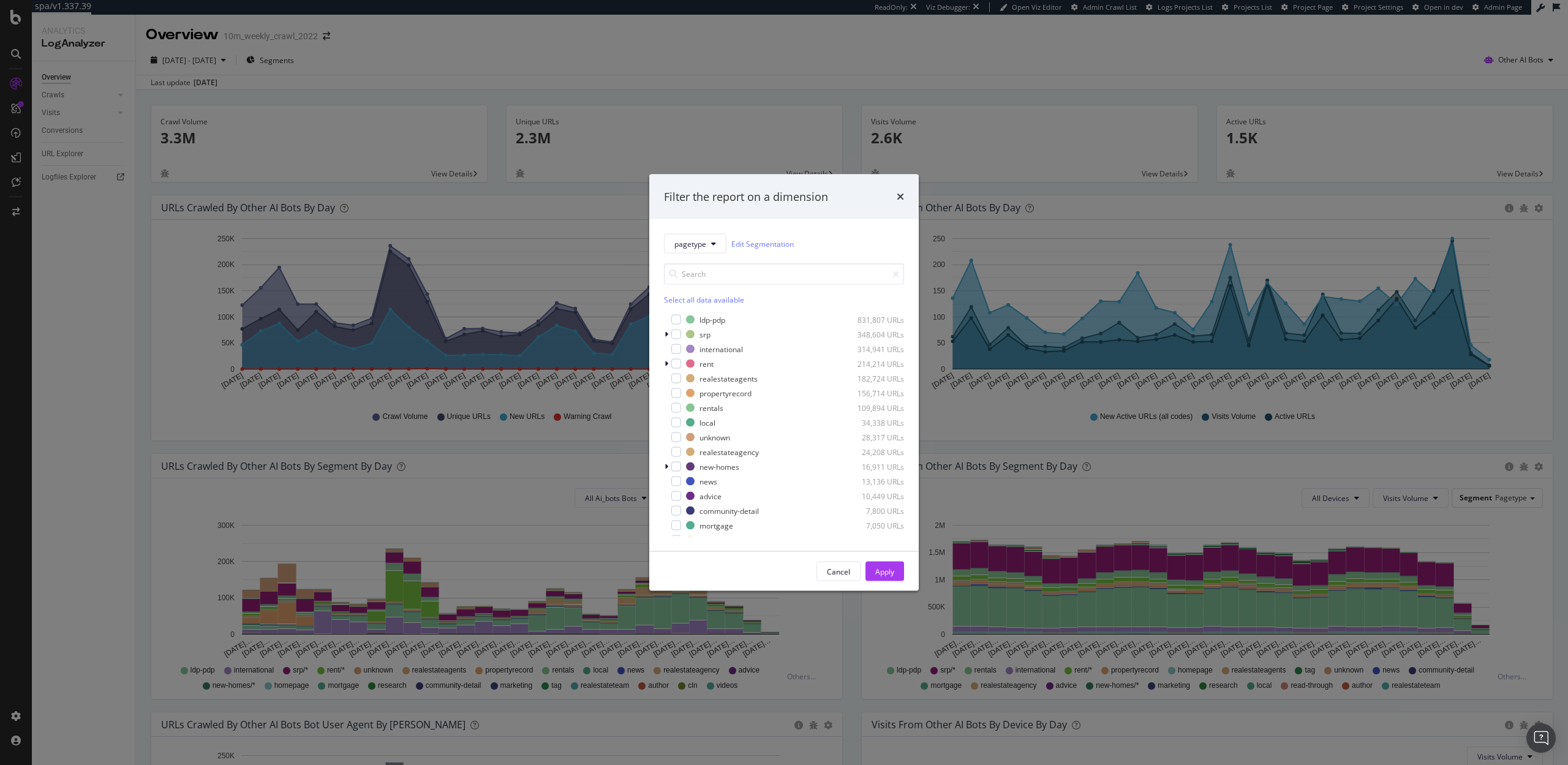
click at [827, 231] on div "pagetype Edit Segmentation Select all data available ldp-pdp 831,807 URLs srp 3…" at bounding box center [784, 385] width 269 height 332
click at [894, 196] on div "Filter the report on a dimension" at bounding box center [784, 196] width 240 height 16
click at [898, 196] on icon "times" at bounding box center [900, 196] width 7 height 10
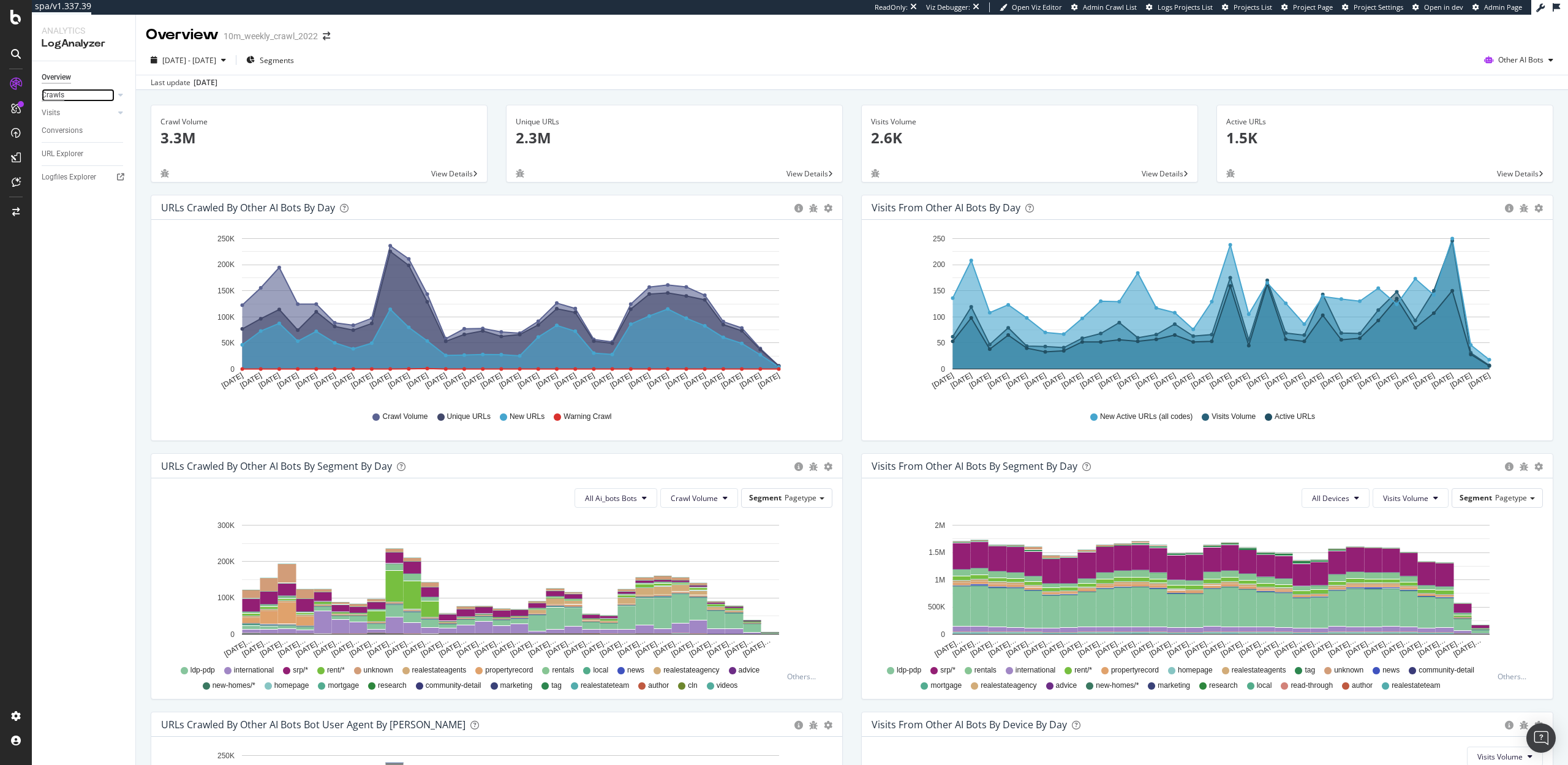
click at [53, 89] on div "Crawls" at bounding box center [53, 95] width 23 height 13
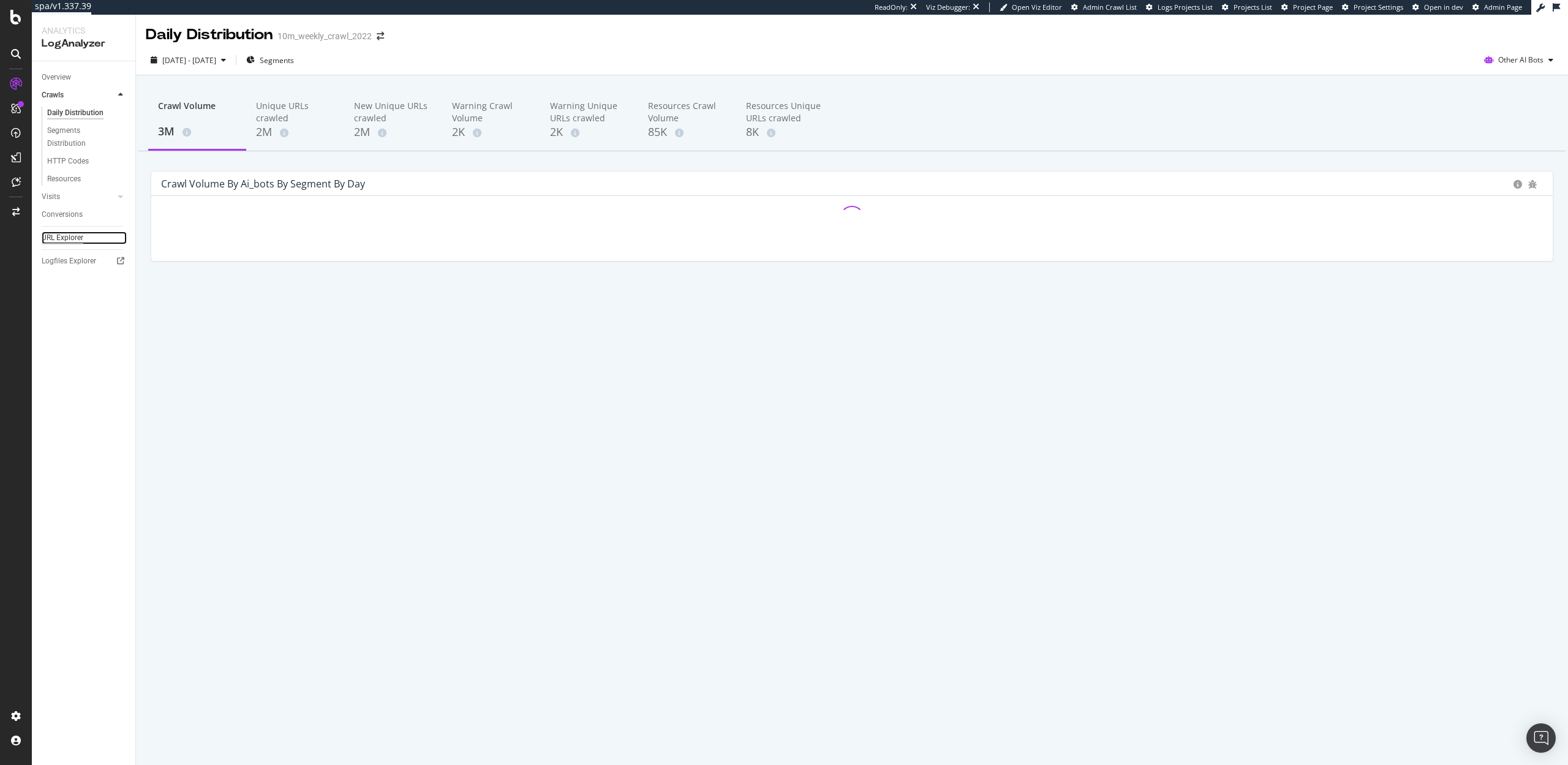
click at [68, 239] on div "URL Explorer" at bounding box center [63, 237] width 42 height 13
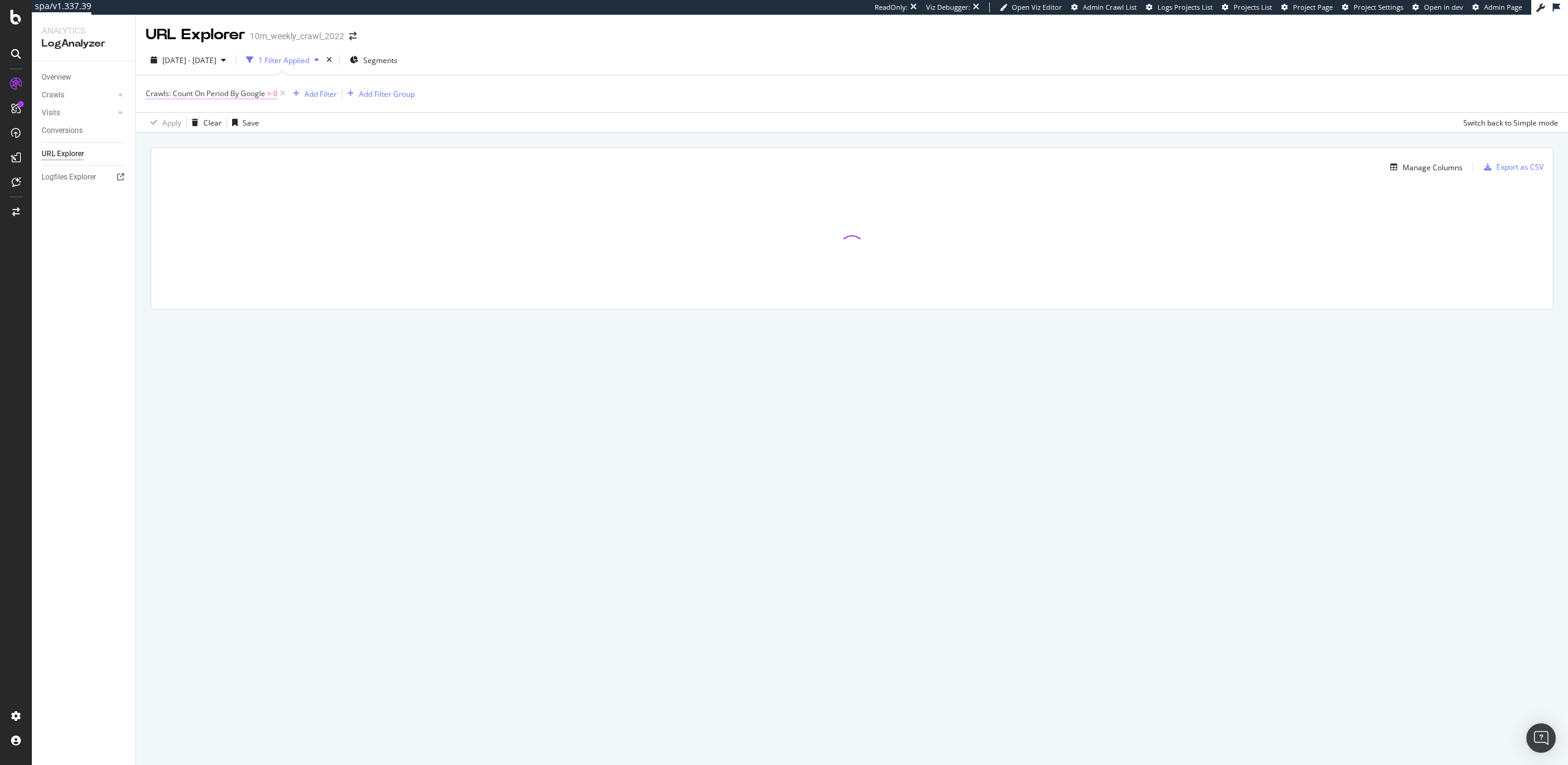
click at [173, 96] on span "Crawls: Count On Period By Google" at bounding box center [205, 94] width 119 height 11
click at [183, 122] on span "By Google" at bounding box center [174, 122] width 35 height 11
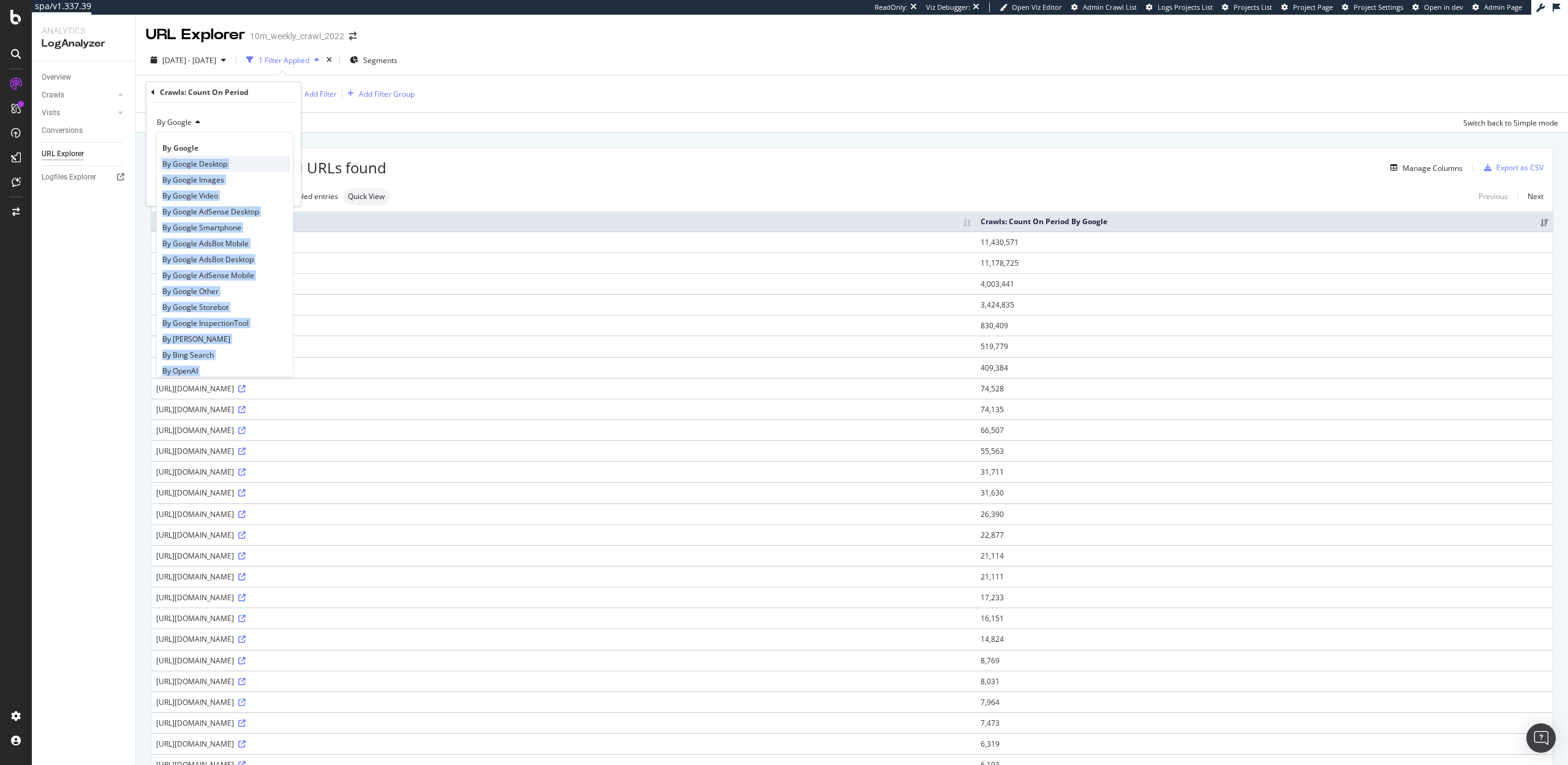
copy div "By Google Desktop By Google Images By Google Video By Google AdSense Desktop By…"
drag, startPoint x: 225, startPoint y: 358, endPoint x: 161, endPoint y: 161, distance: 207.1
click at [161, 161] on div "By Google By Google Desktop By Google Images By Google Video By Google AdSense …" at bounding box center [224, 254] width 138 height 245
